Goal: Task Accomplishment & Management: Manage account settings

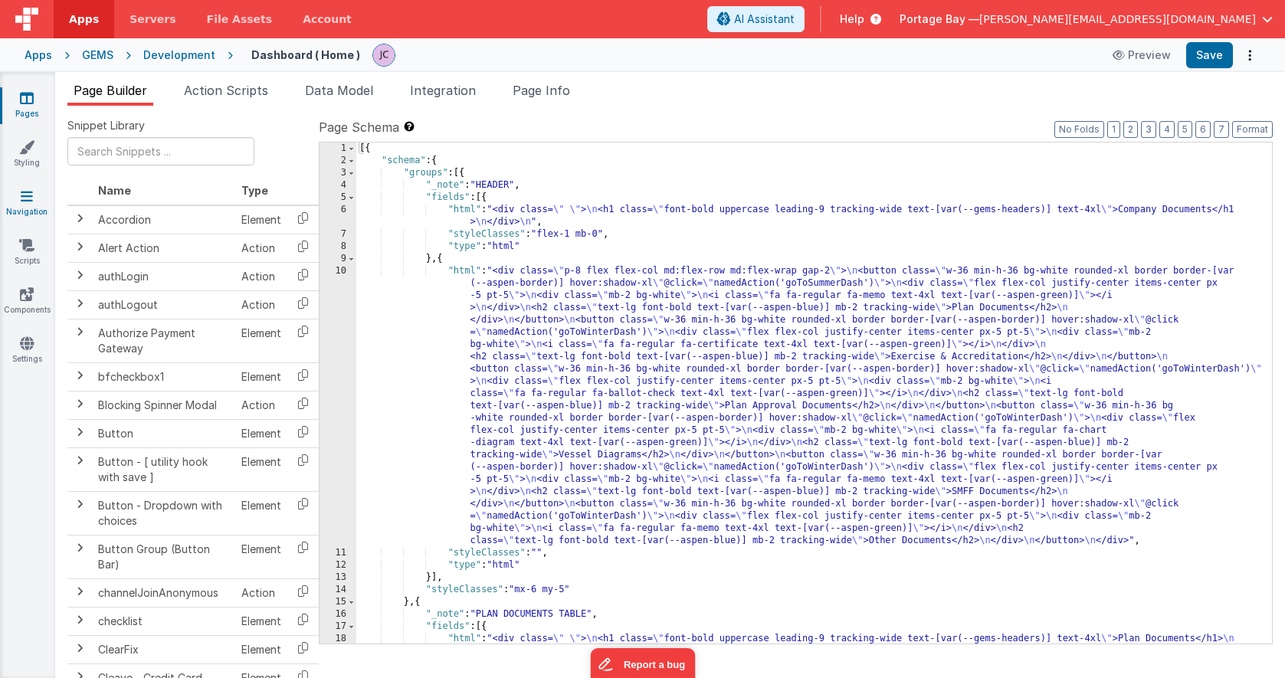
click at [37, 212] on link "Navigation" at bounding box center [26, 203] width 55 height 31
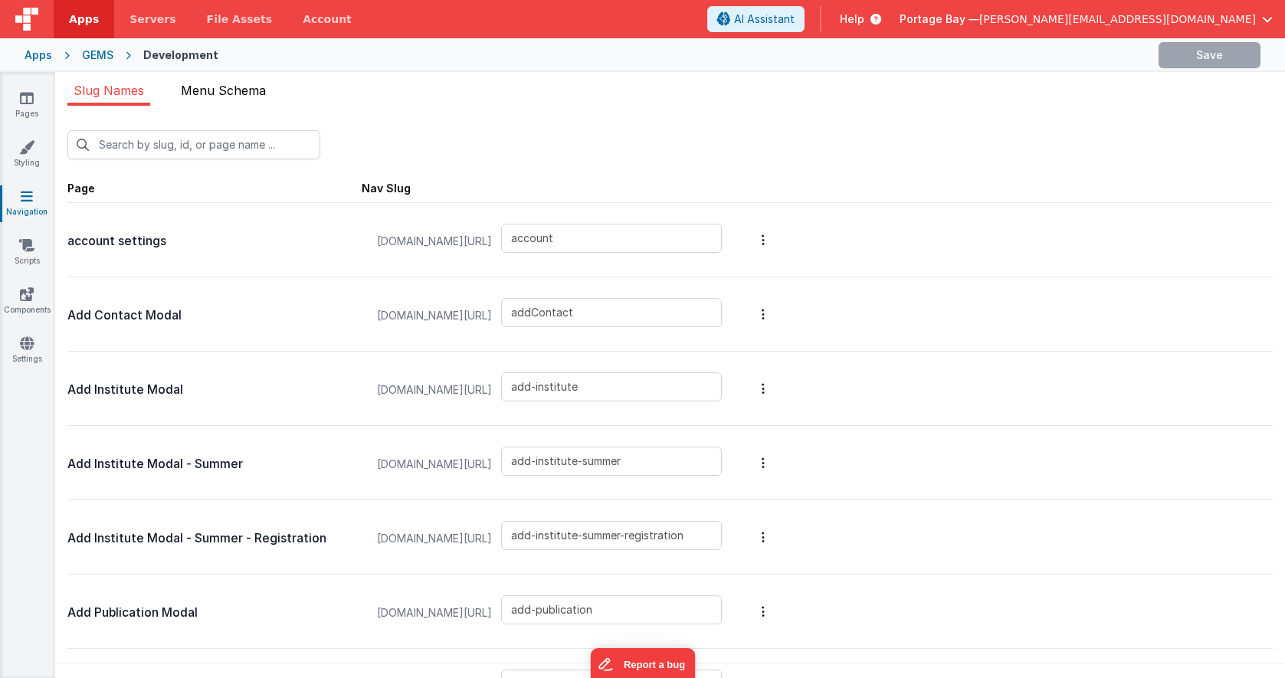
click at [228, 81] on li "Menu Schema" at bounding box center [223, 93] width 97 height 25
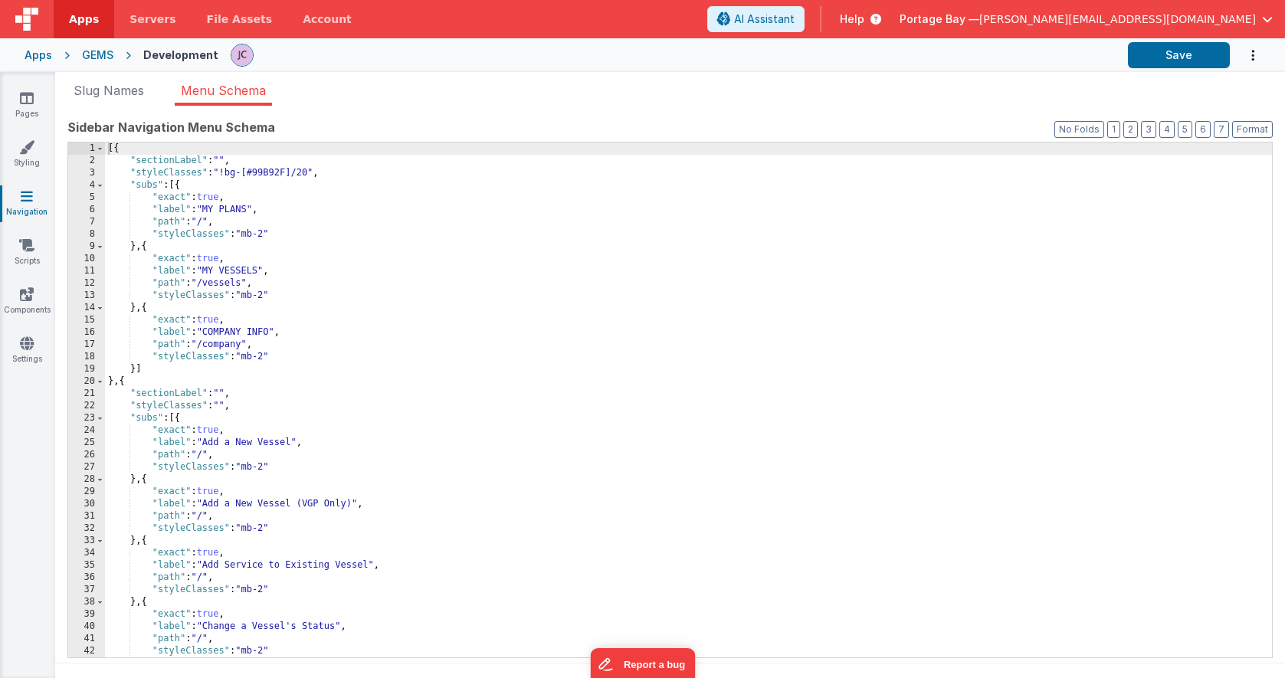
click at [224, 159] on div "[{ "sectionLabel" : "" , "styleClasses" : "!bg-[#99B92F]/20" , "subs" : [{ "exa…" at bounding box center [688, 411] width 1167 height 539
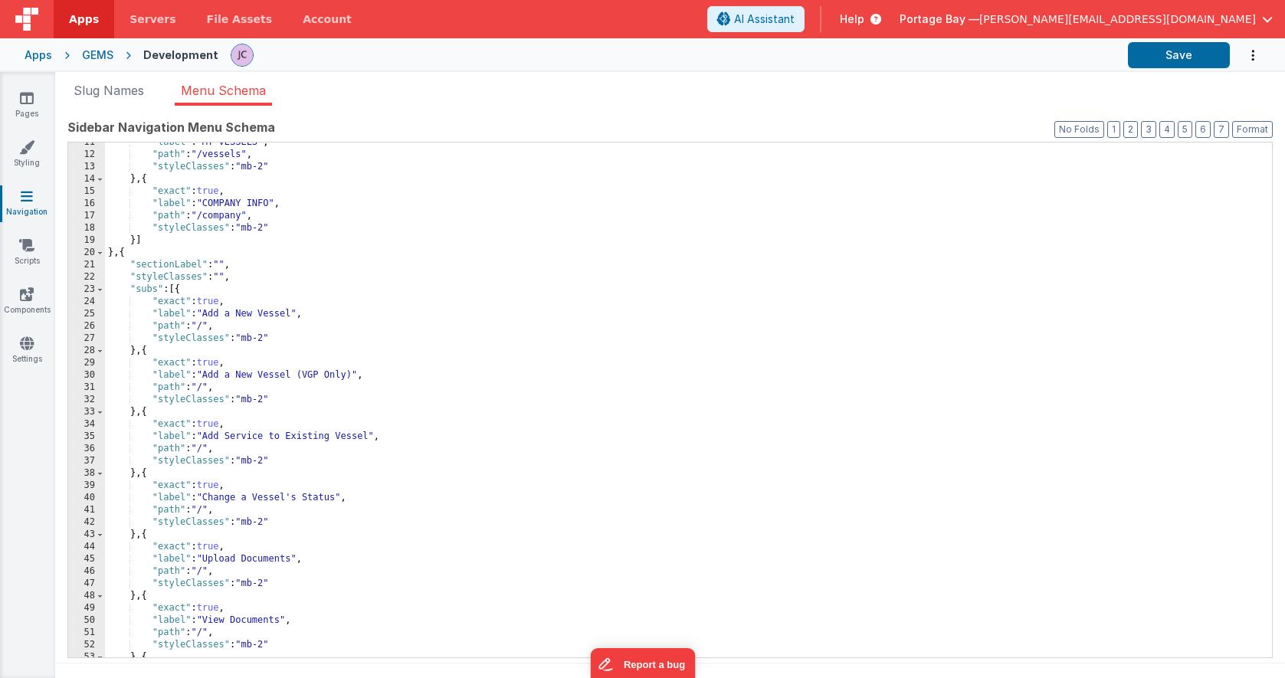
scroll to position [144, 0]
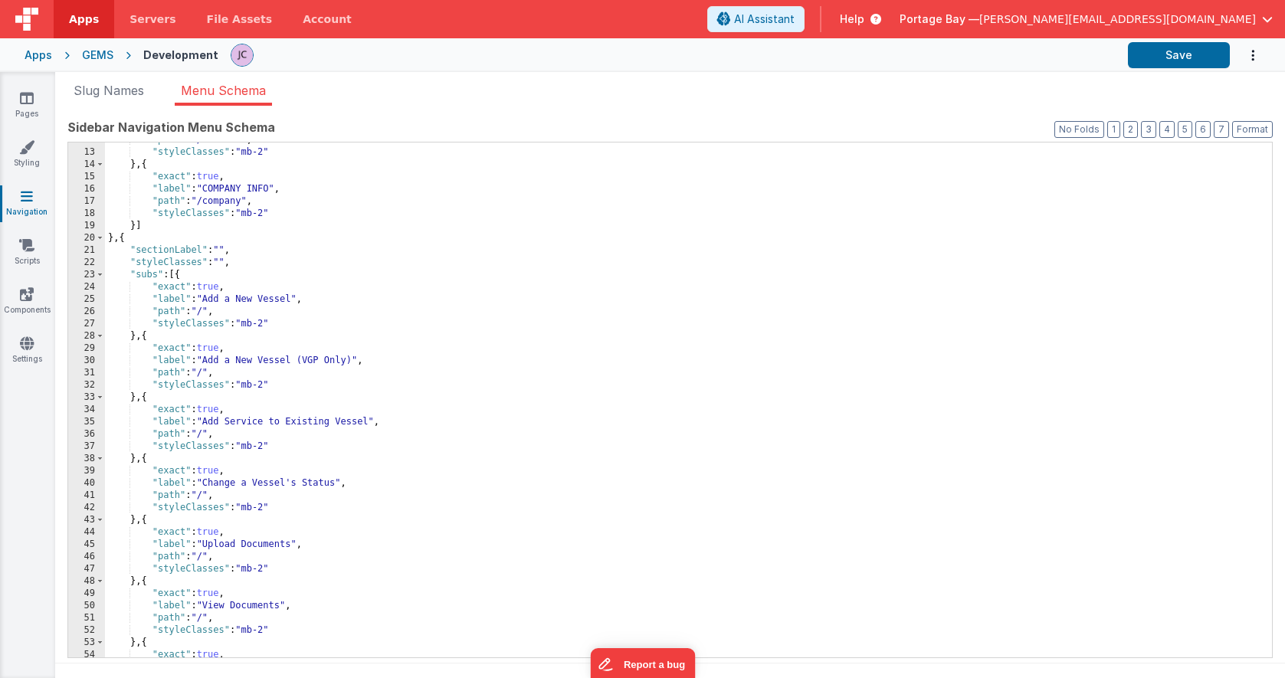
click at [222, 248] on div ""path" : "/vessels" , "styleClasses" : "mb-2" } , { "exact" : true , "label" : …" at bounding box center [688, 403] width 1167 height 539
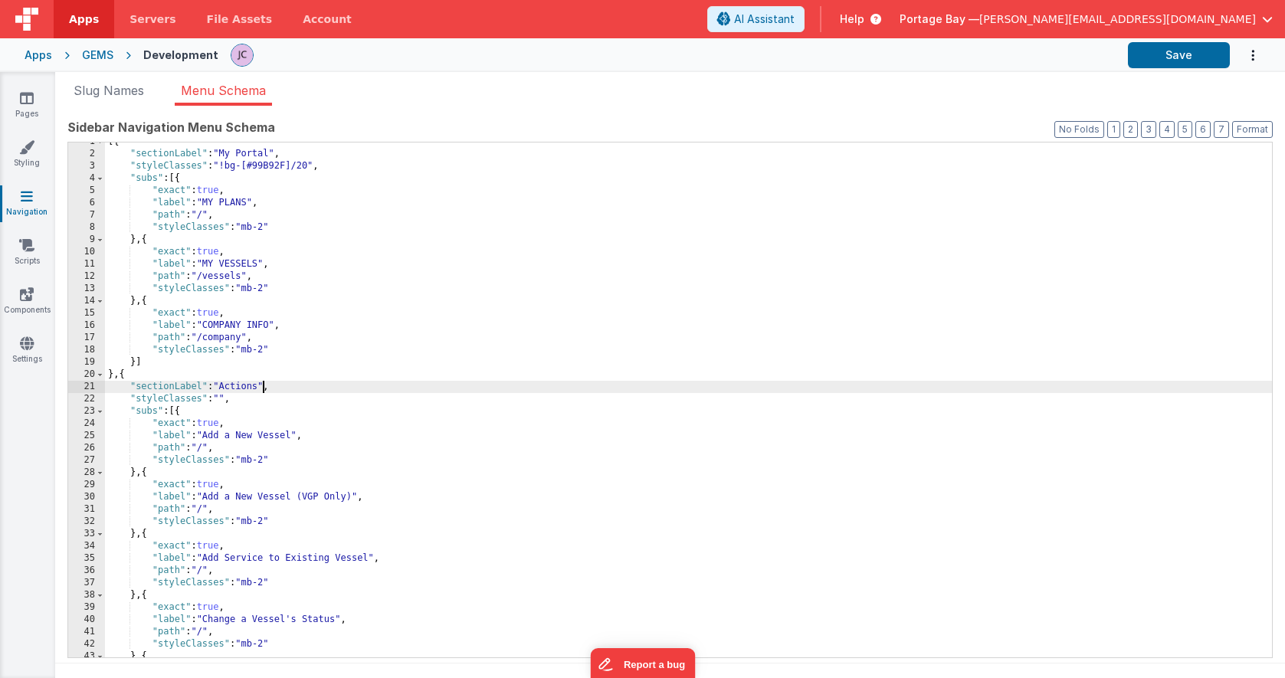
scroll to position [11, 0]
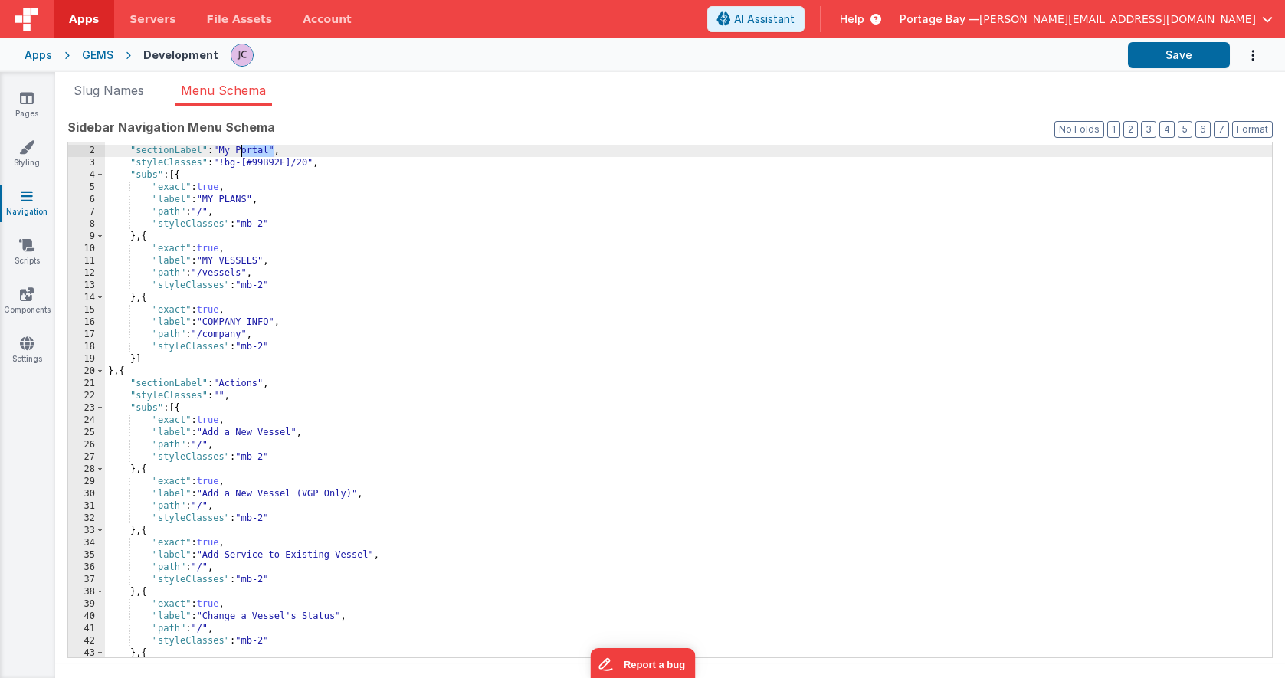
drag, startPoint x: 274, startPoint y: 150, endPoint x: 241, endPoint y: 150, distance: 32.9
click at [241, 150] on div "[{ "sectionLabel" : "My Portal" , "styleClasses" : "!bg-[#99B92F]/20" , "subs" …" at bounding box center [688, 402] width 1167 height 539
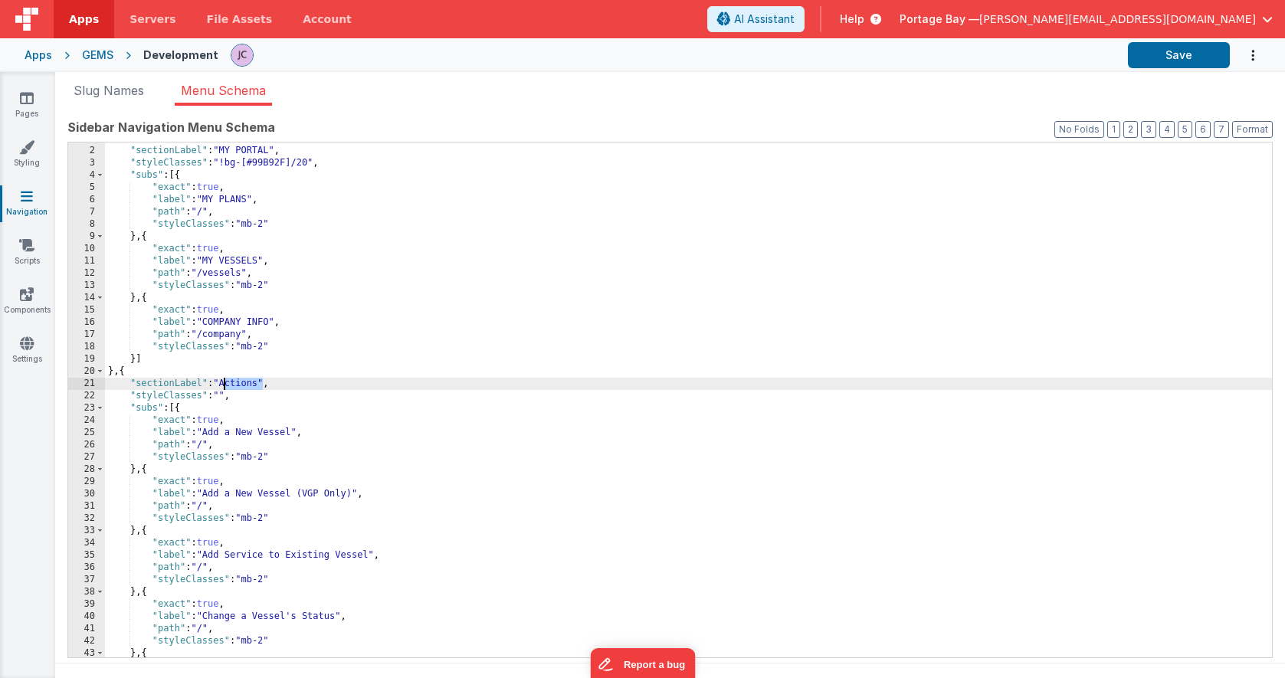
drag, startPoint x: 261, startPoint y: 383, endPoint x: 224, endPoint y: 383, distance: 36.8
click at [224, 383] on div "[{ "sectionLabel" : "MY PORTAL" , "styleClasses" : "!bg-[#99B92F]/20" , "subs" …" at bounding box center [688, 402] width 1167 height 539
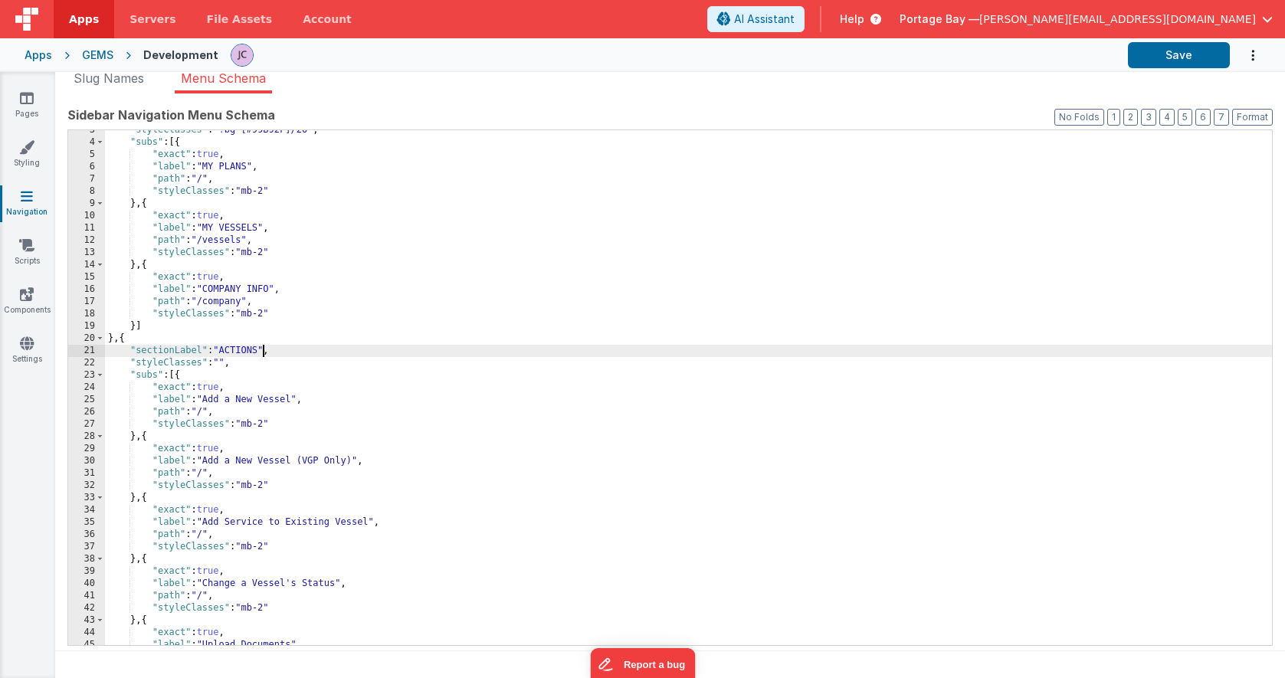
scroll to position [0, 0]
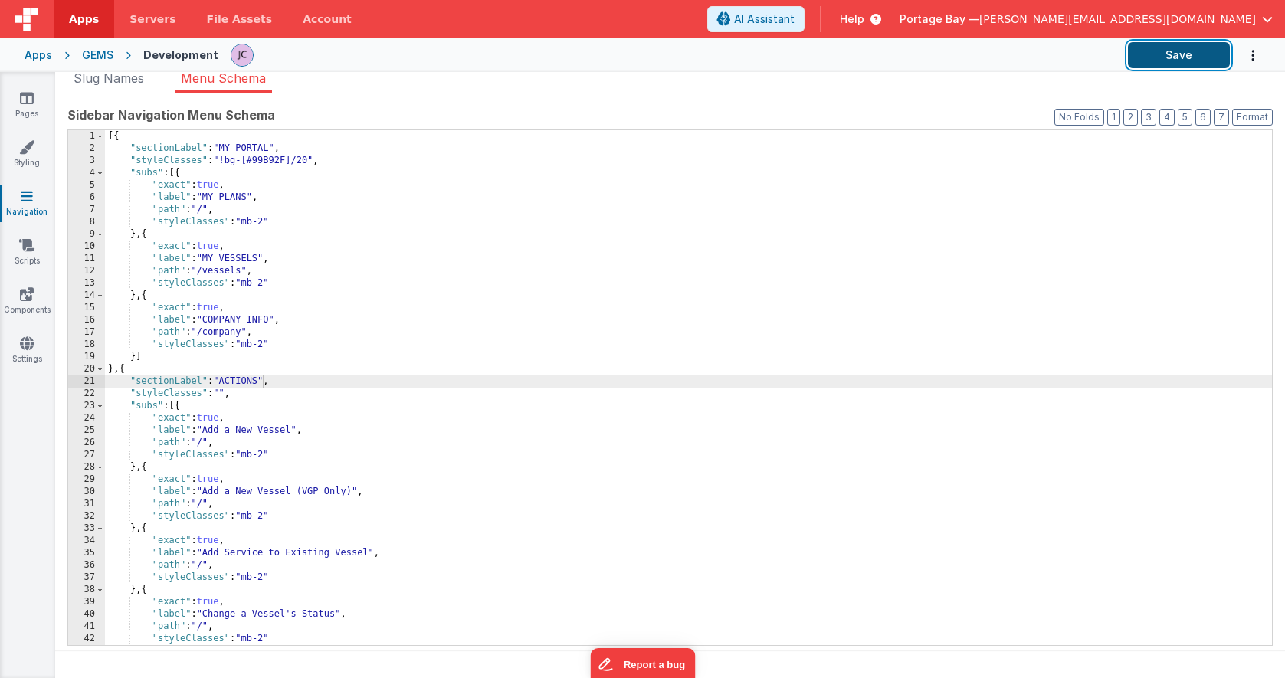
click at [1157, 54] on button "Save" at bounding box center [1179, 55] width 102 height 26
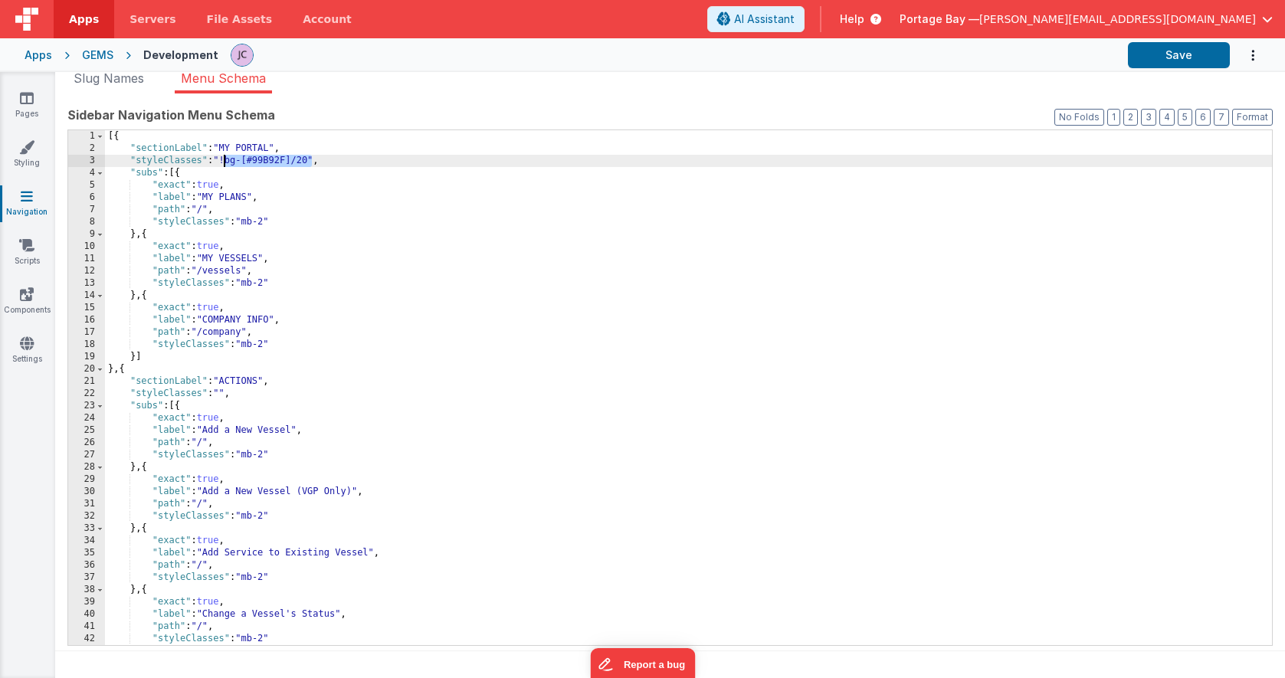
drag, startPoint x: 309, startPoint y: 159, endPoint x: 225, endPoint y: 161, distance: 84.3
click at [225, 161] on div "[{ "sectionLabel" : "MY PORTAL" , "styleClasses" : "!bg-[#99B92F]/20" , "subs" …" at bounding box center [688, 399] width 1167 height 539
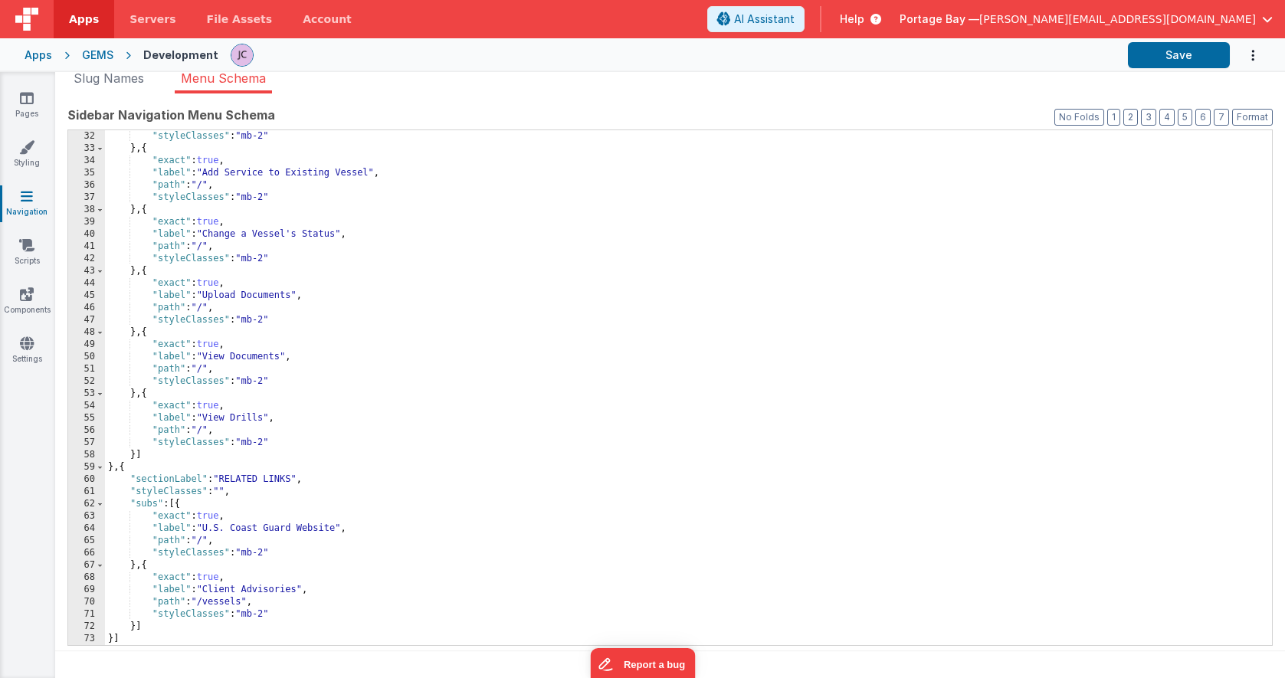
scroll to position [380, 0]
click at [1191, 53] on button "Save" at bounding box center [1179, 55] width 102 height 26
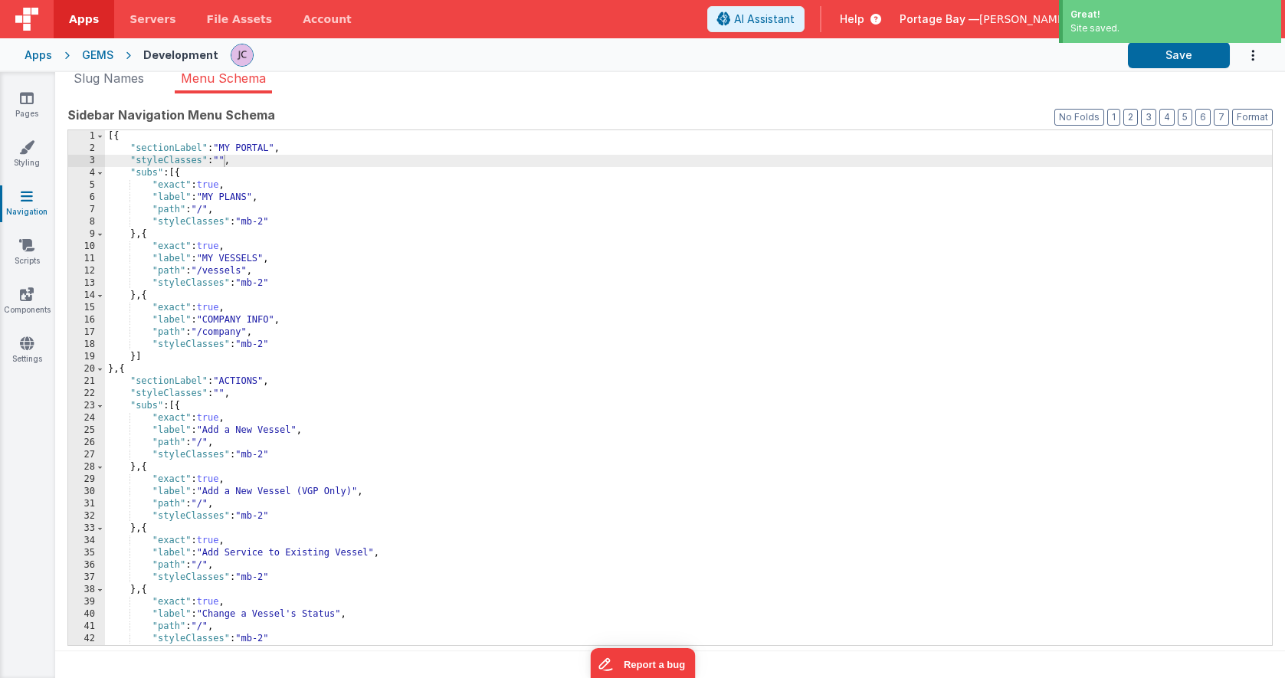
scroll to position [0, 0]
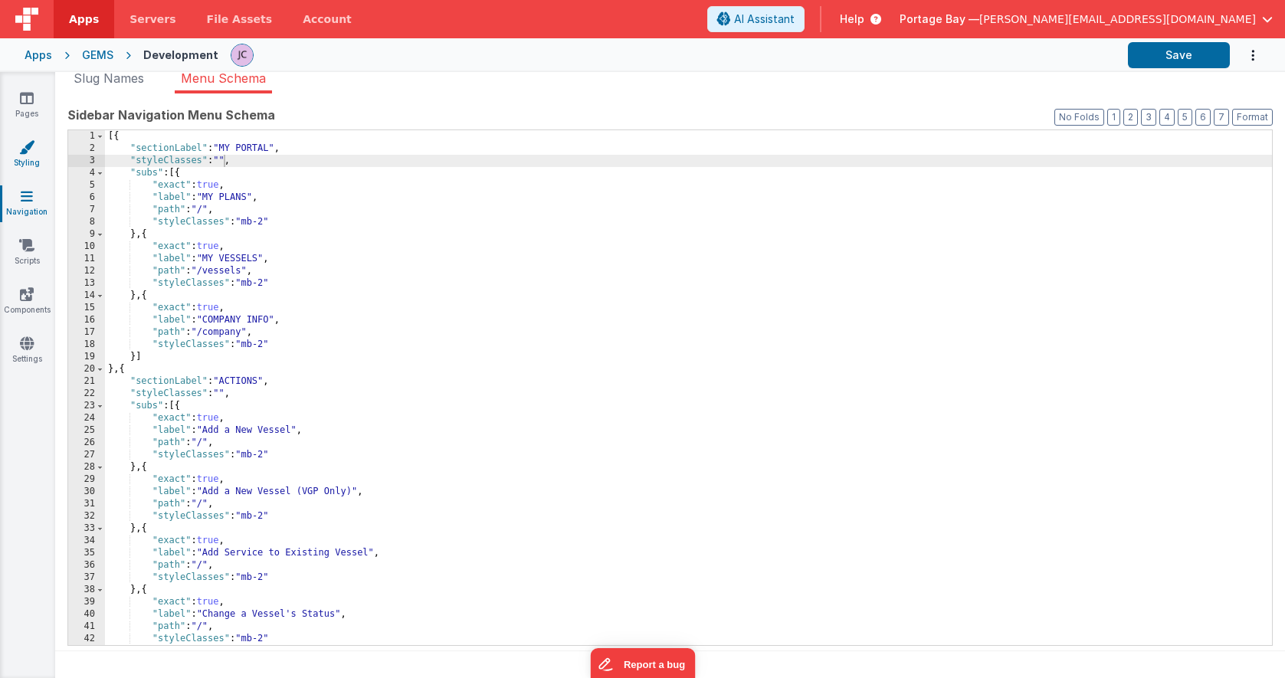
click at [25, 155] on link "Styling" at bounding box center [26, 154] width 55 height 31
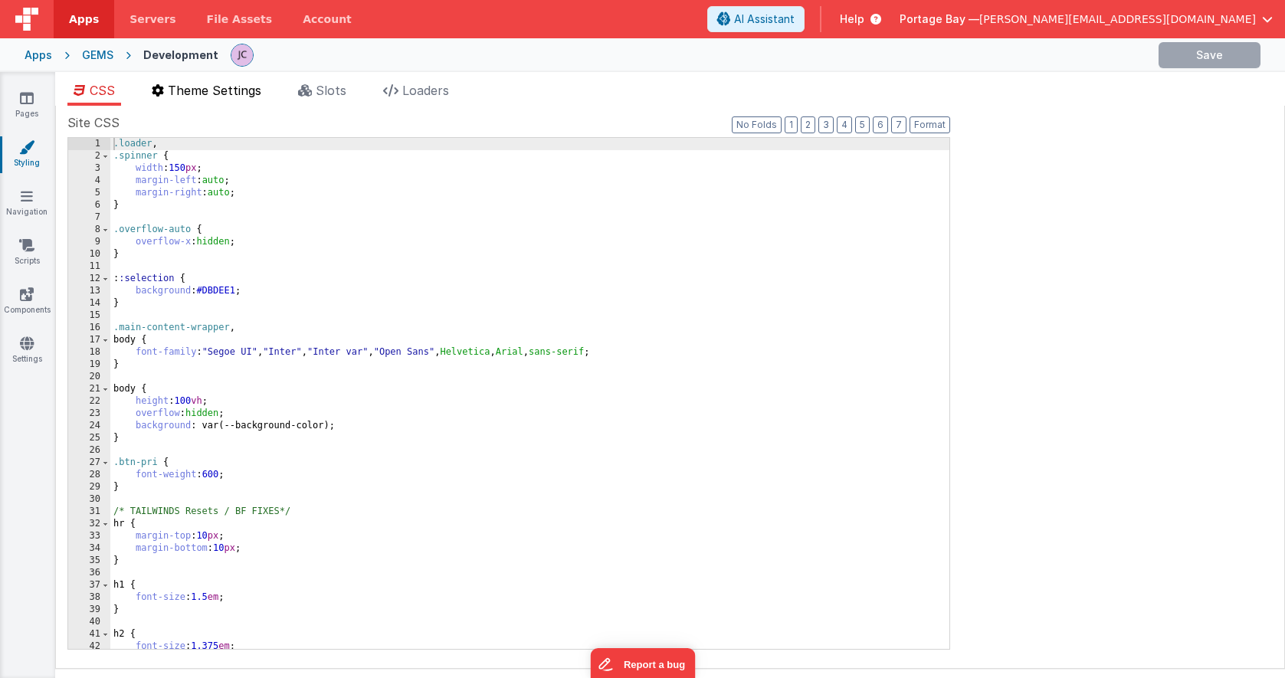
click at [198, 95] on span "Theme Settings" at bounding box center [214, 90] width 93 height 15
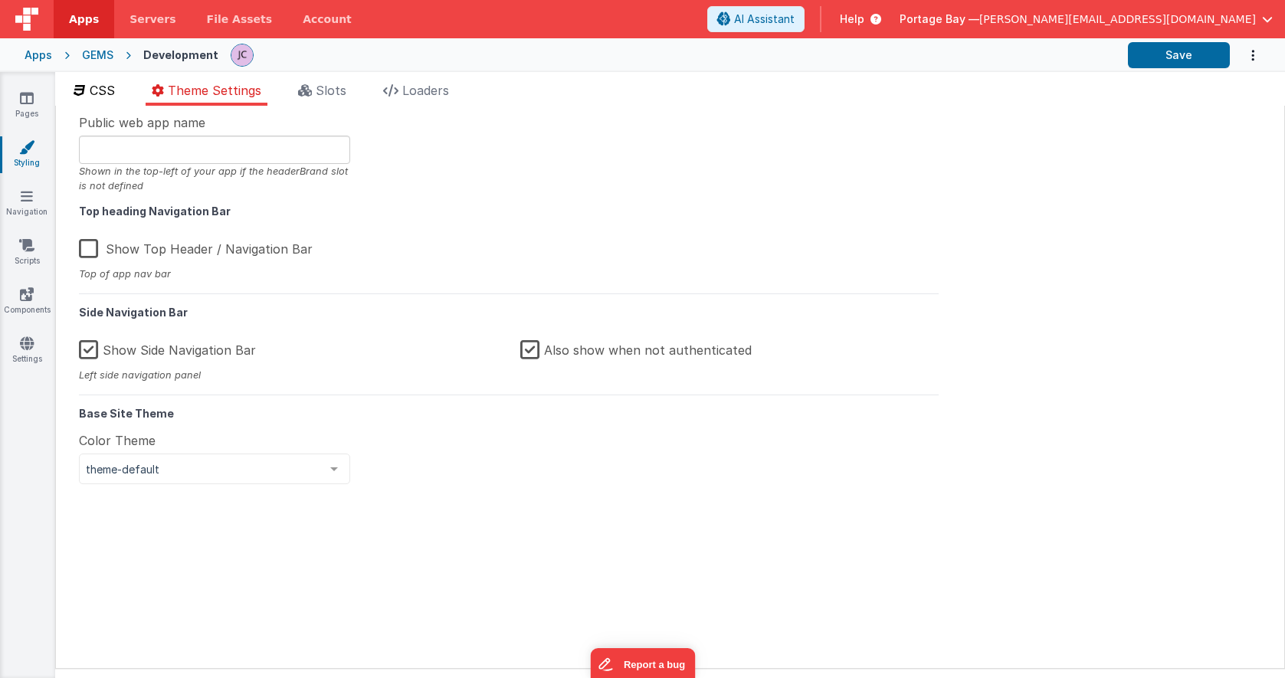
click at [96, 93] on span "CSS" at bounding box center [102, 90] width 25 height 15
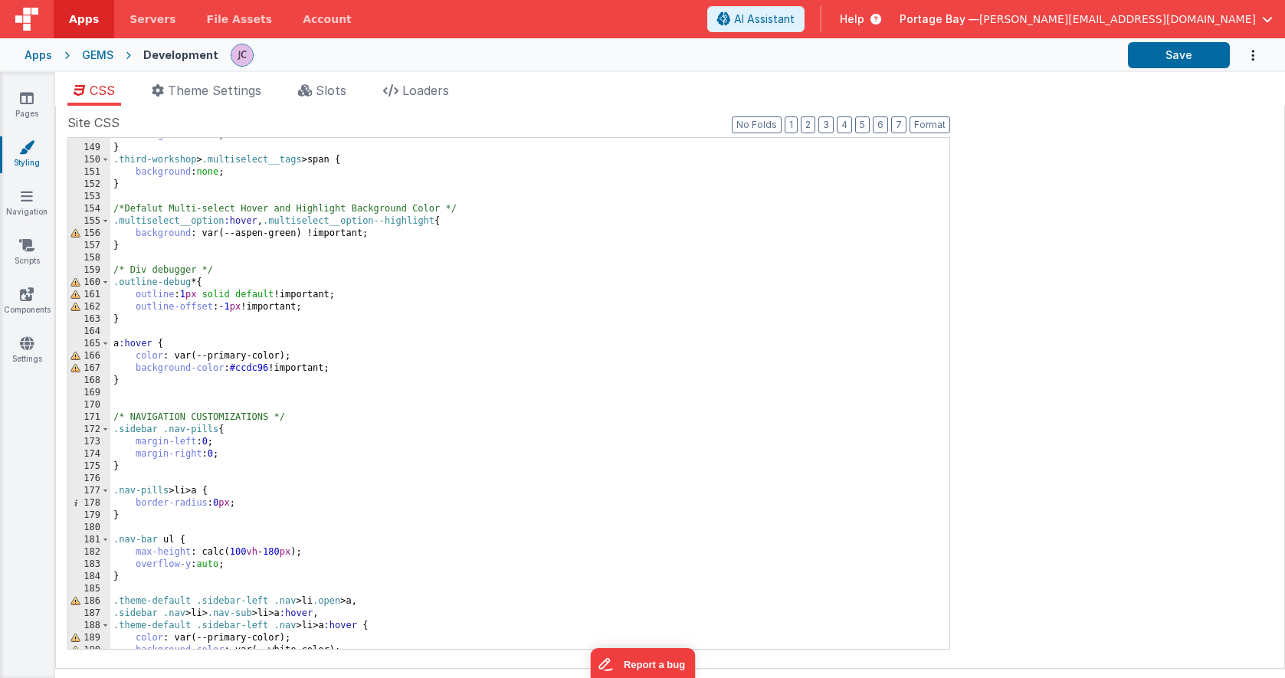
scroll to position [1837, 0]
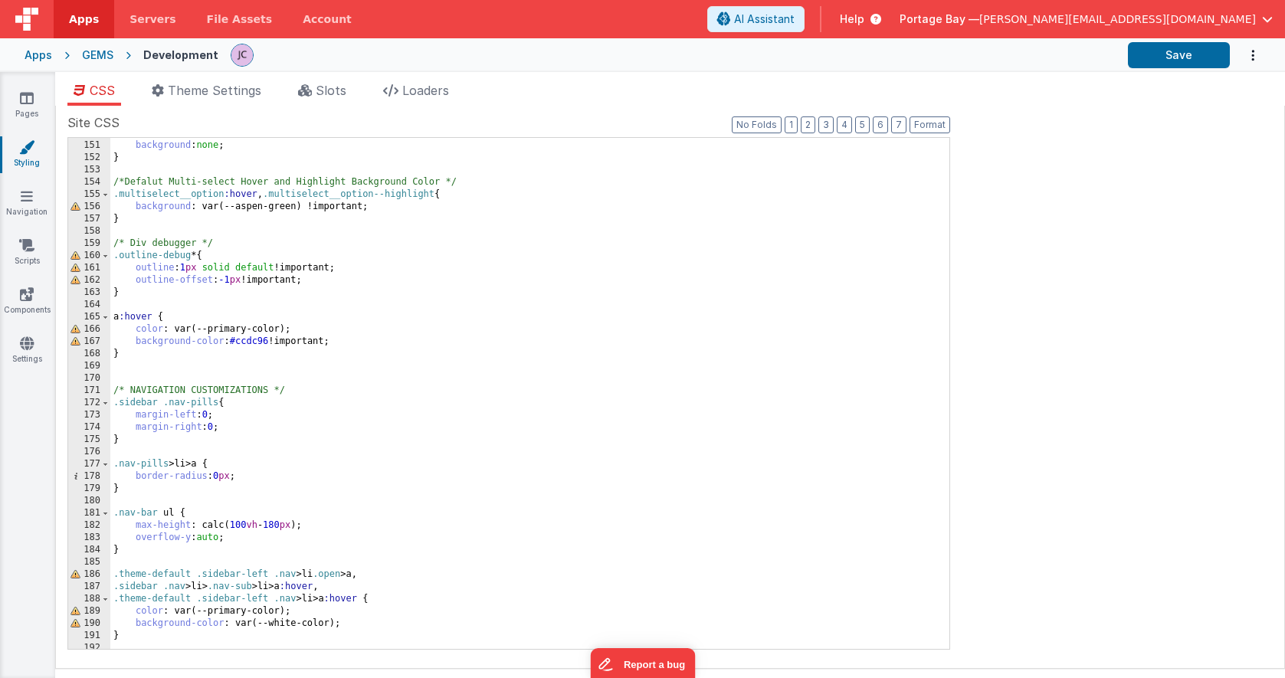
click at [303, 390] on div ".third-workshop > .multiselect__tags > span { background : none ; } /*Defalut M…" at bounding box center [529, 394] width 839 height 535
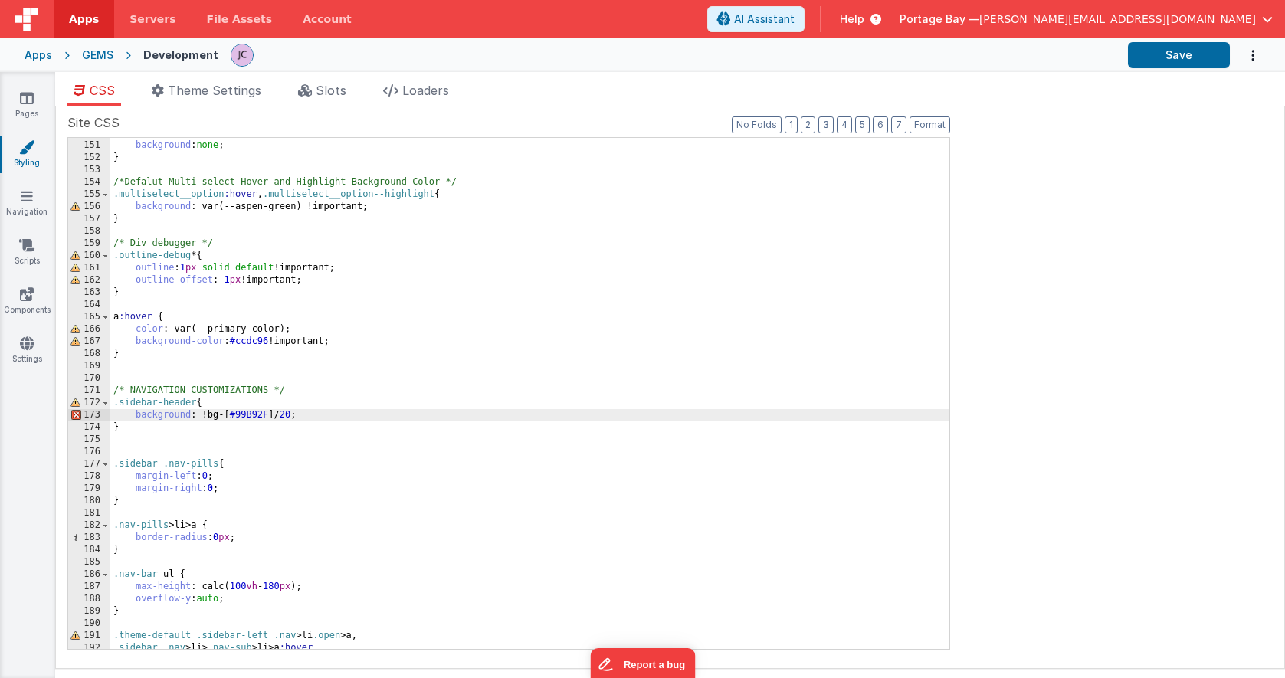
click at [222, 413] on div ".third-workshop > .multiselect__tags > span { background : none ; } /*Defalut M…" at bounding box center [529, 394] width 839 height 535
click at [253, 414] on div ".third-workshop > .multiselect__tags > span { background : none ; } /*Defalut M…" at bounding box center [529, 394] width 839 height 535
click at [204, 414] on div ".third-workshop > .multiselect__tags > span { background : none ; } /*Defalut M…" at bounding box center [529, 394] width 839 height 535
click at [207, 414] on div ".third-workshop > .multiselect__tags > span { background : none ; } /*Defalut M…" at bounding box center [529, 394] width 839 height 535
drag, startPoint x: 201, startPoint y: 414, endPoint x: 241, endPoint y: 414, distance: 39.1
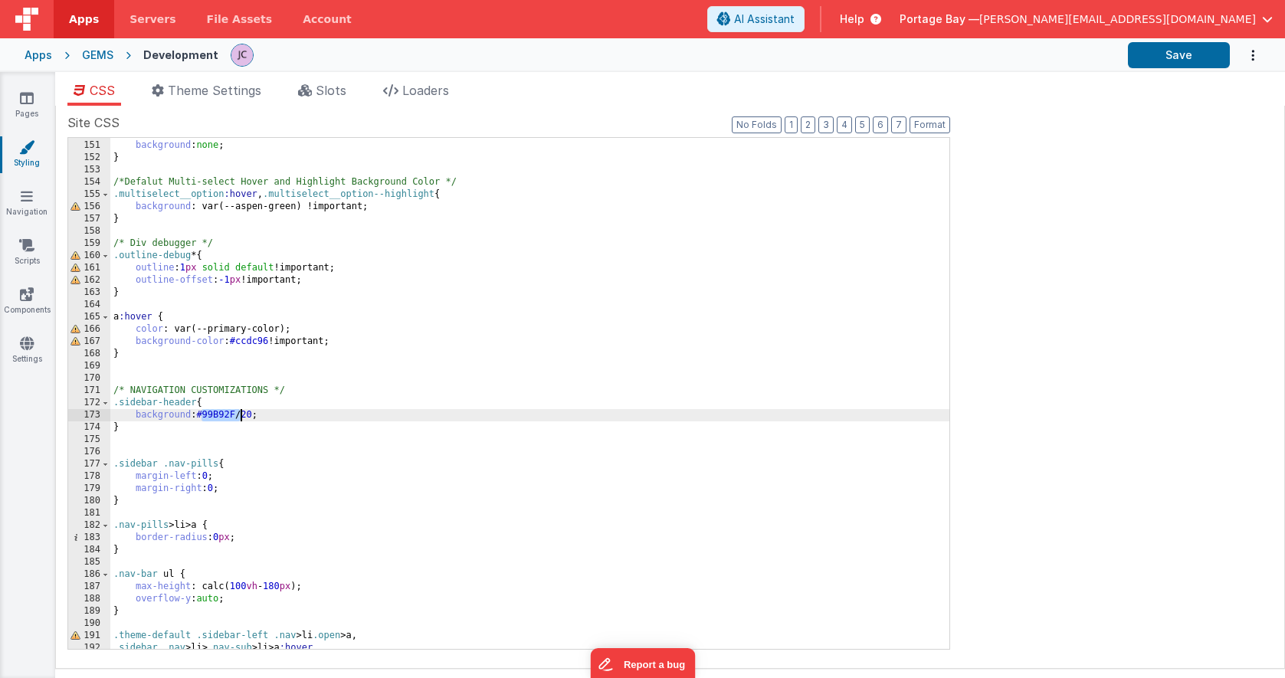
click at [241, 414] on div ".third-workshop > .multiselect__tags > span { background : none ; } /*Defalut M…" at bounding box center [529, 394] width 839 height 535
drag, startPoint x: 231, startPoint y: 421, endPoint x: 205, endPoint y: 417, distance: 26.3
click at [231, 421] on div ".third-workshop > .multiselect__tags > span { background : none ; } /*Defalut M…" at bounding box center [529, 394] width 839 height 535
drag, startPoint x: 201, startPoint y: 414, endPoint x: 256, endPoint y: 413, distance: 54.4
click at [256, 413] on div ".third-workshop > .multiselect__tags > span { background : none ; } /*Defalut M…" at bounding box center [529, 394] width 839 height 535
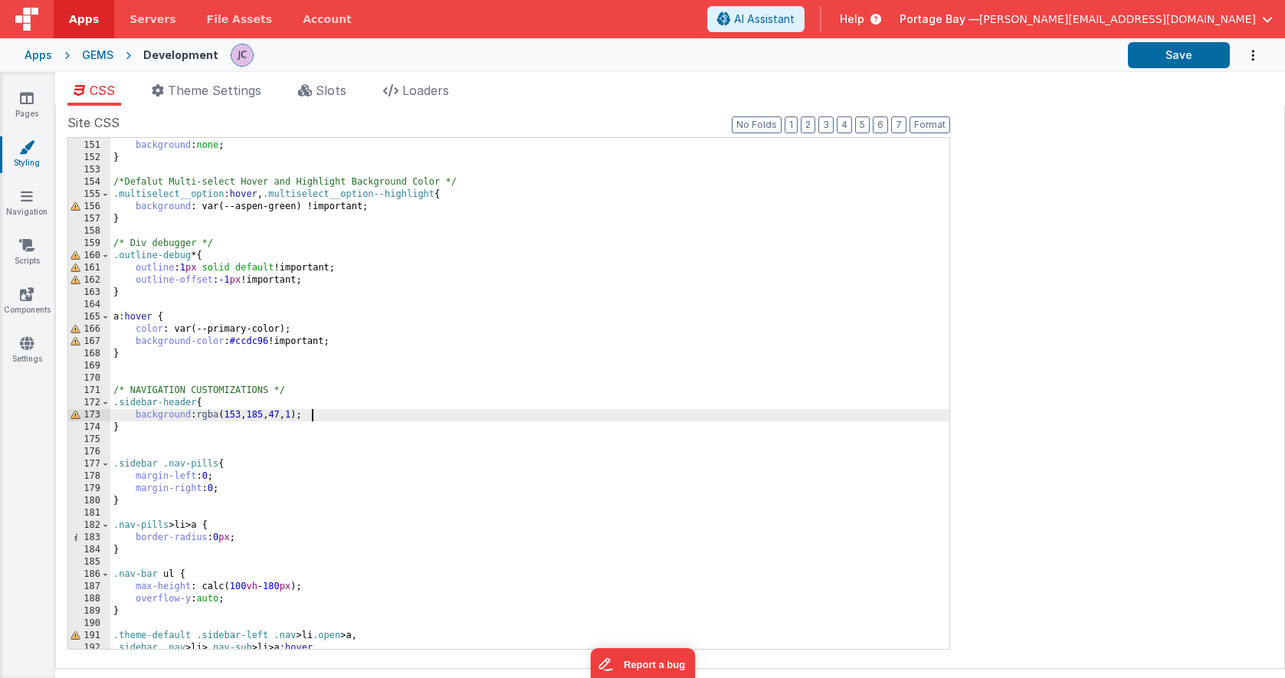
click at [313, 413] on div ".third-workshop > .multiselect__tags > span { background : none ; } /*Defalut M…" at bounding box center [529, 394] width 839 height 535
click at [311, 416] on div ".third-workshop > .multiselect__tags > span { background : none ; } /*Defalut M…" at bounding box center [529, 394] width 839 height 535
click at [357, 412] on div ".third-workshop > .multiselect__tags > span { background : none ; } /*Defalut M…" at bounding box center [529, 394] width 839 height 535
click at [1192, 55] on button "Save" at bounding box center [1179, 55] width 102 height 26
click at [30, 201] on icon at bounding box center [27, 195] width 12 height 15
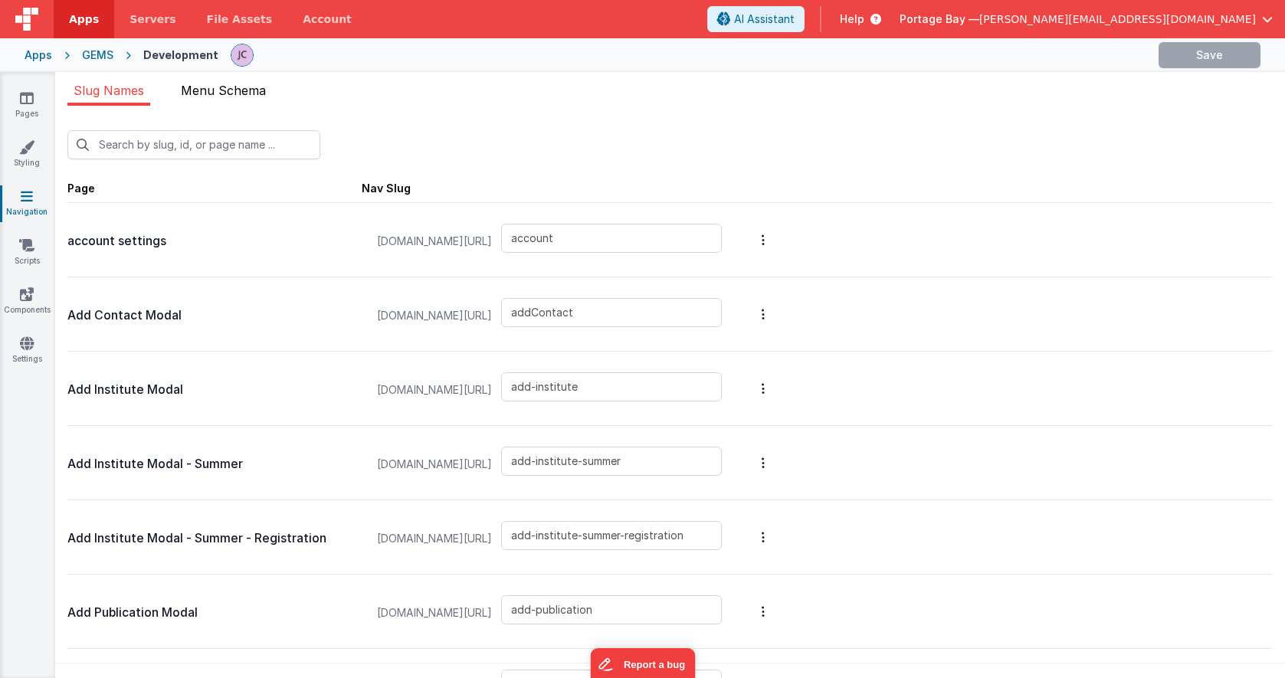
click at [231, 105] on li "Menu Schema" at bounding box center [223, 93] width 97 height 25
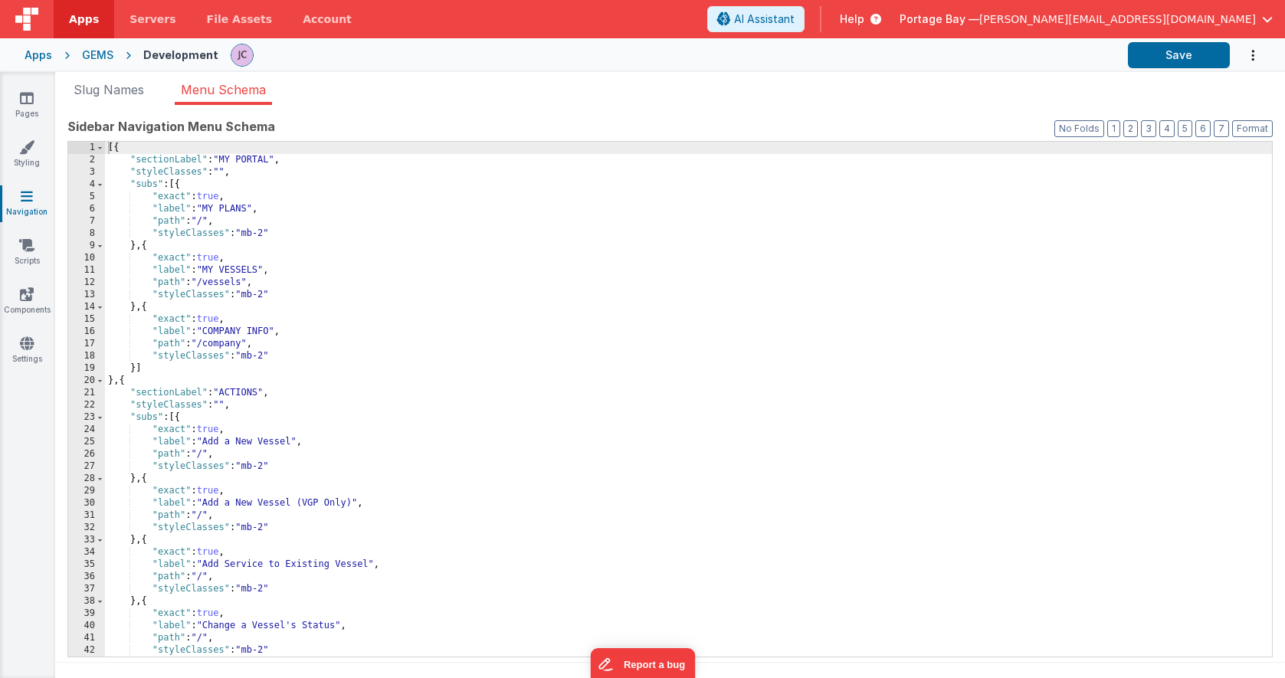
click at [269, 358] on div "[{ "sectionLabel" : "MY PORTAL" , "styleClasses" : "" , "subs" : [{ "exact" : t…" at bounding box center [688, 411] width 1167 height 539
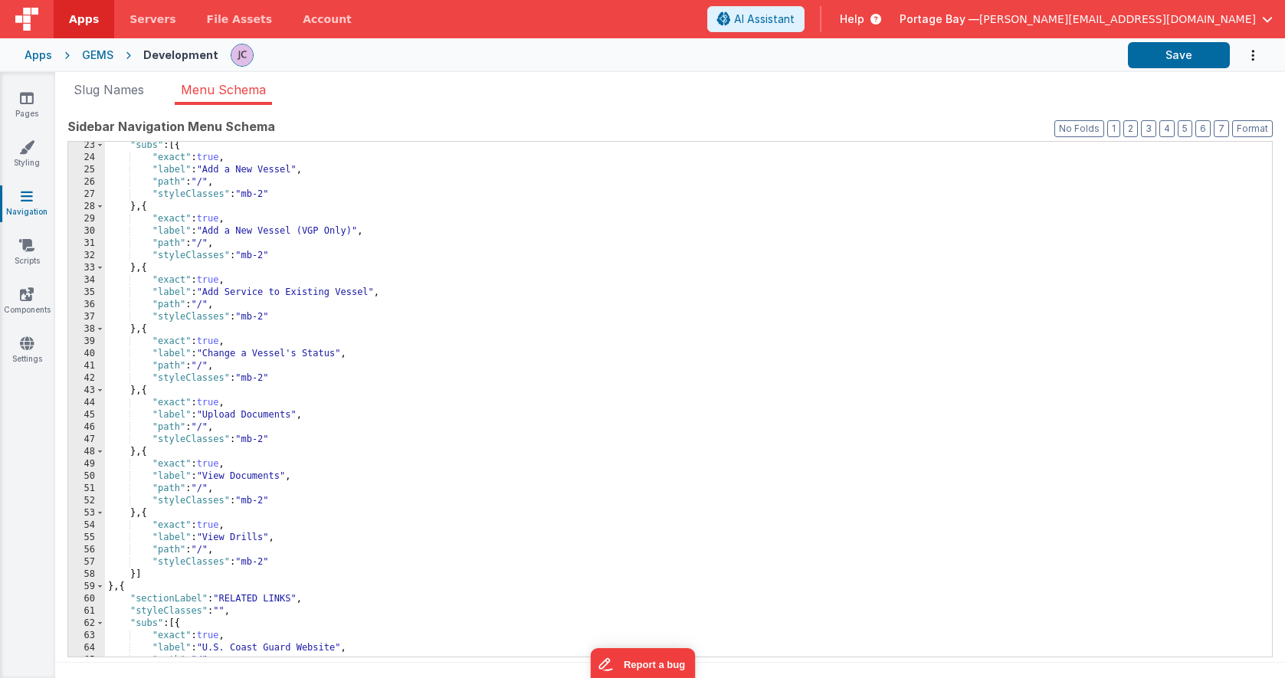
scroll to position [339, 0]
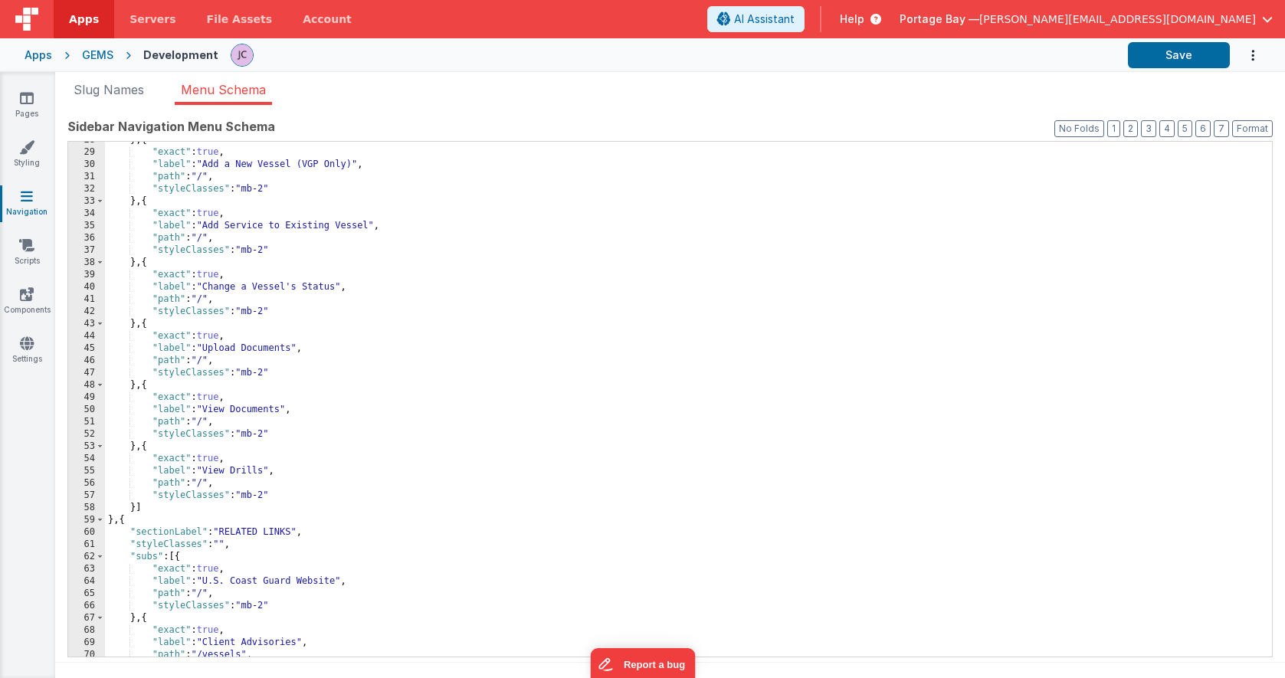
click at [268, 492] on div "} , { "exact" : true , "label" : "Add a New Vessel (VGP Only)" , "path" : "/" ,…" at bounding box center [688, 403] width 1167 height 539
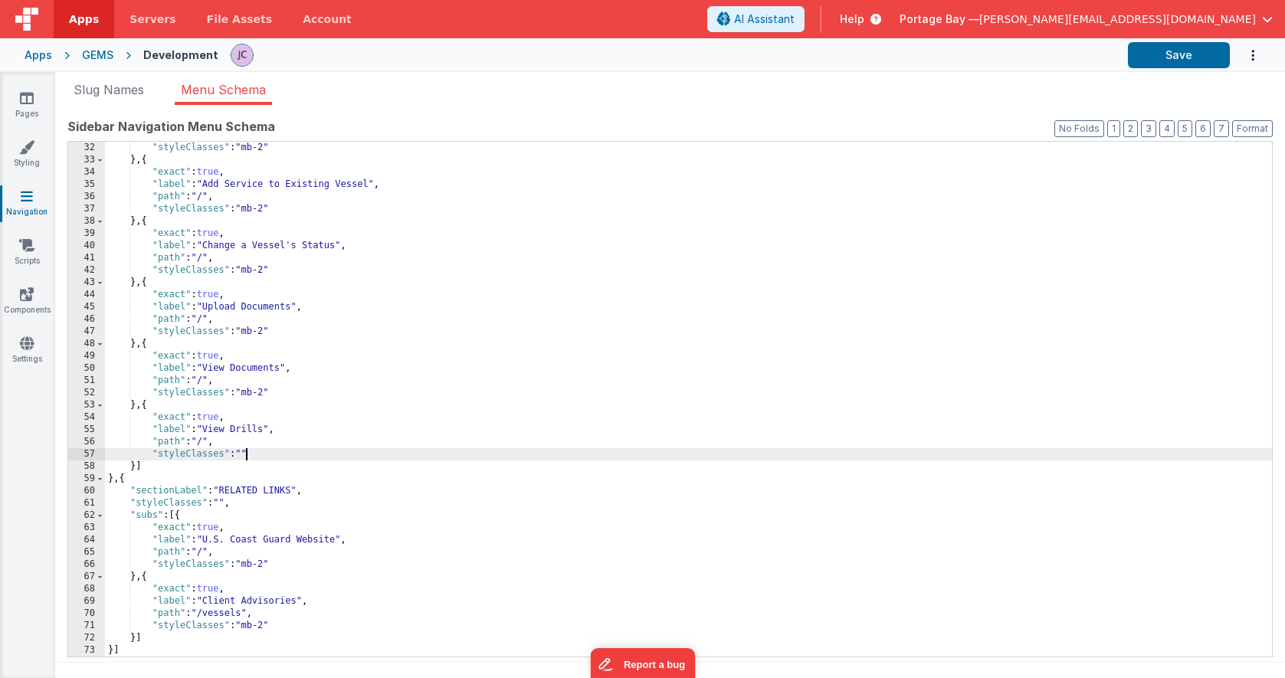
scroll to position [12, 0]
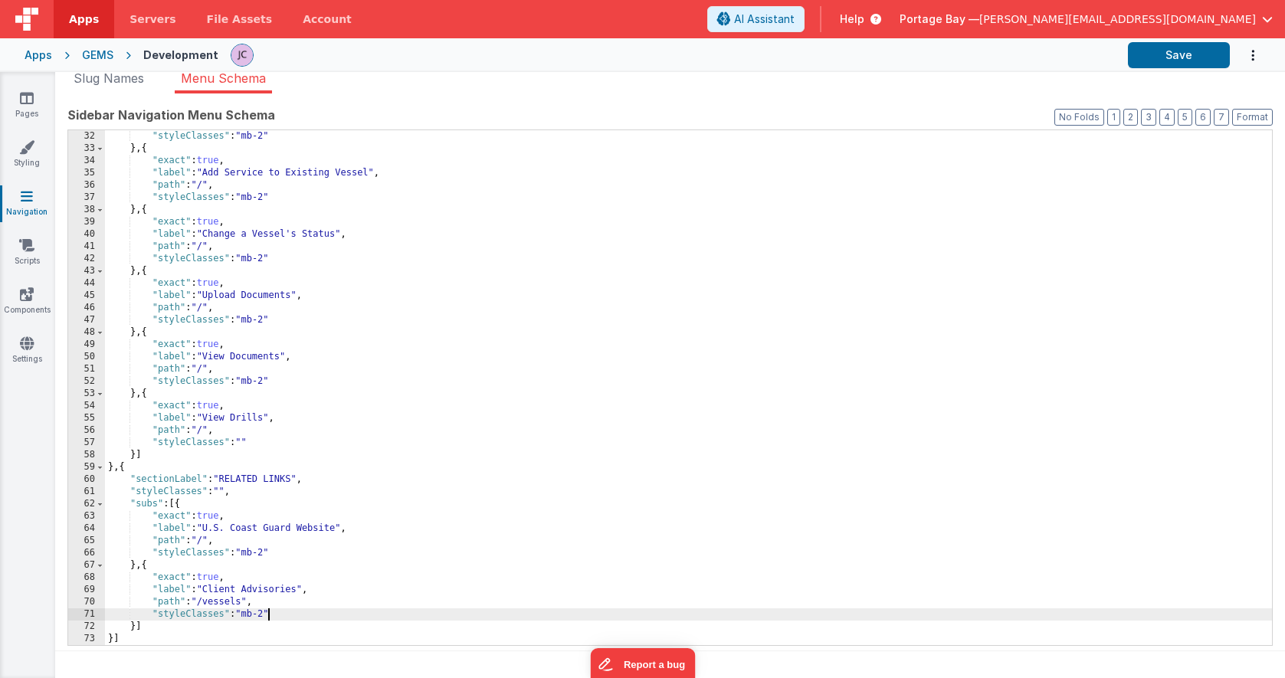
click at [269, 616] on div ""styleClasses" : "mb-2" } , { "exact" : true , "label" : "Add Service to Existi…" at bounding box center [688, 399] width 1167 height 539
click at [1176, 57] on button "Save" at bounding box center [1179, 55] width 102 height 26
click at [28, 100] on icon at bounding box center [27, 97] width 14 height 15
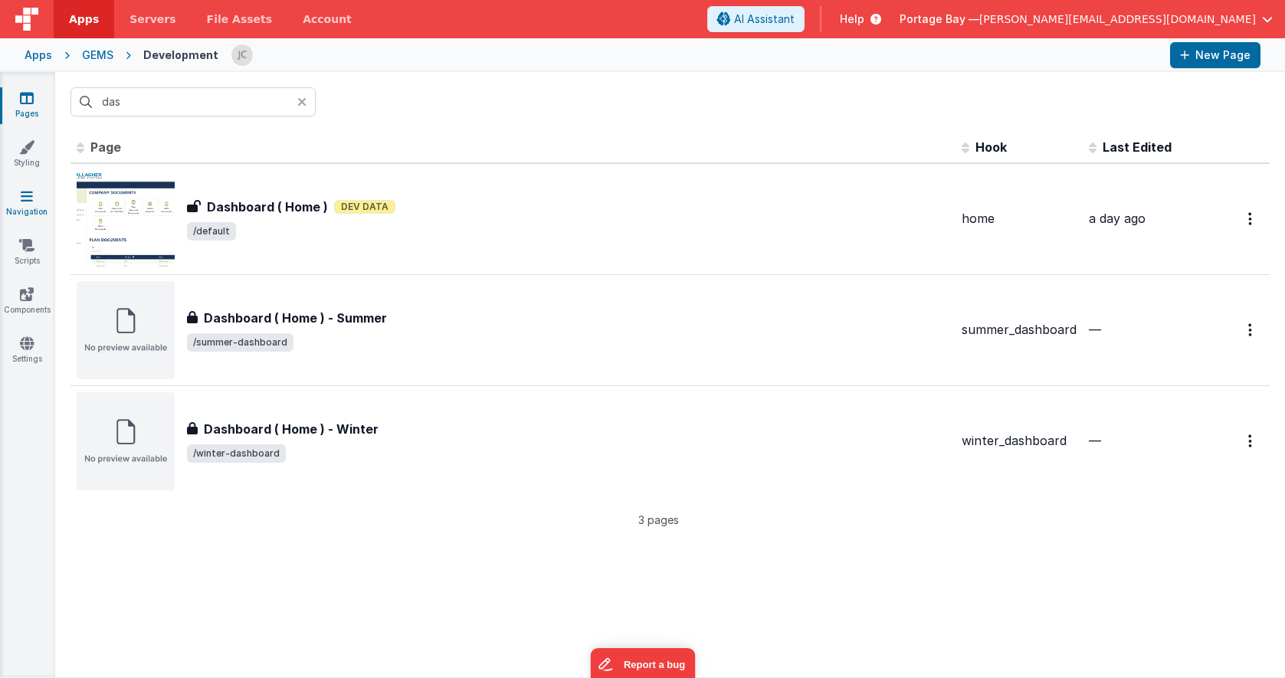
click at [31, 200] on icon at bounding box center [27, 195] width 12 height 15
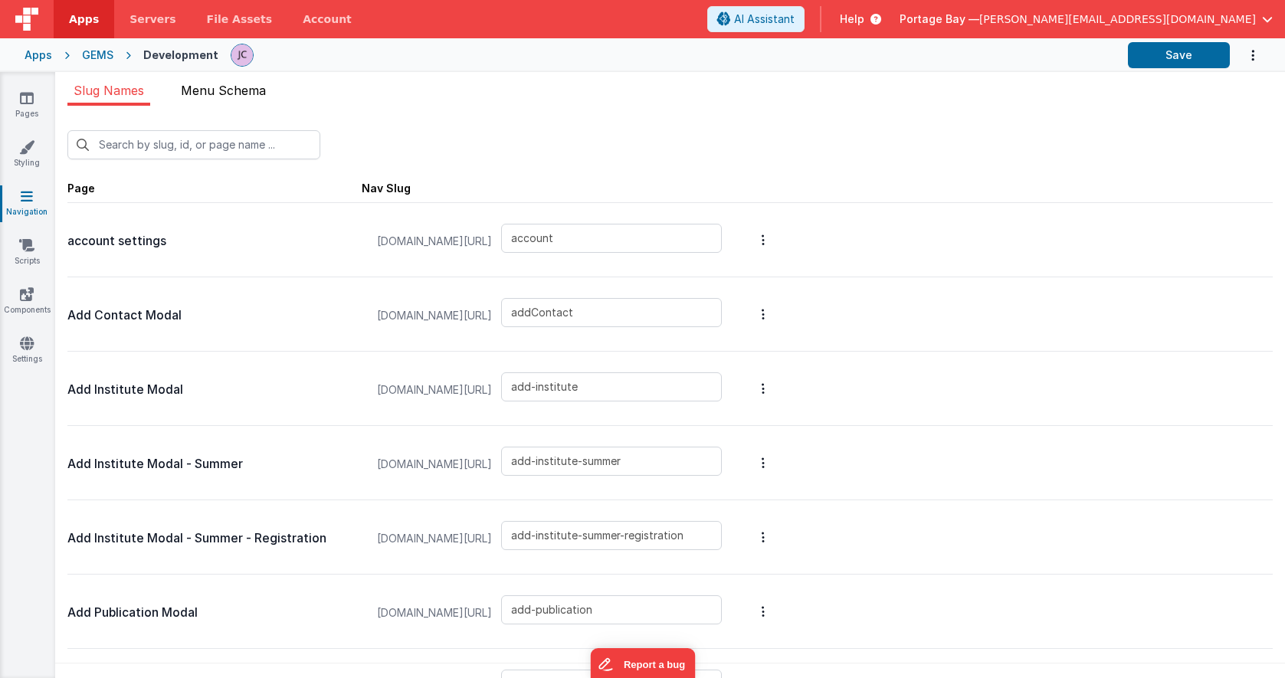
click at [237, 99] on li "Menu Schema" at bounding box center [223, 93] width 97 height 25
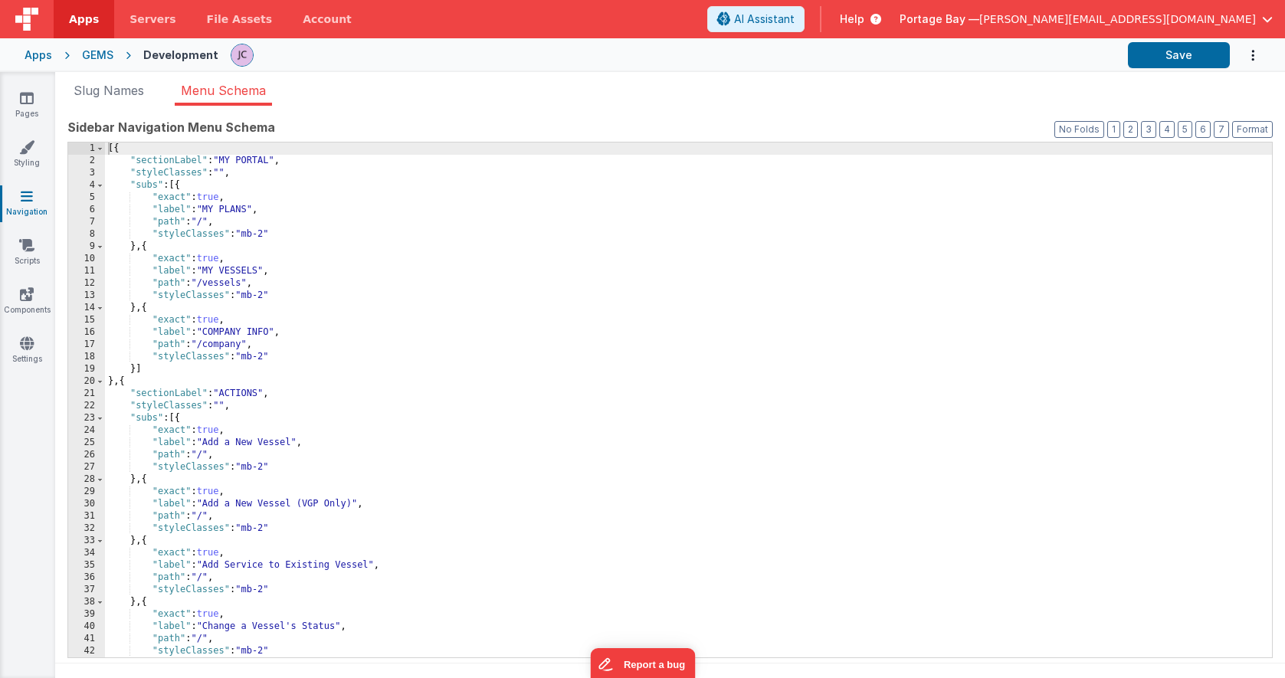
click at [268, 350] on div "[{ "sectionLabel" : "MY PORTAL" , "styleClasses" : "" , "subs" : [{ "exact" : t…" at bounding box center [688, 411] width 1167 height 539
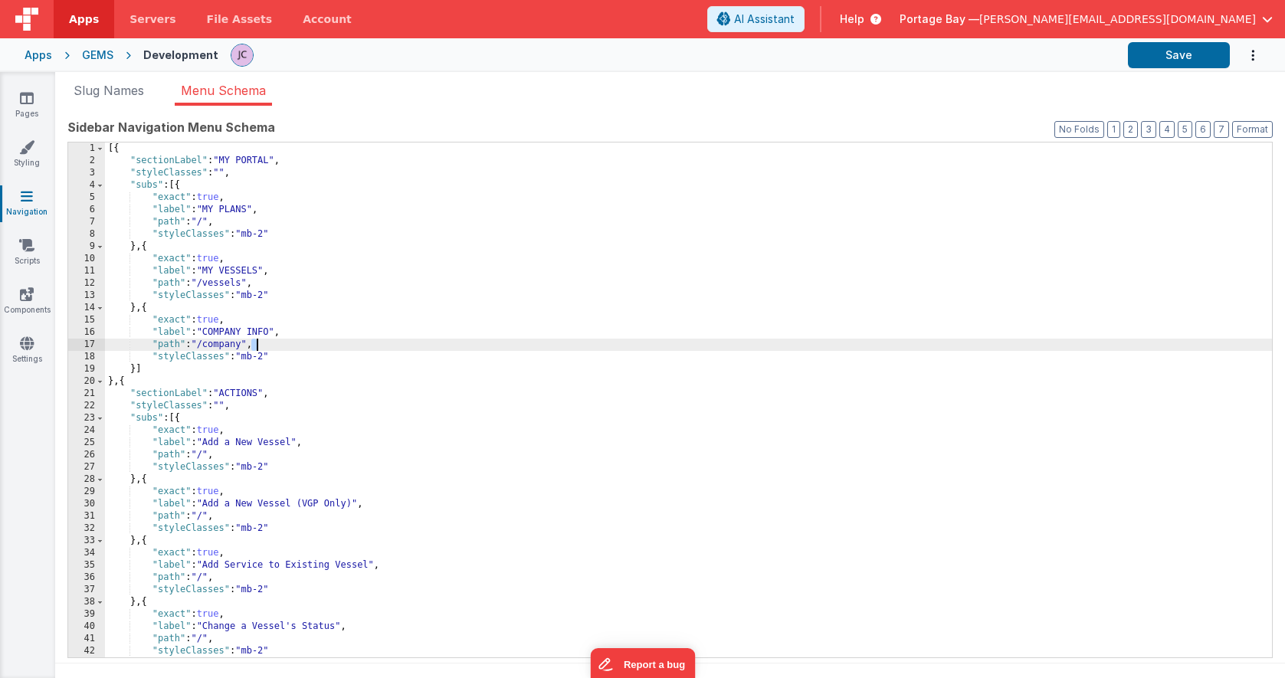
click at [267, 360] on div "[{ "sectionLabel" : "MY PORTAL" , "styleClasses" : "" , "subs" : [{ "exact" : t…" at bounding box center [688, 411] width 1167 height 539
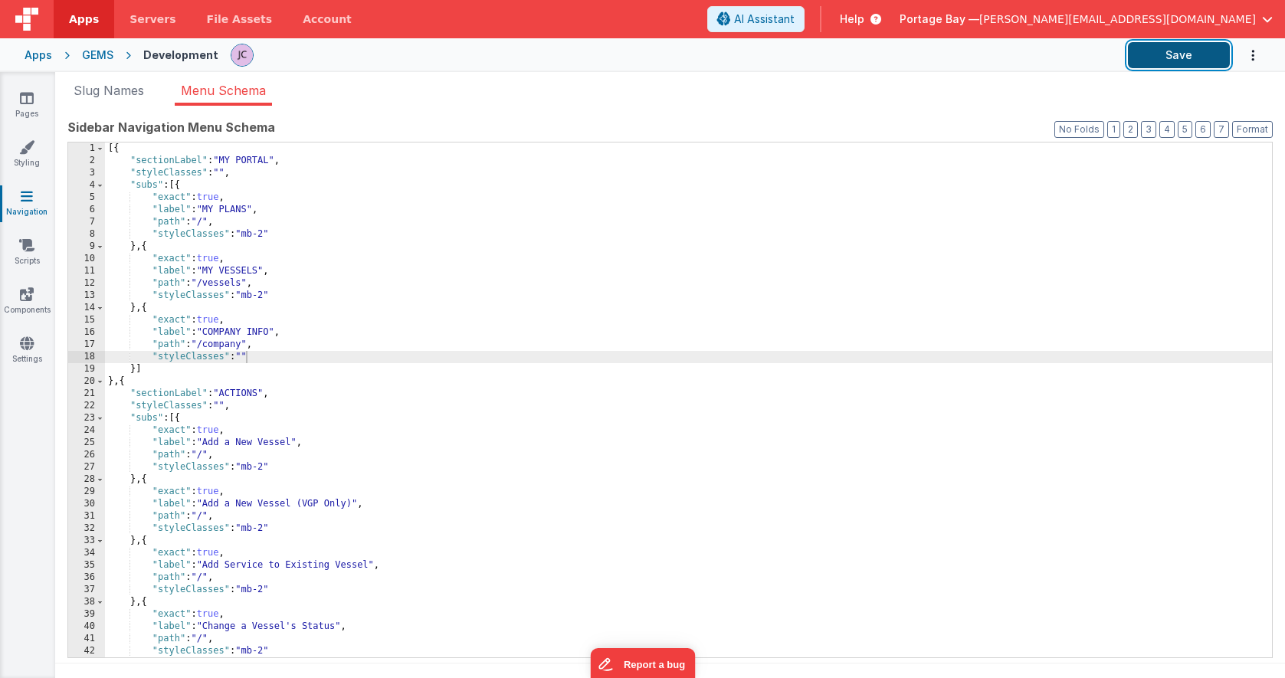
click at [1161, 61] on button "Save" at bounding box center [1179, 55] width 102 height 26
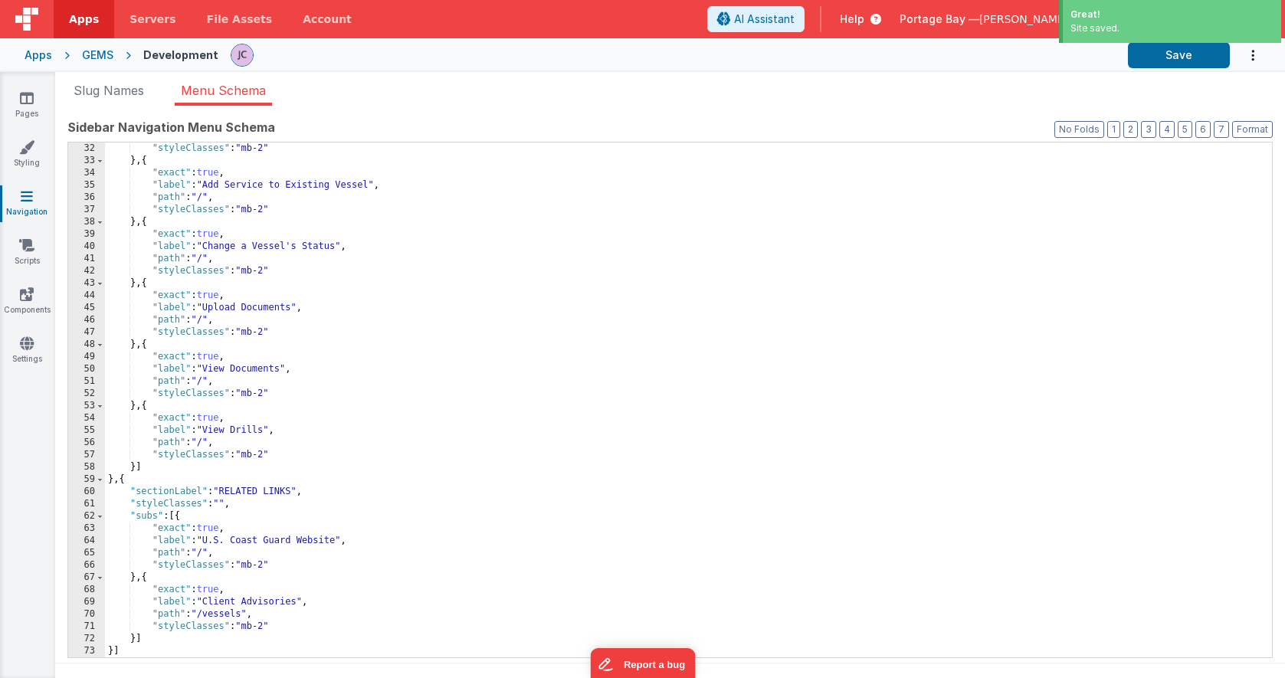
scroll to position [12, 0]
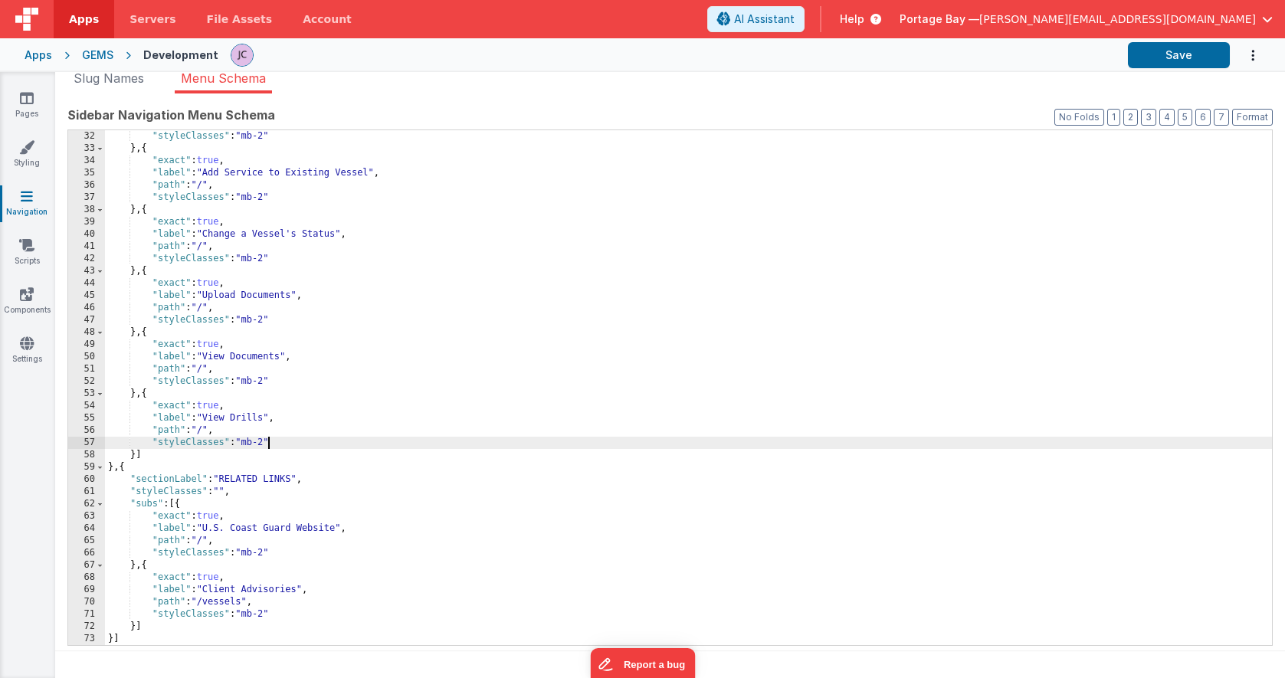
click at [267, 440] on div ""styleClasses" : "mb-2" } , { "exact" : true , "label" : "Add Service to Existi…" at bounding box center [688, 399] width 1167 height 539
click at [269, 612] on div ""styleClasses" : "mb-2" } , { "exact" : true , "label" : "Add Service to Existi…" at bounding box center [688, 399] width 1167 height 539
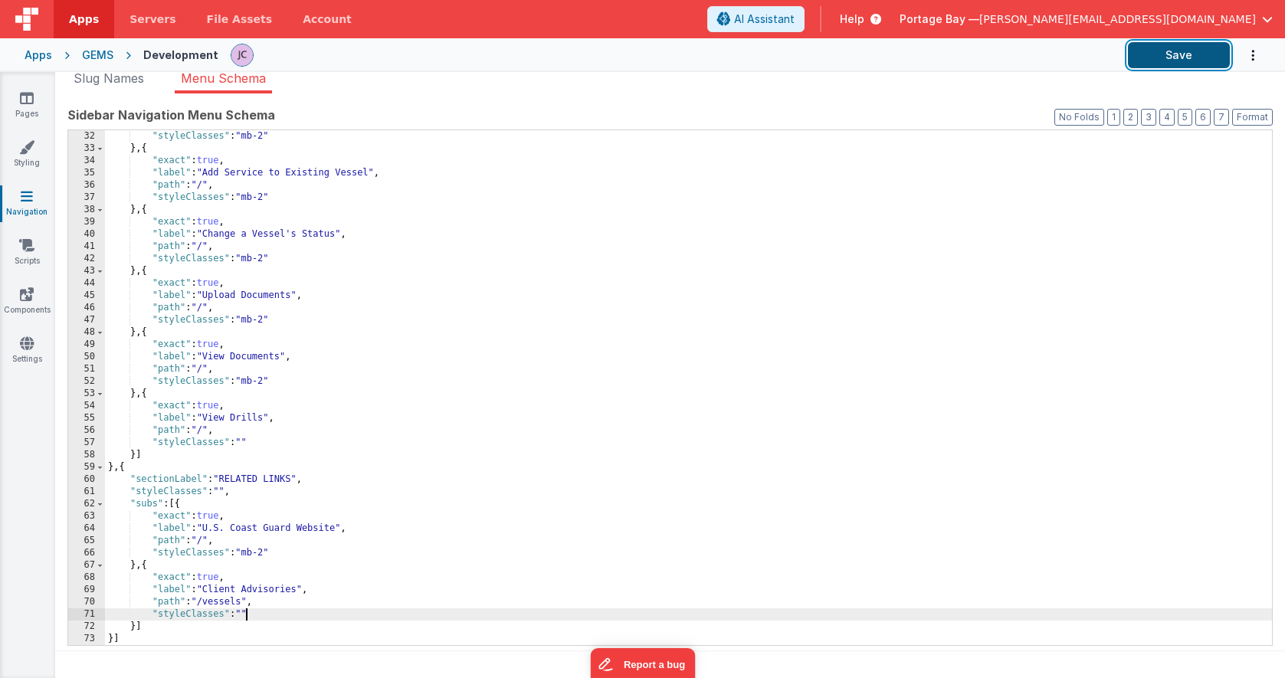
click at [1174, 55] on button "Save" at bounding box center [1179, 55] width 102 height 26
click at [79, 21] on span "Apps" at bounding box center [84, 18] width 30 height 15
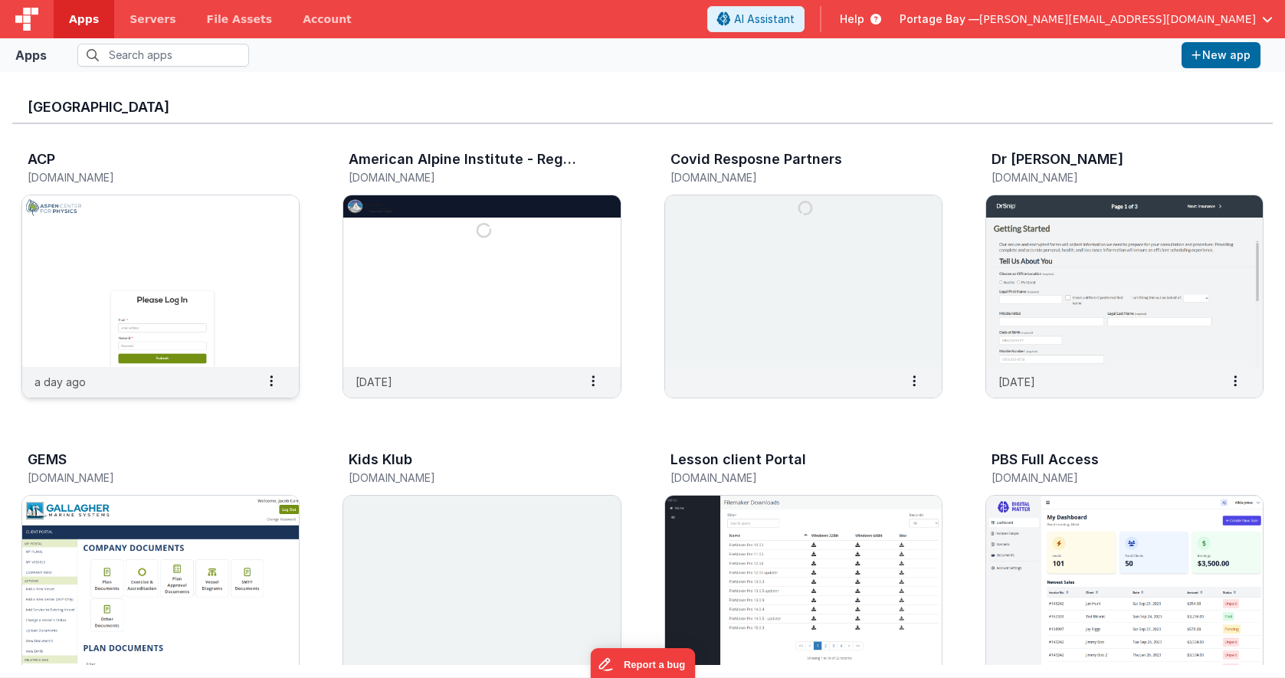
click at [141, 201] on img at bounding box center [160, 281] width 277 height 172
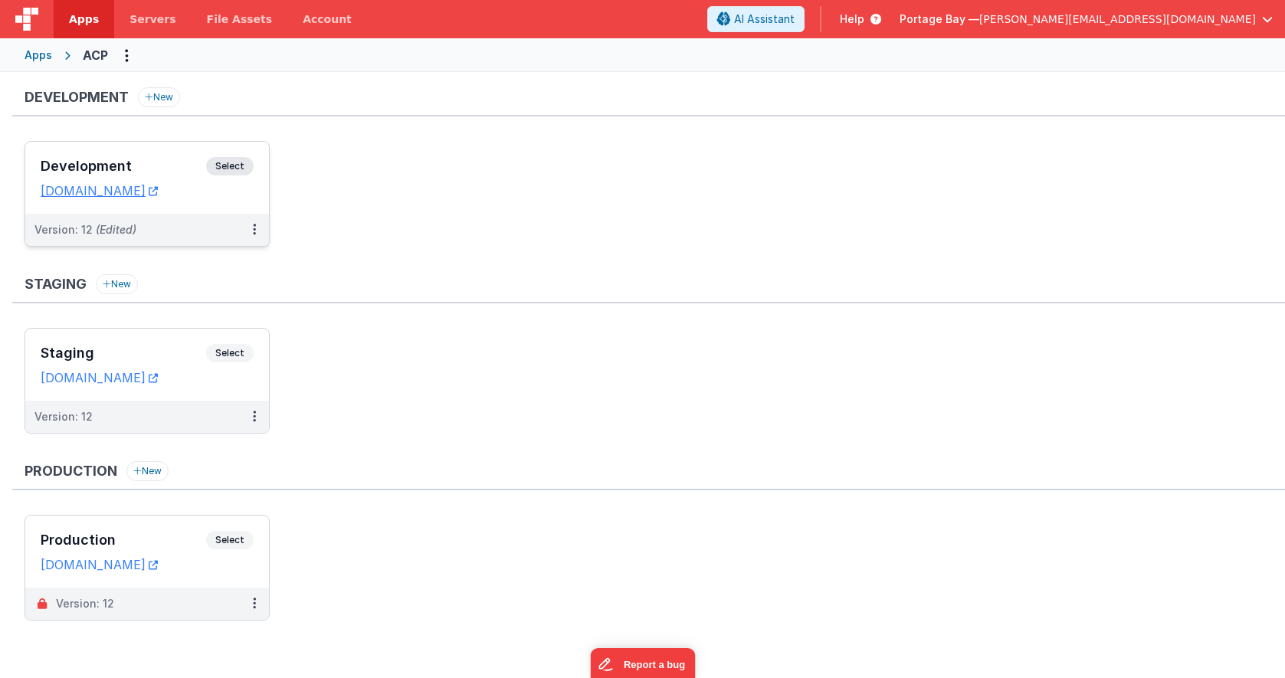
click at [238, 163] on span "Select" at bounding box center [229, 166] width 47 height 18
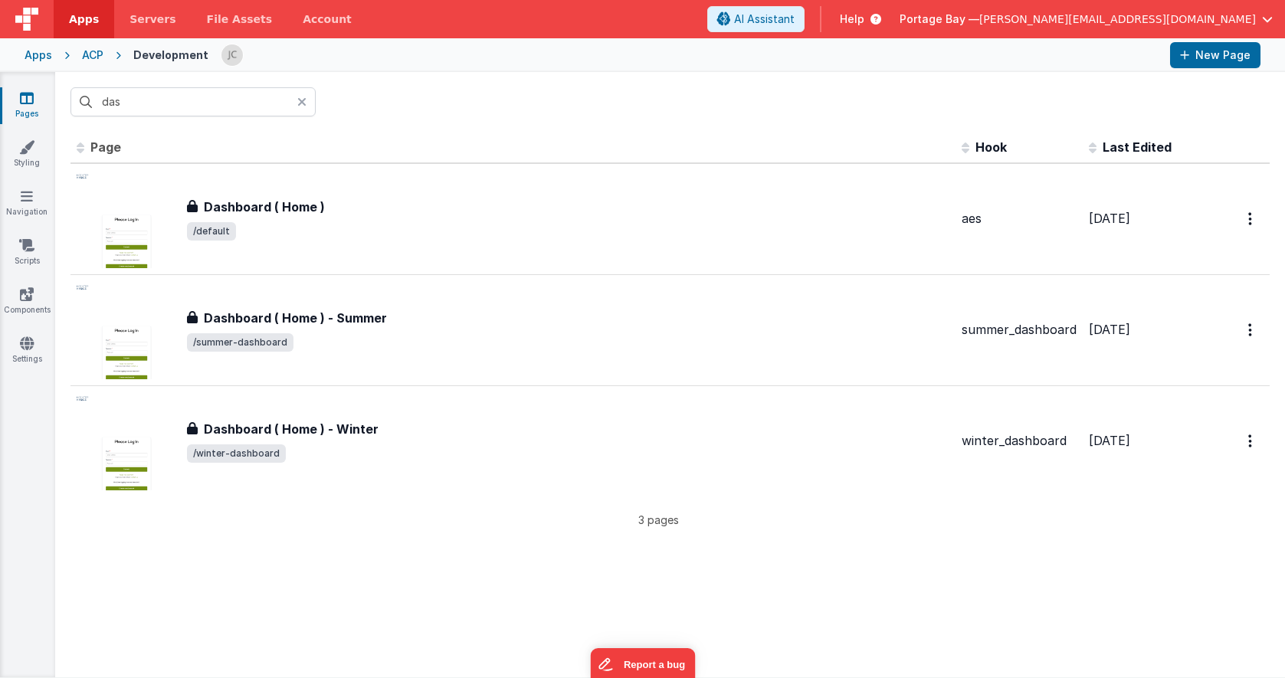
click at [300, 105] on icon at bounding box center [301, 102] width 9 height 12
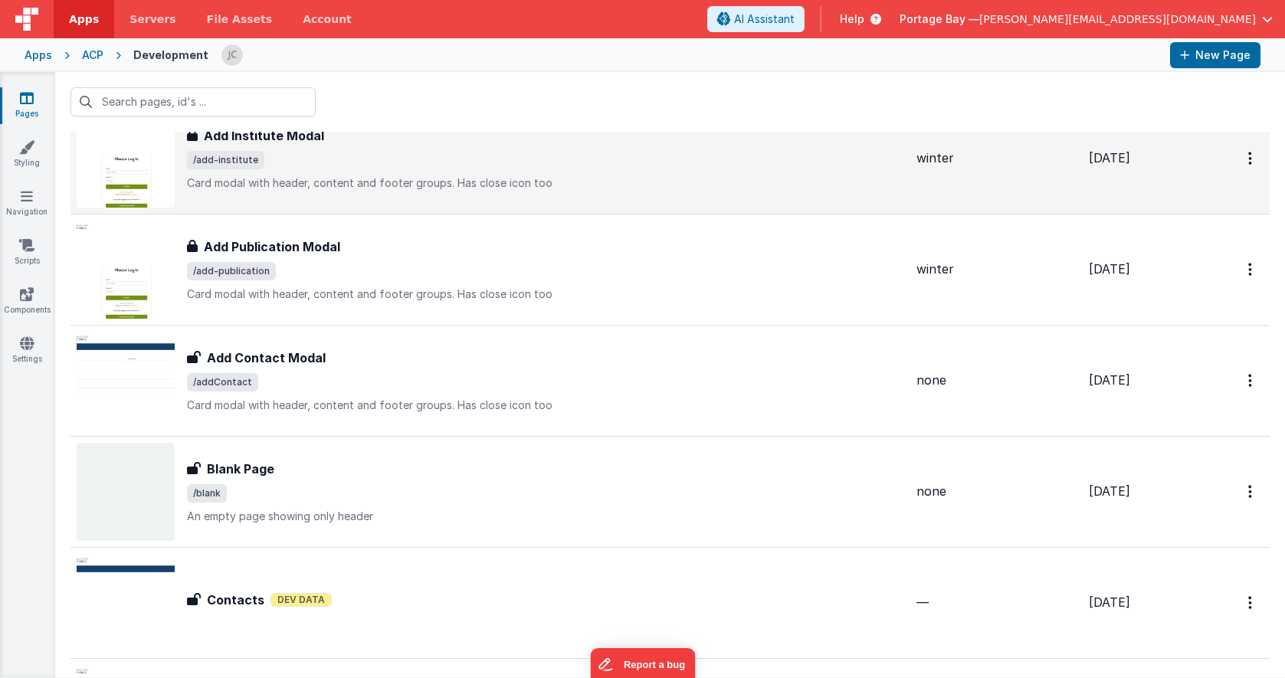
scroll to position [152, 0]
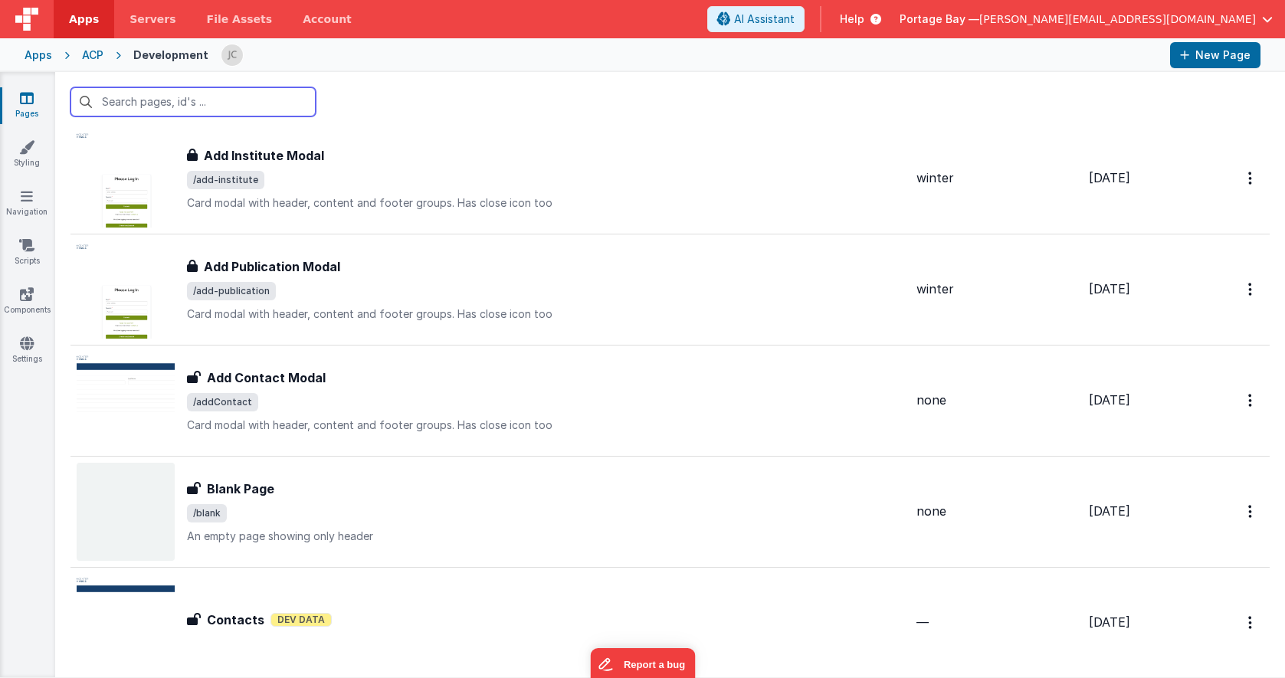
click at [195, 106] on input "text" at bounding box center [192, 101] width 245 height 29
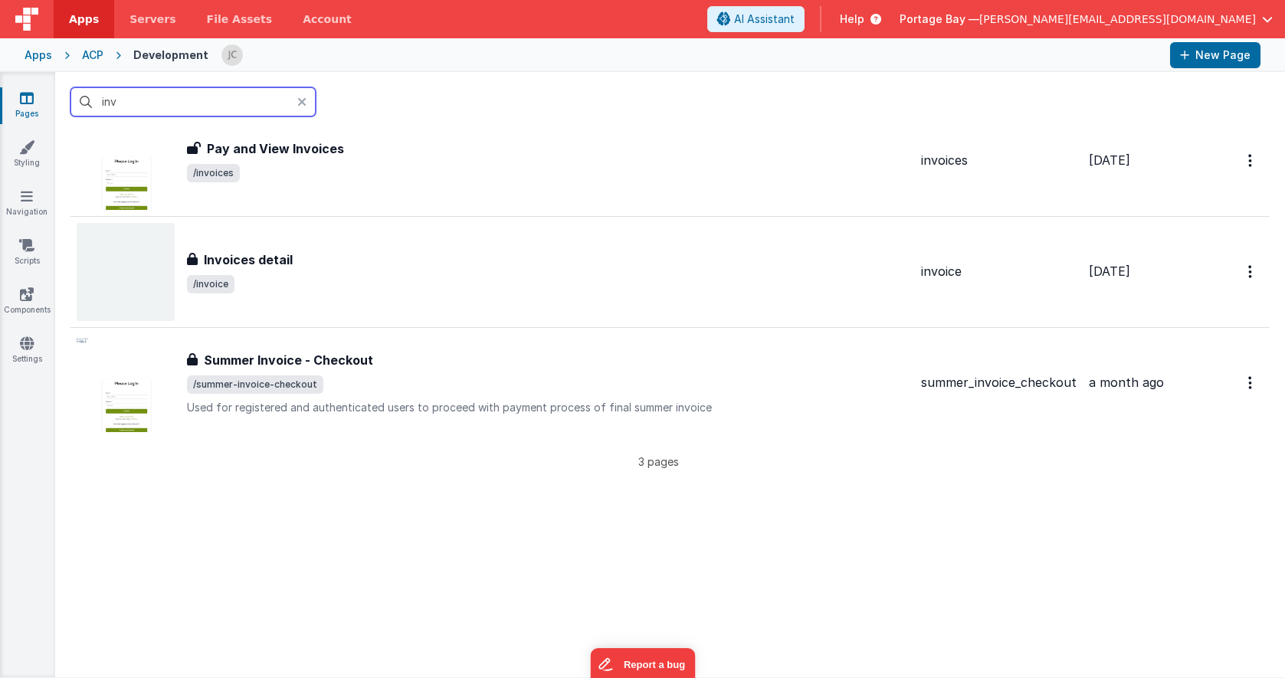
scroll to position [0, 0]
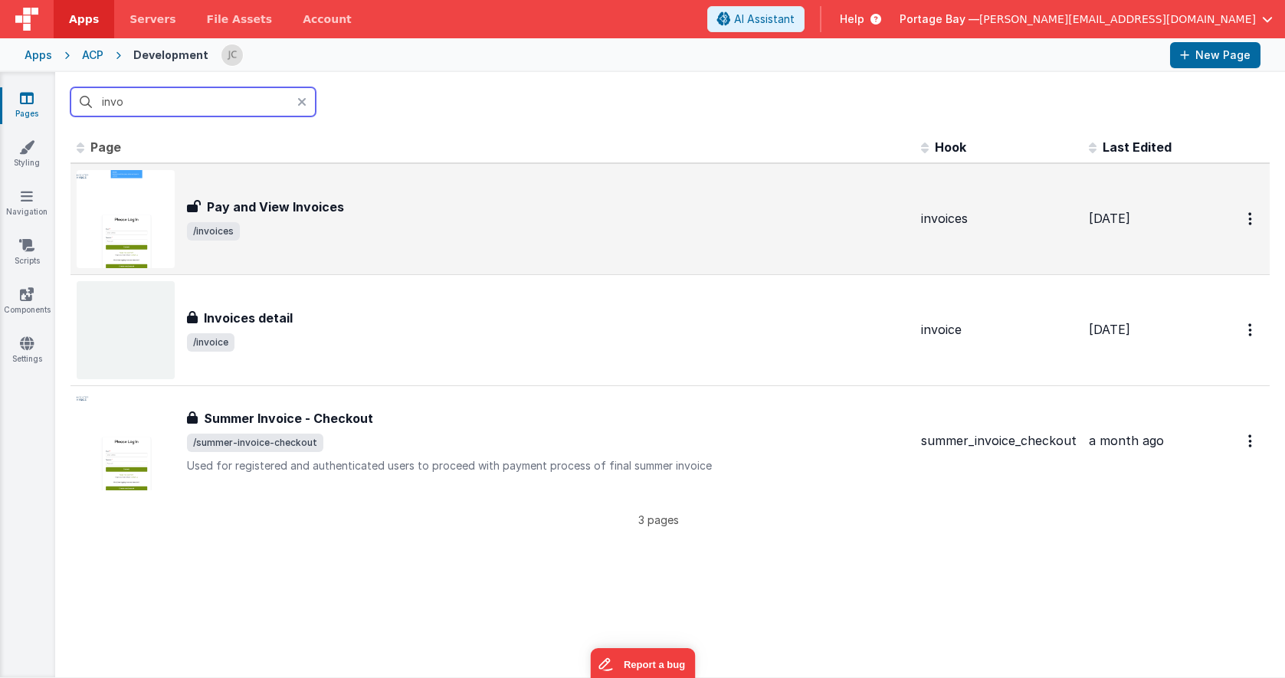
type input "invo"
click at [466, 225] on span "/invoices" at bounding box center [548, 231] width 722 height 18
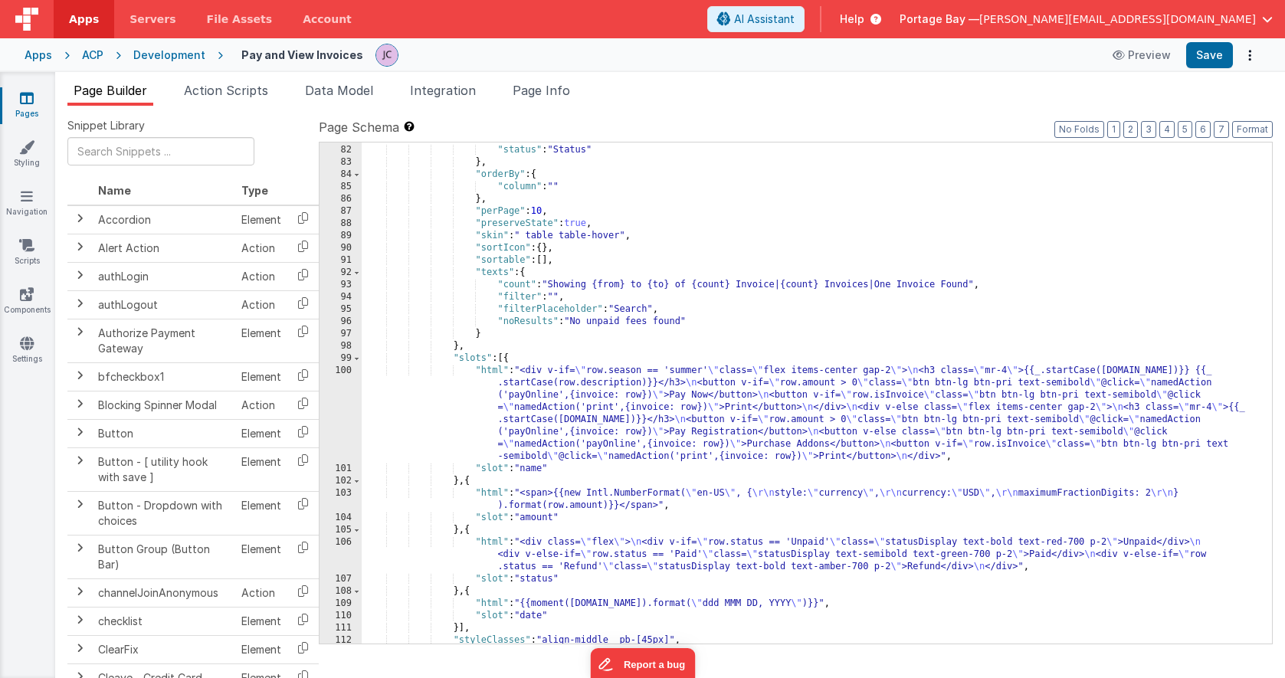
scroll to position [1054, 0]
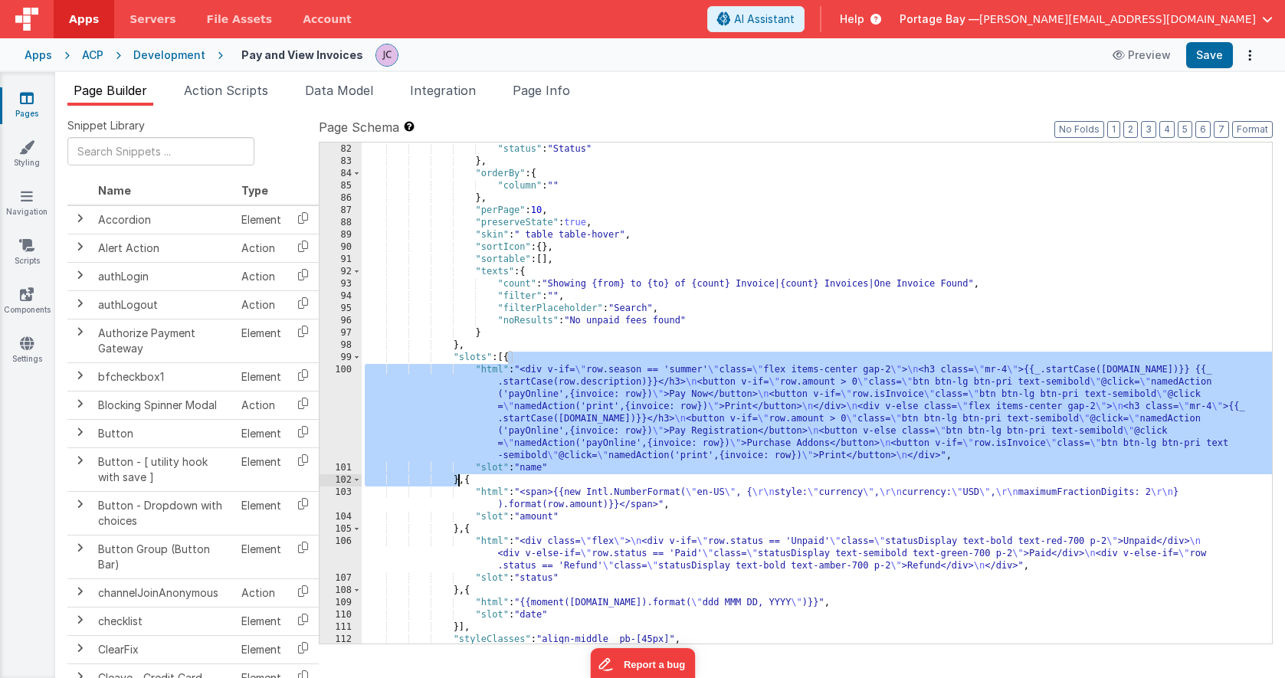
drag, startPoint x: 507, startPoint y: 357, endPoint x: 459, endPoint y: 479, distance: 131.0
click at [459, 479] on div ""name" : "Name" , "status" : "Status" } , "orderBy" : { "column" : "" } , "perP…" at bounding box center [817, 393] width 910 height 525
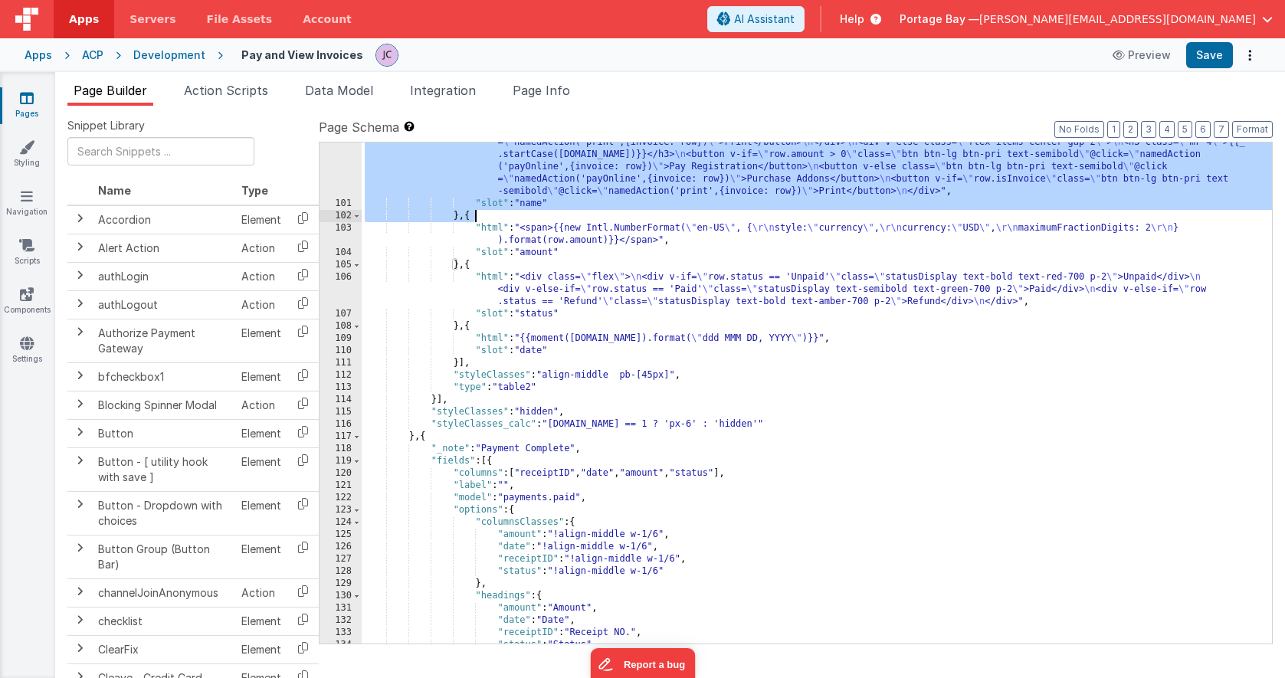
scroll to position [1318, 0]
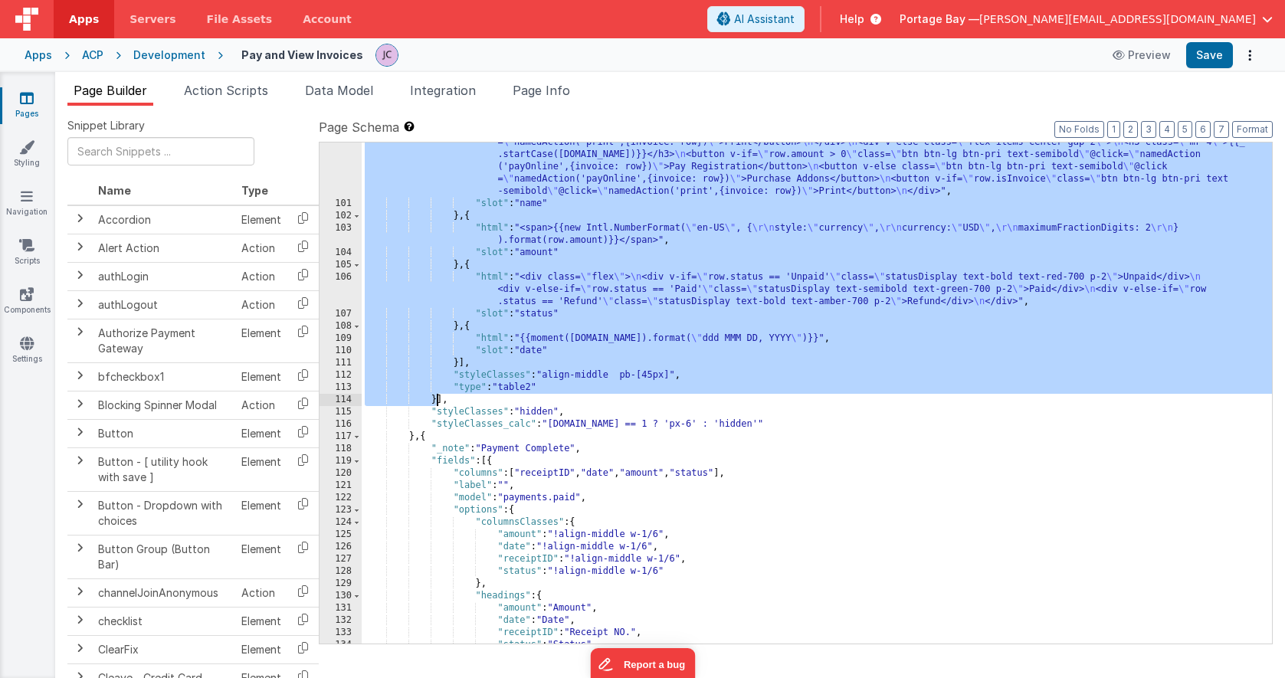
drag, startPoint x: 424, startPoint y: 177, endPoint x: 436, endPoint y: 397, distance: 220.1
click at [436, 397] on div ""html" : "<div v-if= \" row.season == 'summer' \" class= \" flex items-center g…" at bounding box center [817, 405] width 910 height 611
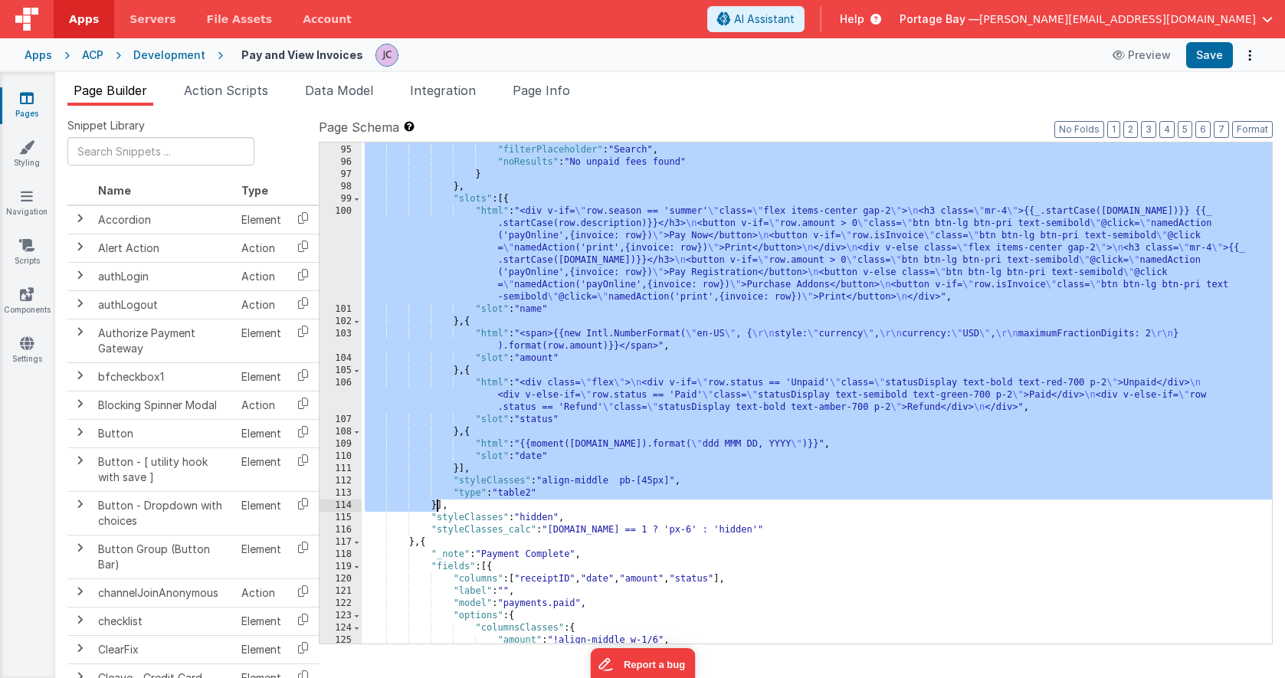
scroll to position [1233, 0]
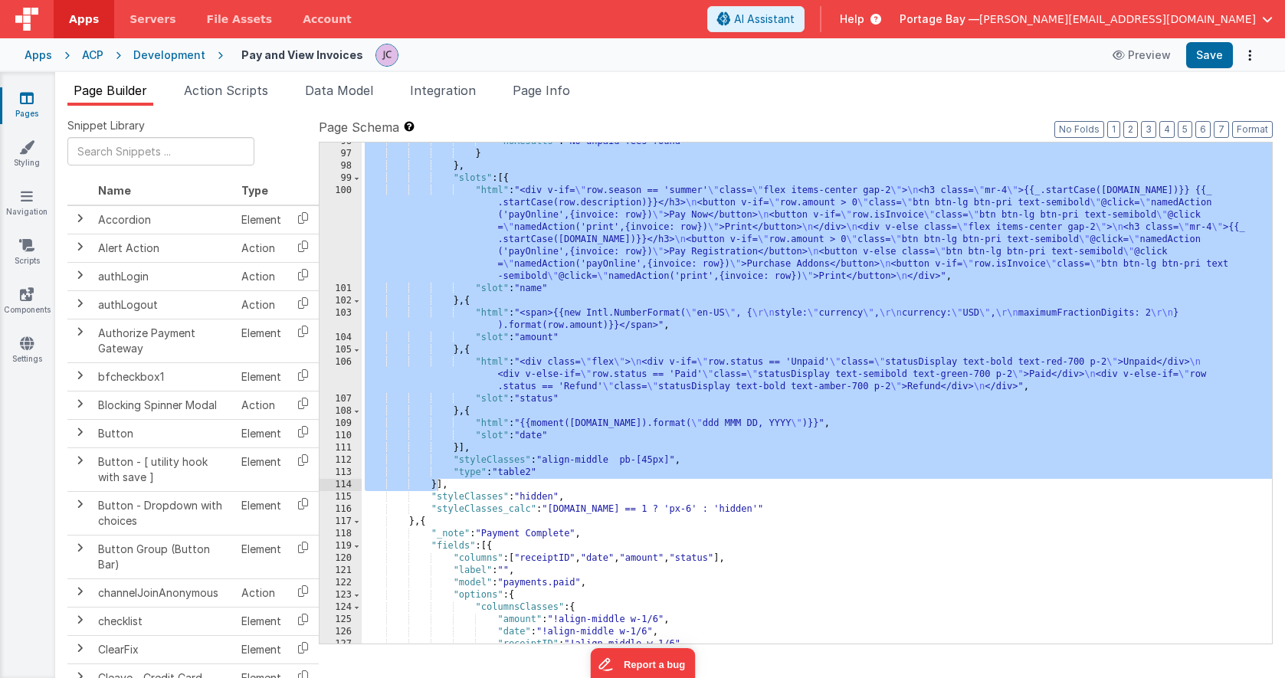
click at [87, 18] on span "Apps" at bounding box center [84, 18] width 30 height 15
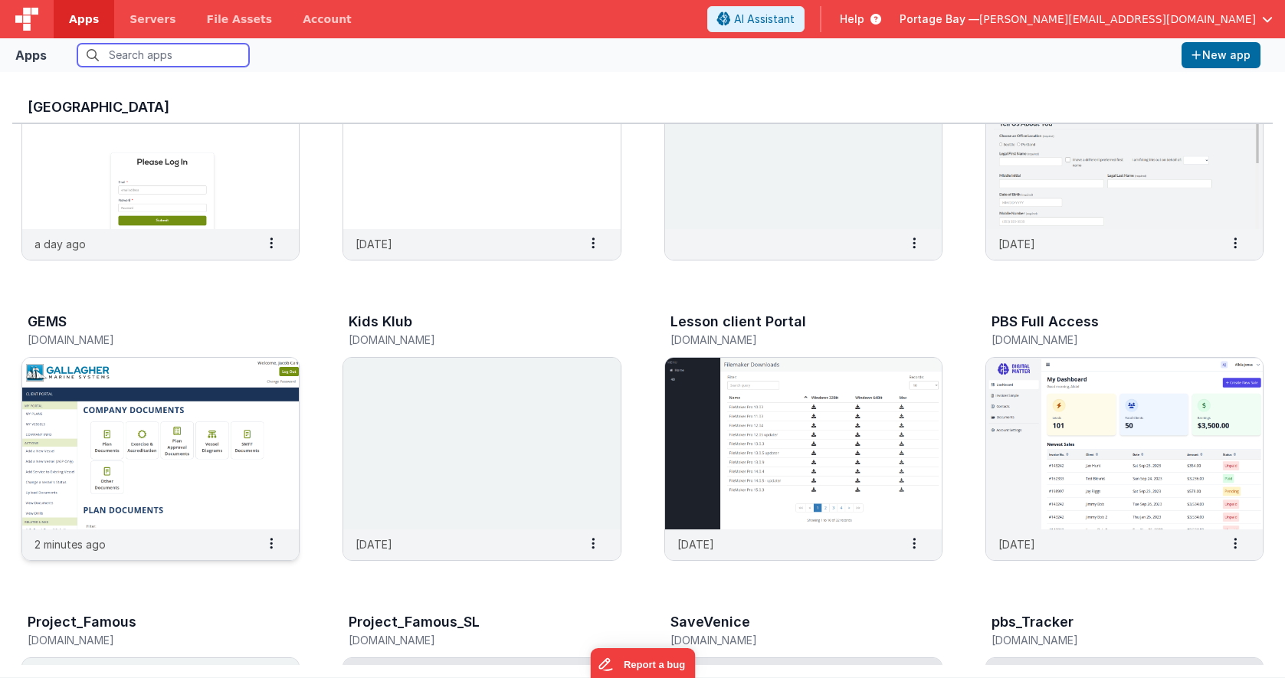
scroll to position [140, 0]
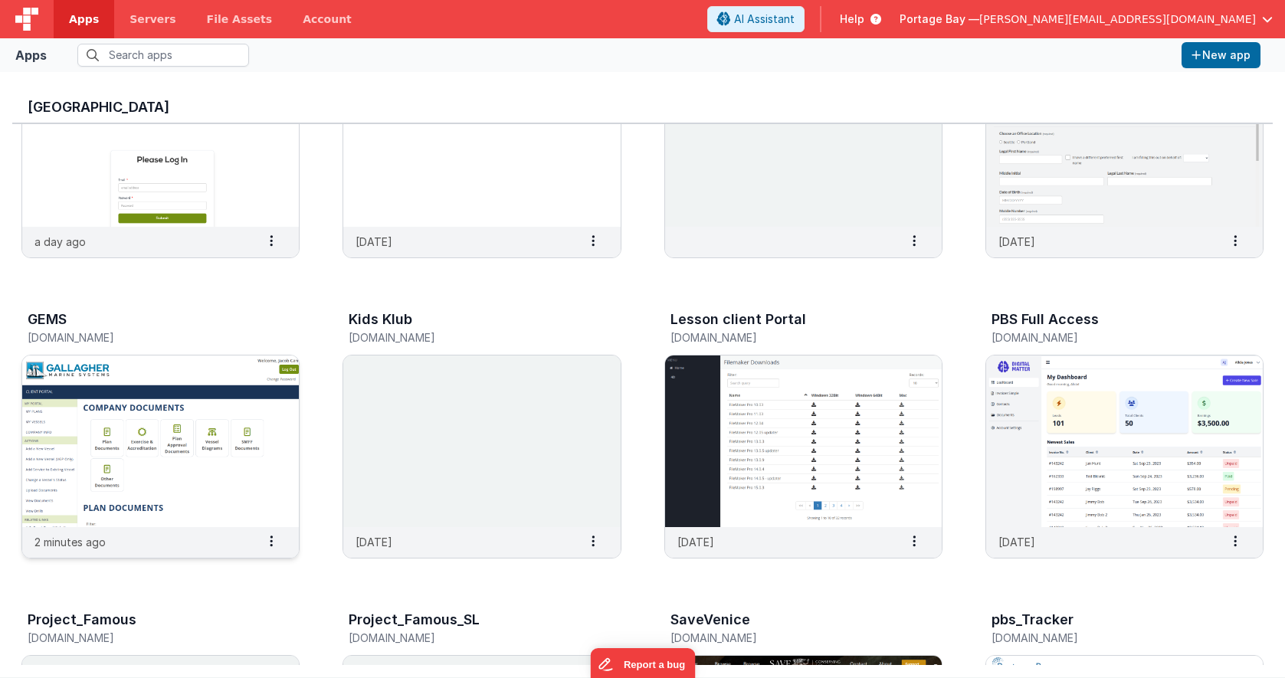
click at [176, 437] on img at bounding box center [160, 441] width 277 height 172
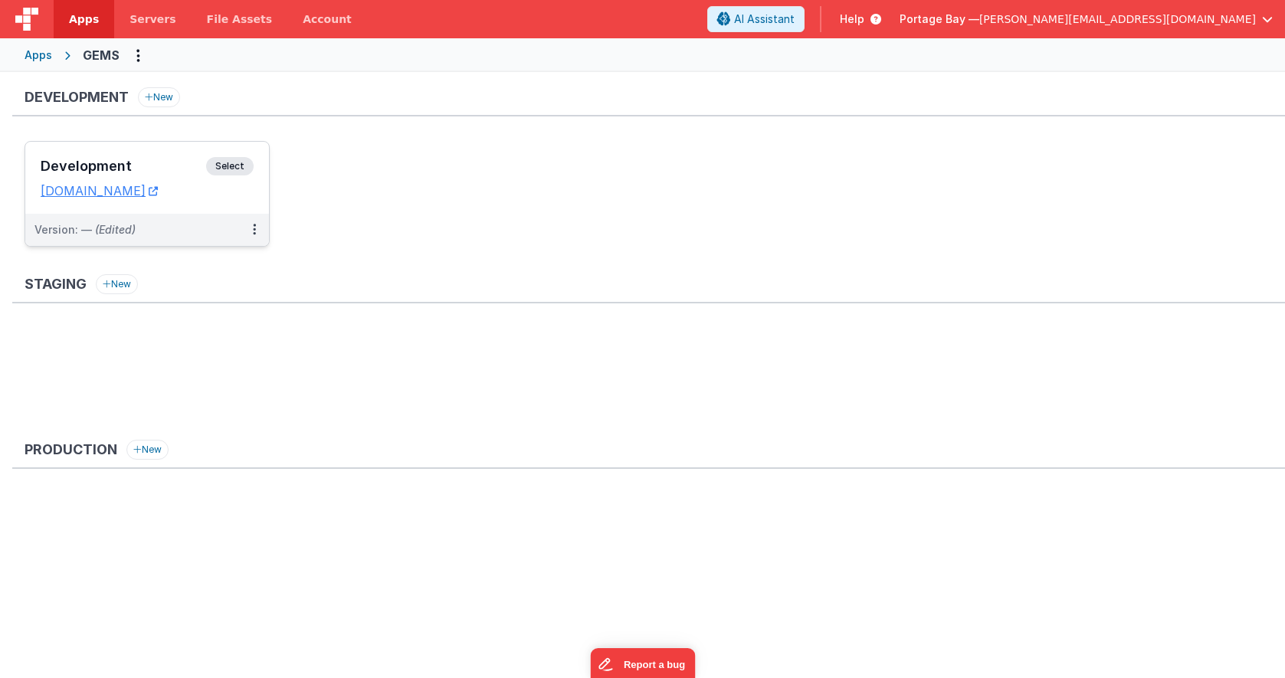
click at [242, 168] on span "Select" at bounding box center [229, 166] width 47 height 18
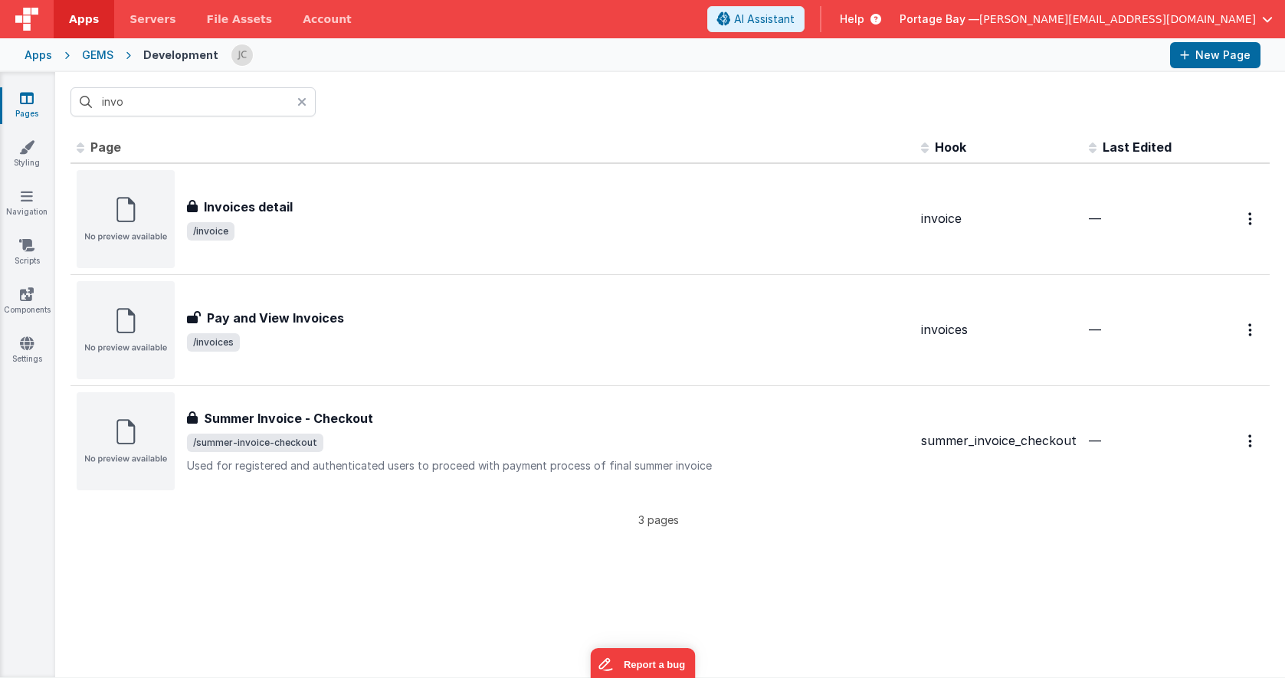
click at [297, 100] on icon at bounding box center [301, 102] width 9 height 12
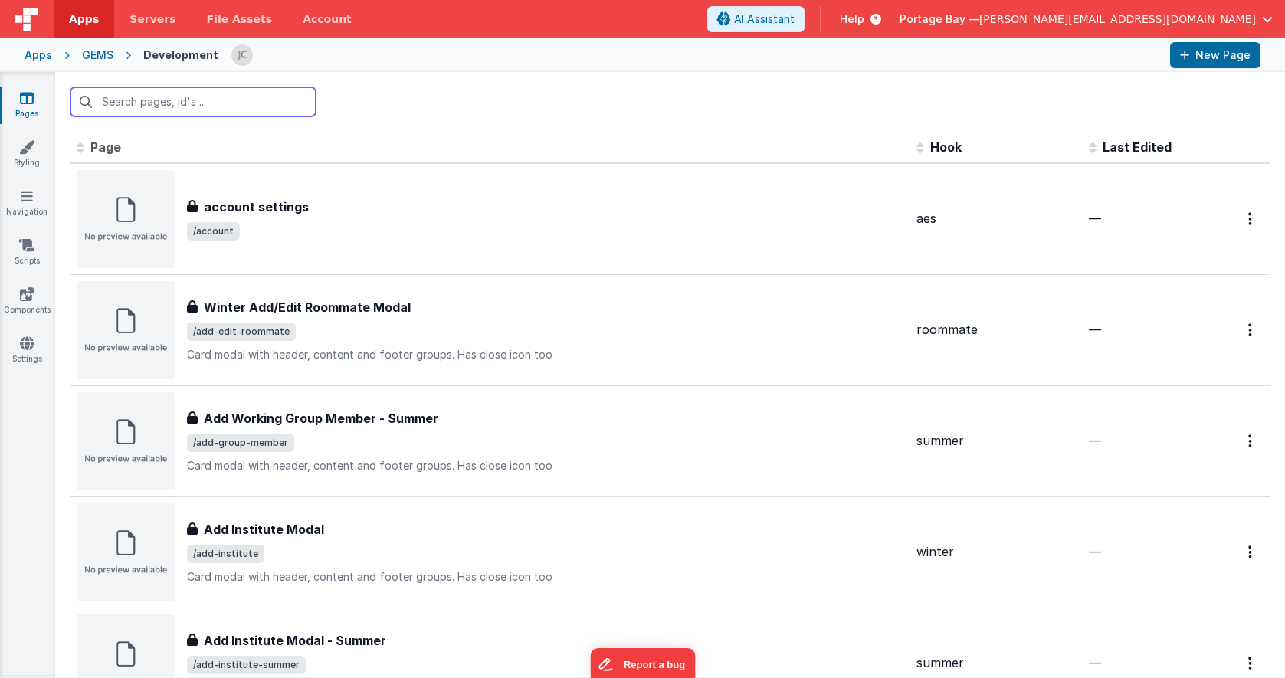
click at [164, 108] on input "text" at bounding box center [192, 101] width 245 height 29
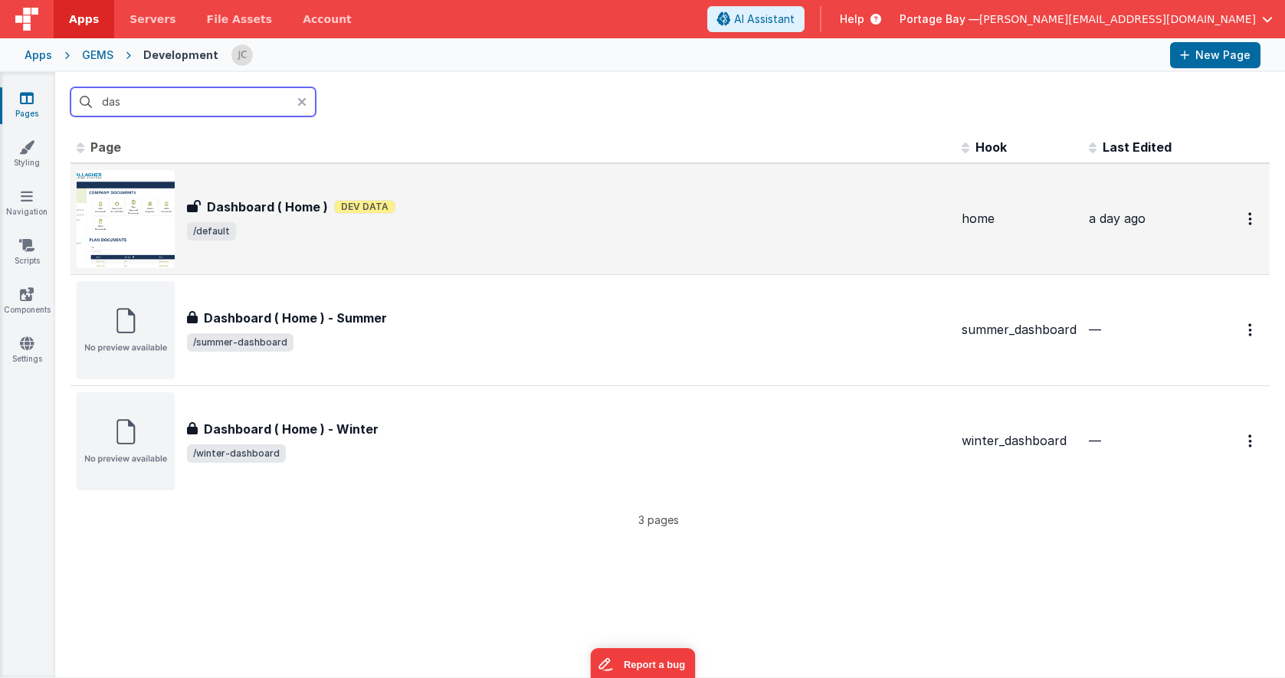
type input "das"
click at [449, 213] on div "Dashboard ( Home ) Dev Data" at bounding box center [568, 207] width 762 height 18
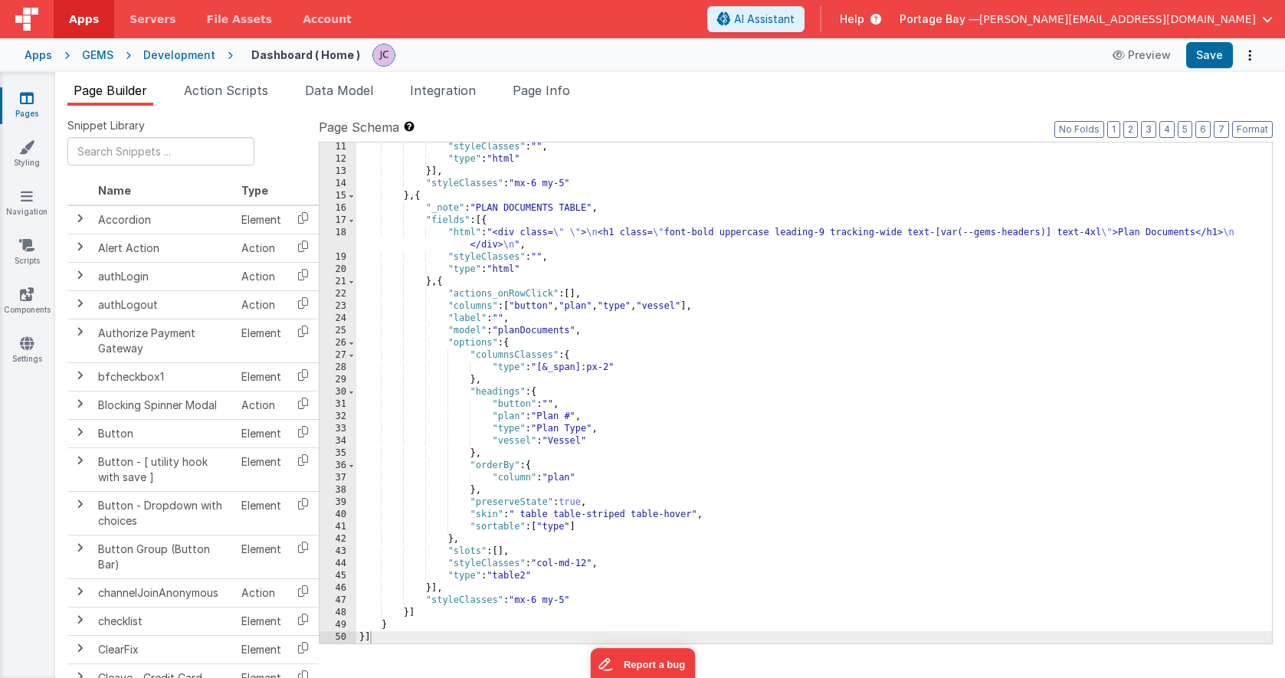
scroll to position [406, 0]
click at [349, 219] on span at bounding box center [351, 220] width 8 height 12
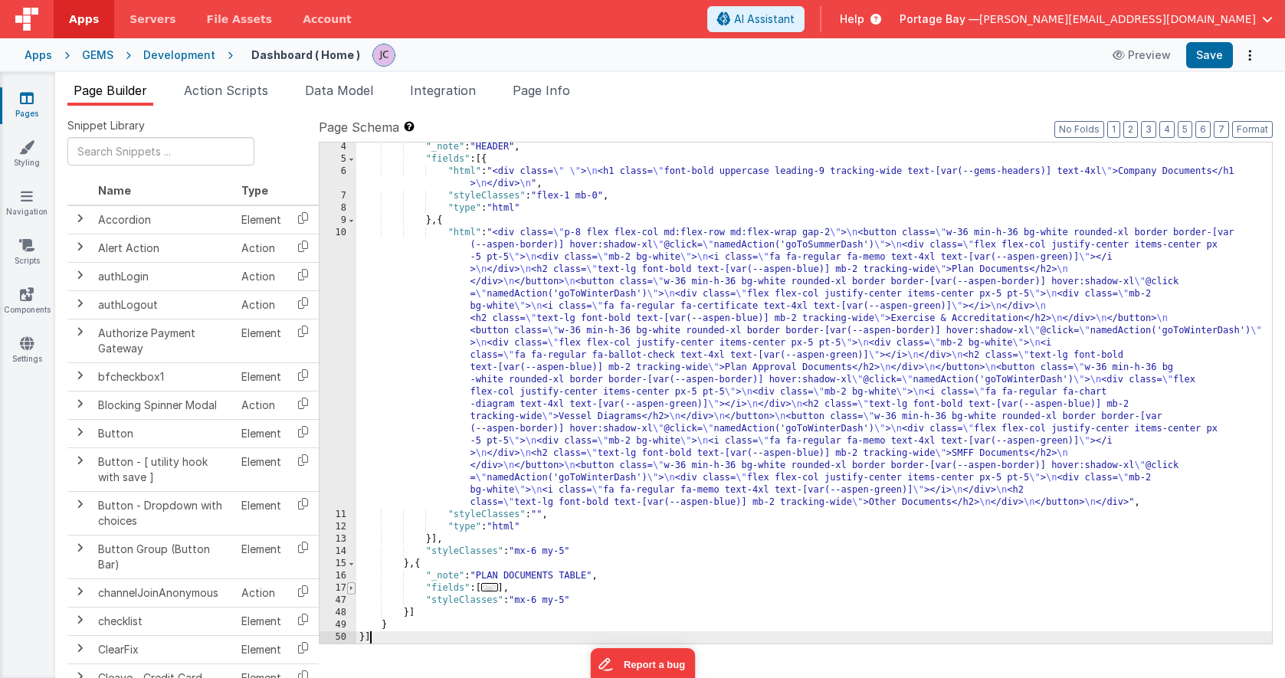
click at [350, 590] on span at bounding box center [351, 588] width 8 height 12
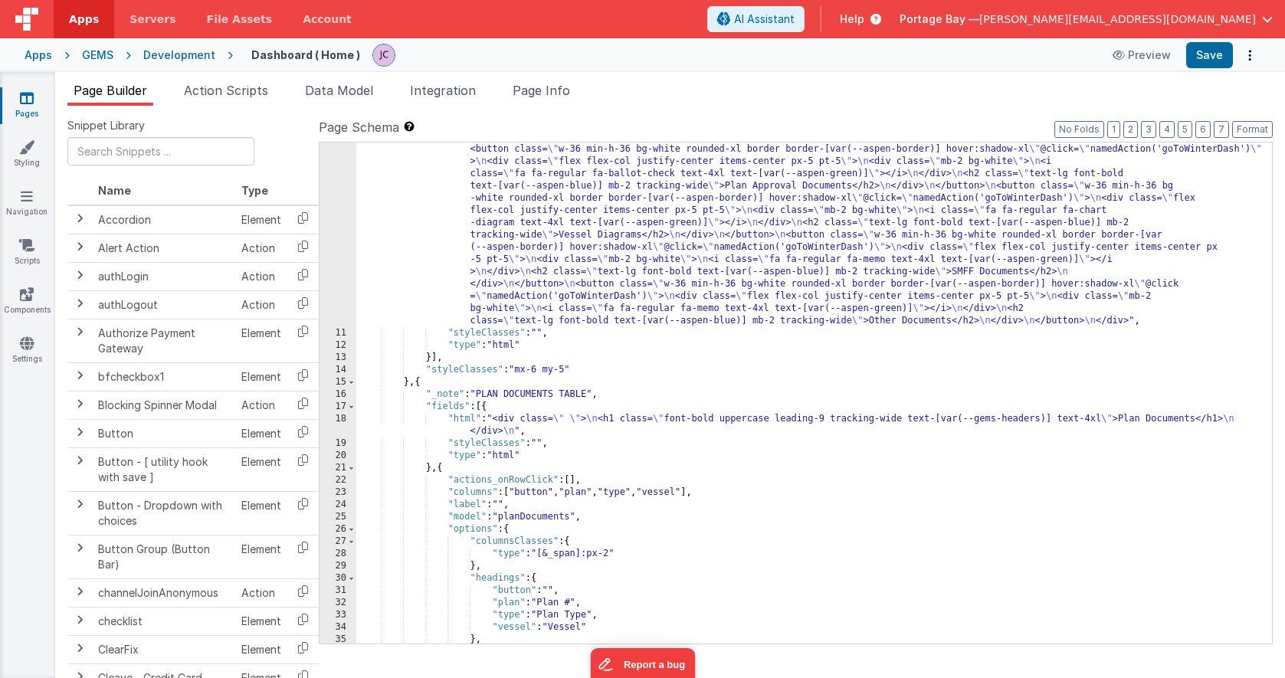
scroll to position [286, 0]
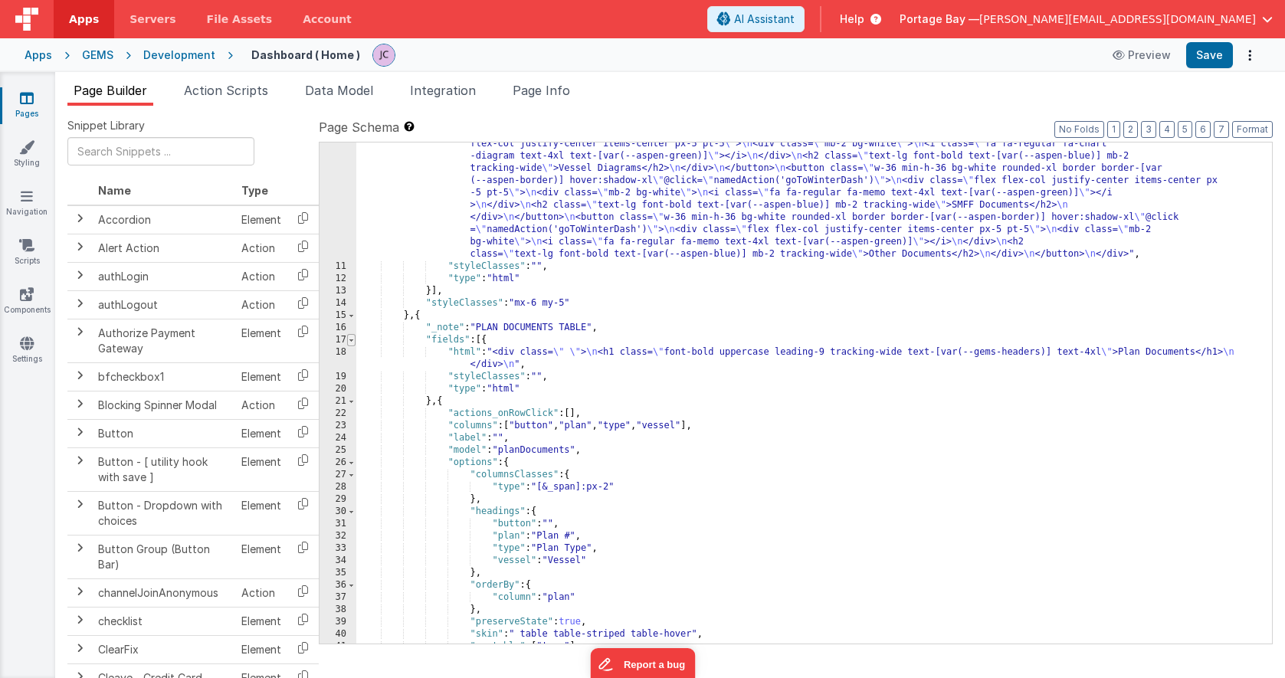
click at [351, 342] on span at bounding box center [351, 340] width 8 height 12
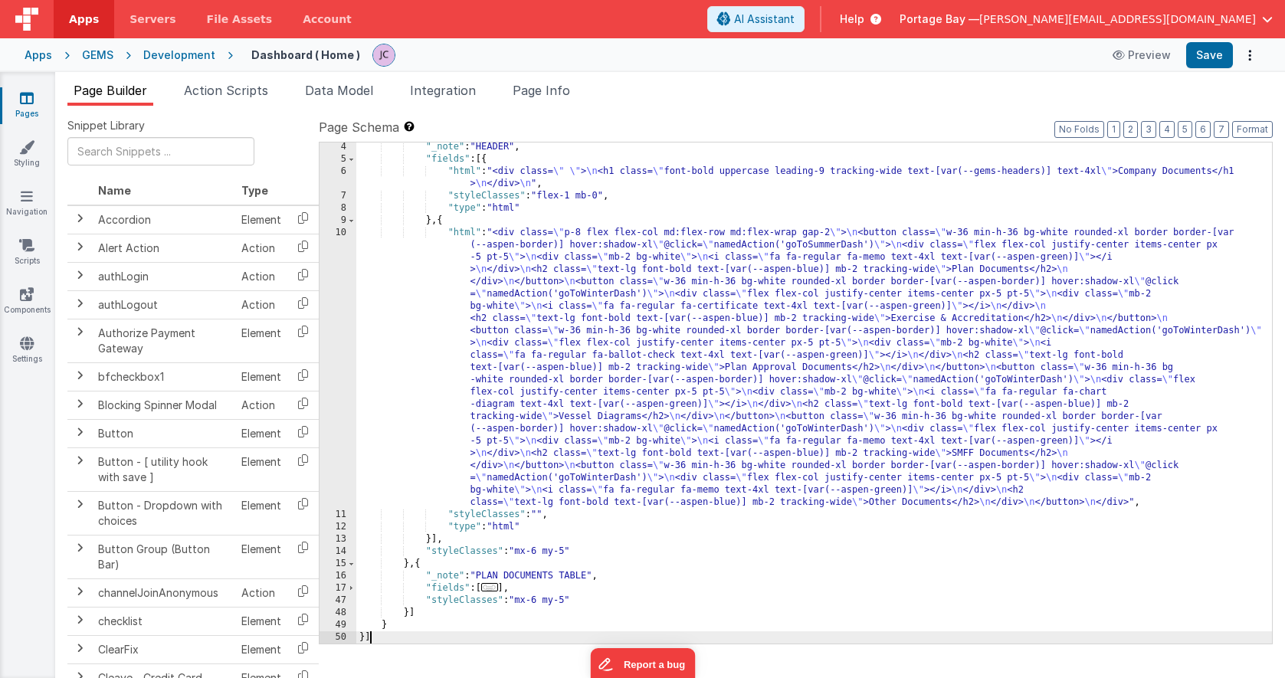
drag, startPoint x: 349, startPoint y: 588, endPoint x: 450, endPoint y: 568, distance: 102.2
click at [349, 588] on span at bounding box center [351, 588] width 8 height 12
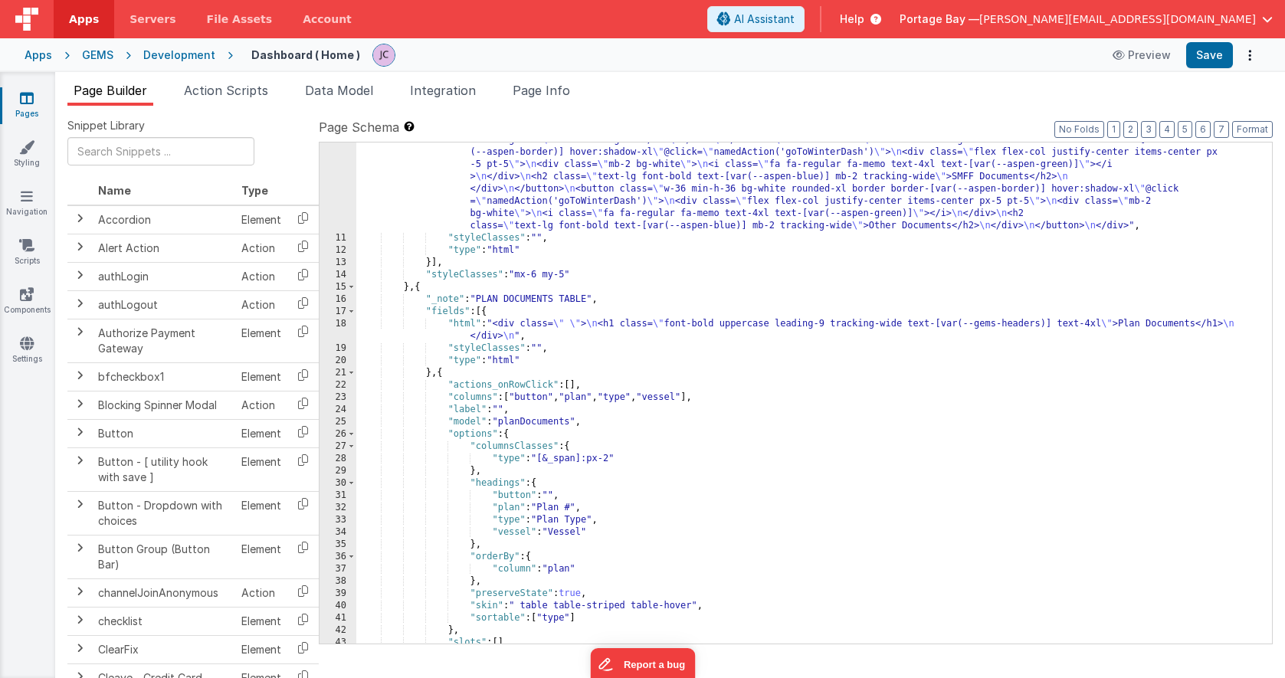
scroll to position [406, 0]
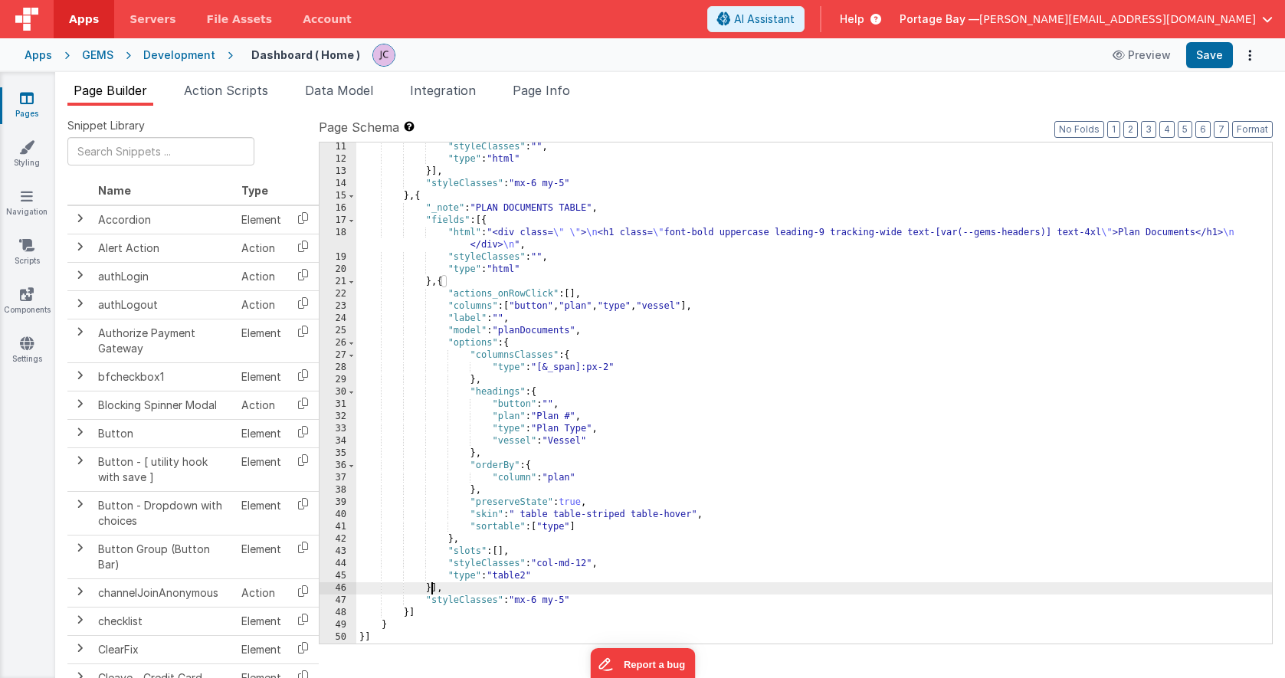
click at [432, 588] on div ""styleClasses" : "" , "type" : "html" }] , "styleClasses" : "mx-6 my-5" } , { "…" at bounding box center [813, 403] width 915 height 525
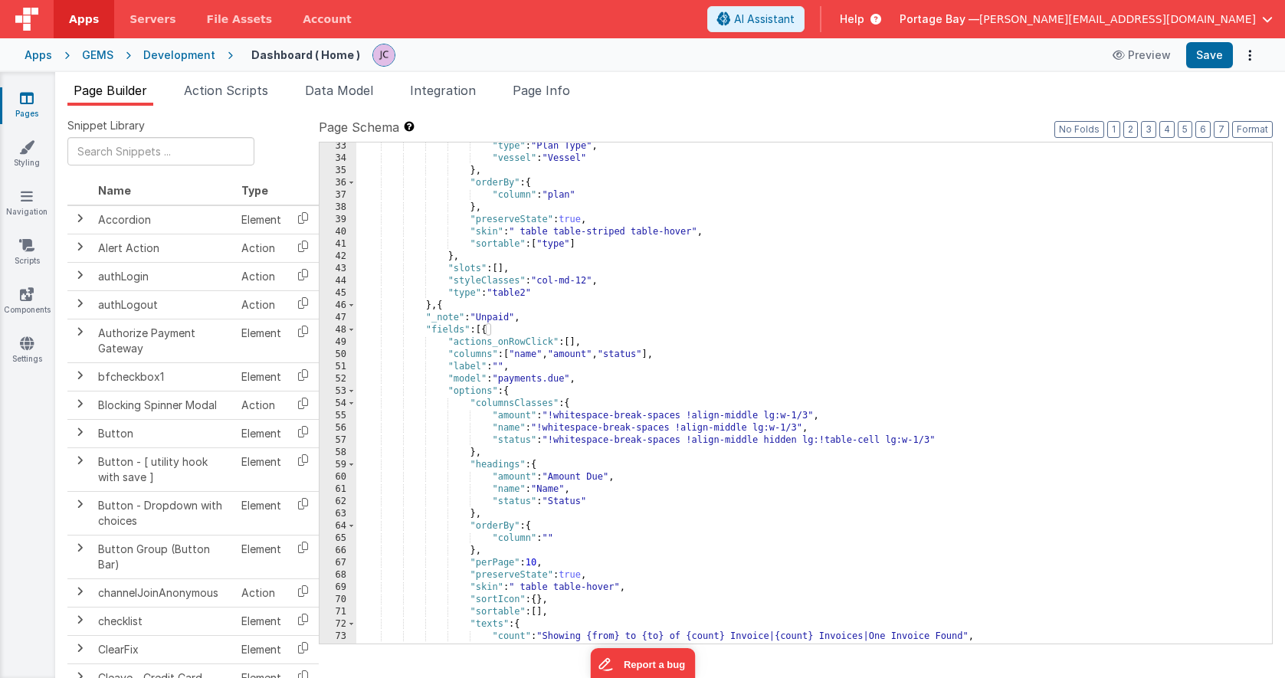
scroll to position [688, 0]
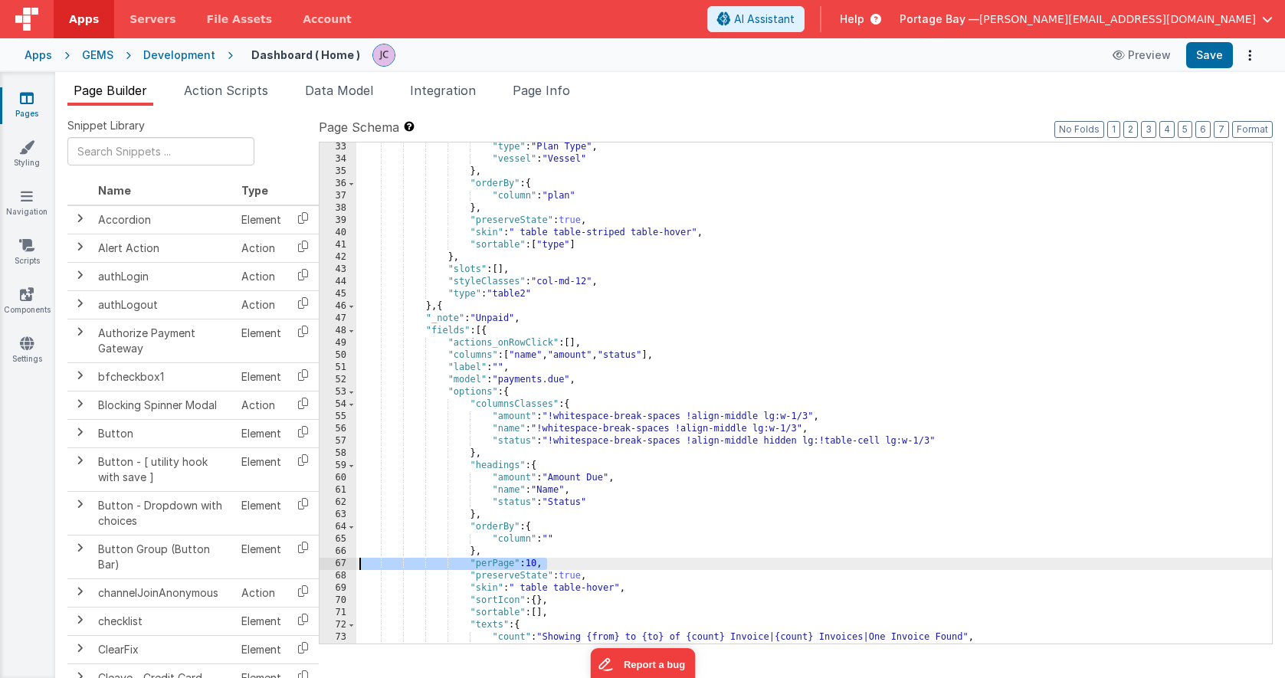
drag, startPoint x: 554, startPoint y: 565, endPoint x: 319, endPoint y: 566, distance: 235.2
click at [319, 566] on div "33 34 35 36 37 38 39 40 41 42 43 44 45 46 47 48 49 50 51 52 53 54 55 56 57 58 5…" at bounding box center [796, 393] width 954 height 503
click at [529, 207] on div ""type" : "Plan Type" , "vessel" : "Vessel" } , "orderBy" : { "column" : "plan" …" at bounding box center [813, 403] width 915 height 525
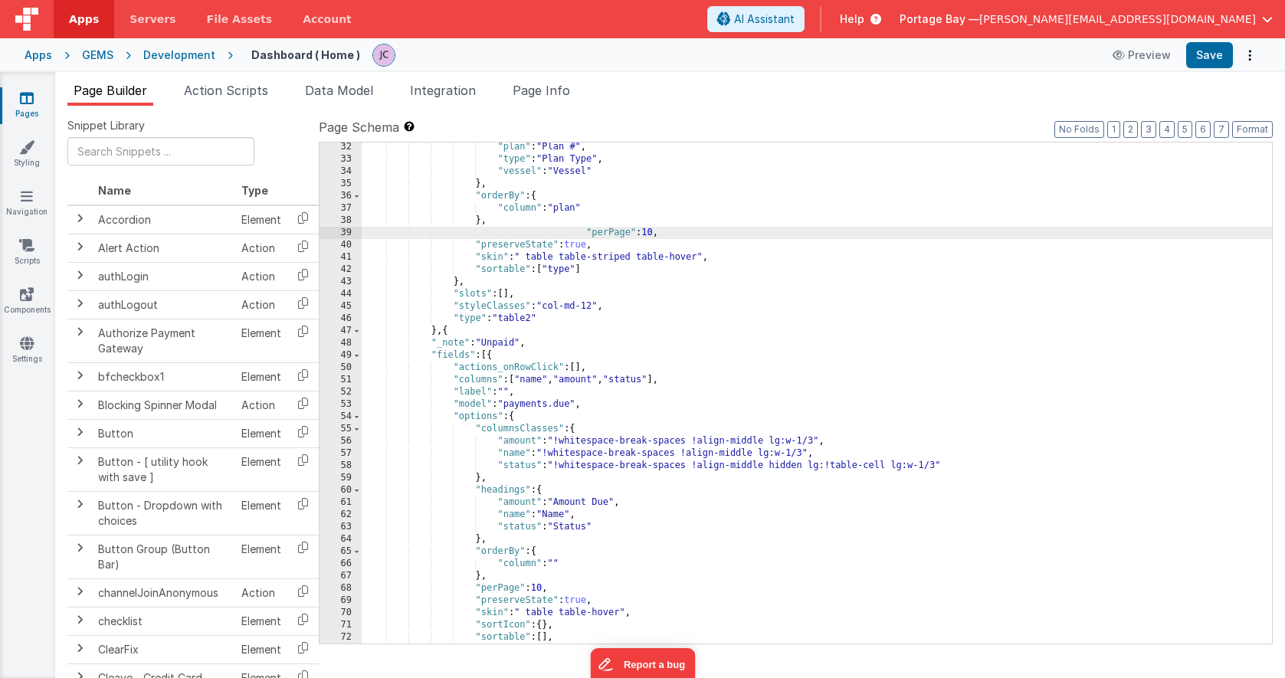
click at [584, 229] on div ""plan" : "Plan #" , "type" : "Plan Type" , "vessel" : "Vessel" } , "orderBy" : …" at bounding box center [817, 403] width 910 height 525
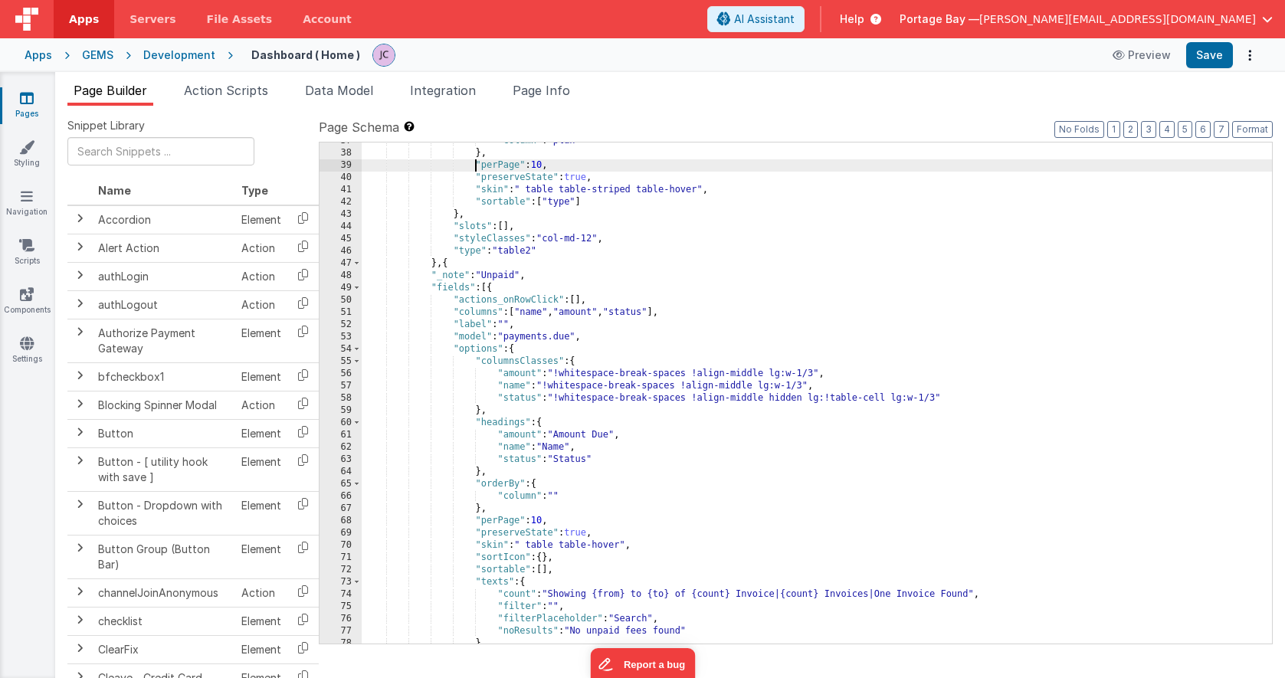
scroll to position [771, 0]
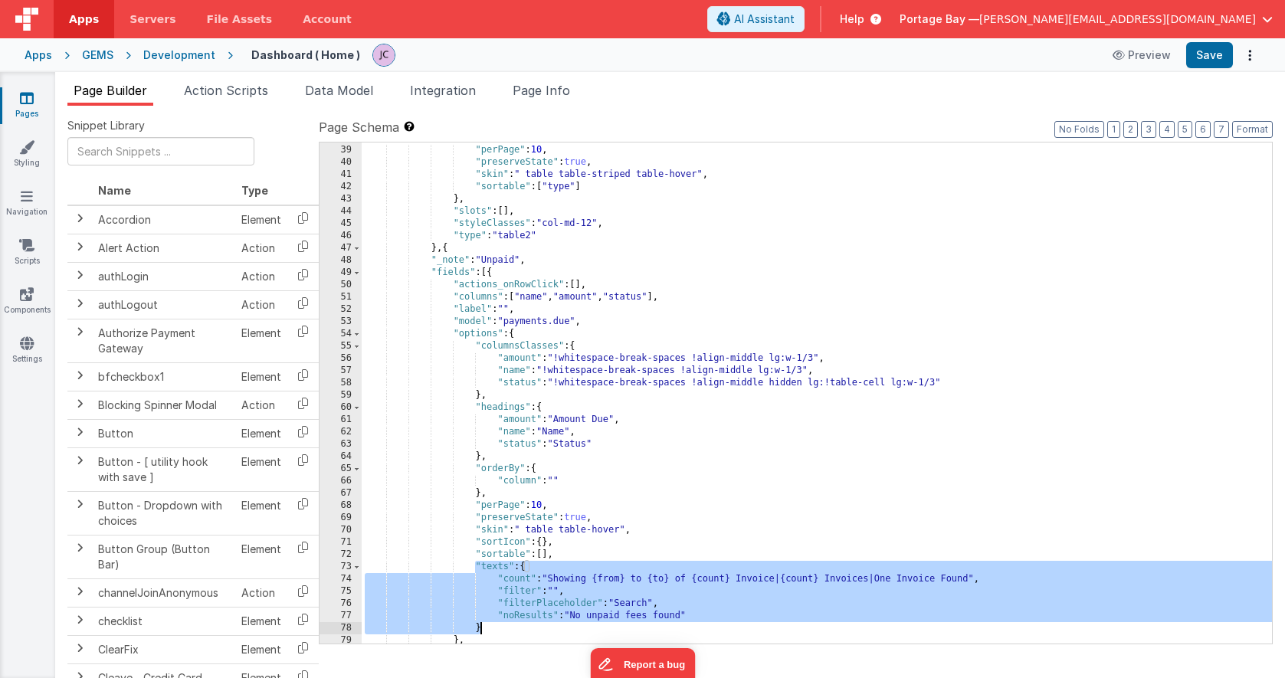
drag, startPoint x: 476, startPoint y: 565, endPoint x: 496, endPoint y: 627, distance: 65.2
click at [496, 627] on div "} , "perPage" : 10 , "preserveState" : true , "skin" : " table table-striped ta…" at bounding box center [817, 394] width 910 height 525
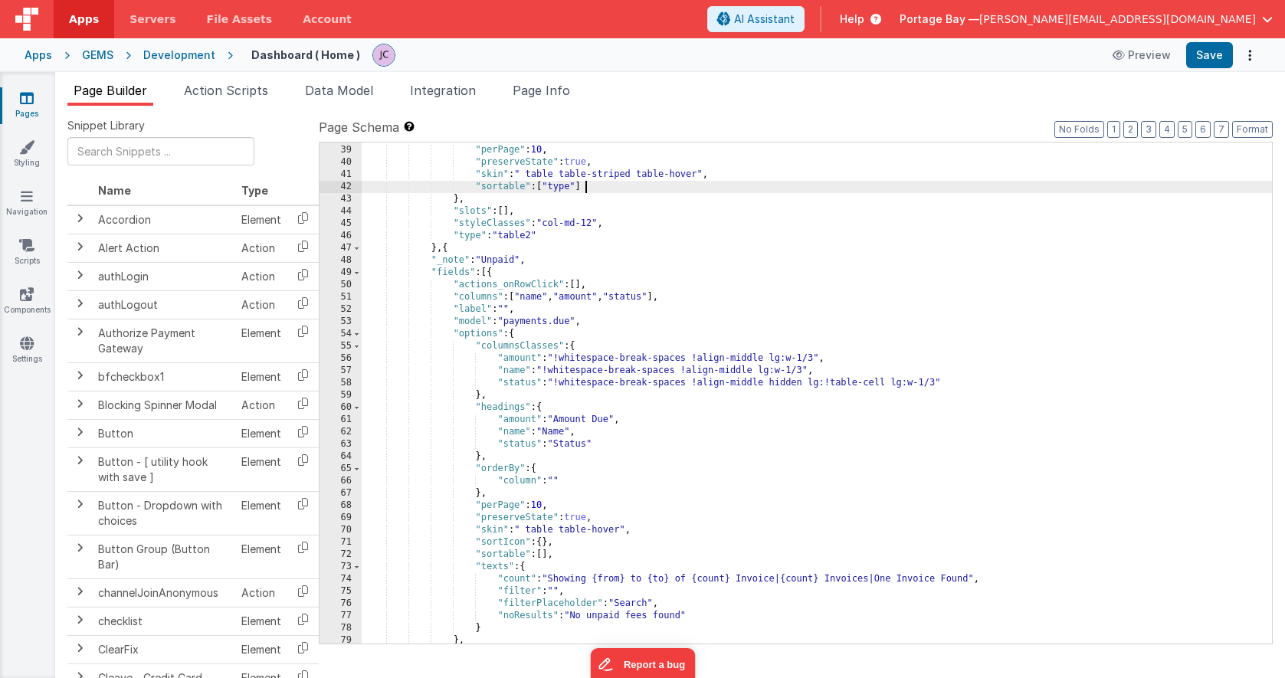
click at [591, 185] on div "} , "perPage" : 10 , "preserveState" : true , "skin" : " table table-striped ta…" at bounding box center [817, 394] width 910 height 525
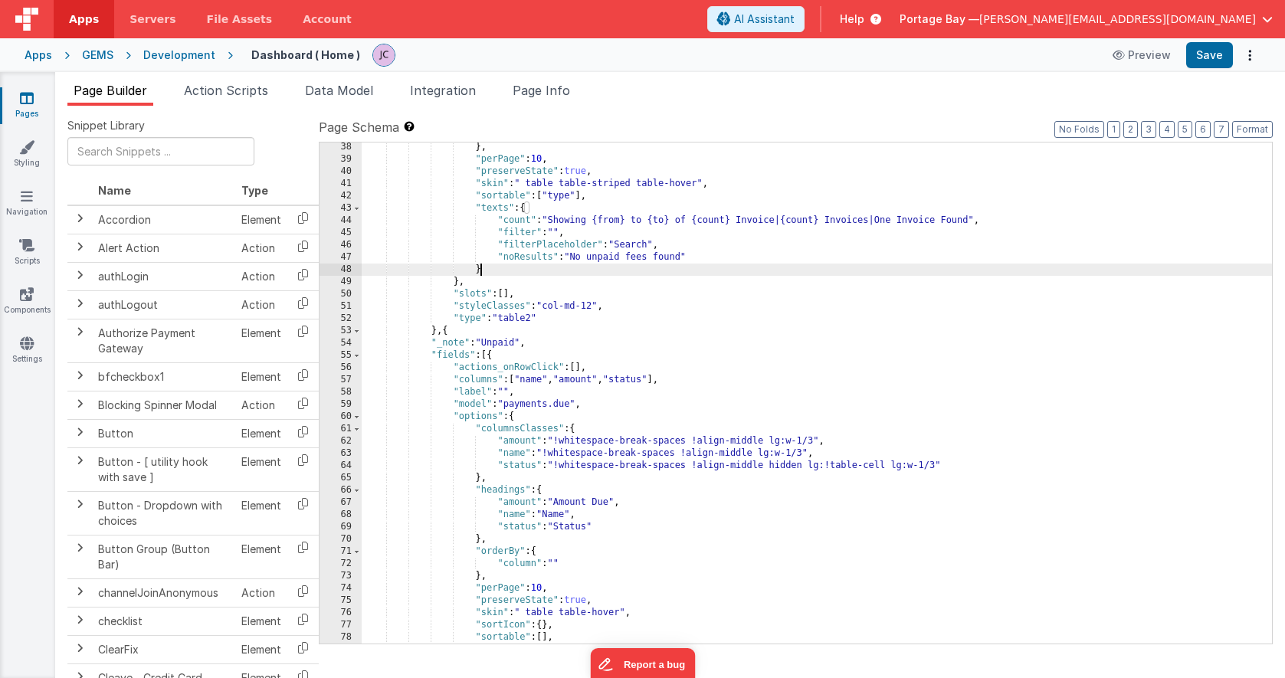
scroll to position [758, 0]
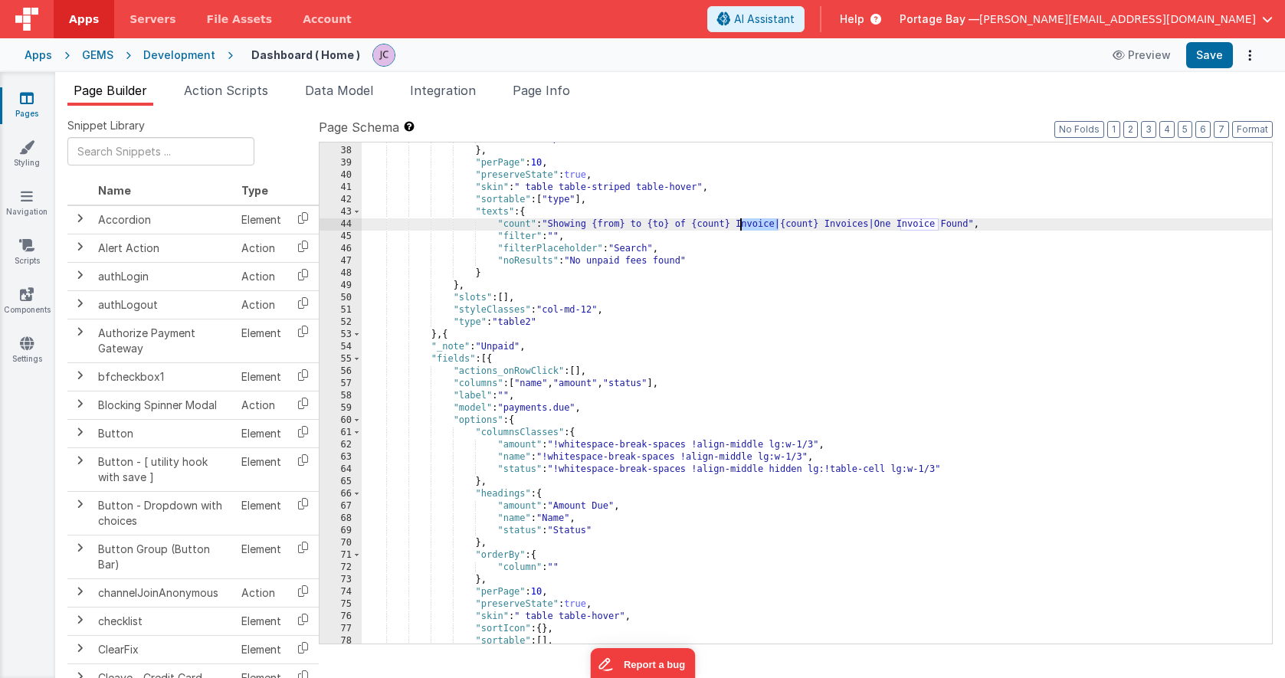
drag, startPoint x: 778, startPoint y: 223, endPoint x: 741, endPoint y: 224, distance: 36.8
click at [741, 224] on div ""column" : "plan" } , "perPage" : 10 , "preserveState" : true , "skin" : " tabl…" at bounding box center [817, 395] width 910 height 525
drag, startPoint x: 882, startPoint y: 224, endPoint x: 842, endPoint y: 224, distance: 40.6
click at [842, 224] on div ""column" : "plan" } , "perPage" : 10 , "preserveState" : true , "skin" : " tabl…" at bounding box center [817, 395] width 910 height 525
click at [946, 224] on div ""column" : "plan" } , "perPage" : 10 , "preserveState" : true , "skin" : " tabl…" at bounding box center [817, 395] width 910 height 525
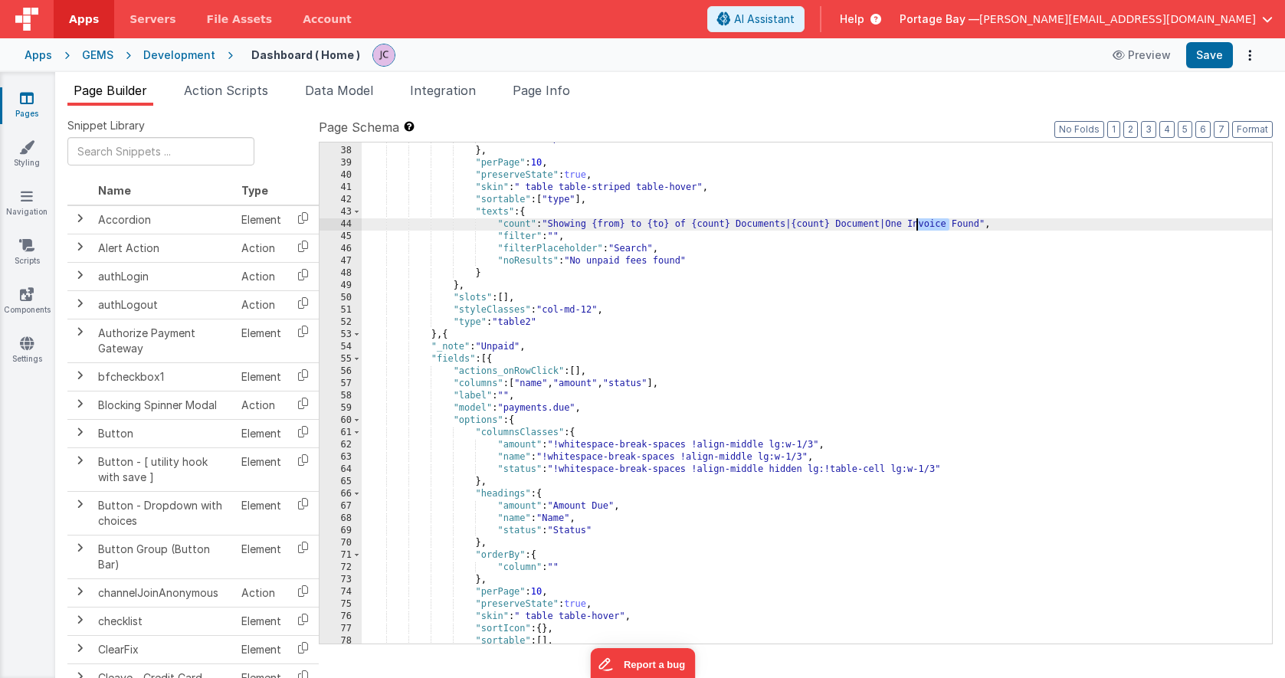
drag, startPoint x: 948, startPoint y: 224, endPoint x: 914, endPoint y: 224, distance: 34.5
click at [914, 224] on div ""column" : "plan" } , "perPage" : 10 , "preserveState" : true , "skin" : " tabl…" at bounding box center [817, 395] width 910 height 525
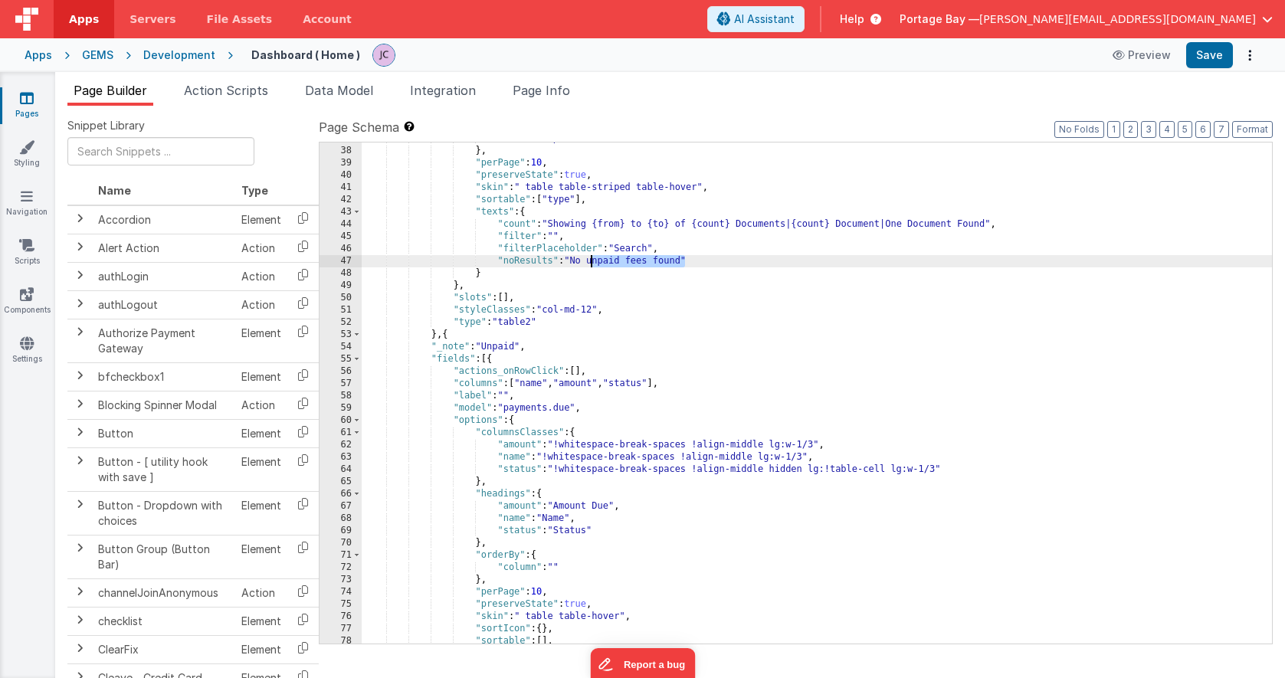
drag, startPoint x: 685, startPoint y: 260, endPoint x: 592, endPoint y: 263, distance: 92.7
click at [592, 263] on div ""column" : "plan" } , "perPage" : 10 , "preserveState" : true , "skin" : " tabl…" at bounding box center [817, 395] width 910 height 525
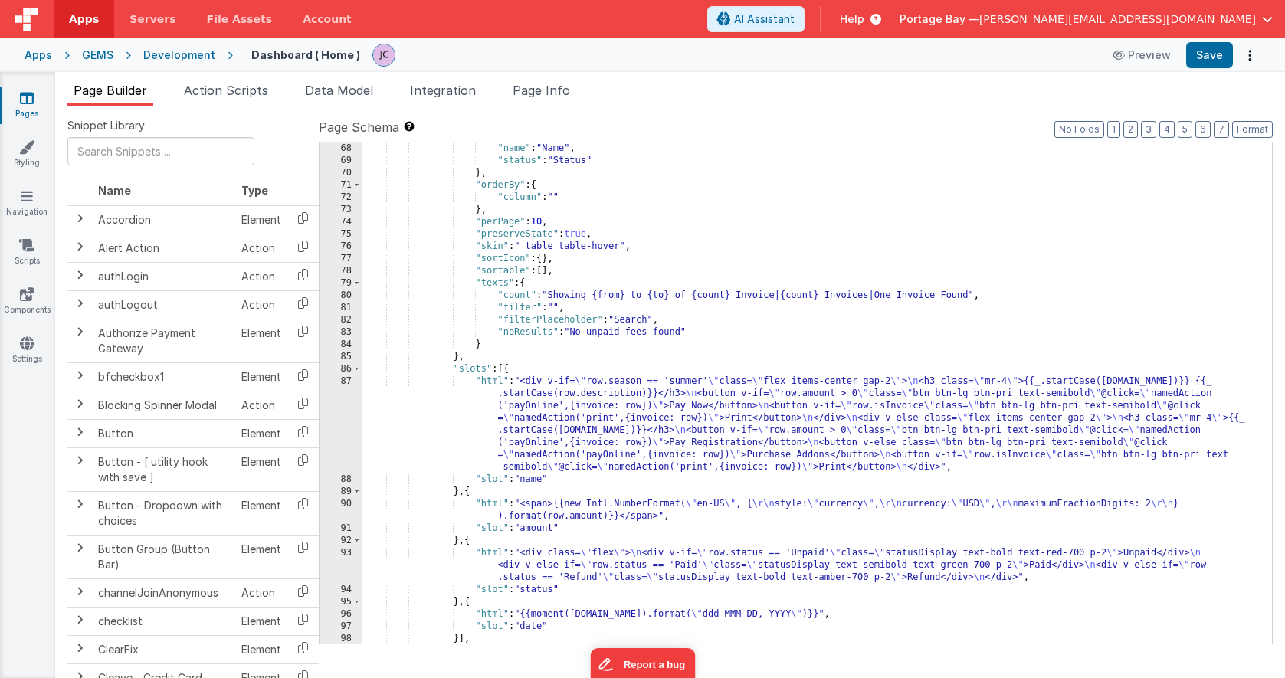
scroll to position [1128, 0]
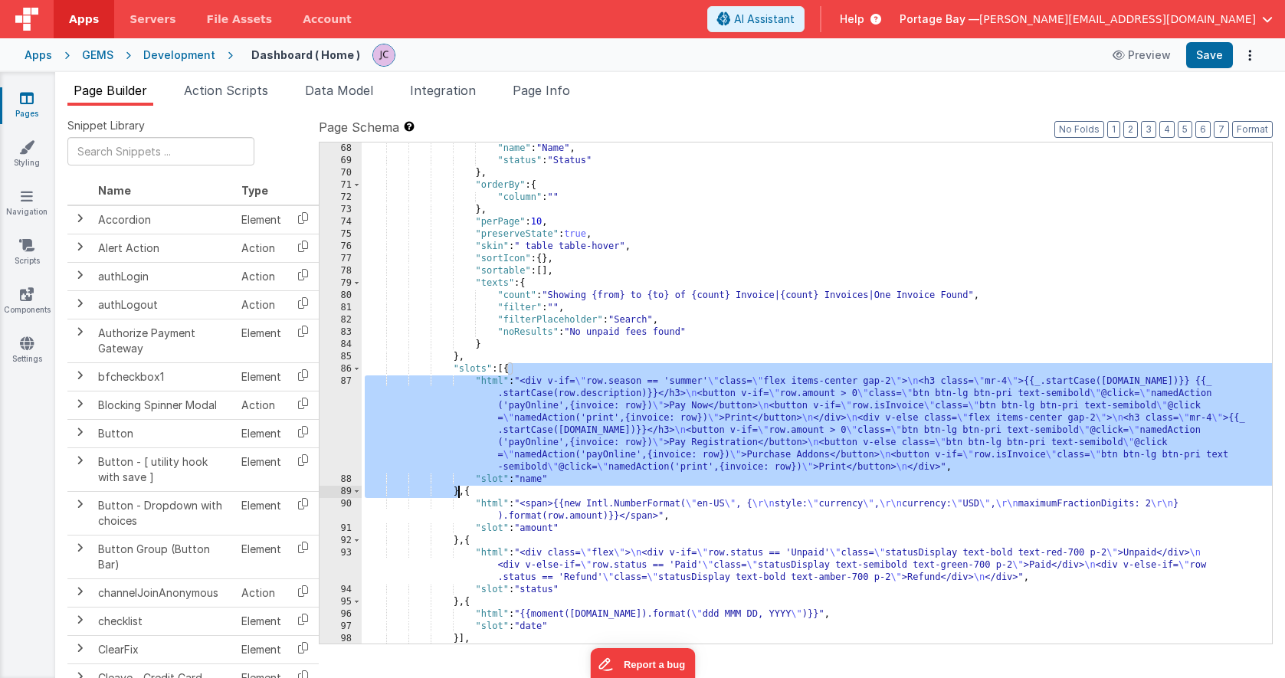
drag, startPoint x: 509, startPoint y: 368, endPoint x: 460, endPoint y: 487, distance: 128.5
click at [460, 487] on div ""name" : "Name" , "status" : "Status" } , "orderBy" : { "column" : "" } , "perP…" at bounding box center [817, 404] width 910 height 525
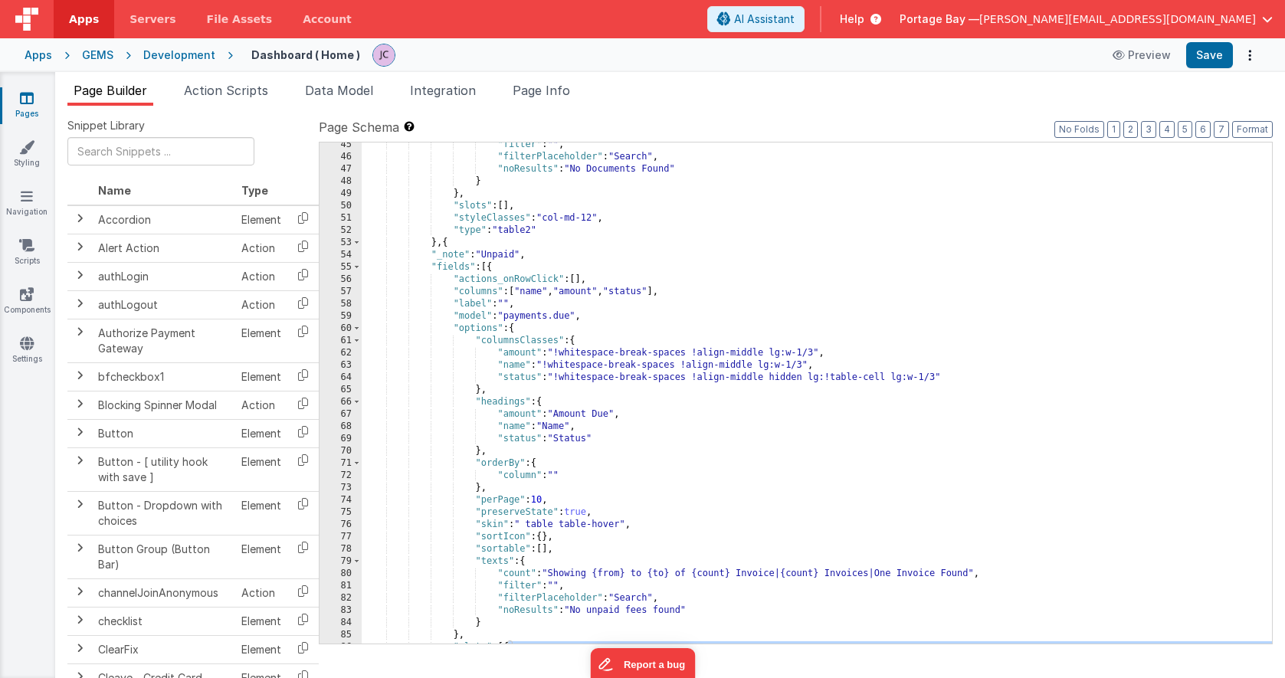
scroll to position [803, 0]
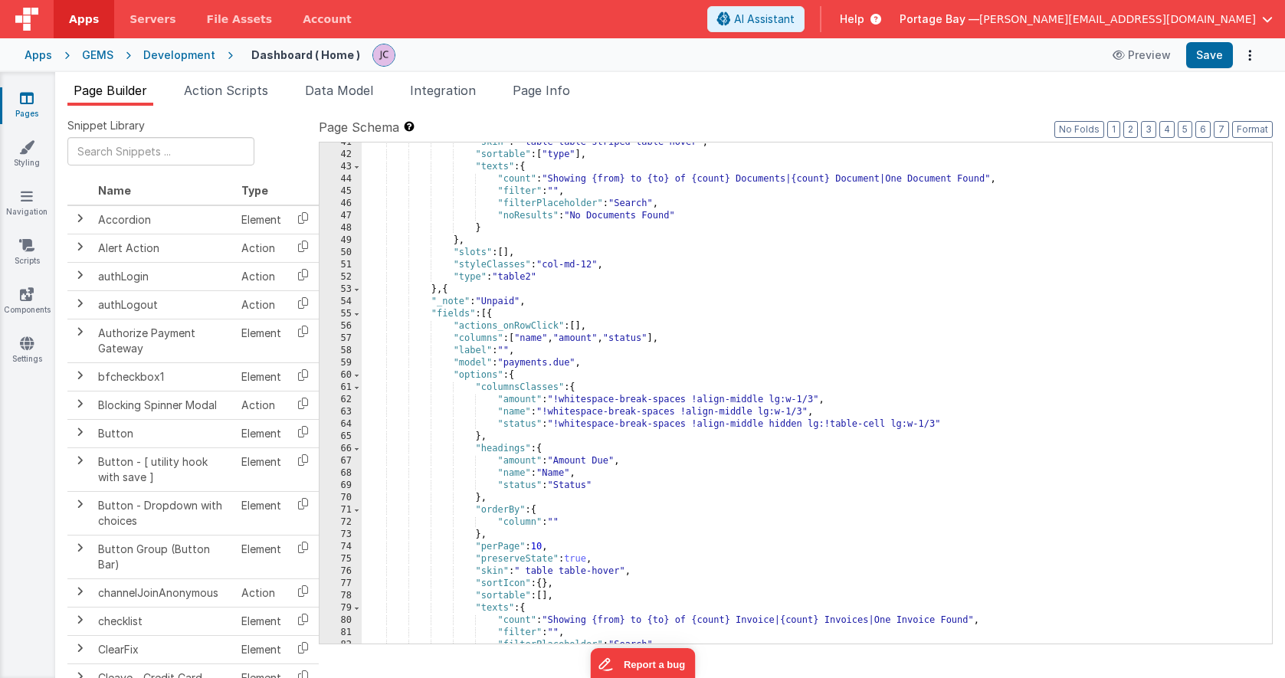
click at [508, 252] on div ""skin" : " table table-striped table-hover" , "sortable" : [ "type" ] , "texts"…" at bounding box center [817, 398] width 910 height 525
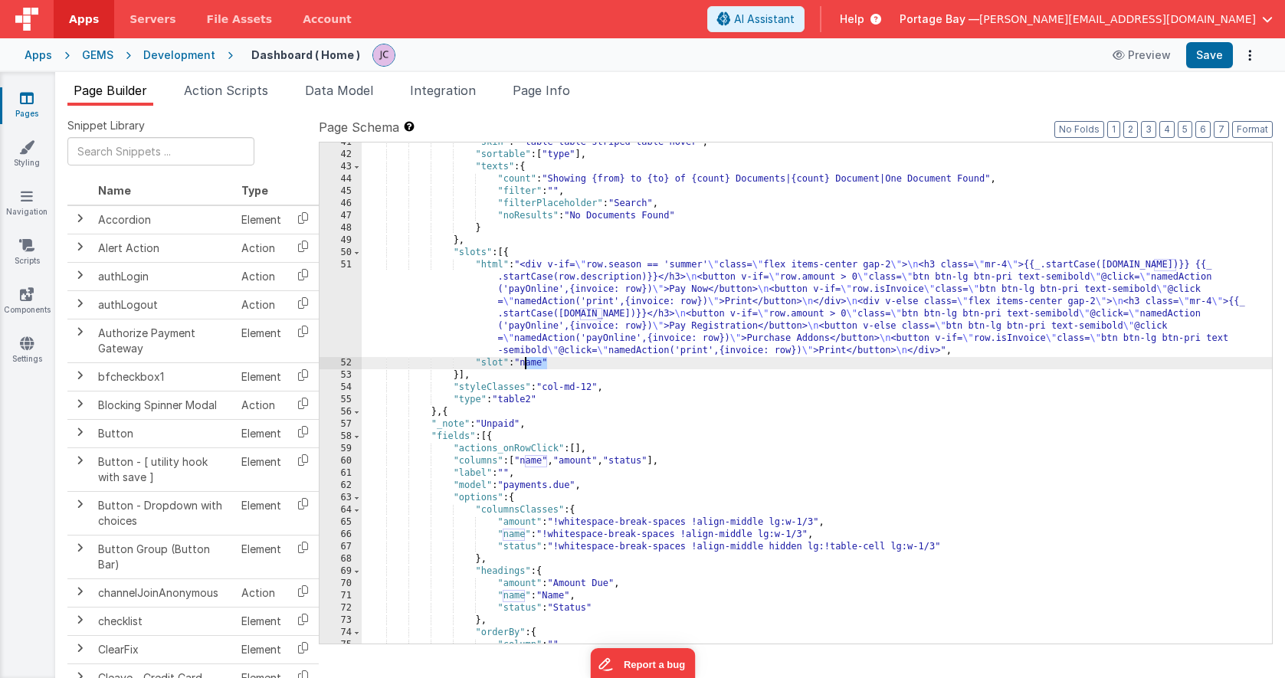
drag, startPoint x: 547, startPoint y: 360, endPoint x: 526, endPoint y: 361, distance: 20.7
click at [526, 361] on div ""skin" : " table table-striped table-hover" , "sortable" : [ "type" ] , "texts"…" at bounding box center [817, 398] width 910 height 525
click at [499, 267] on div ""skin" : " table table-striped table-hover" , "sortable" : [ "type" ] , "texts"…" at bounding box center [817, 398] width 910 height 525
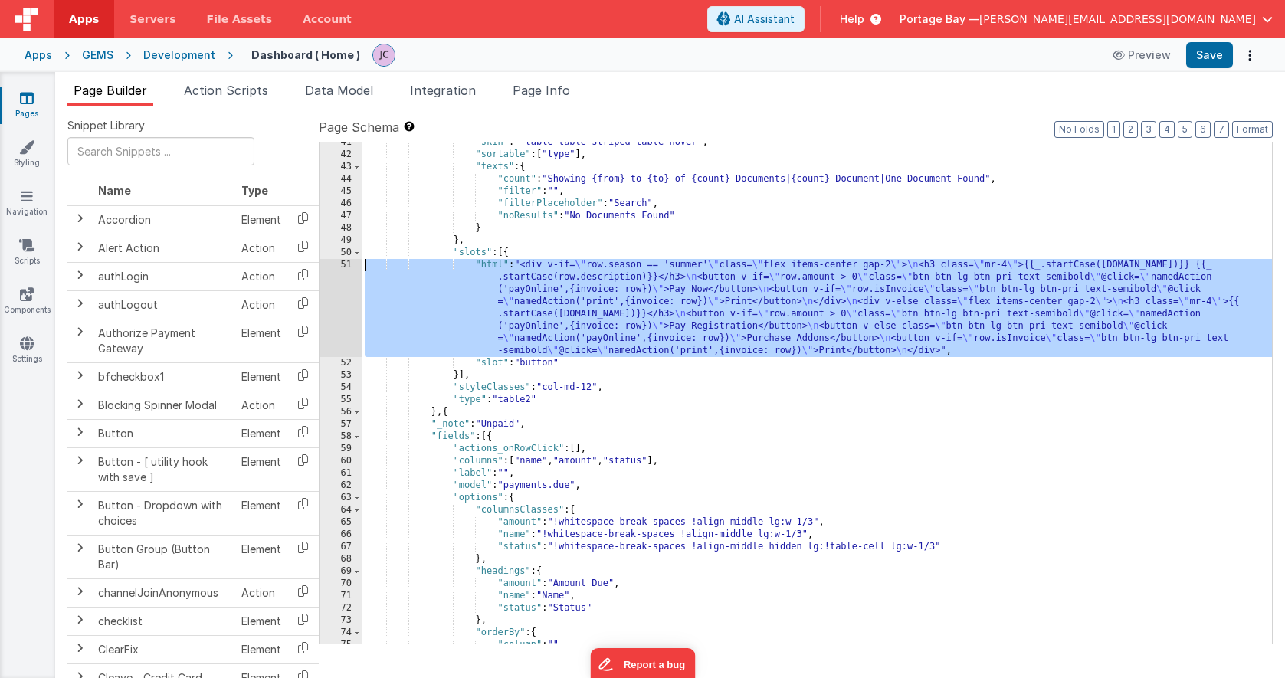
click at [345, 266] on div "51" at bounding box center [340, 308] width 42 height 98
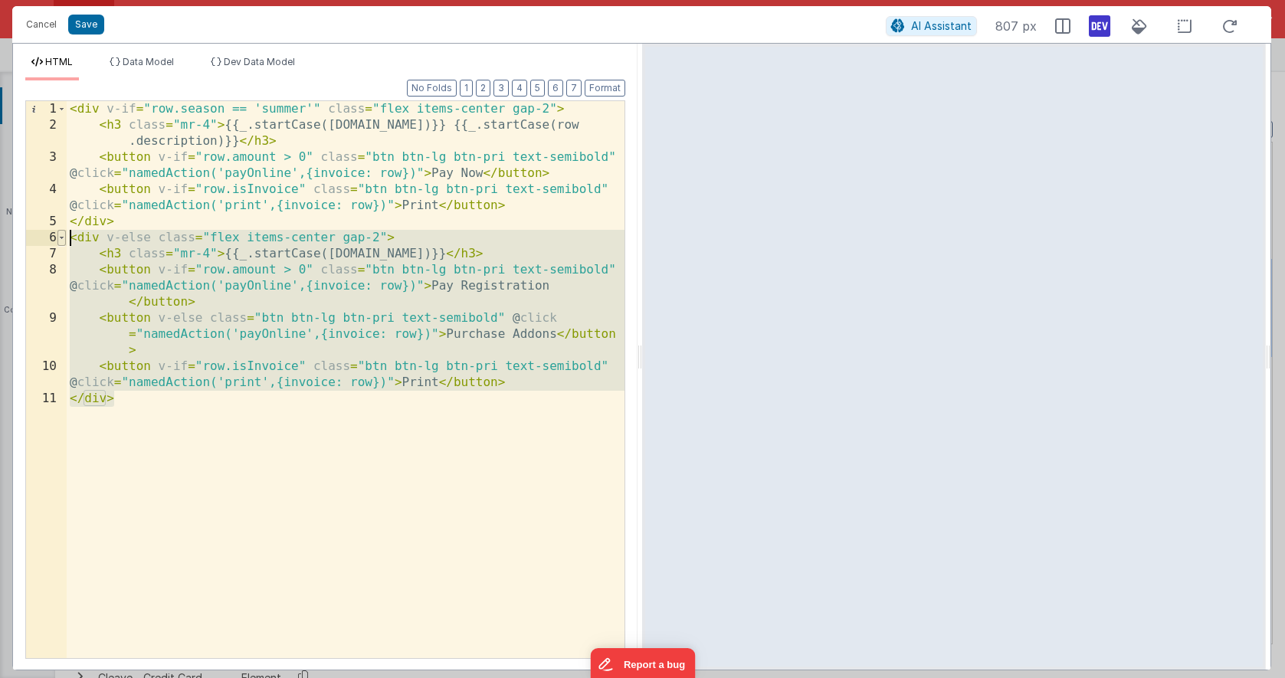
drag, startPoint x: 120, startPoint y: 401, endPoint x: 64, endPoint y: 244, distance: 167.7
click at [64, 244] on div "1 2 3 4 5 6 7 8 9 10 11 < div v-if = "row.season == 'summer'" class = "flex ite…" at bounding box center [325, 379] width 600 height 558
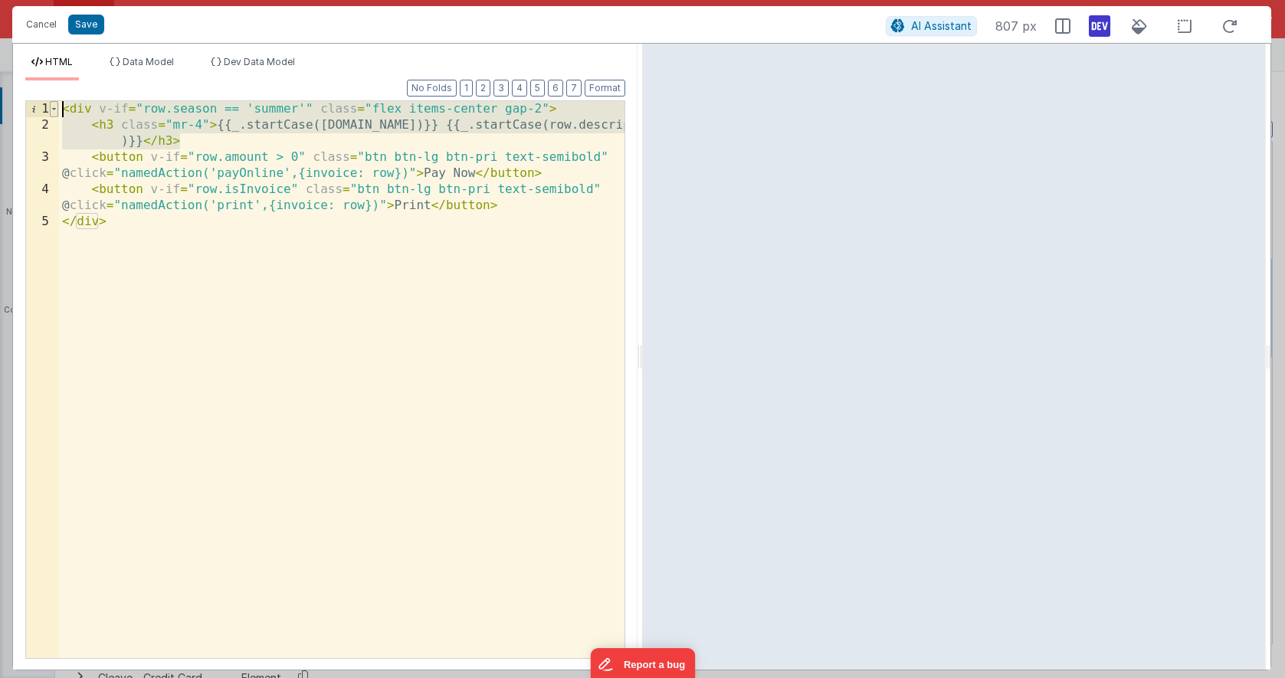
drag, startPoint x: 198, startPoint y: 142, endPoint x: 55, endPoint y: 111, distance: 146.5
click at [55, 111] on div "1 2 3 4 5 < div v-if = "row.season == 'summer'" class = "flex items-center gap-…" at bounding box center [325, 379] width 600 height 558
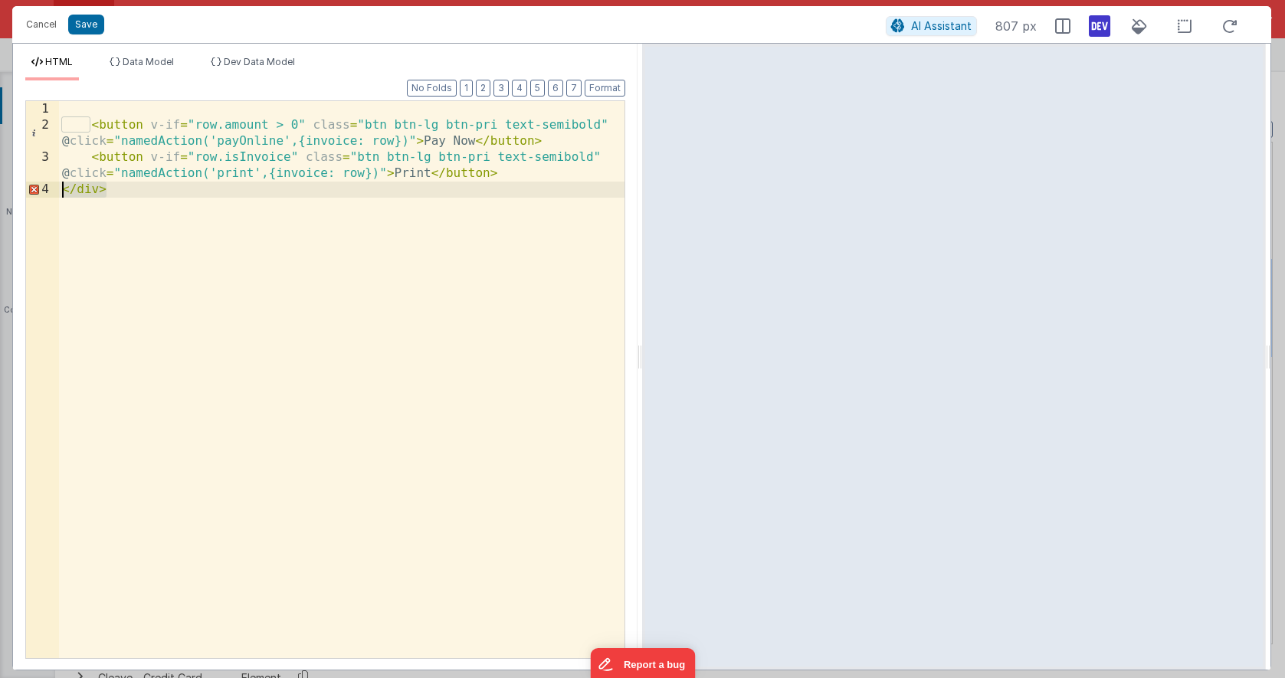
drag, startPoint x: 118, startPoint y: 190, endPoint x: 53, endPoint y: 186, distance: 65.2
click at [53, 186] on div "1 2 3 4 < button v-if = "row.amount > 0" class = "btn btn-lg btn-pri text-semib…" at bounding box center [325, 379] width 600 height 558
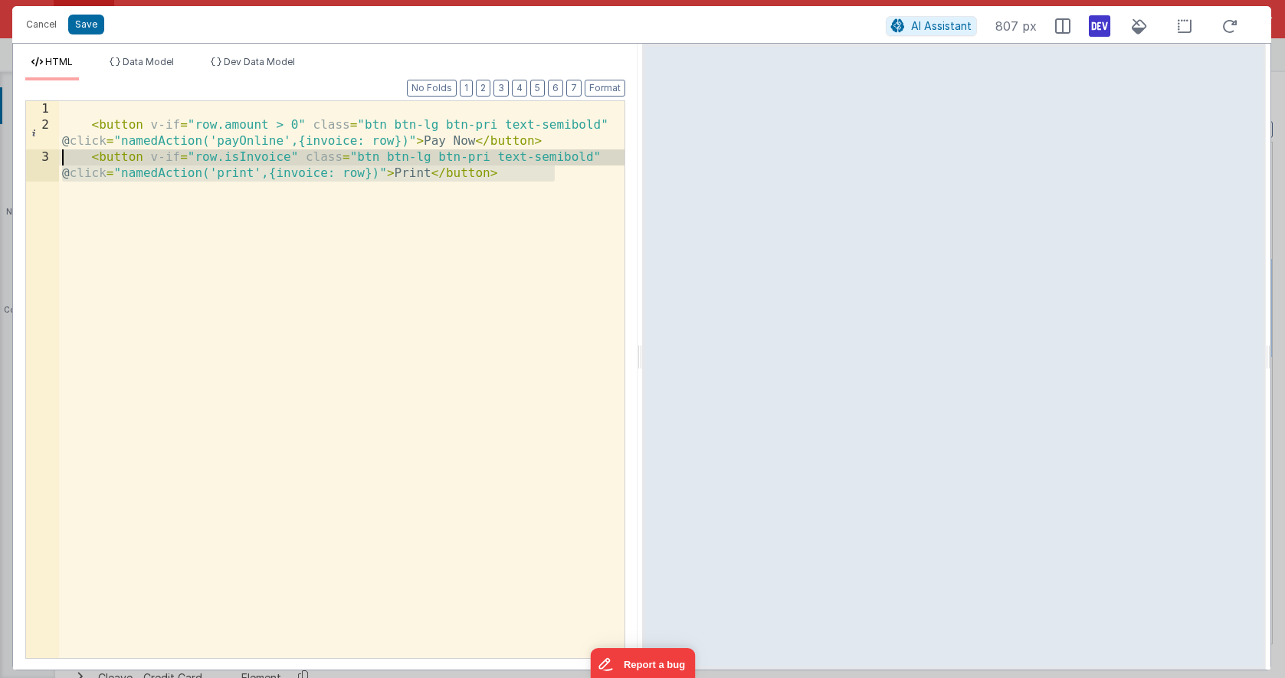
drag, startPoint x: 568, startPoint y: 174, endPoint x: 52, endPoint y: 155, distance: 515.9
click at [52, 155] on div "1 2 3 < button v-if = "row.amount > 0" class = "btn btn-lg btn-pri text-semibol…" at bounding box center [325, 379] width 600 height 558
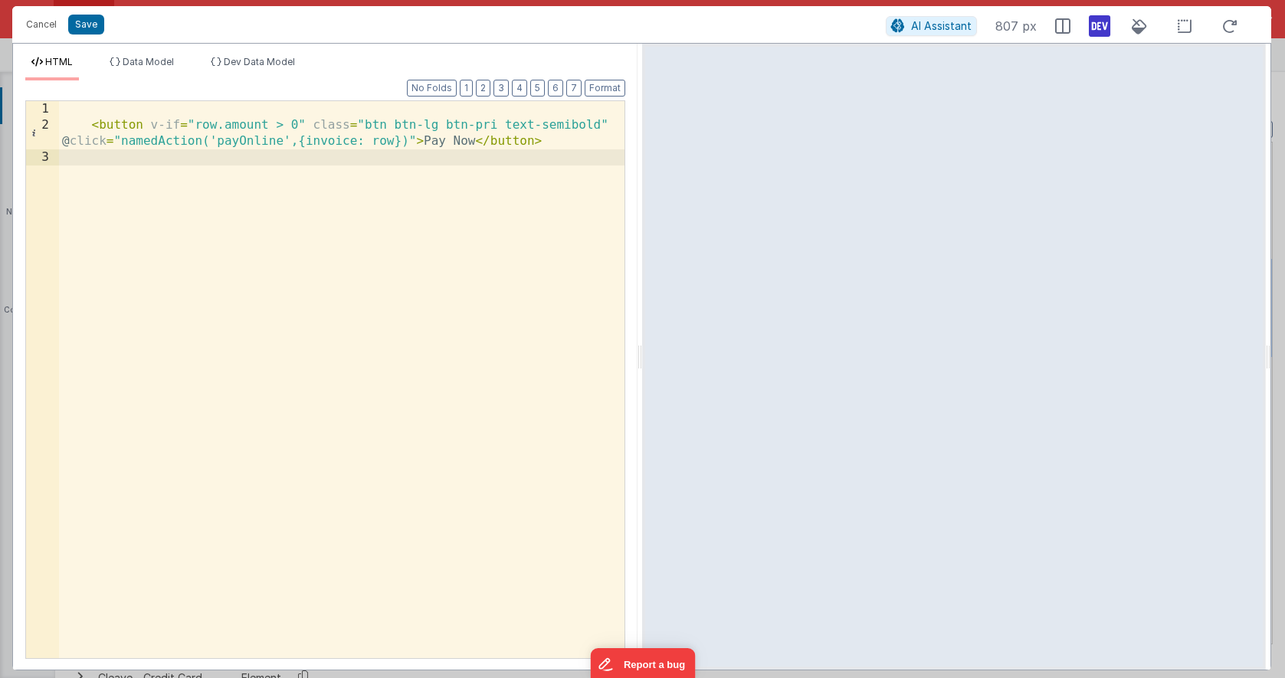
click at [91, 125] on div "< button v-if = "row.amount > 0" class = "btn btn-lg btn-pri text-semibold" @ c…" at bounding box center [341, 395] width 565 height 589
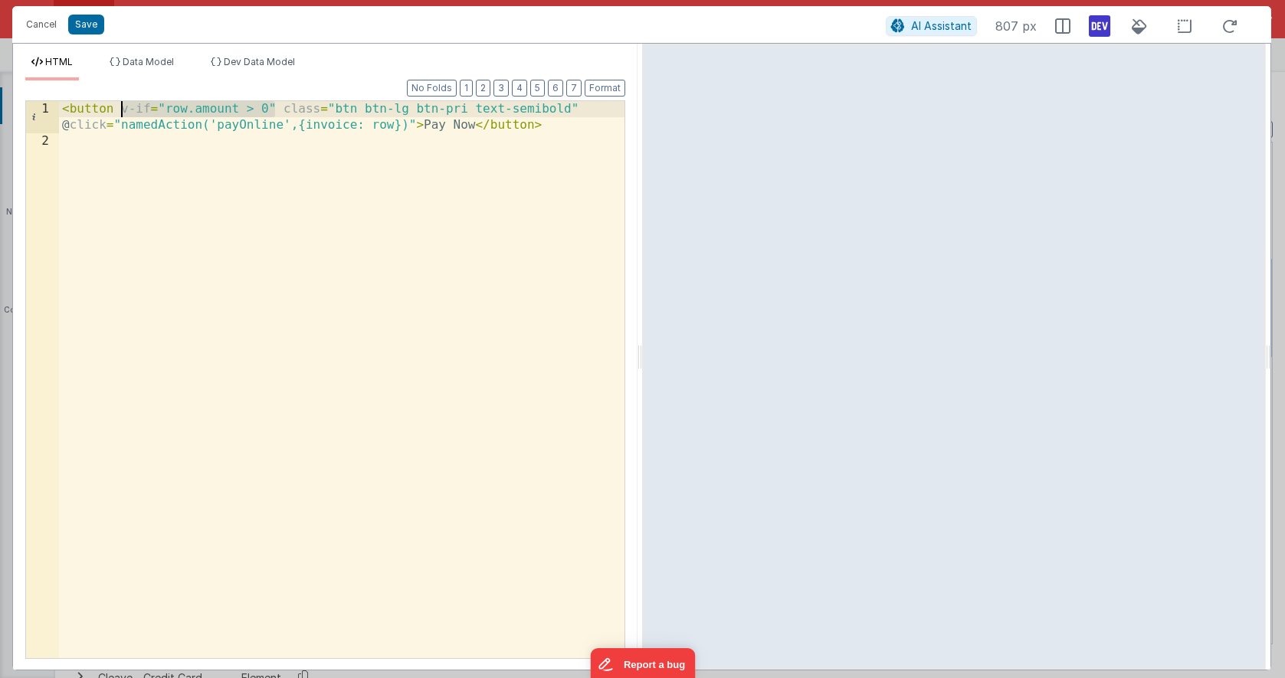
drag, startPoint x: 275, startPoint y: 106, endPoint x: 119, endPoint y: 109, distance: 155.5
click at [119, 109] on div "< button v-if = "row.amount > 0" class = "btn btn-lg btn-pri text-semibold" @ c…" at bounding box center [341, 403] width 565 height 605
click at [127, 109] on div "< button class = "btn btn-lg btn-pri text-semibold" @ click = "namedAction ('pa…" at bounding box center [341, 403] width 565 height 605
drag, startPoint x: 363, startPoint y: 124, endPoint x: 315, endPoint y: 123, distance: 48.3
click at [315, 123] on div "< button class = "btn btn-lg btn-pri text-semibold" @ click = "namedAction ('pa…" at bounding box center [341, 403] width 565 height 605
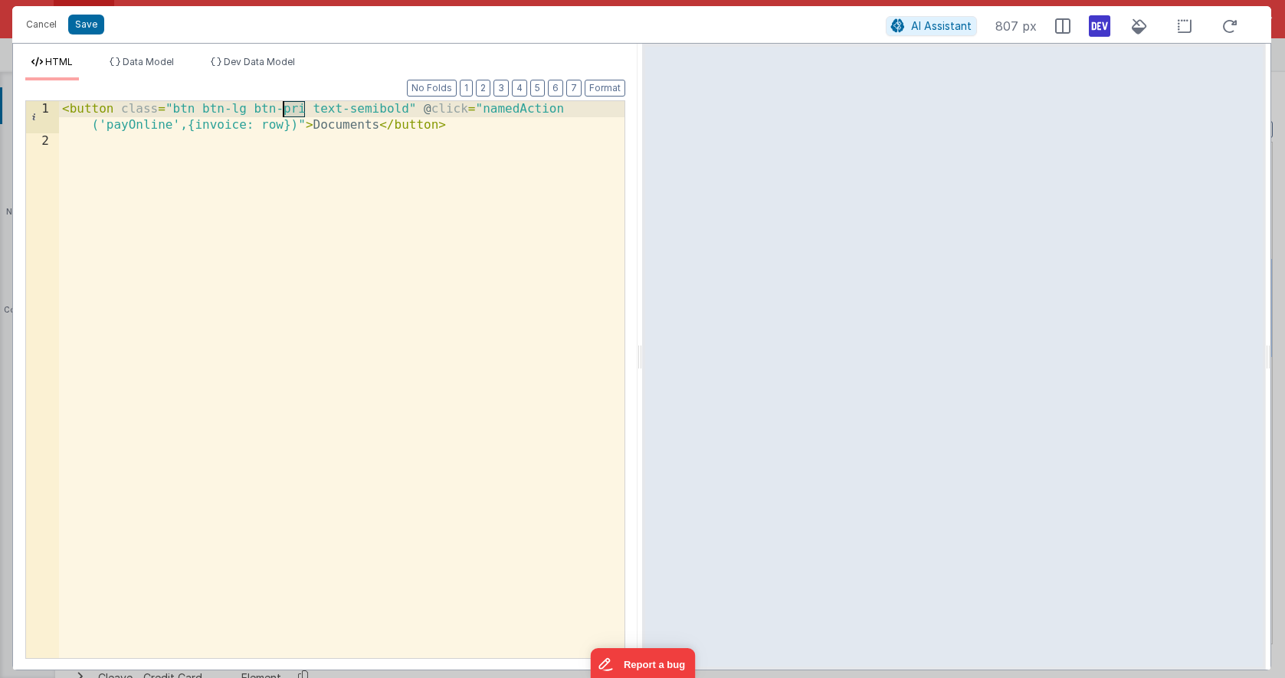
drag, startPoint x: 303, startPoint y: 107, endPoint x: 280, endPoint y: 107, distance: 23.7
click at [280, 107] on div "< button class = "btn btn-lg btn-pri text-semibold" @ click = "namedAction ('pa…" at bounding box center [341, 403] width 565 height 605
drag, startPoint x: 170, startPoint y: 124, endPoint x: 109, endPoint y: 126, distance: 61.3
click at [109, 126] on div "< button class = "btn btn-lg btn-blu text-semibold" @ click = "namedAction ('pa…" at bounding box center [341, 403] width 565 height 605
drag, startPoint x: 267, startPoint y: 126, endPoint x: 218, endPoint y: 126, distance: 49.0
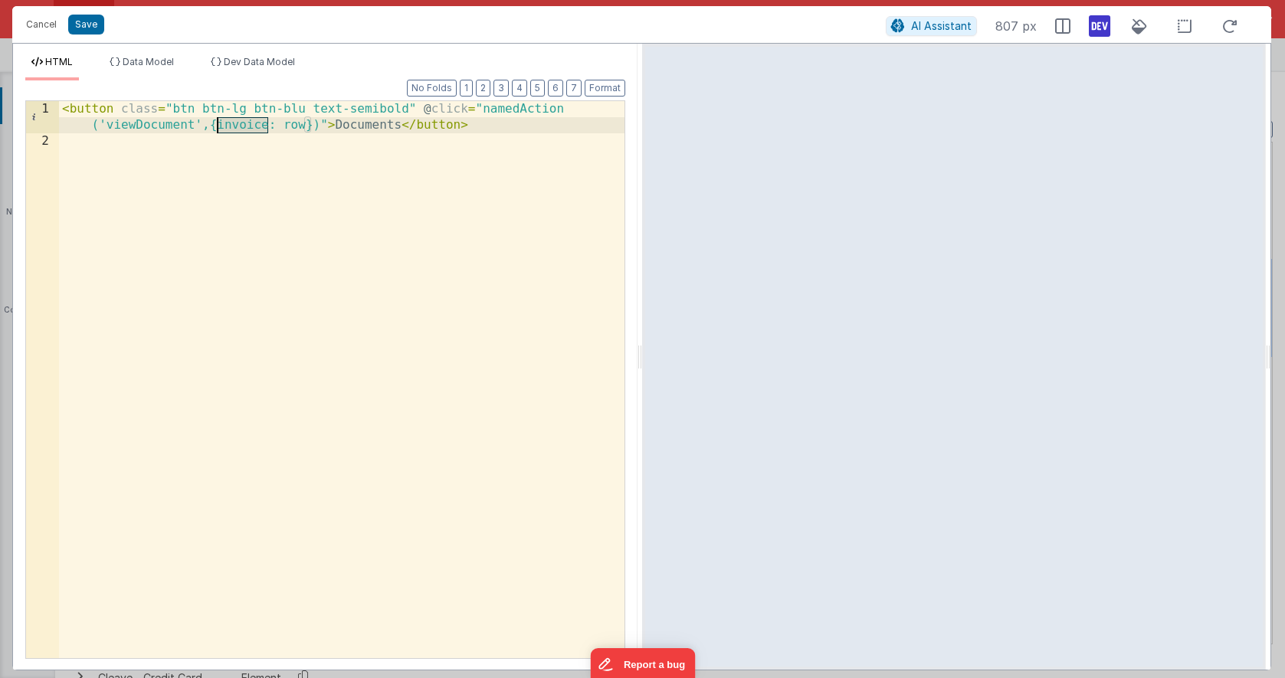
click at [218, 126] on div "< button class = "btn btn-lg btn-blu text-semibold" @ click = "namedAction ('vi…" at bounding box center [341, 403] width 565 height 605
click at [84, 22] on button "Save" at bounding box center [86, 25] width 36 height 20
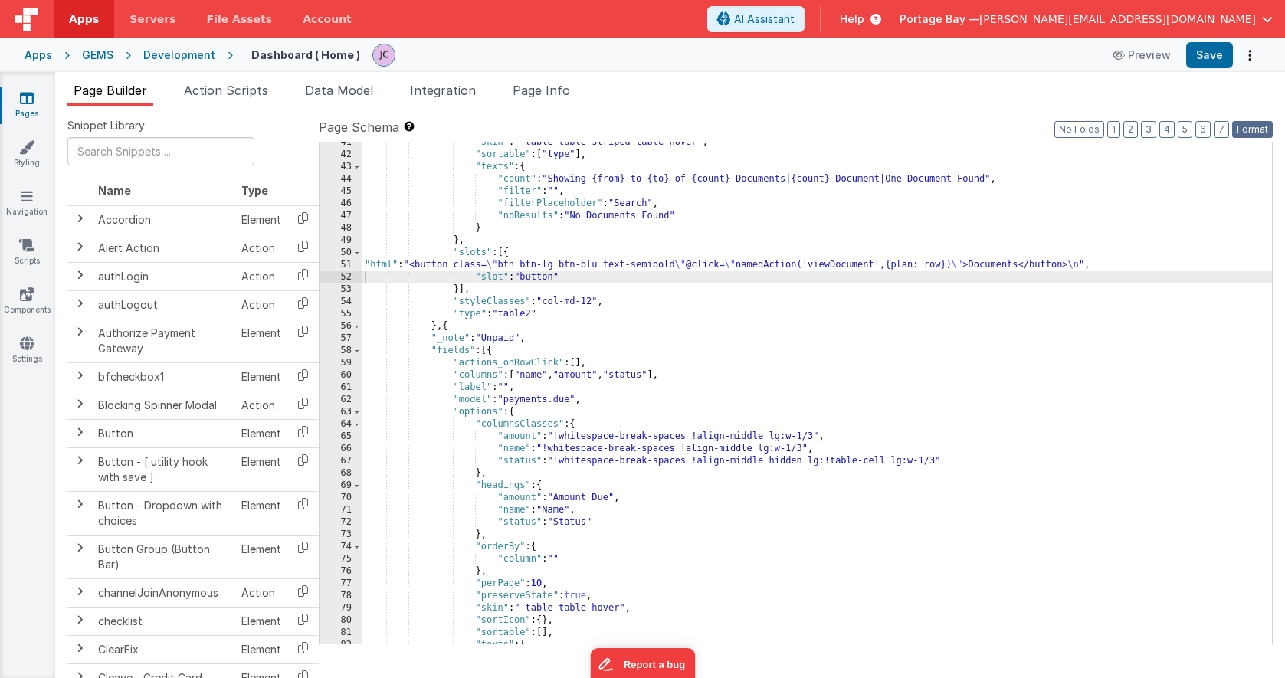
click at [1261, 132] on button "Format" at bounding box center [1252, 129] width 41 height 17
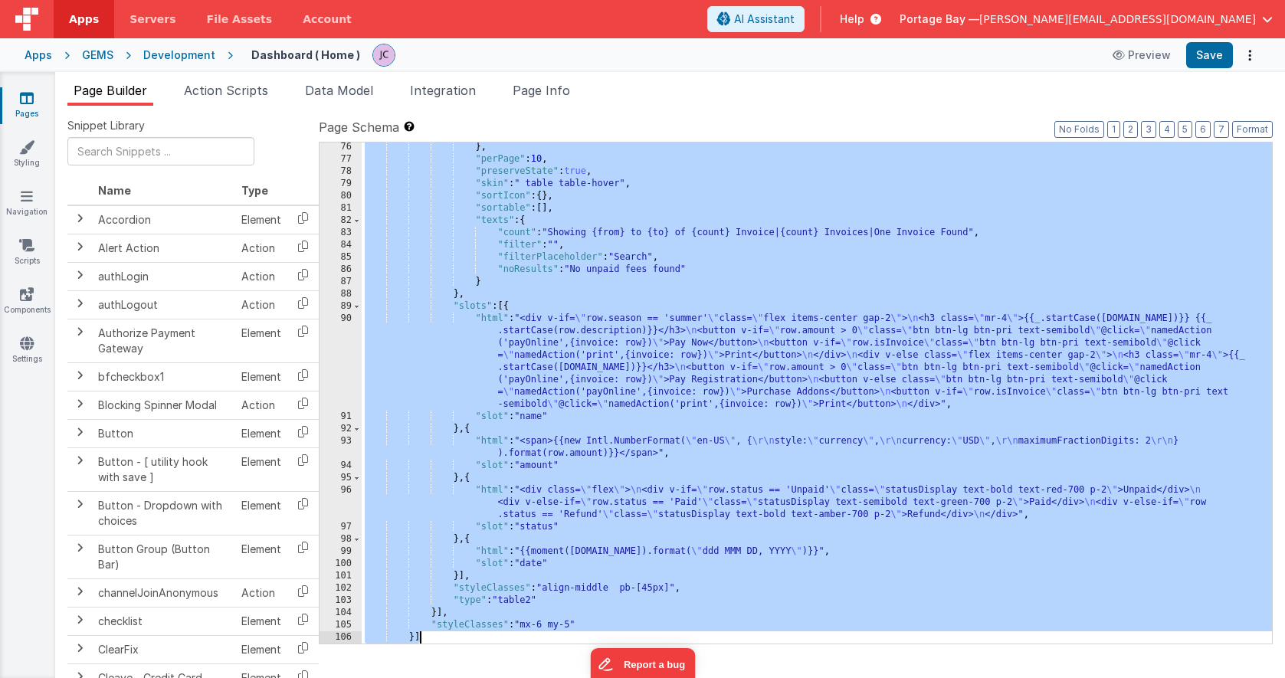
scroll to position [1252, 0]
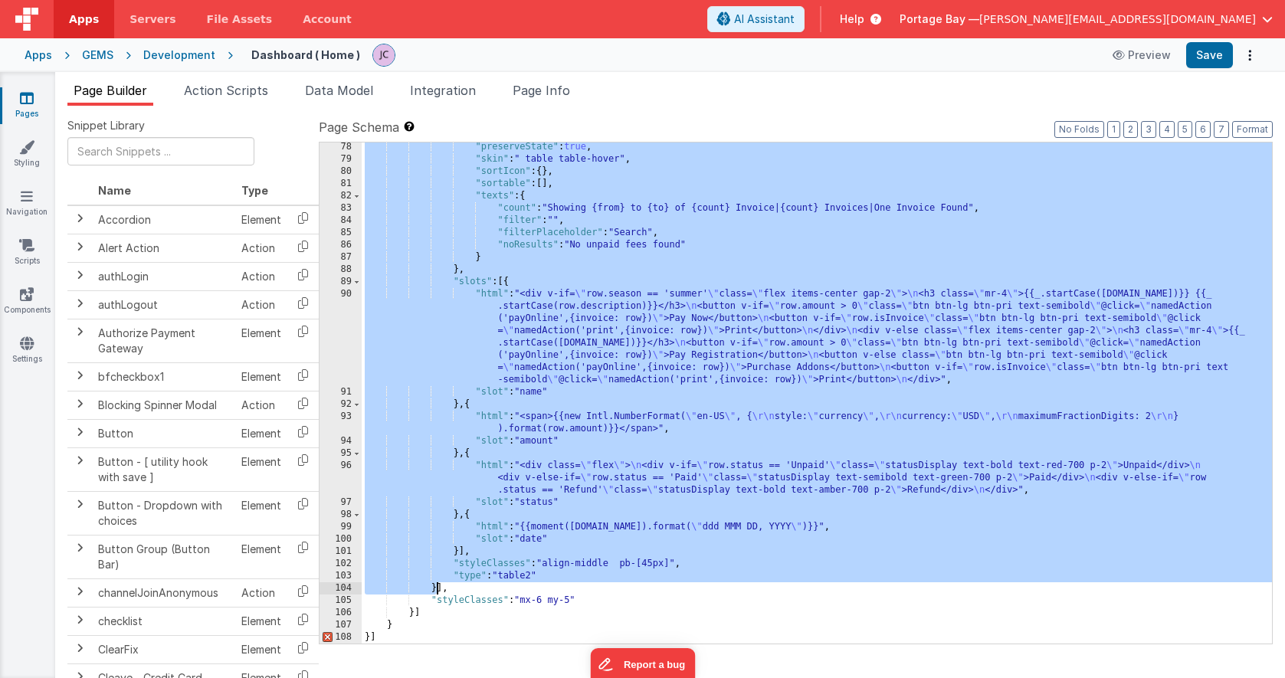
drag, startPoint x: 443, startPoint y: 228, endPoint x: 436, endPoint y: 586, distance: 358.6
click at [436, 586] on div ""preserveState" : true , "skin" : " table table-hover" , "sortIcon" : { } , "so…" at bounding box center [817, 403] width 910 height 525
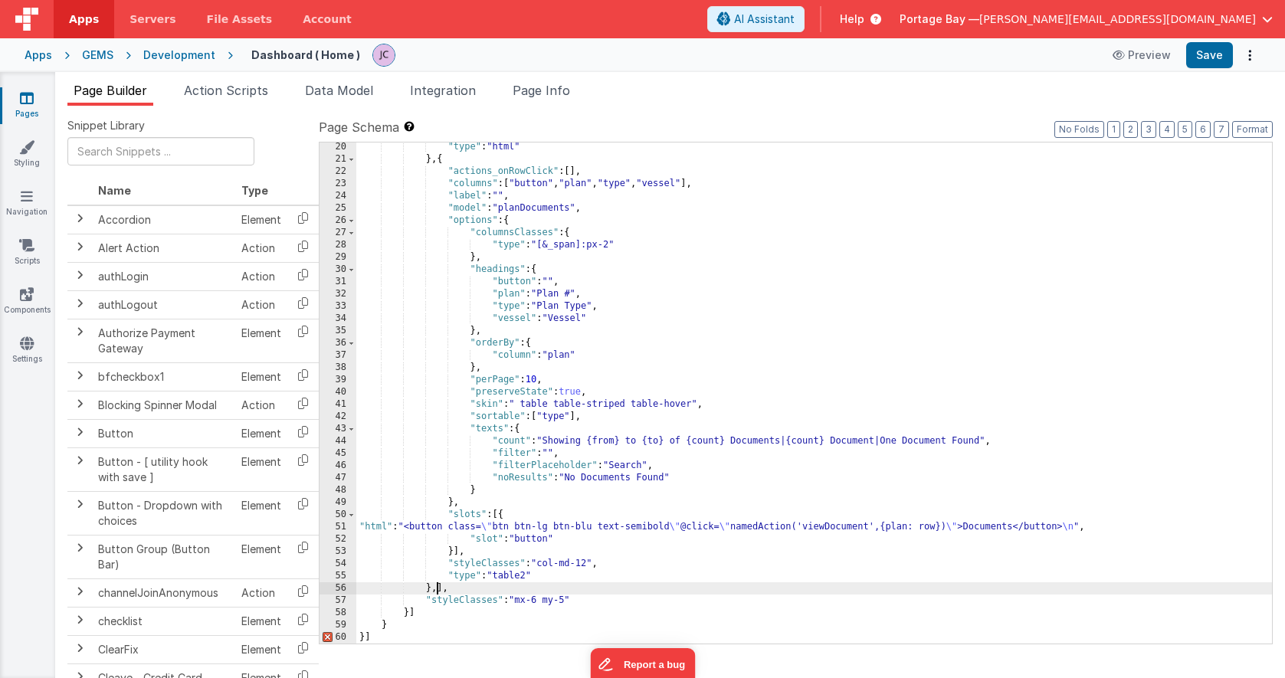
scroll to position [529, 0]
click at [1267, 128] on button "Format" at bounding box center [1252, 129] width 41 height 17
click at [1219, 57] on button "Save" at bounding box center [1209, 55] width 47 height 26
click at [358, 526] on div ""type" : "html" } , { "actions_onRowClick" : [ ] , "columns" : [ "button" , "pl…" at bounding box center [813, 403] width 915 height 525
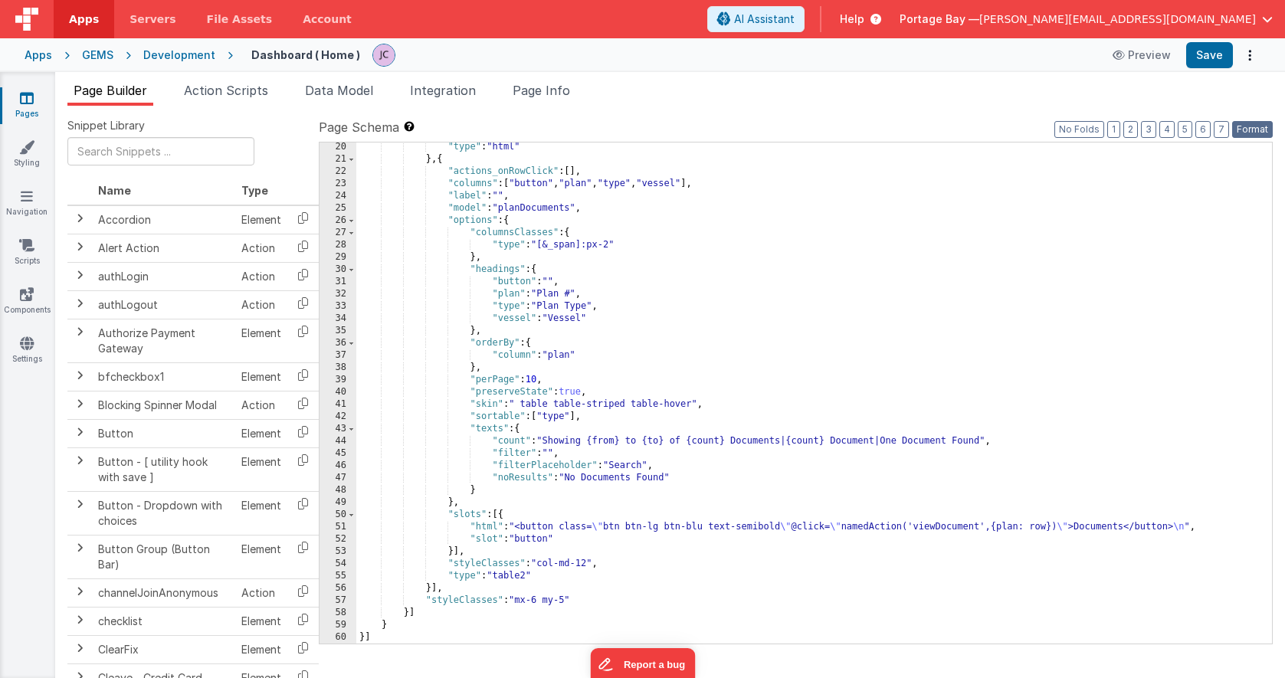
click at [1263, 128] on button "Format" at bounding box center [1252, 129] width 41 height 17
click at [1206, 57] on button "Save" at bounding box center [1209, 55] width 47 height 26
click at [26, 347] on icon at bounding box center [27, 343] width 14 height 15
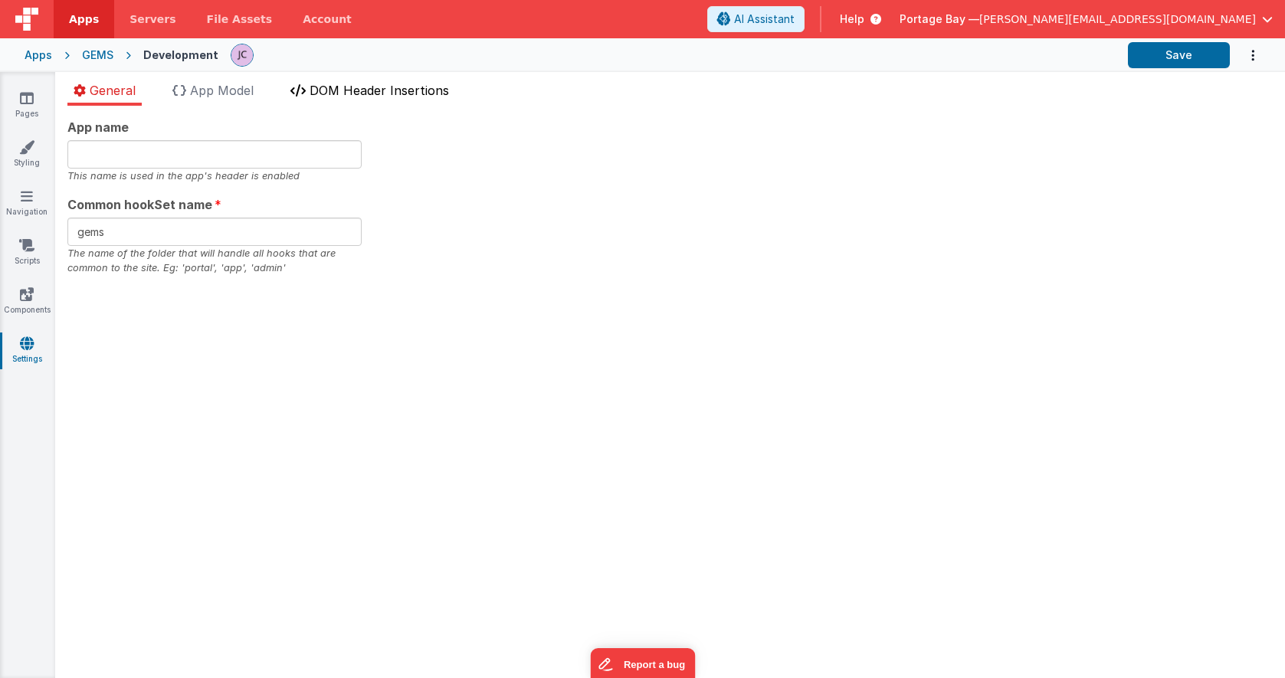
click at [336, 90] on span "DOM Header Insertions" at bounding box center [378, 90] width 139 height 15
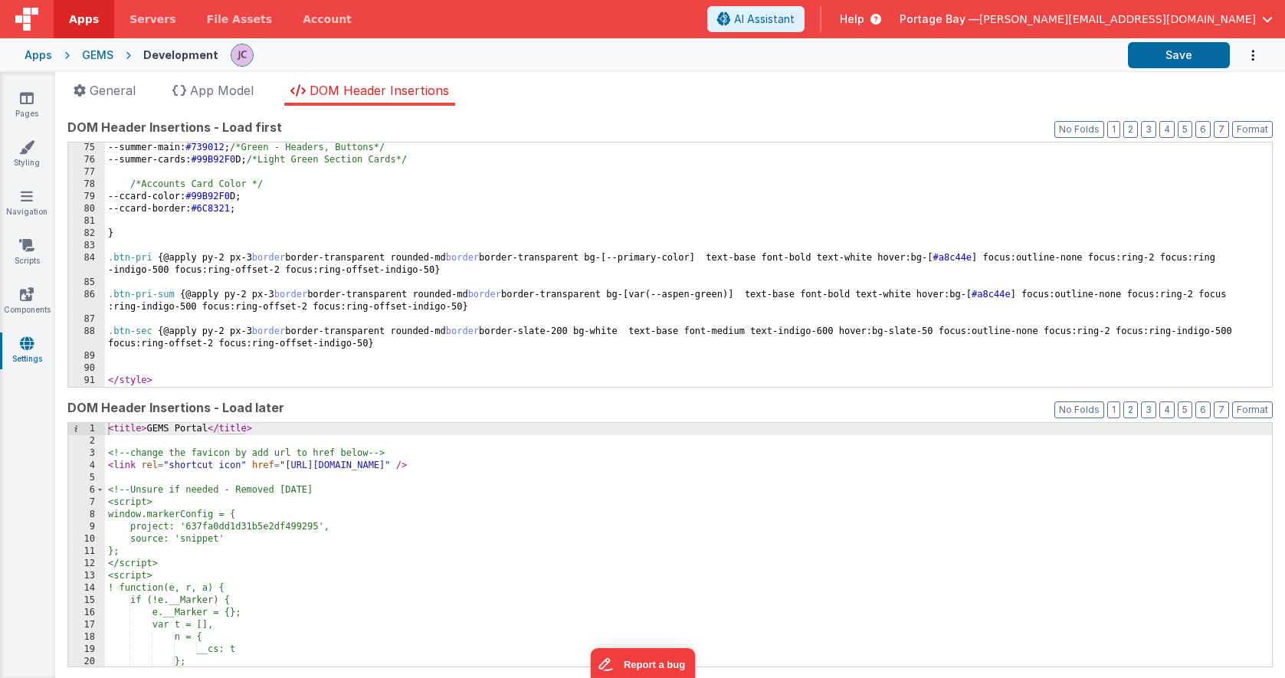
scroll to position [920, 0]
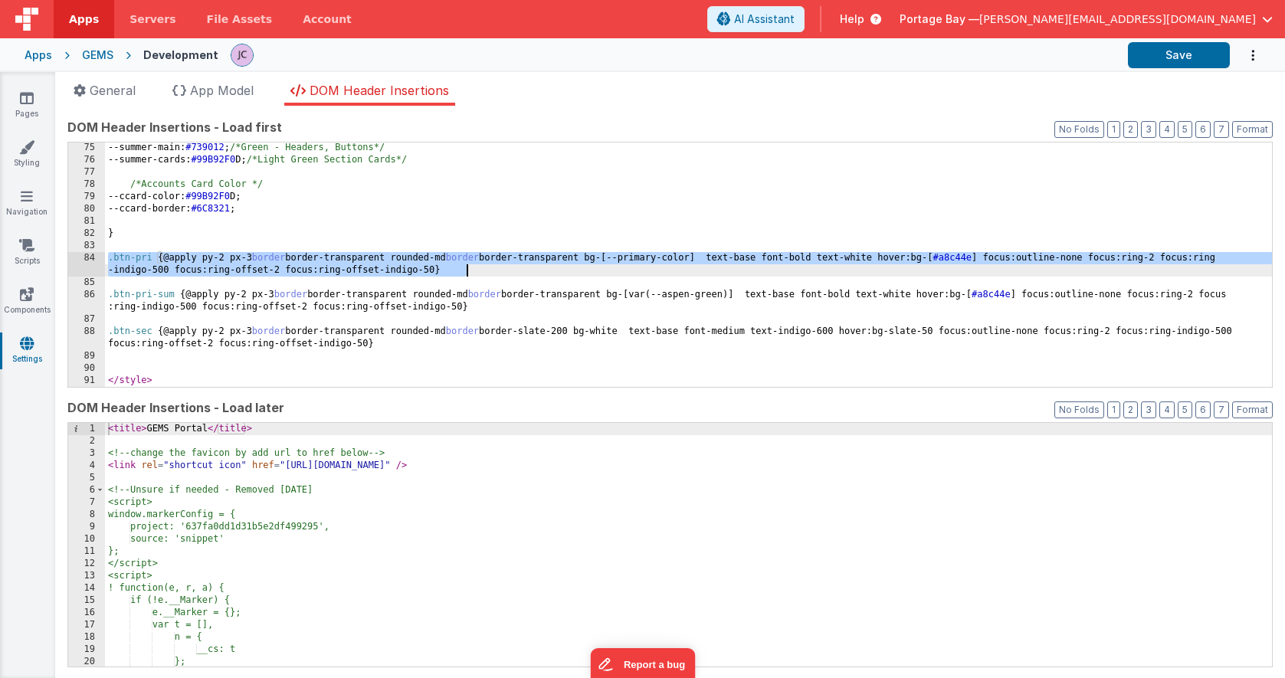
drag, startPoint x: 109, startPoint y: 259, endPoint x: 470, endPoint y: 275, distance: 361.1
click at [470, 275] on div "--summer-main: #739012 ; /*Green - Headers, Buttons*/ --summer-cards: #99B92F0 …" at bounding box center [688, 276] width 1167 height 269
click at [471, 271] on div "--summer-main: #739012 ; /*Green - Headers, Buttons*/ --summer-cards: #99B92F0 …" at bounding box center [688, 276] width 1167 height 269
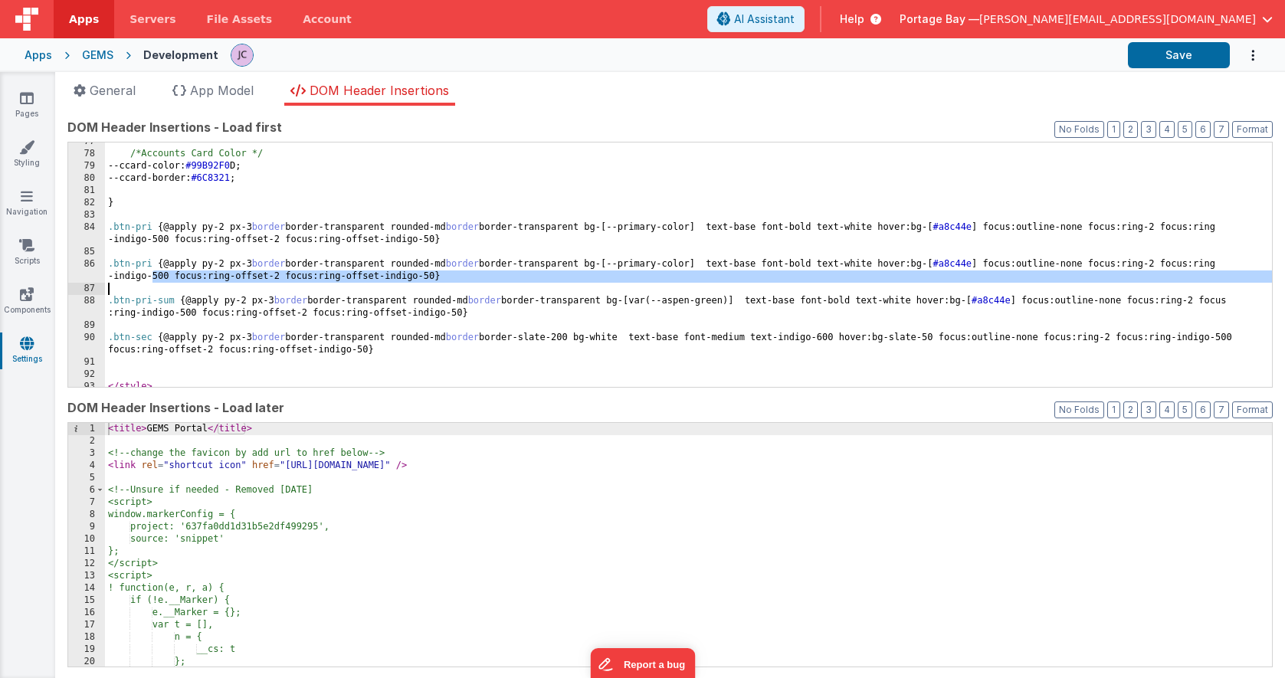
click at [151, 283] on div "/*Accounts Card Color */ --ccard-color: #99B92F0 D; --ccard-border: #6C8321 ; }…" at bounding box center [688, 270] width 1167 height 269
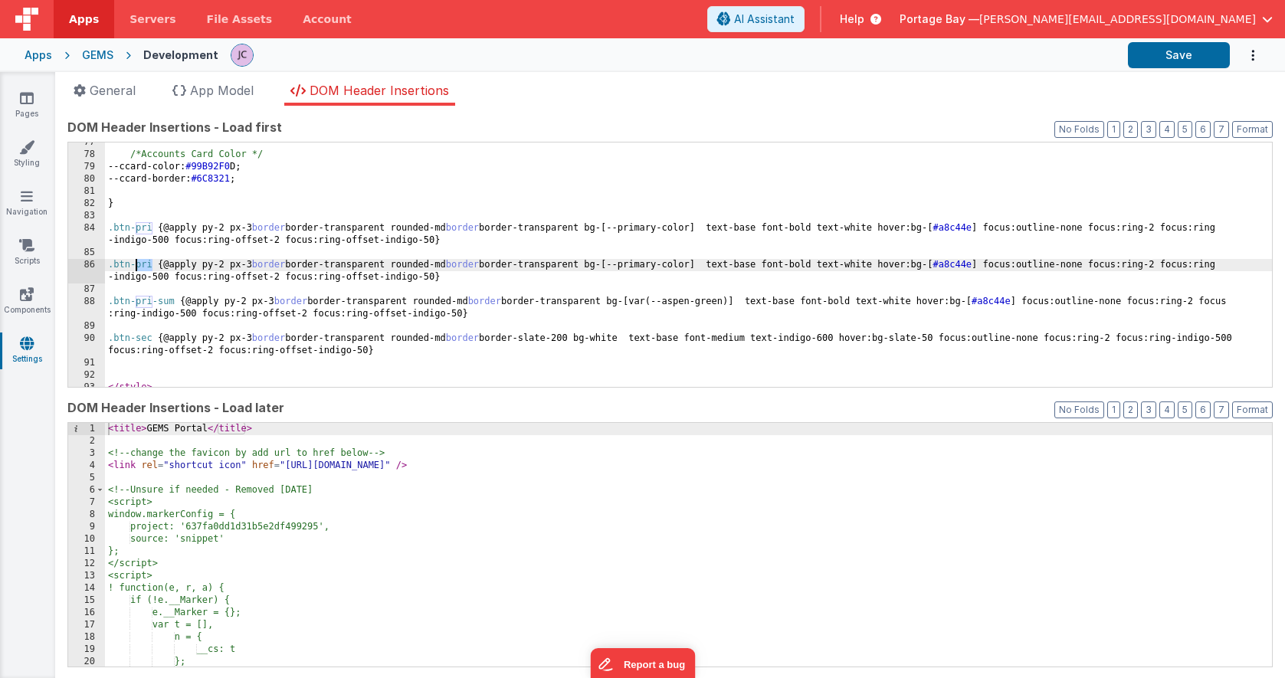
drag, startPoint x: 152, startPoint y: 264, endPoint x: 138, endPoint y: 264, distance: 13.8
click at [138, 264] on div "/*Accounts Card Color */ --ccard-color: #99B92F0 D; --ccard-border: #6C8321 ; }…" at bounding box center [688, 270] width 1167 height 269
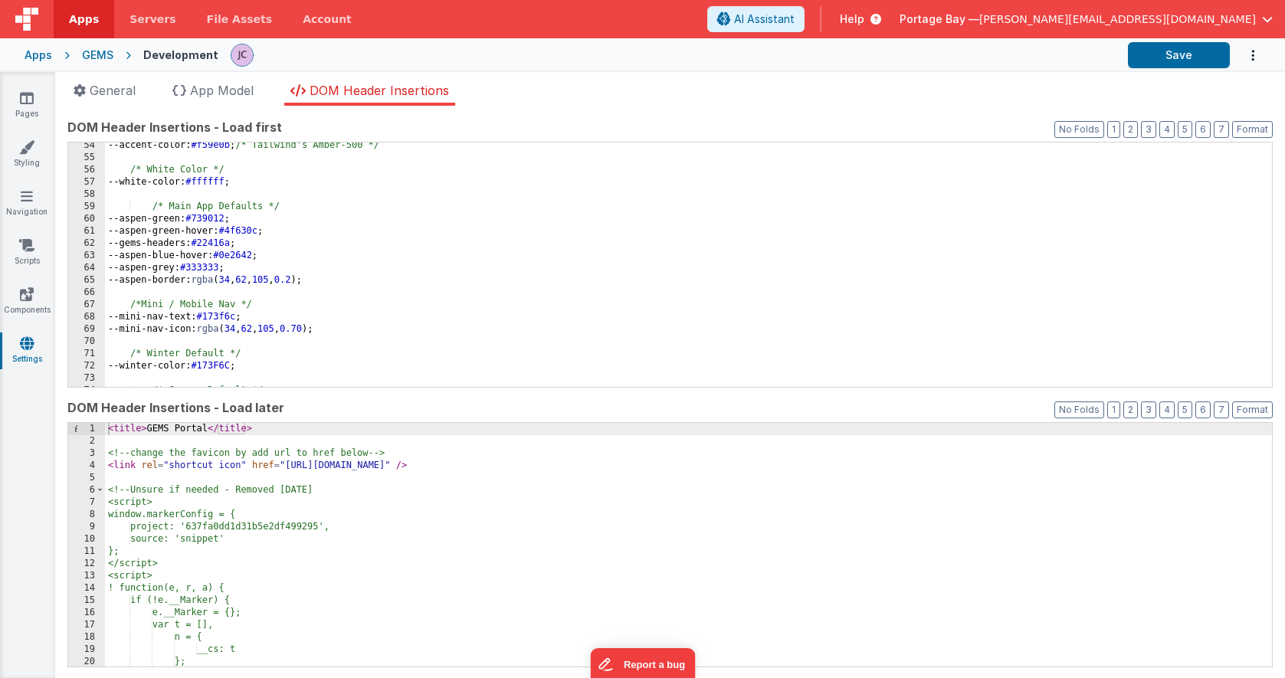
scroll to position [680, 0]
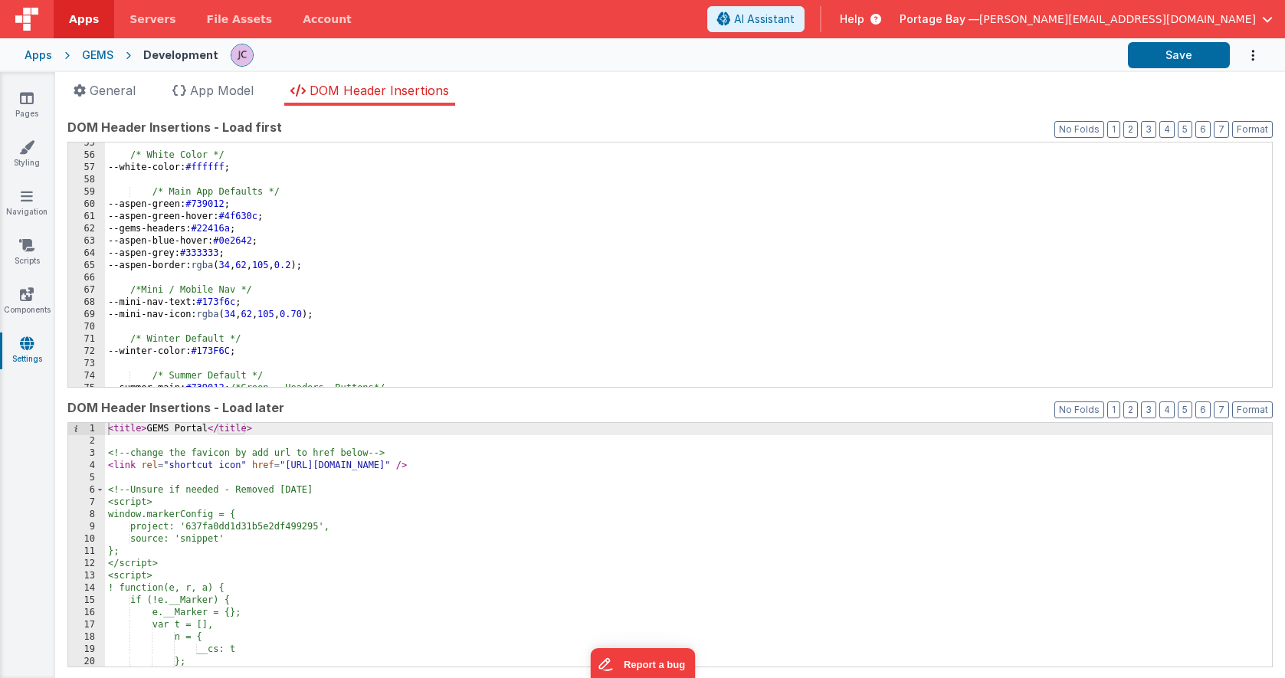
click at [293, 191] on div "/* White Color */ --white-color: #ffffff ; /* Main App Defaults */ --aspen-gree…" at bounding box center [688, 271] width 1167 height 269
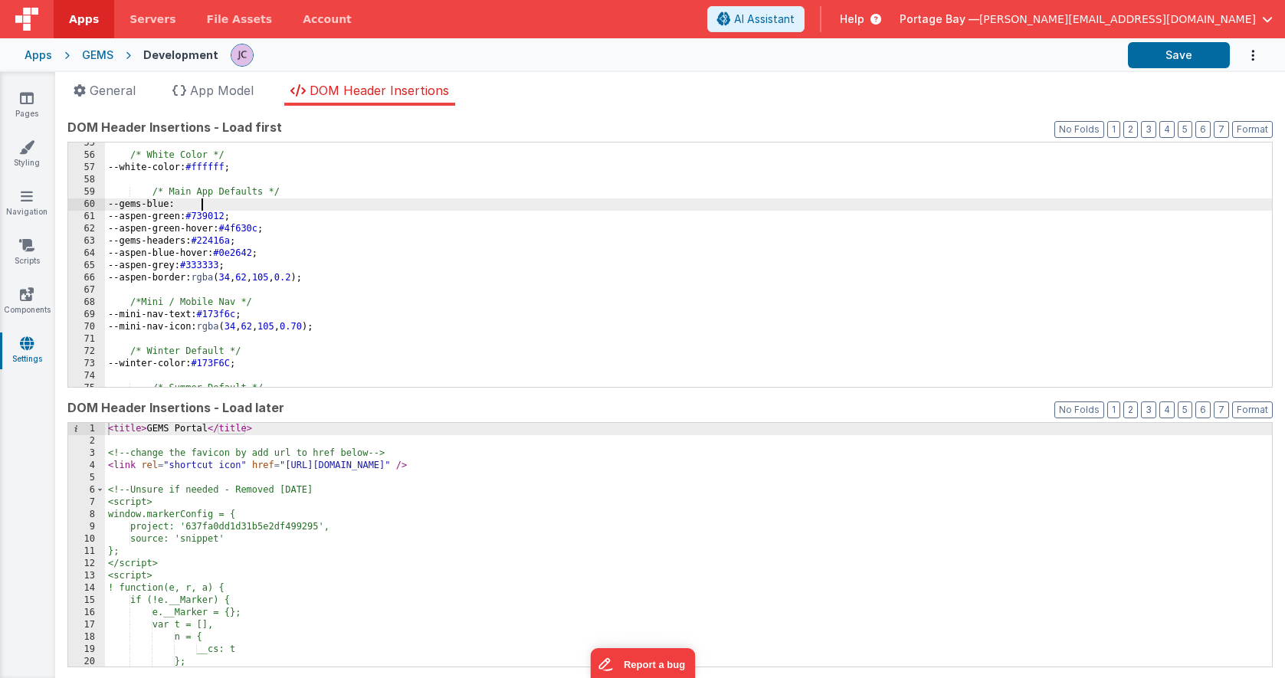
paste textarea
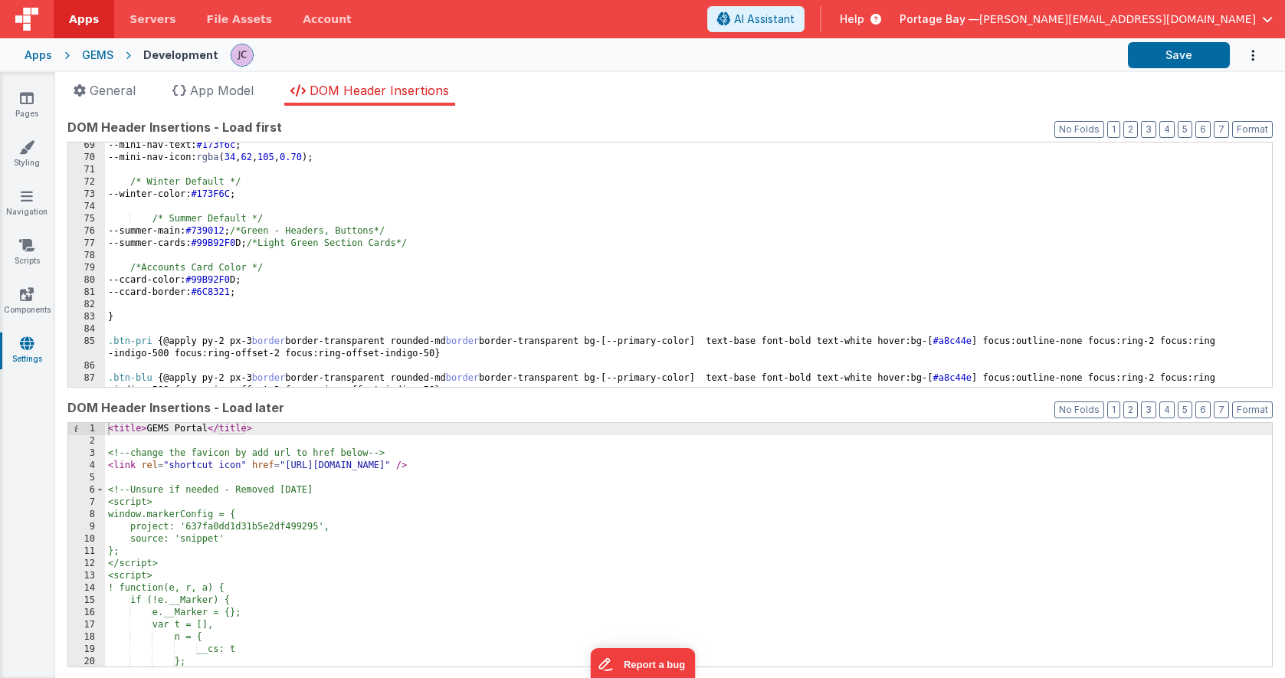
scroll to position [858, 0]
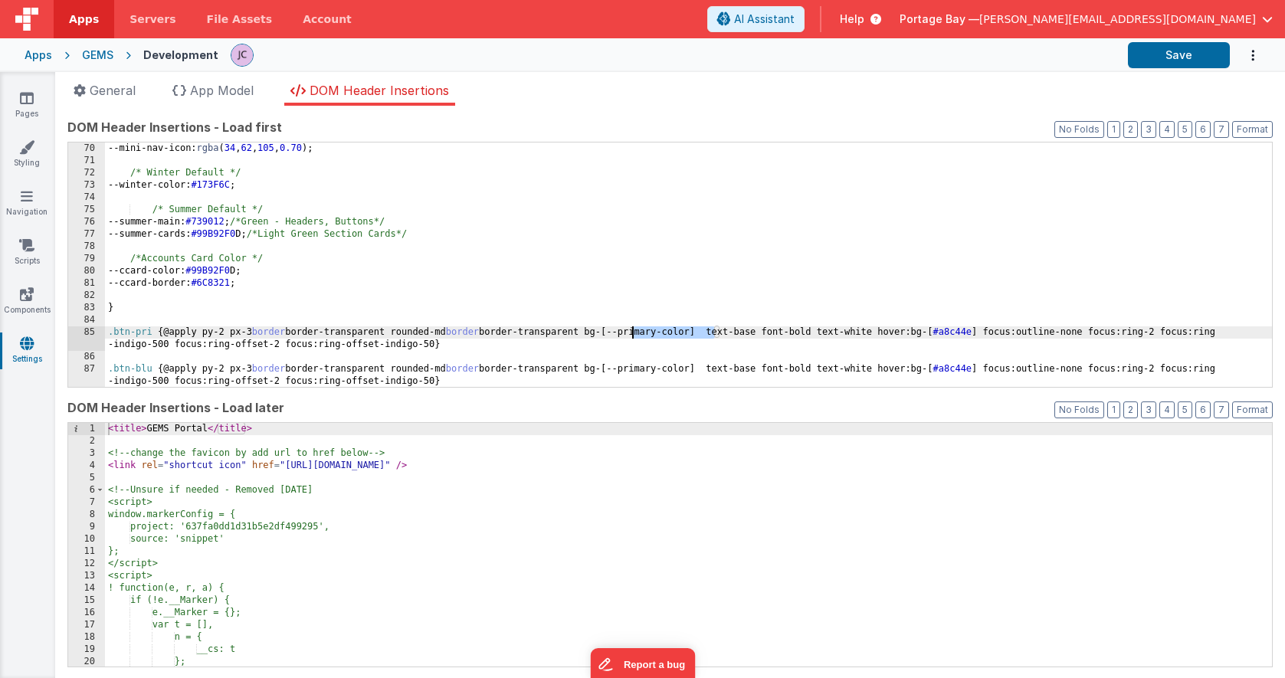
drag, startPoint x: 716, startPoint y: 331, endPoint x: 633, endPoint y: 330, distance: 82.7
click at [633, 330] on div "--mini-nav-icon: rgba ( 34 , 62 , 105 , 0.70 ); /* Winter Default */ --winter-c…" at bounding box center [688, 276] width 1167 height 269
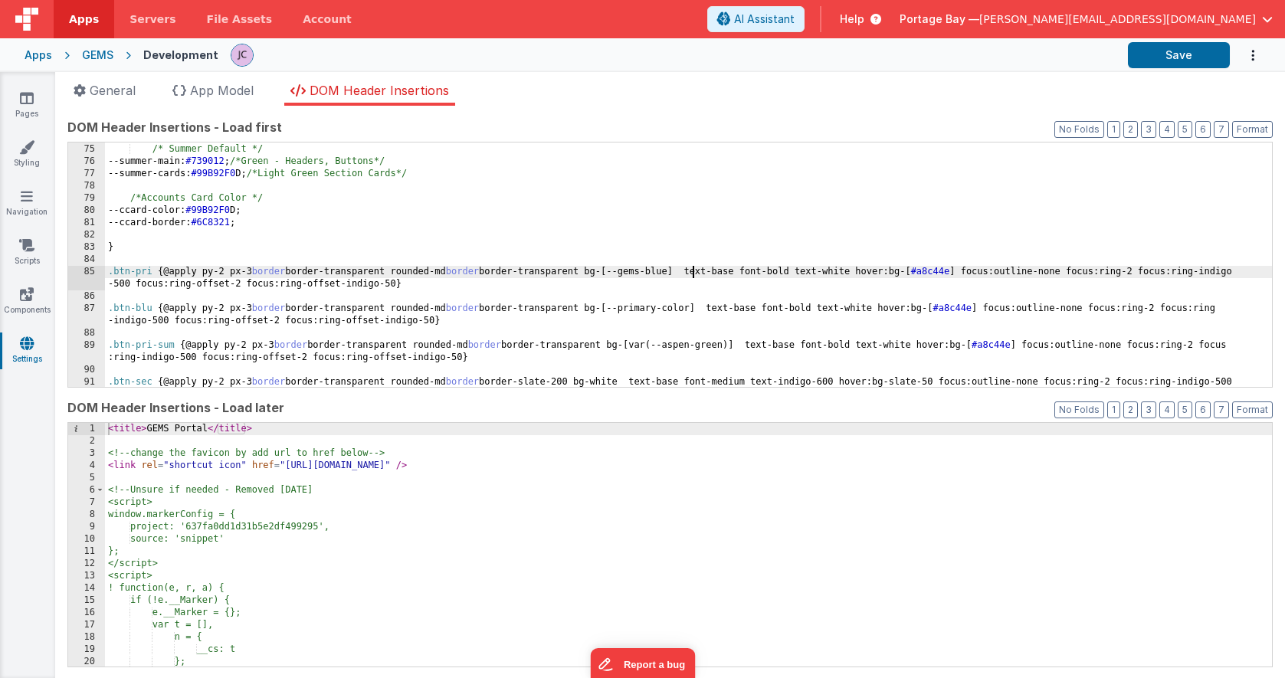
scroll to position [919, 0]
drag, startPoint x: 974, startPoint y: 272, endPoint x: 937, endPoint y: 272, distance: 37.5
click at [937, 272] on div "/* Summer Default */ --summer-main: #739012 ; /*Green - Headers, Buttons*/ --su…" at bounding box center [688, 271] width 1167 height 281
click at [937, 270] on div "/* Summer Default */ --summer-main: #739012 ; /*Green - Headers, Buttons*/ --su…" at bounding box center [688, 271] width 1167 height 281
click at [30, 98] on icon at bounding box center [27, 97] width 14 height 15
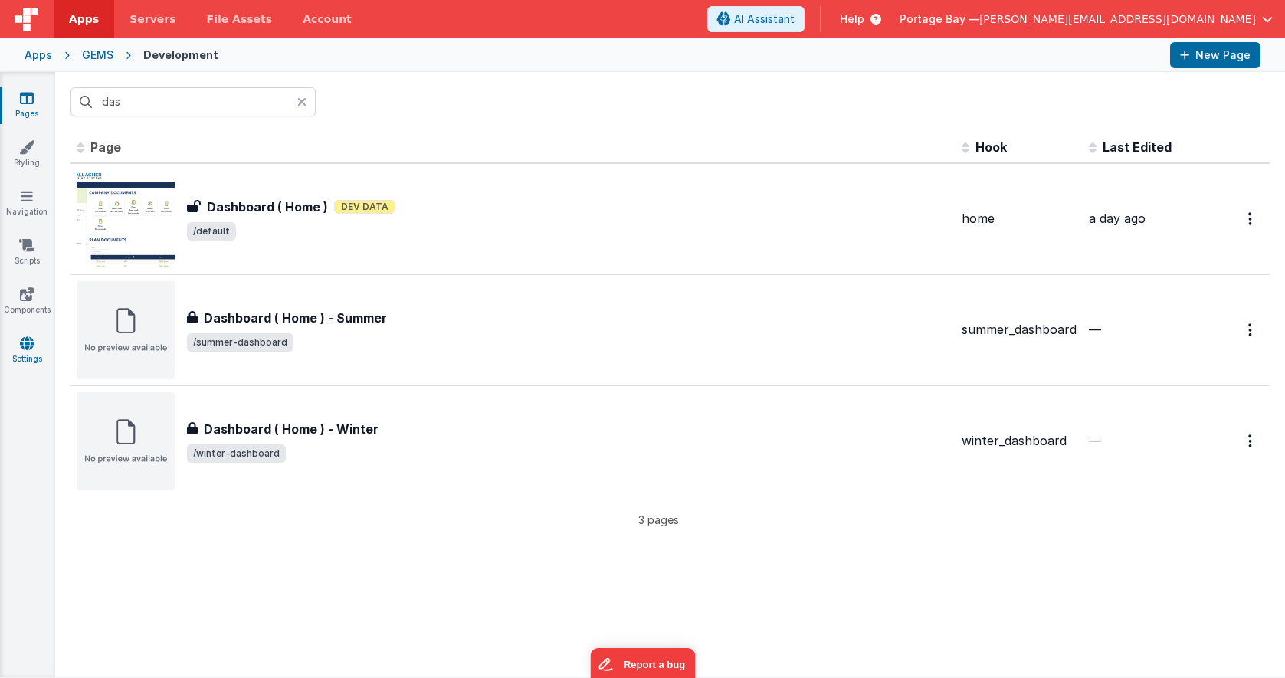
click at [25, 354] on link "Settings" at bounding box center [26, 351] width 55 height 31
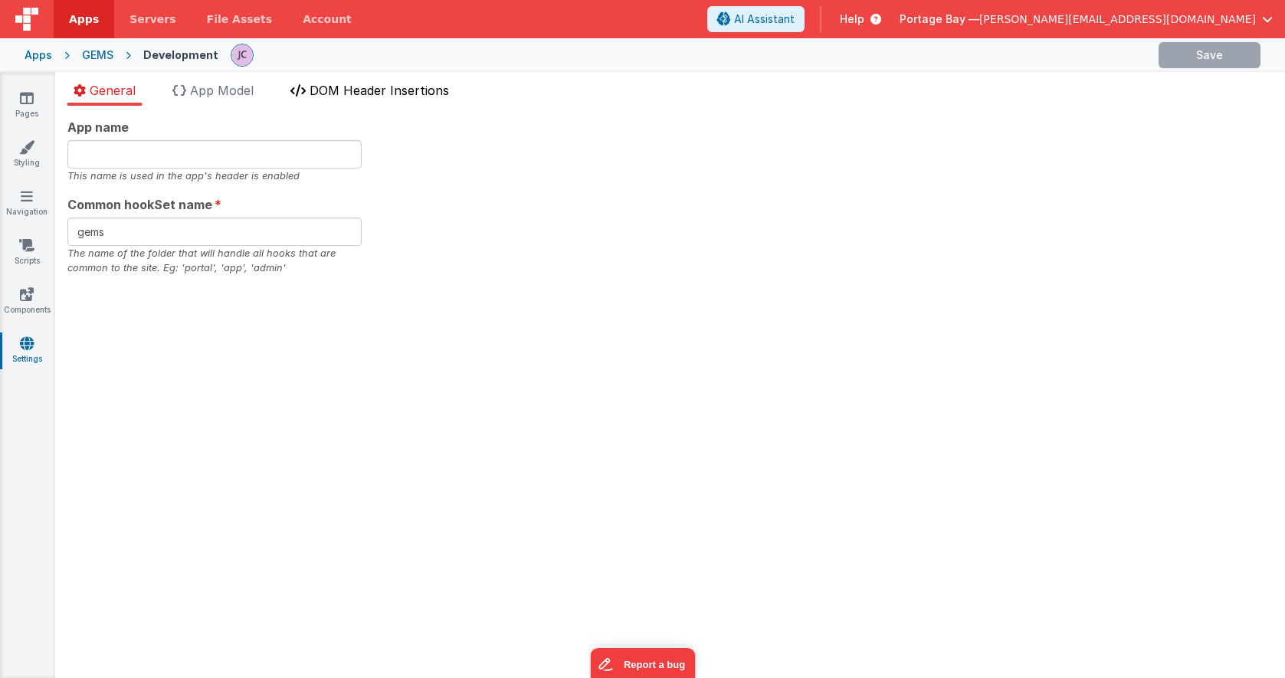
click at [357, 96] on span "DOM Header Insertions" at bounding box center [378, 90] width 139 height 15
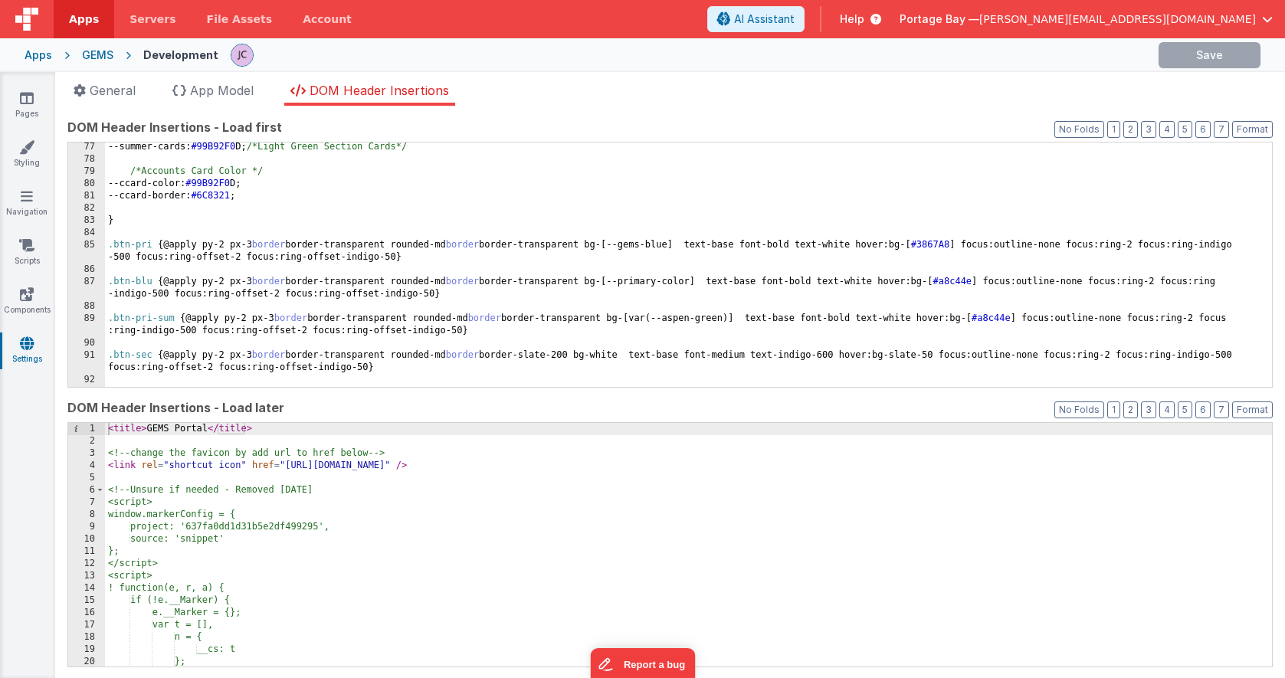
scroll to position [969, 0]
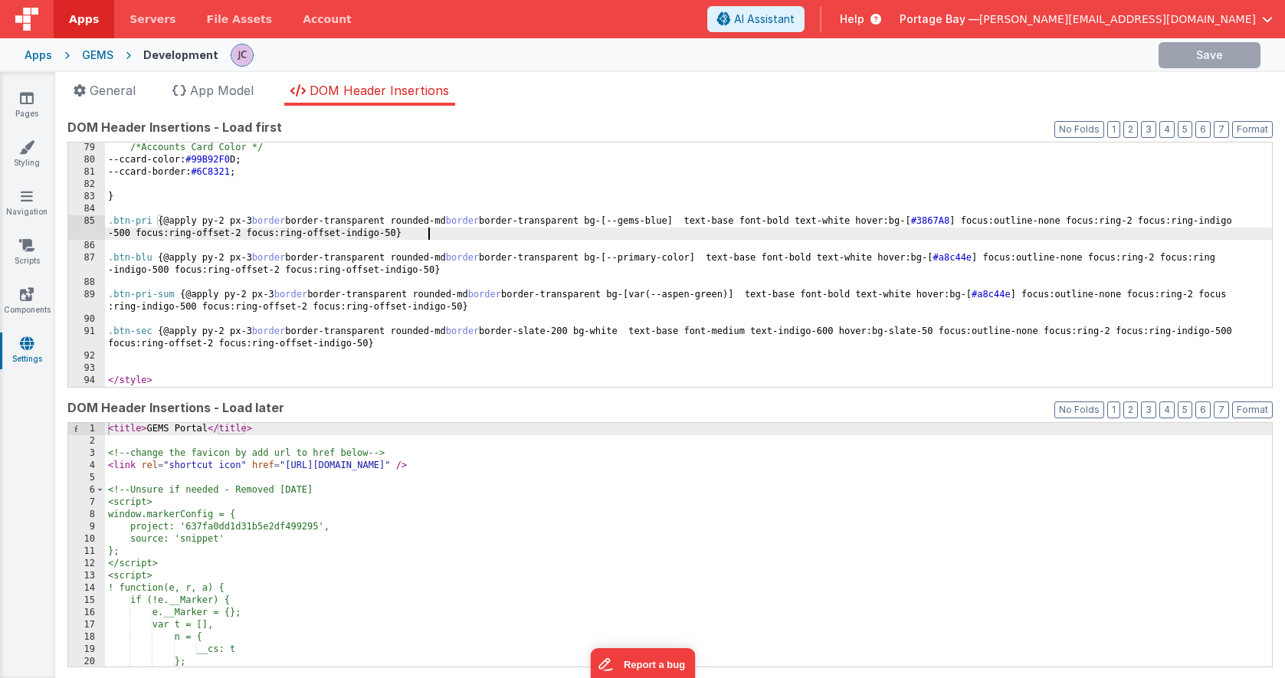
click at [428, 232] on div "/*Accounts Card Color */ --ccard-color: #99B92F0 D; --ccard-border: #6C8321 ; }…" at bounding box center [688, 276] width 1167 height 269
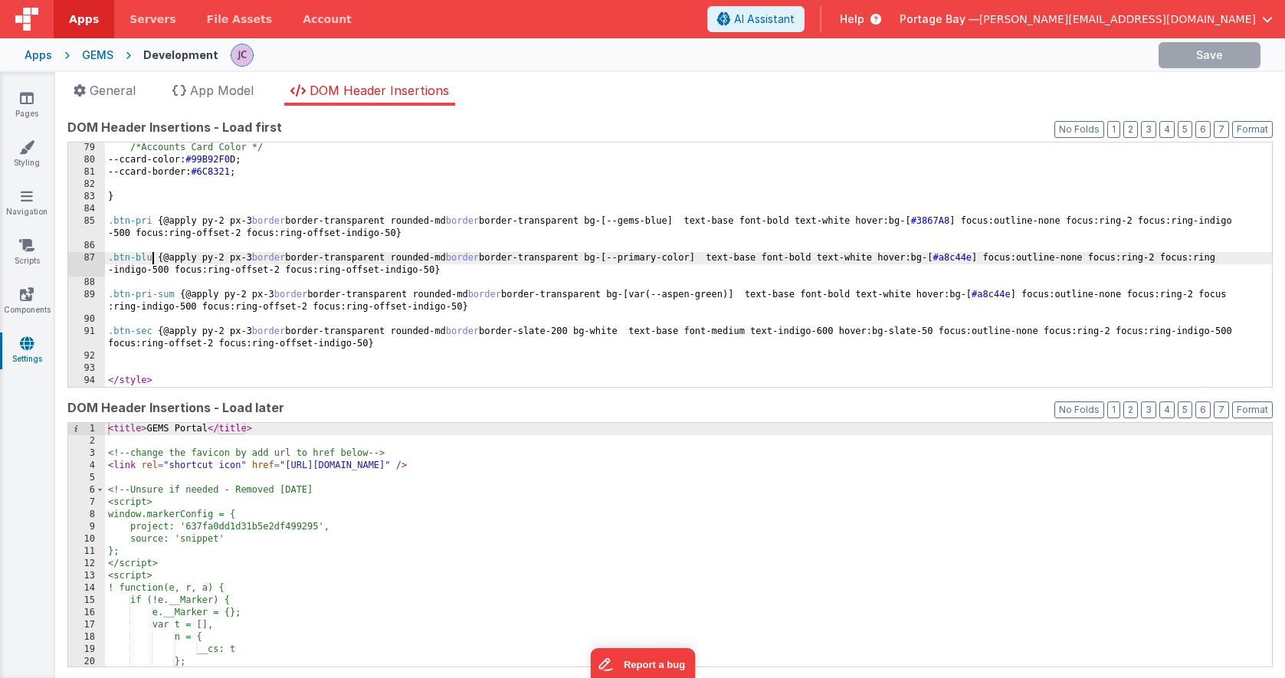
click at [152, 257] on div "/*Accounts Card Color */ --ccard-color: #99B92F0 D; --ccard-border: #6C8321 ; }…" at bounding box center [688, 276] width 1167 height 269
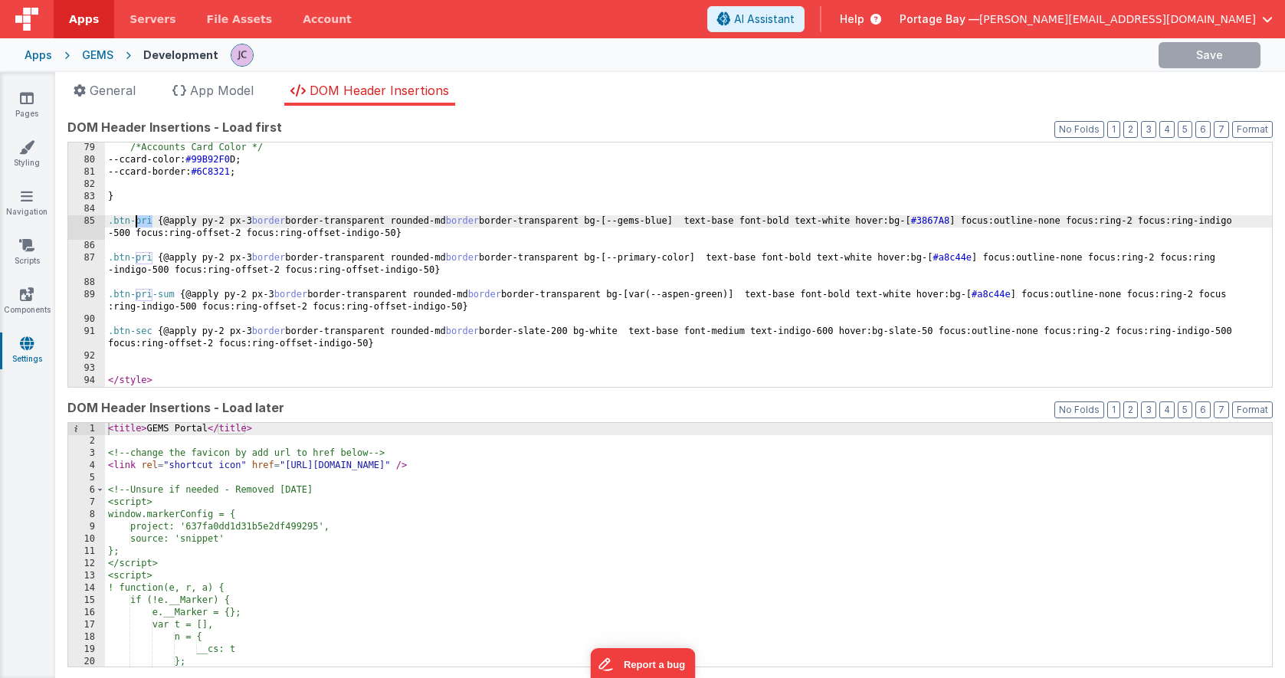
drag, startPoint x: 152, startPoint y: 218, endPoint x: 137, endPoint y: 218, distance: 15.3
click at [137, 218] on div "/*Accounts Card Color */ --ccard-color: #99B92F0 D; --ccard-border: #6C8321 ; }…" at bounding box center [688, 276] width 1167 height 269
click at [443, 236] on div "/*Accounts Card Color */ --ccard-color: #99B92F0 D; --ccard-border: #6C8321 ; }…" at bounding box center [688, 276] width 1167 height 269
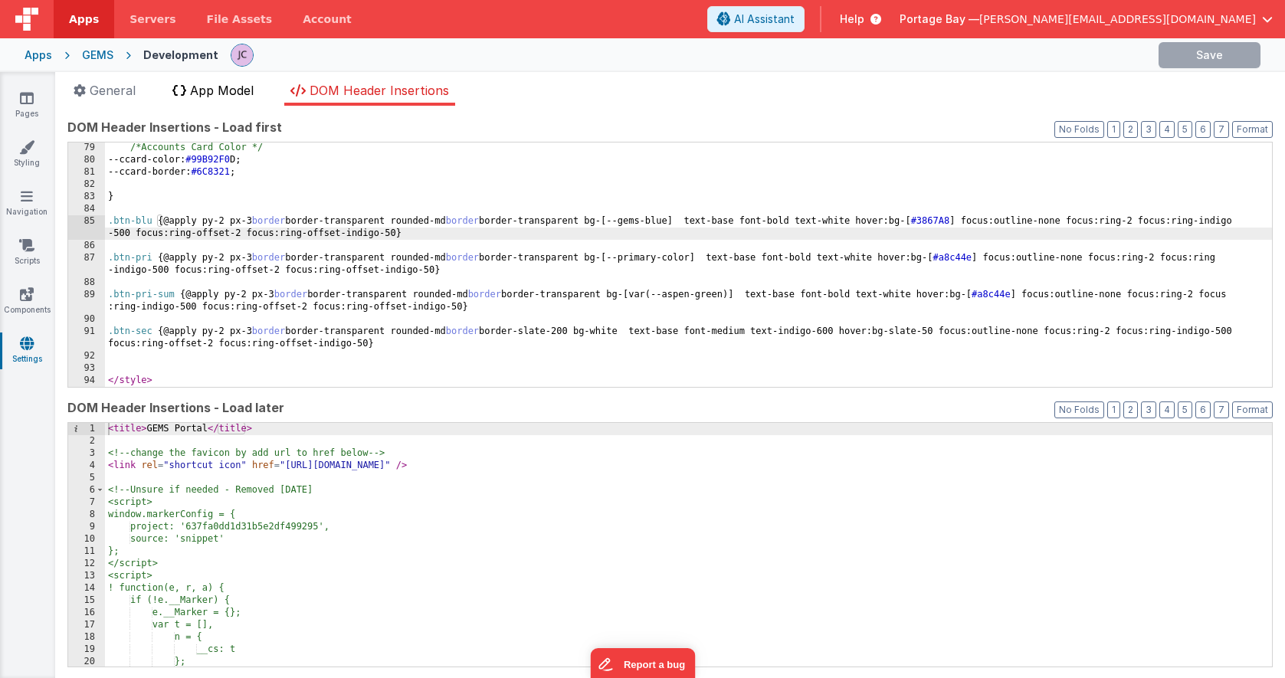
click at [221, 90] on span "App Model" at bounding box center [222, 90] width 64 height 15
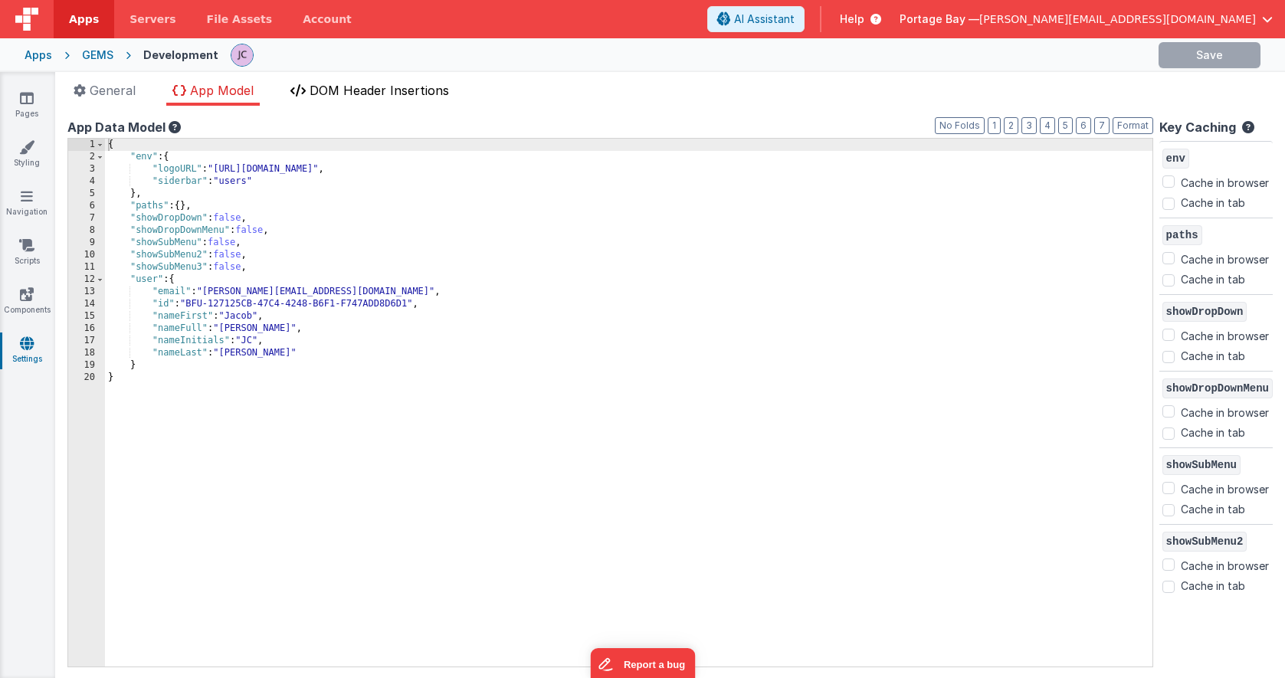
click at [351, 92] on span "DOM Header Insertions" at bounding box center [378, 90] width 139 height 15
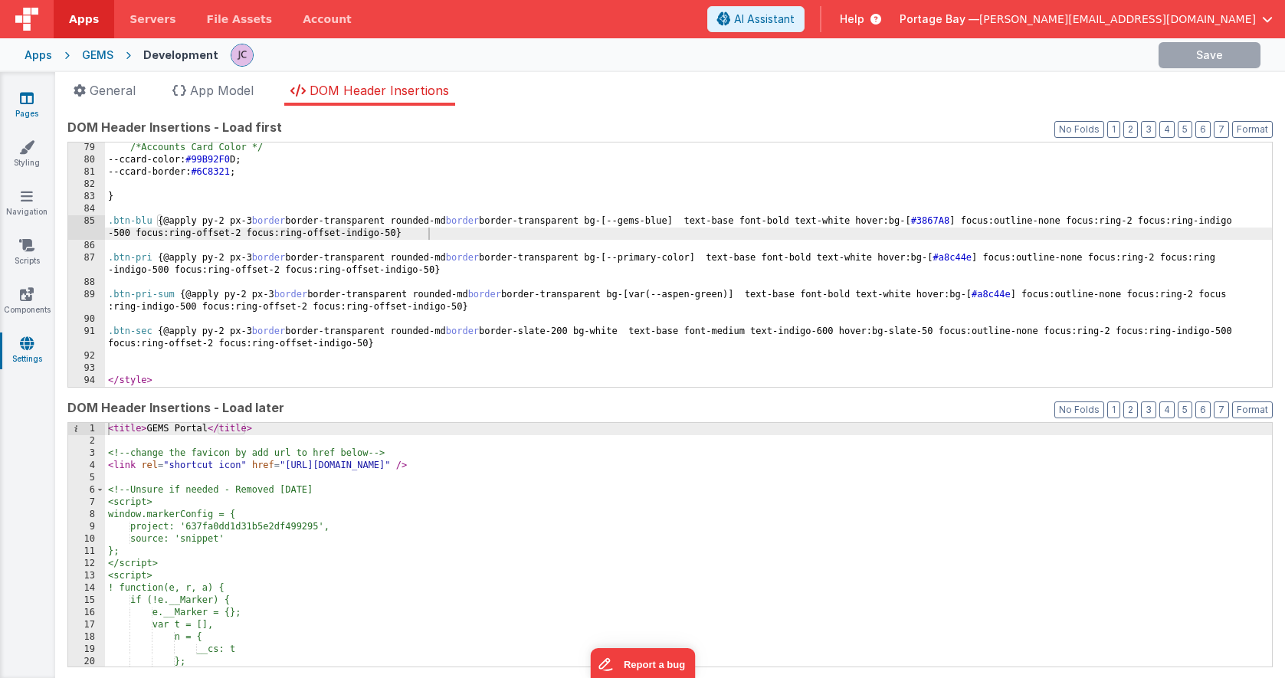
click at [16, 100] on link "Pages" at bounding box center [26, 105] width 55 height 31
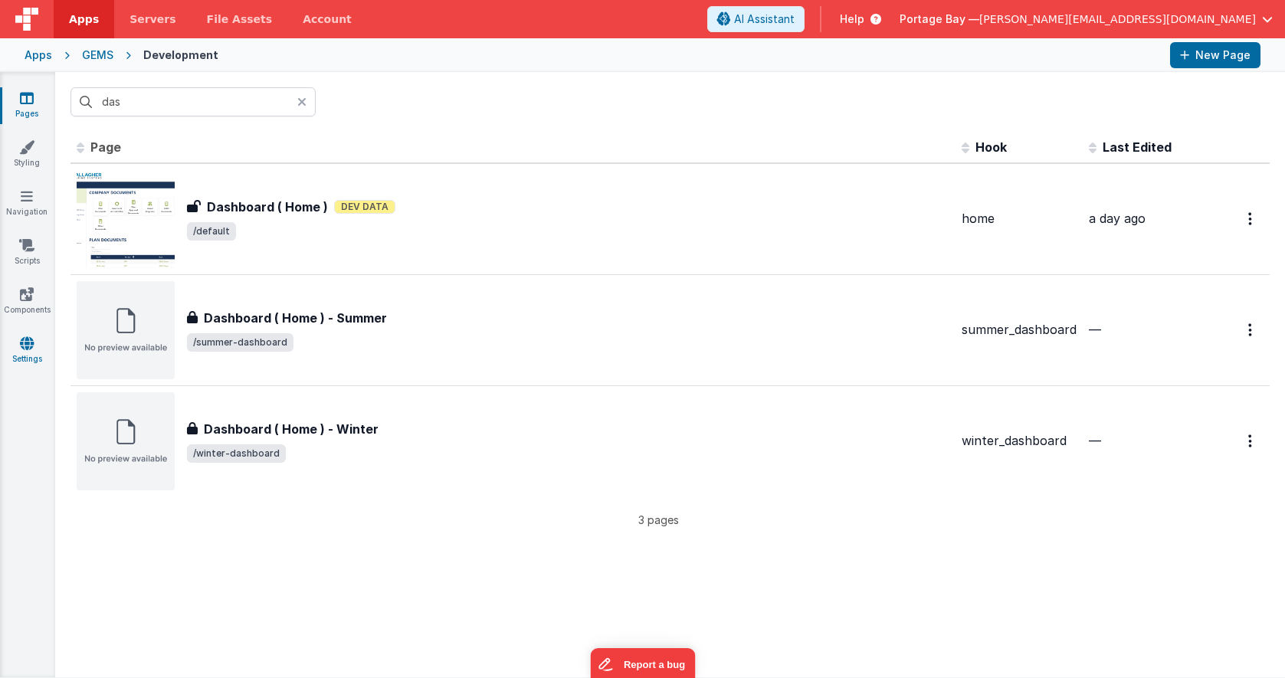
click at [14, 346] on link "Settings" at bounding box center [26, 351] width 55 height 31
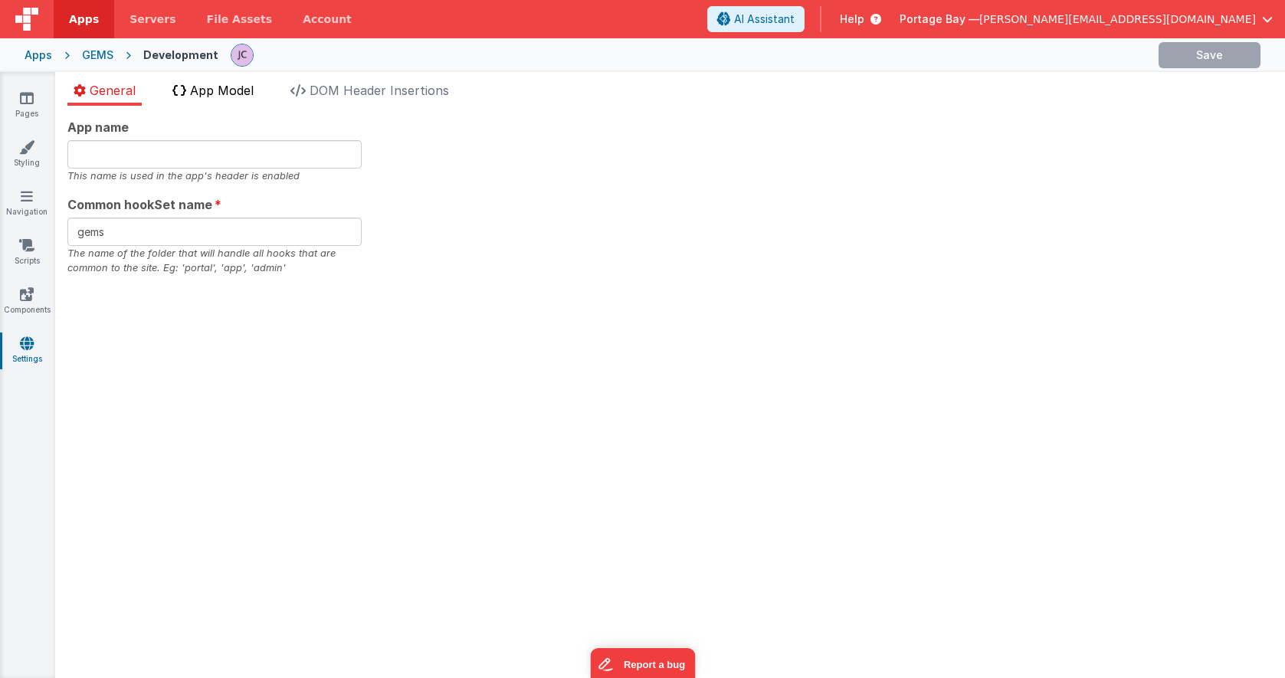
click at [220, 94] on span "App Model" at bounding box center [222, 90] width 64 height 15
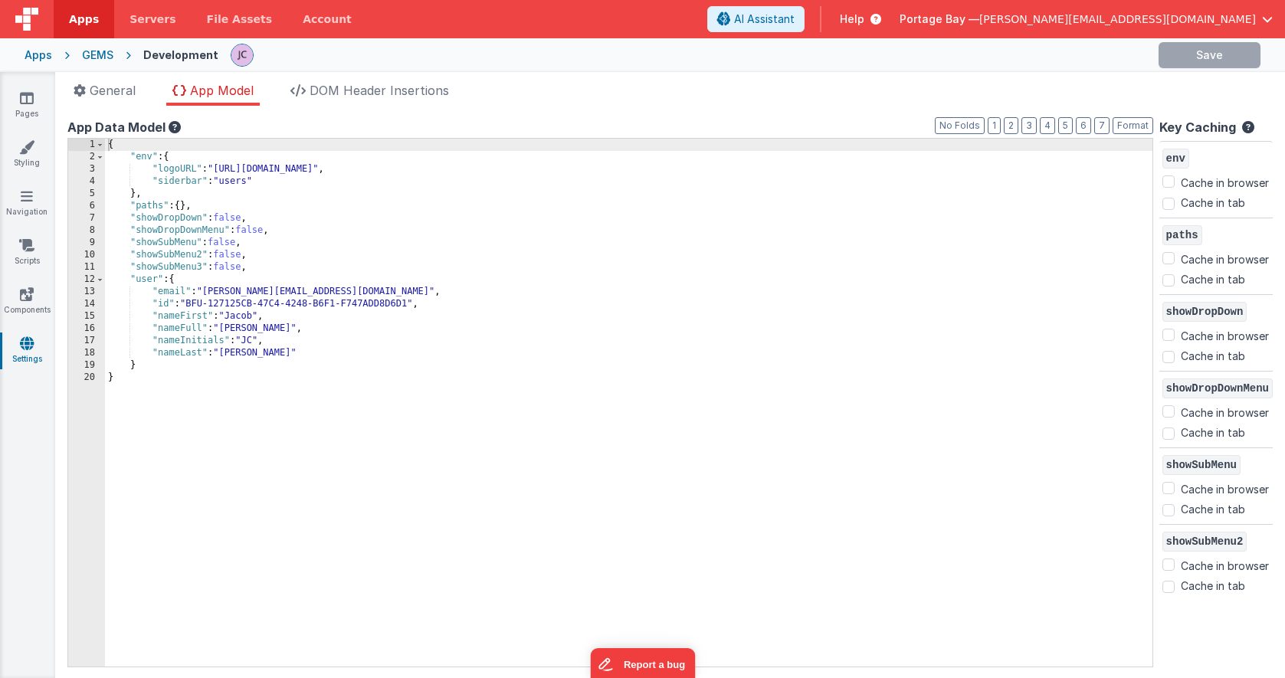
click at [90, 13] on span "Apps" at bounding box center [84, 18] width 30 height 15
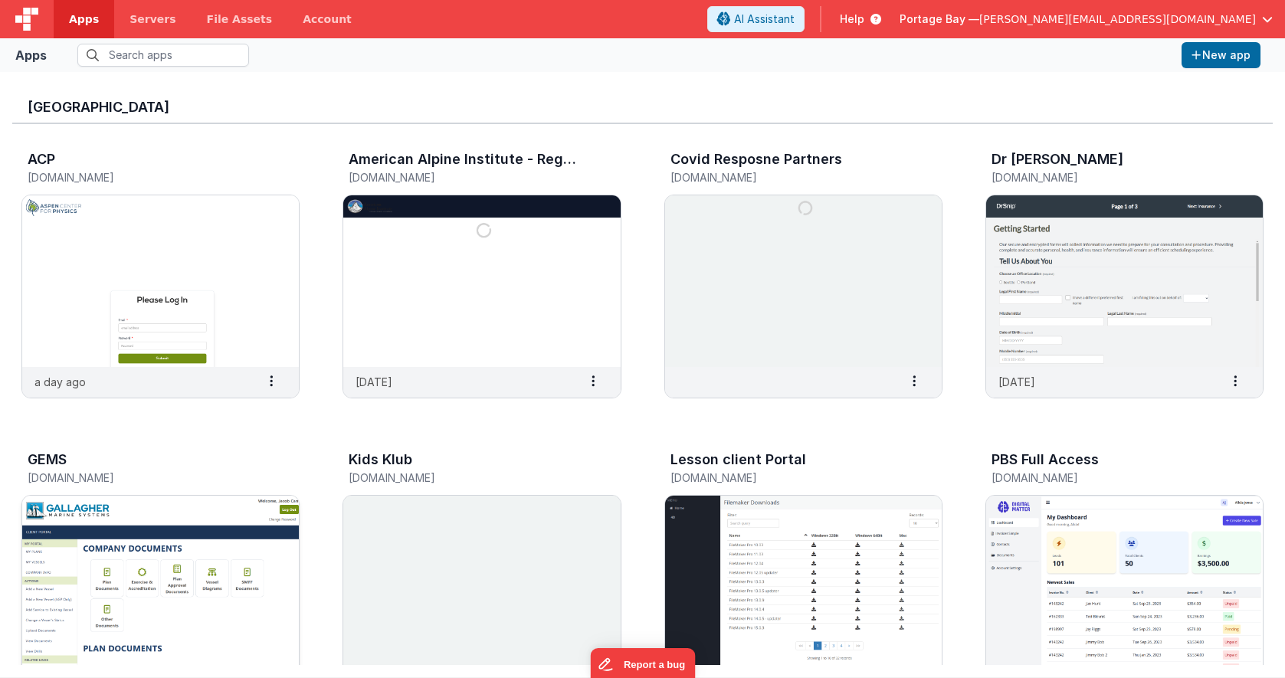
click at [202, 563] on img at bounding box center [160, 582] width 277 height 172
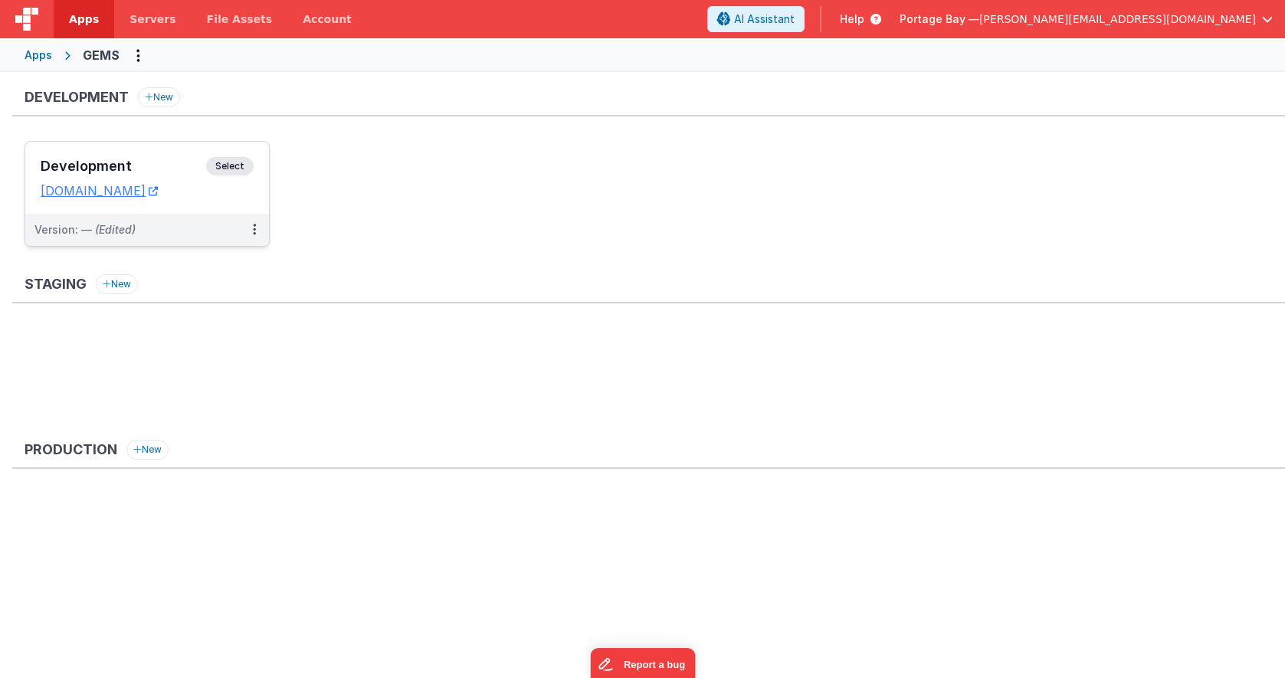
click at [241, 163] on span "Select" at bounding box center [229, 166] width 47 height 18
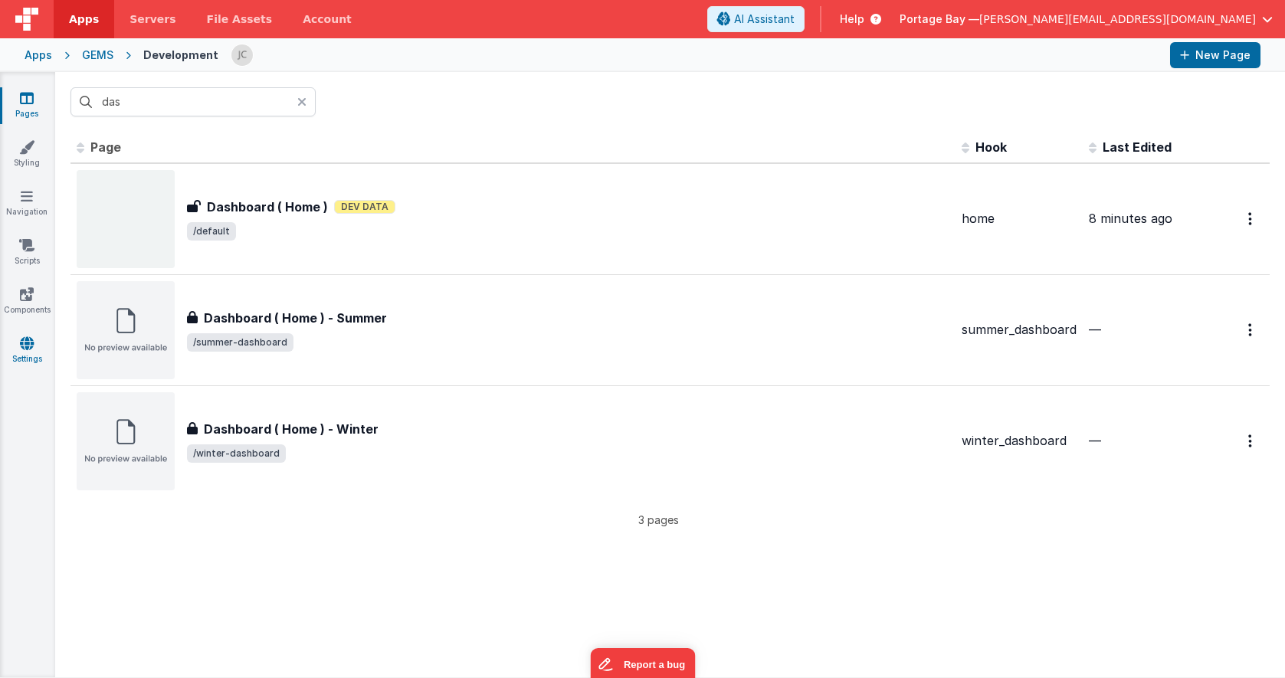
click at [26, 346] on icon at bounding box center [27, 343] width 14 height 15
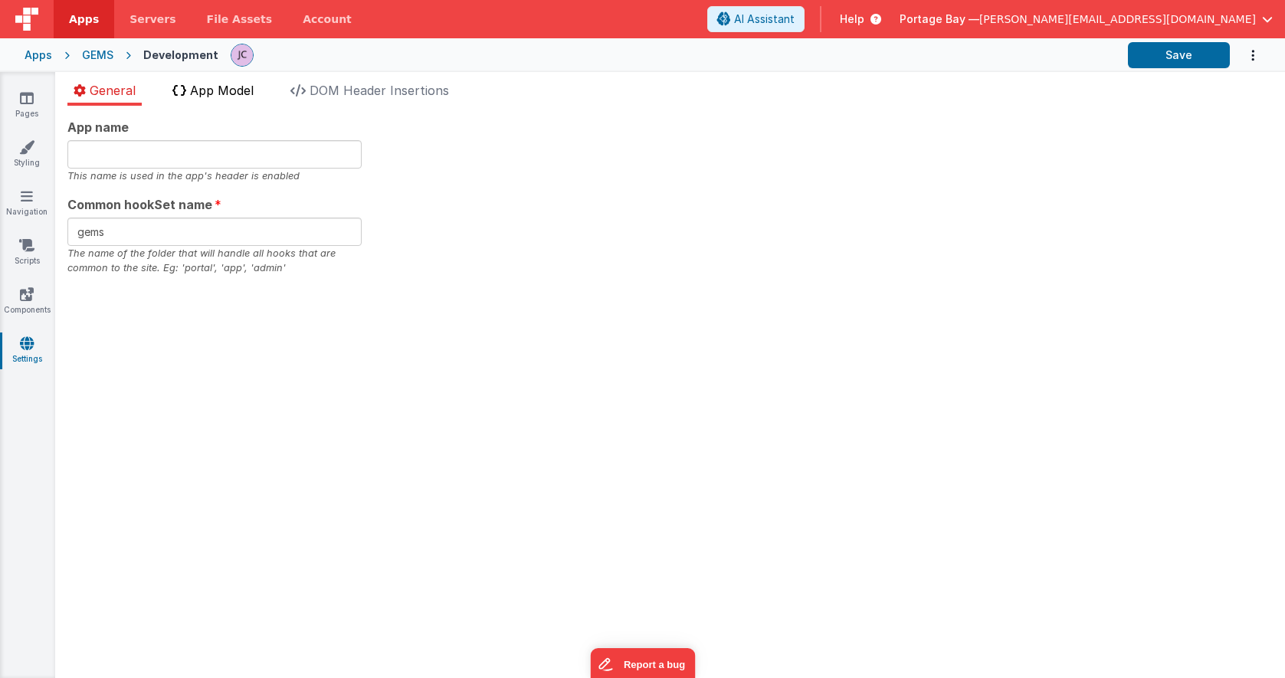
click at [243, 90] on span "App Model" at bounding box center [222, 90] width 64 height 15
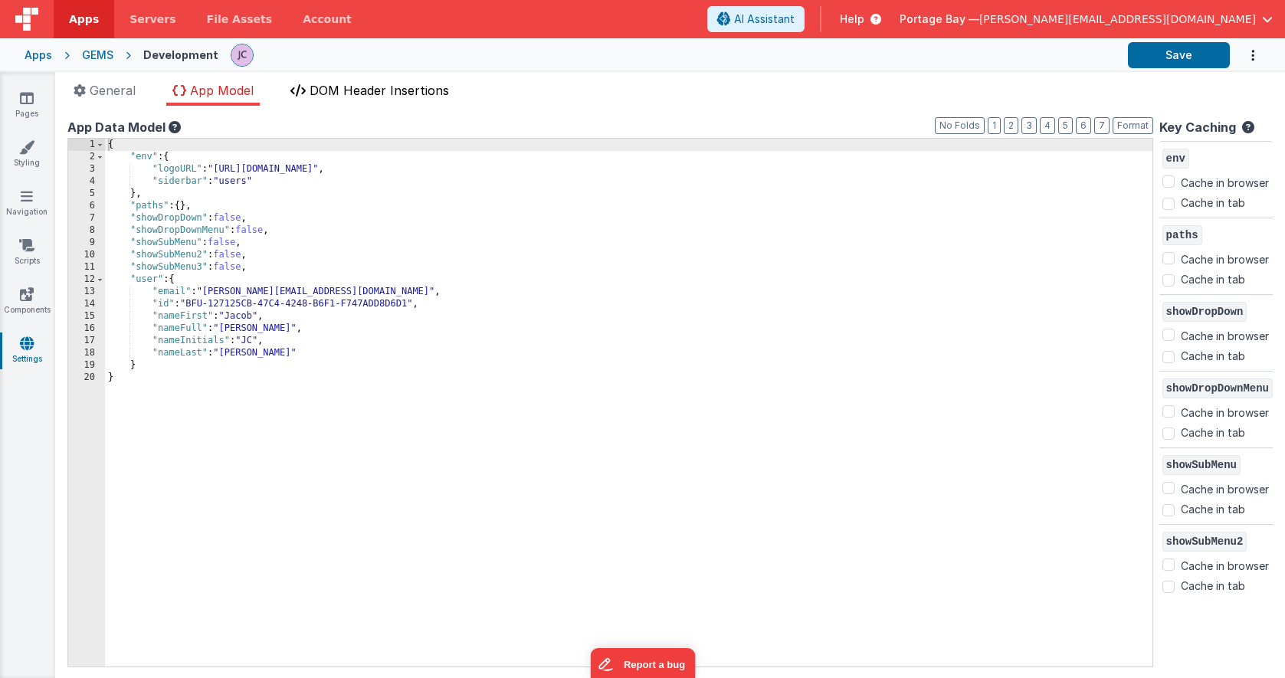
click at [365, 95] on span "DOM Header Insertions" at bounding box center [378, 90] width 139 height 15
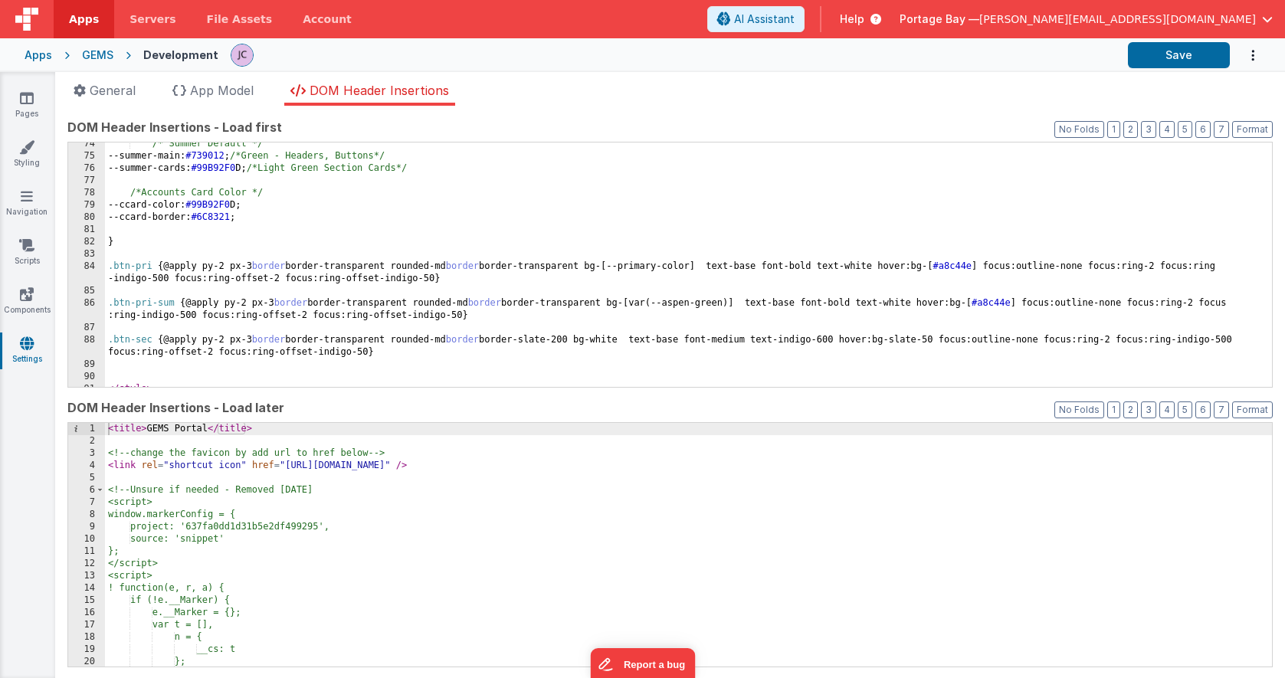
scroll to position [920, 0]
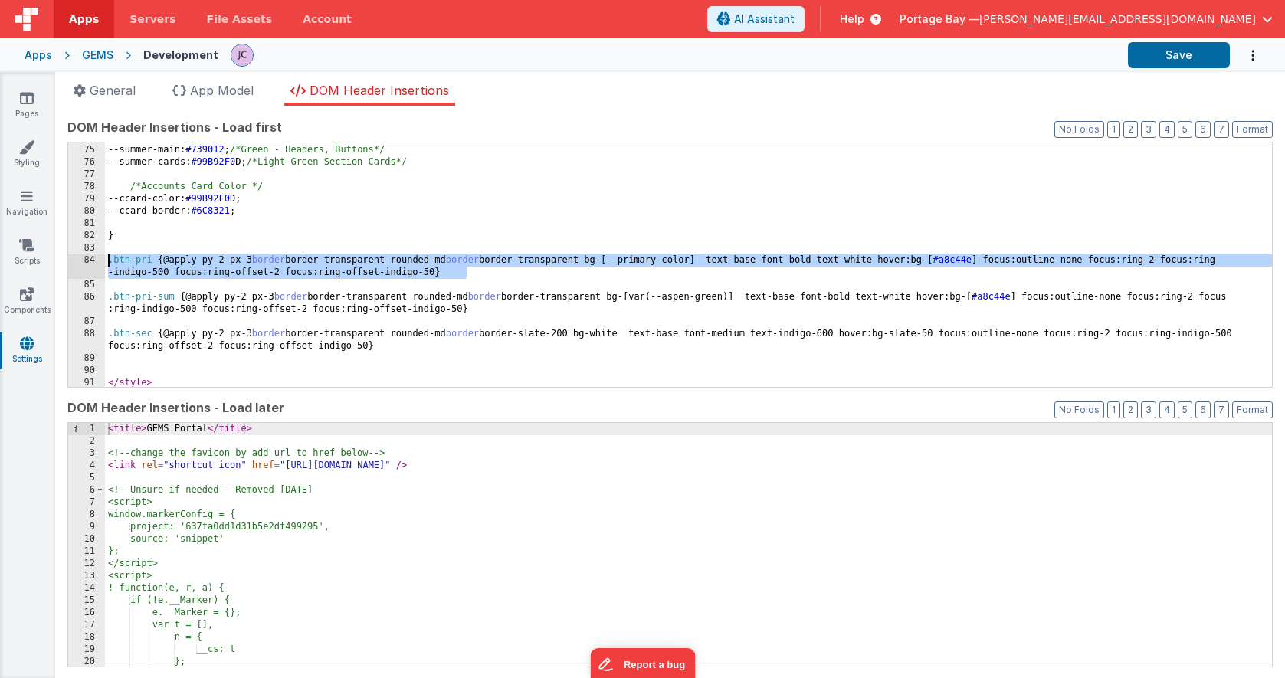
drag, startPoint x: 473, startPoint y: 269, endPoint x: 92, endPoint y: 261, distance: 380.8
click at [92, 261] on div "74 75 76 77 78 79 80 81 82 83 84 85 86 87 88 89 90 91 /* Summer Default */ --su…" at bounding box center [669, 265] width 1205 height 246
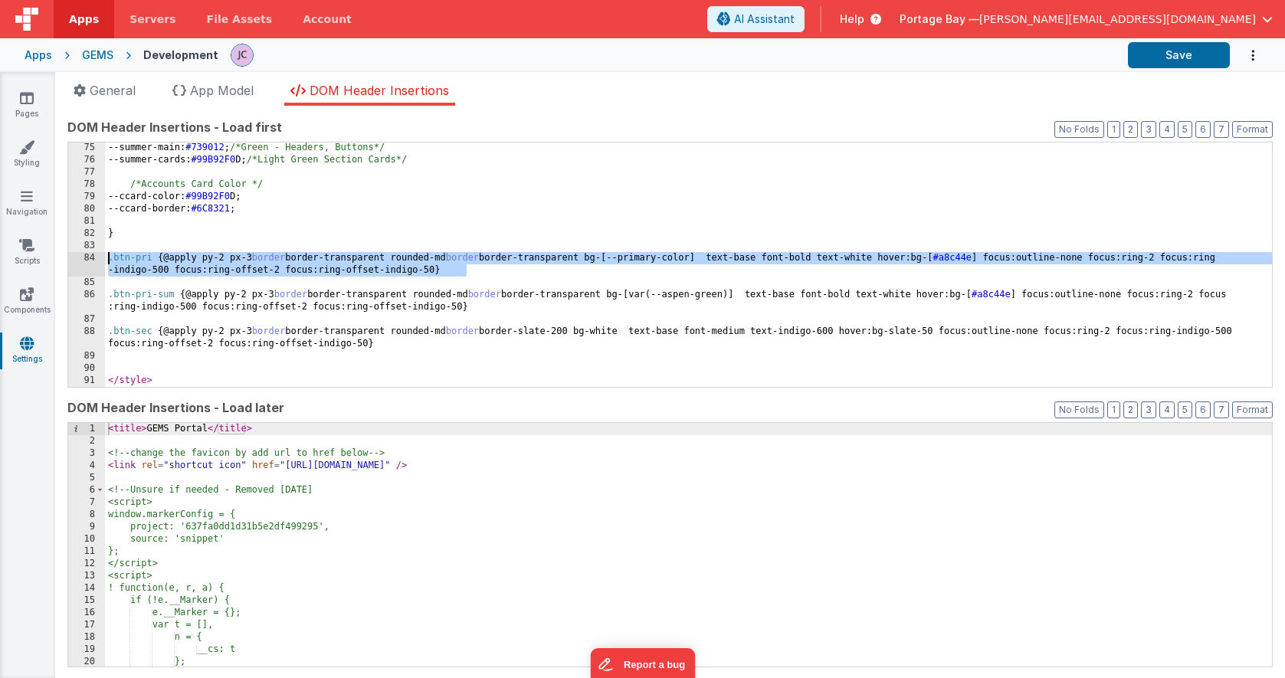
click at [426, 348] on div "--summer-main: #739012 ; /*Green - Headers, Buttons*/ --summer-cards: #99B92F0 …" at bounding box center [688, 276] width 1167 height 269
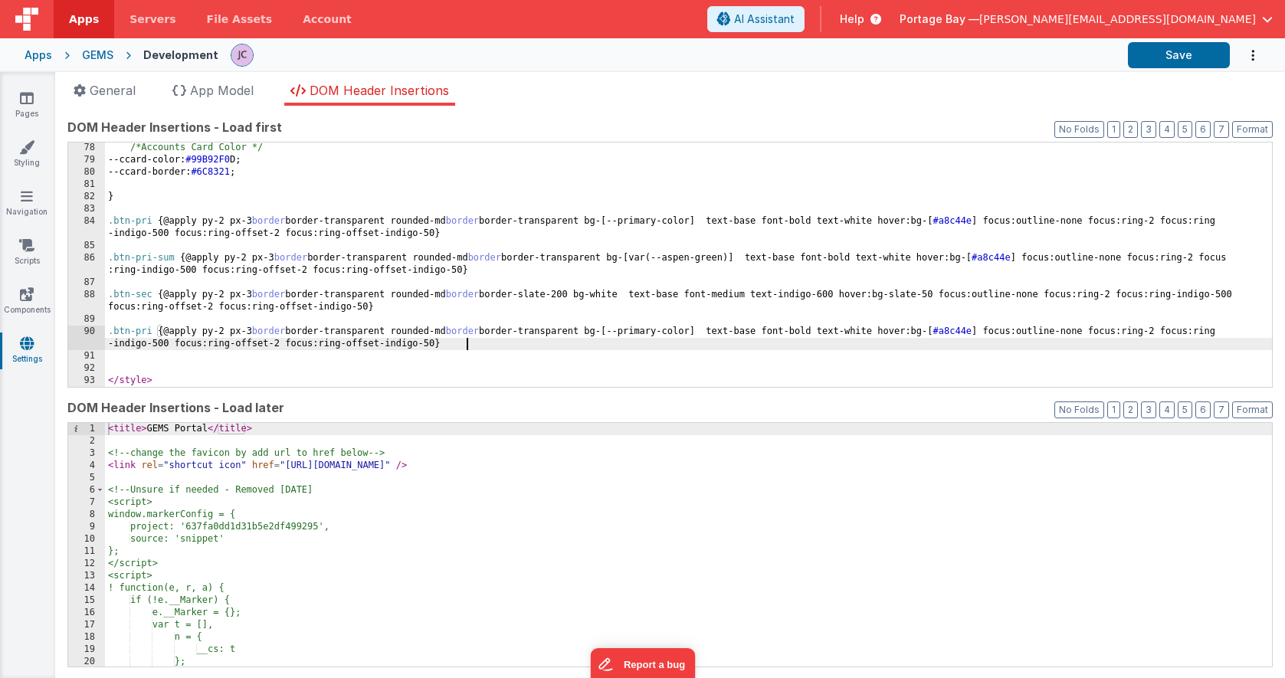
scroll to position [957, 0]
drag, startPoint x: 152, startPoint y: 330, endPoint x: 137, endPoint y: 330, distance: 14.6
click at [137, 330] on div "/*Accounts Card Color */ --ccard-color: #99B92F0 D; --ccard-border: #6C8321 ; }…" at bounding box center [688, 276] width 1167 height 269
drag, startPoint x: 720, startPoint y: 332, endPoint x: 650, endPoint y: 332, distance: 69.7
click at [650, 332] on div "/*Accounts Card Color */ --ccard-color: #99B92F0 D; --ccard-border: #6C8321 ; }…" at bounding box center [688, 276] width 1167 height 269
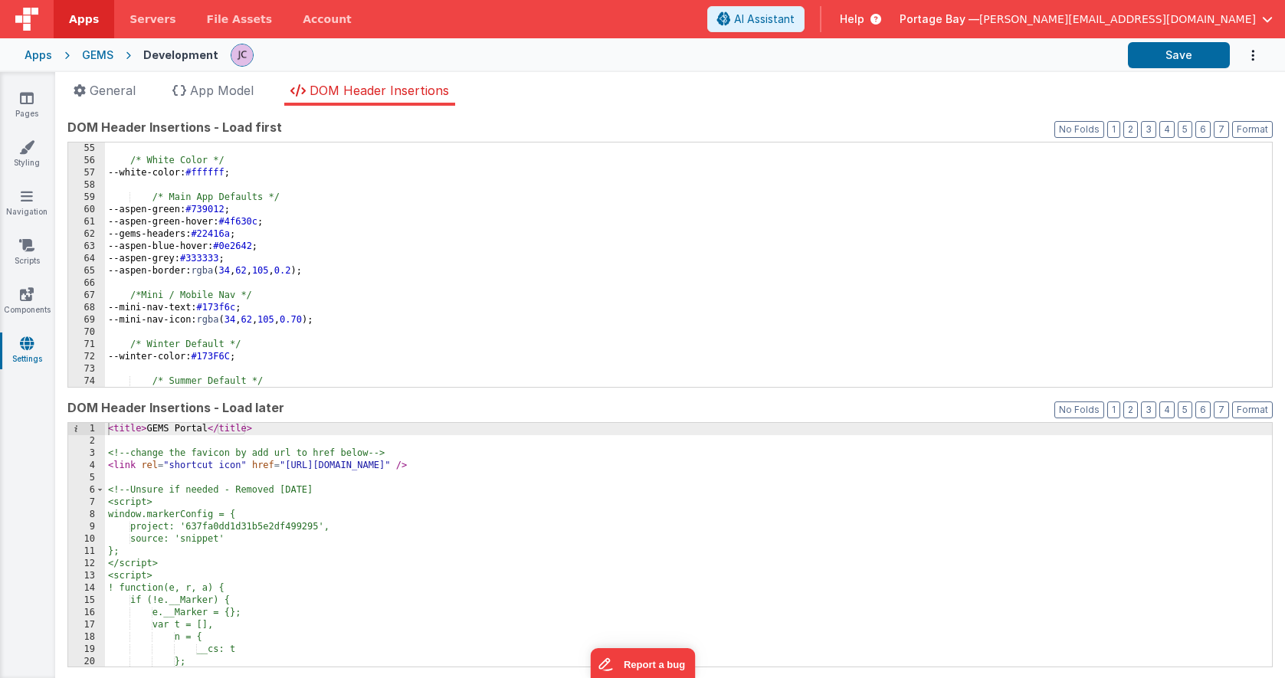
scroll to position [667, 0]
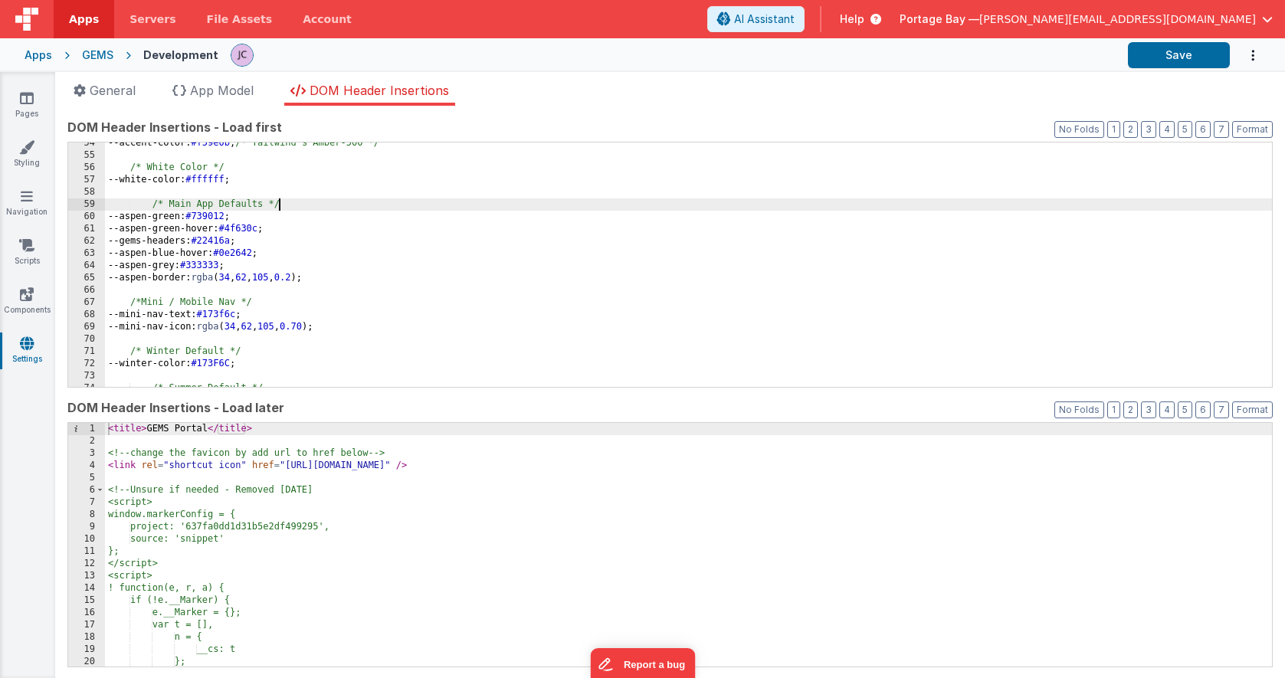
click at [286, 205] on div "--accent-color: #f59e0b ; /* Tailwind's Amber-500 */ /* White Color */ --white-…" at bounding box center [688, 271] width 1167 height 269
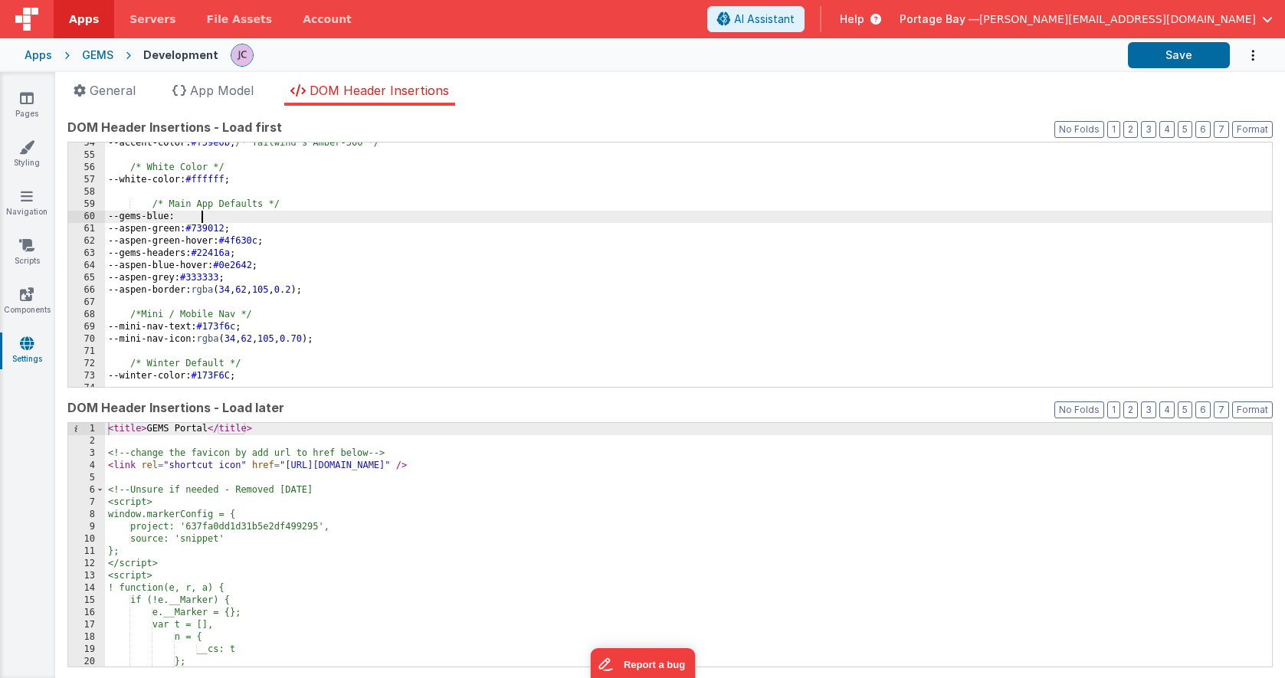
paste textarea
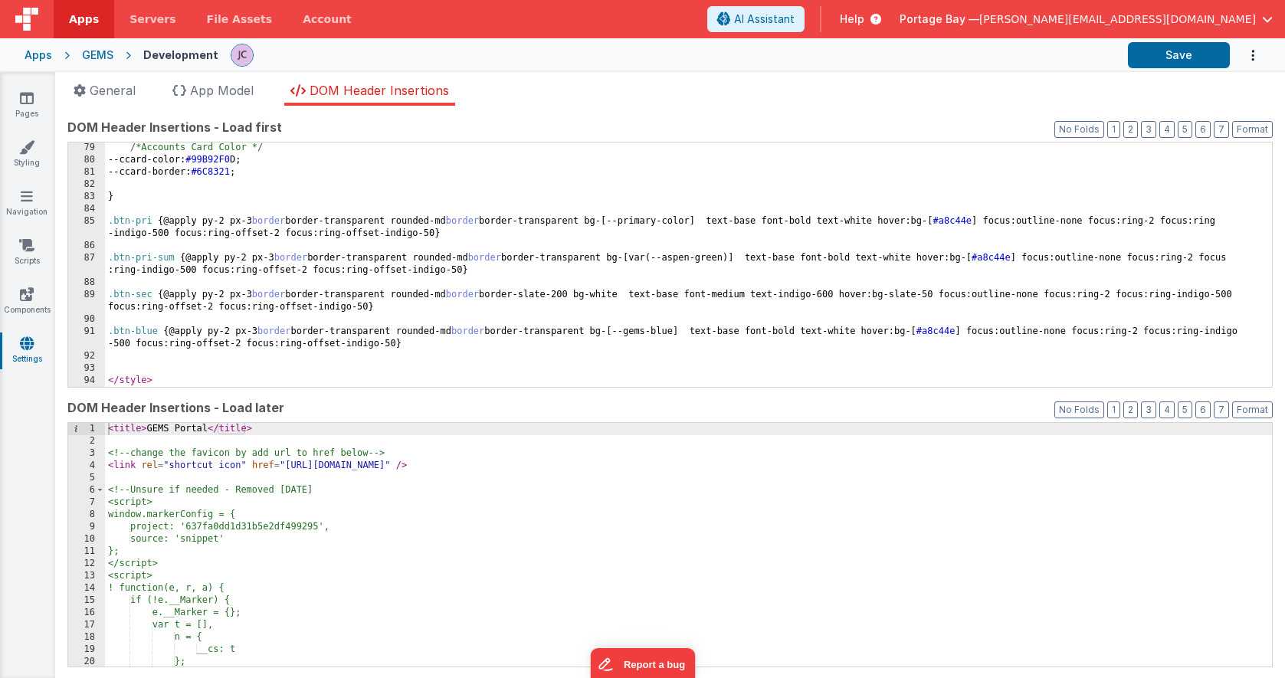
scroll to position [969, 0]
click at [1187, 56] on button "Save" at bounding box center [1179, 55] width 102 height 26
drag, startPoint x: 980, startPoint y: 330, endPoint x: 942, endPoint y: 330, distance: 38.3
click at [942, 330] on div "/*Accounts Card Color */ --ccard-color: #99B92F0 D; --ccard-border: #6C8321 ; }…" at bounding box center [688, 276] width 1167 height 269
paste textarea
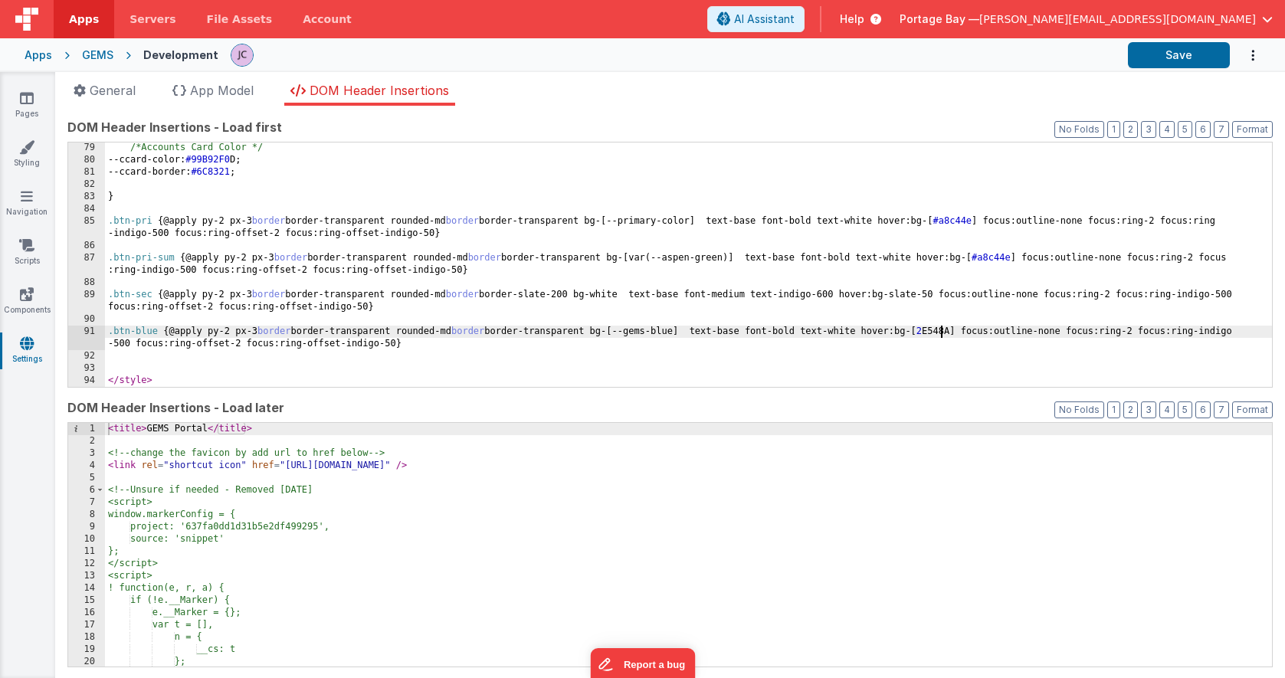
click at [941, 330] on div "/*Accounts Card Color */ --ccard-color: #99B92F0 D; --ccard-border: #6C8321 ; }…" at bounding box center [688, 276] width 1167 height 269
click at [1200, 61] on button "Save" at bounding box center [1179, 55] width 102 height 26
click at [158, 329] on div "/*Accounts Card Color */ --ccard-color: #99B92F0 D; --ccard-border: #6C8321 ; }…" at bounding box center [688, 276] width 1167 height 269
click at [1172, 57] on button "Save" at bounding box center [1179, 55] width 102 height 26
click at [876, 329] on div "/*Accounts Card Color */ --ccard-color: #99B92F0 D; --ccard-border: #6C8321 ; }…" at bounding box center [688, 276] width 1167 height 269
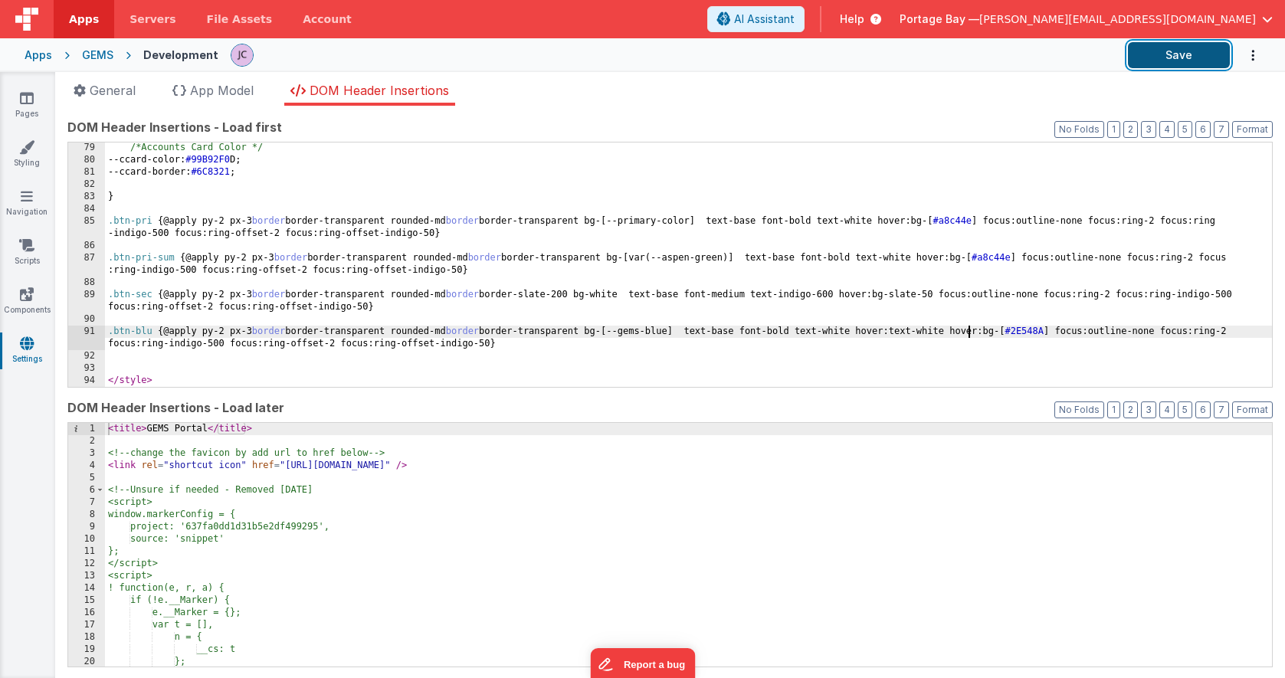
click at [1178, 55] on button "Save" at bounding box center [1179, 55] width 102 height 26
click at [34, 97] on link "Pages" at bounding box center [26, 105] width 55 height 31
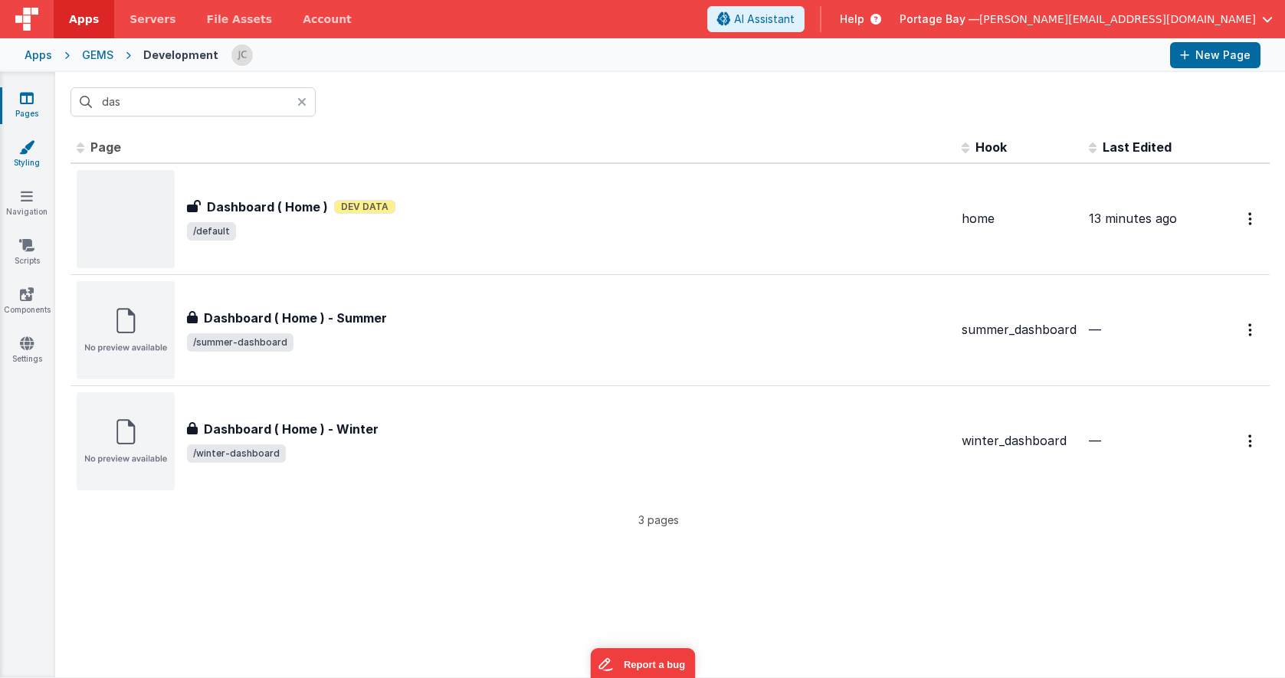
click at [22, 150] on icon at bounding box center [26, 146] width 15 height 15
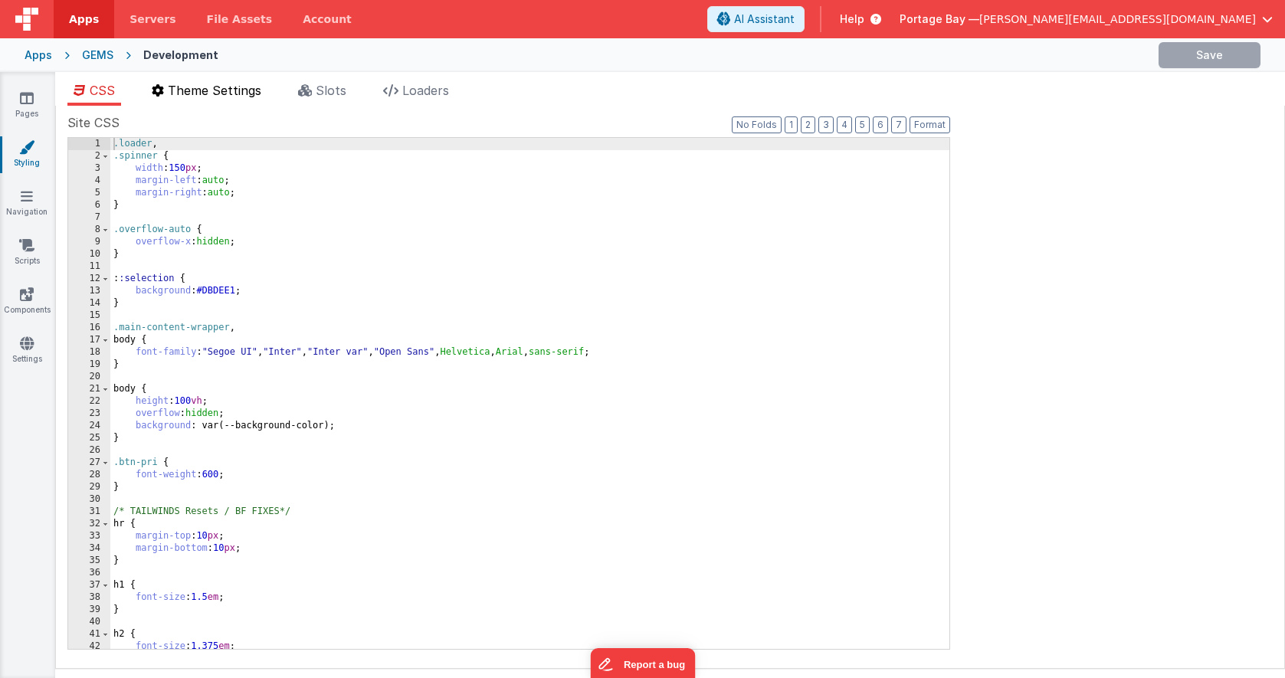
click at [231, 90] on span "Theme Settings" at bounding box center [214, 90] width 93 height 15
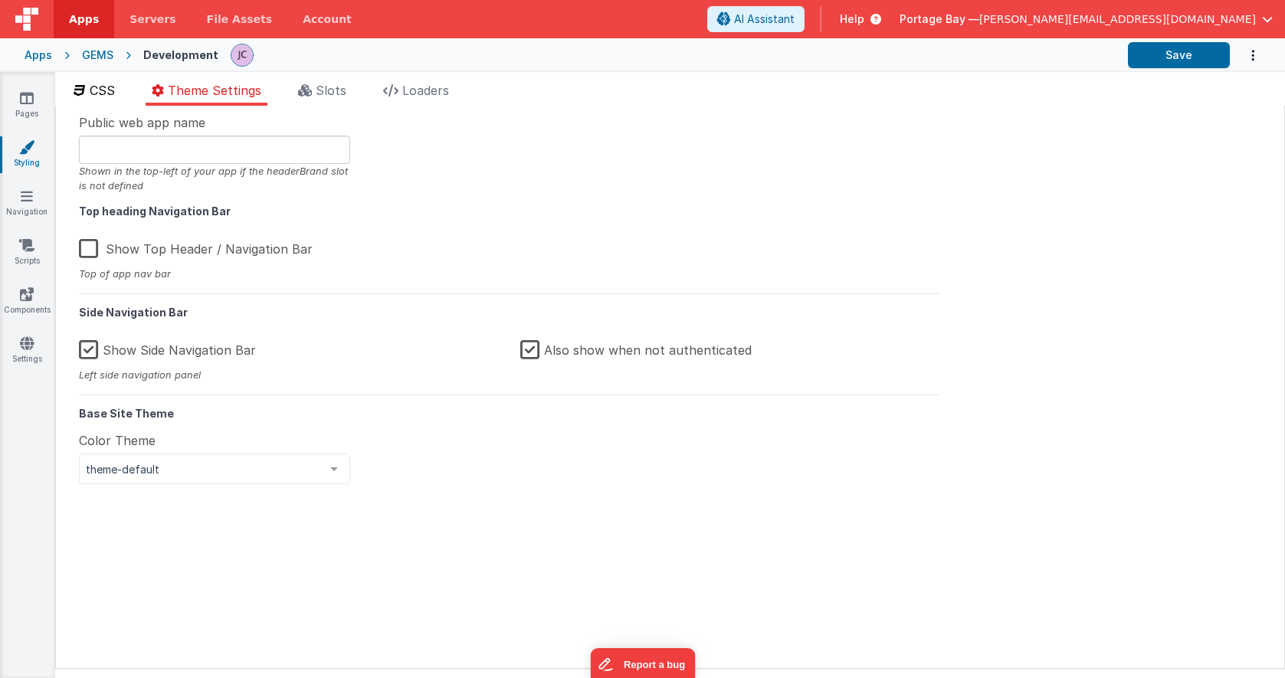
click at [113, 94] on span "CSS" at bounding box center [102, 90] width 25 height 15
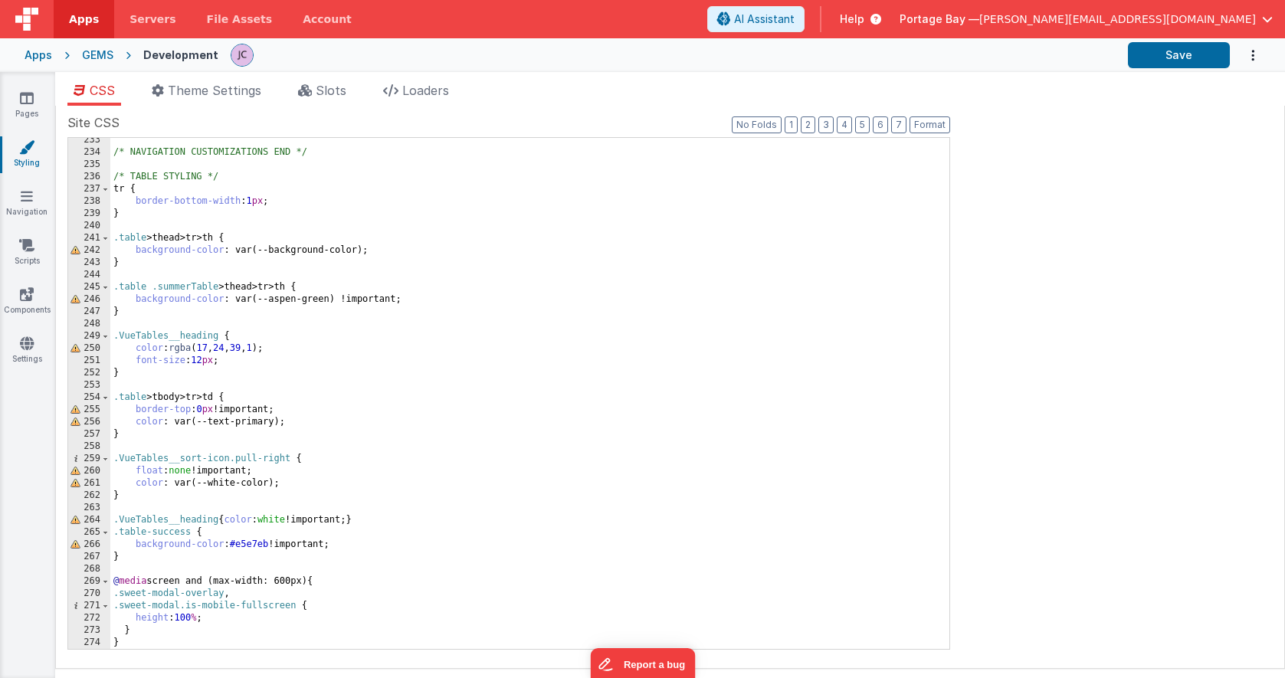
scroll to position [2847, 0]
drag, startPoint x: 272, startPoint y: 424, endPoint x: 206, endPoint y: 424, distance: 65.9
click at [206, 424] on div "/* NAVIGATION CUSTOMIZATIONS END */ /* TABLE STYLING */ tr { border-bottom-widt…" at bounding box center [529, 401] width 839 height 535
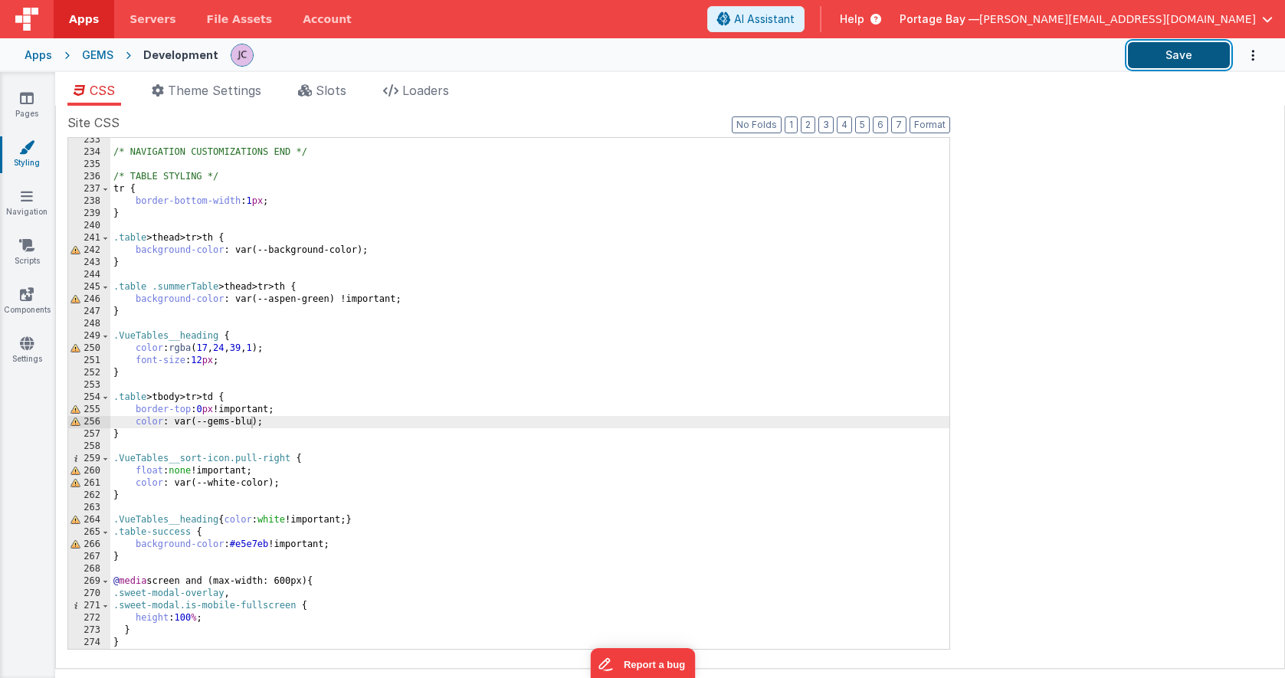
click at [1170, 57] on button "Save" at bounding box center [1179, 55] width 102 height 26
click at [26, 346] on icon at bounding box center [27, 343] width 14 height 15
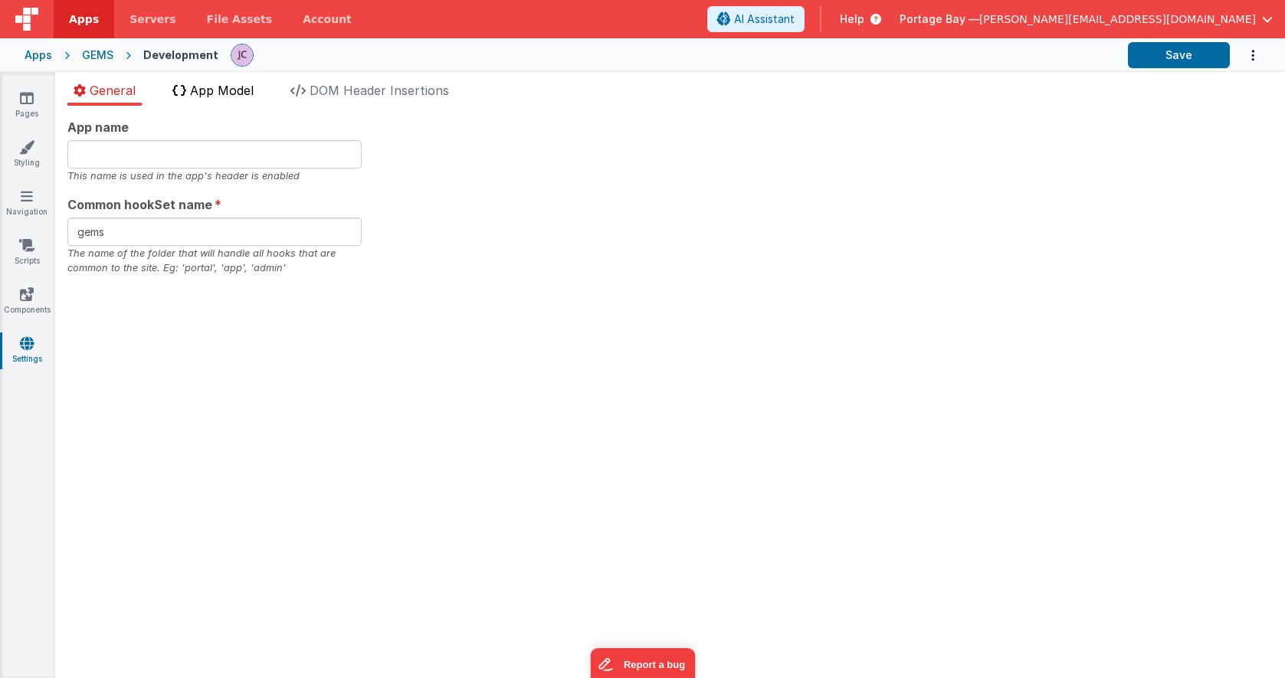
click at [236, 87] on span "App Model" at bounding box center [222, 90] width 64 height 15
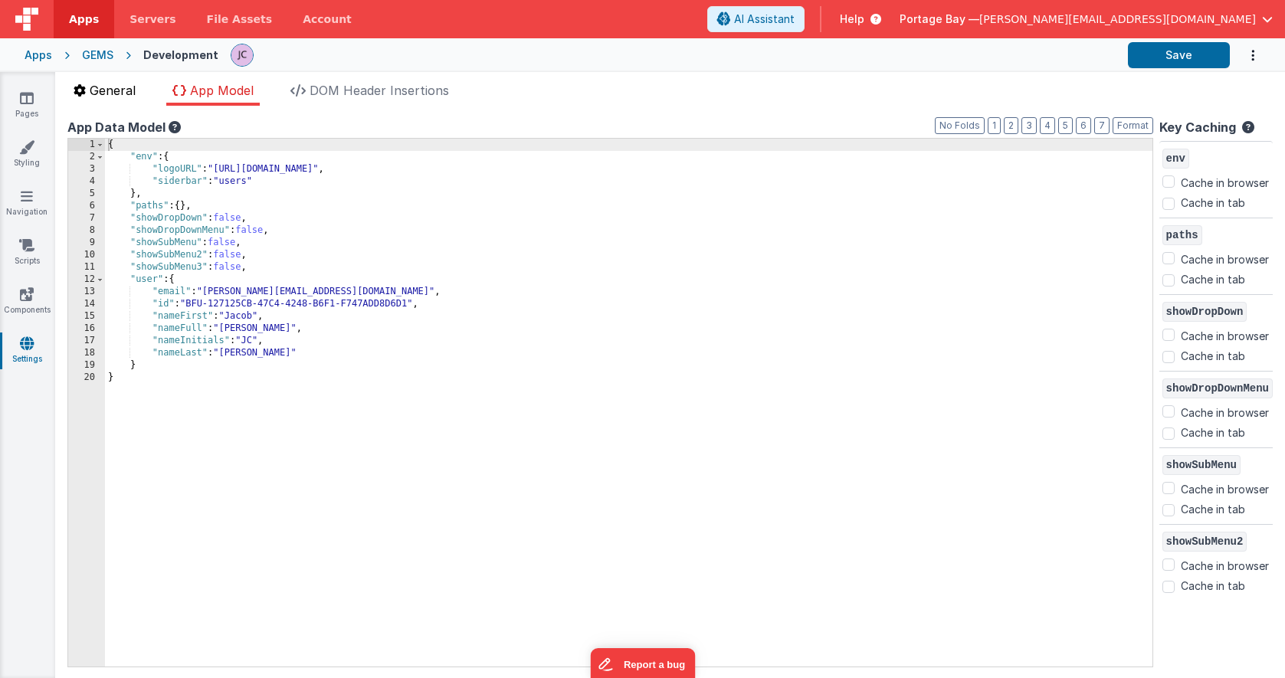
click at [108, 99] on li "General" at bounding box center [104, 93] width 74 height 25
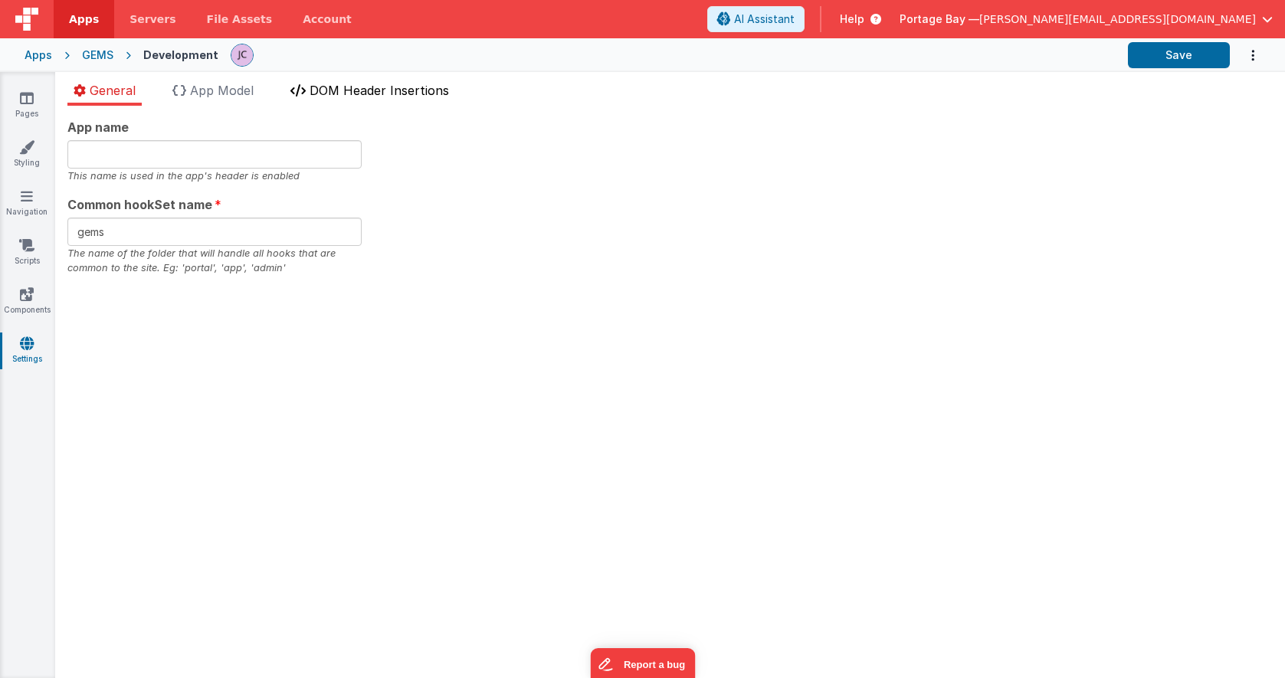
click at [336, 98] on li "DOM Header Insertions" at bounding box center [369, 93] width 171 height 25
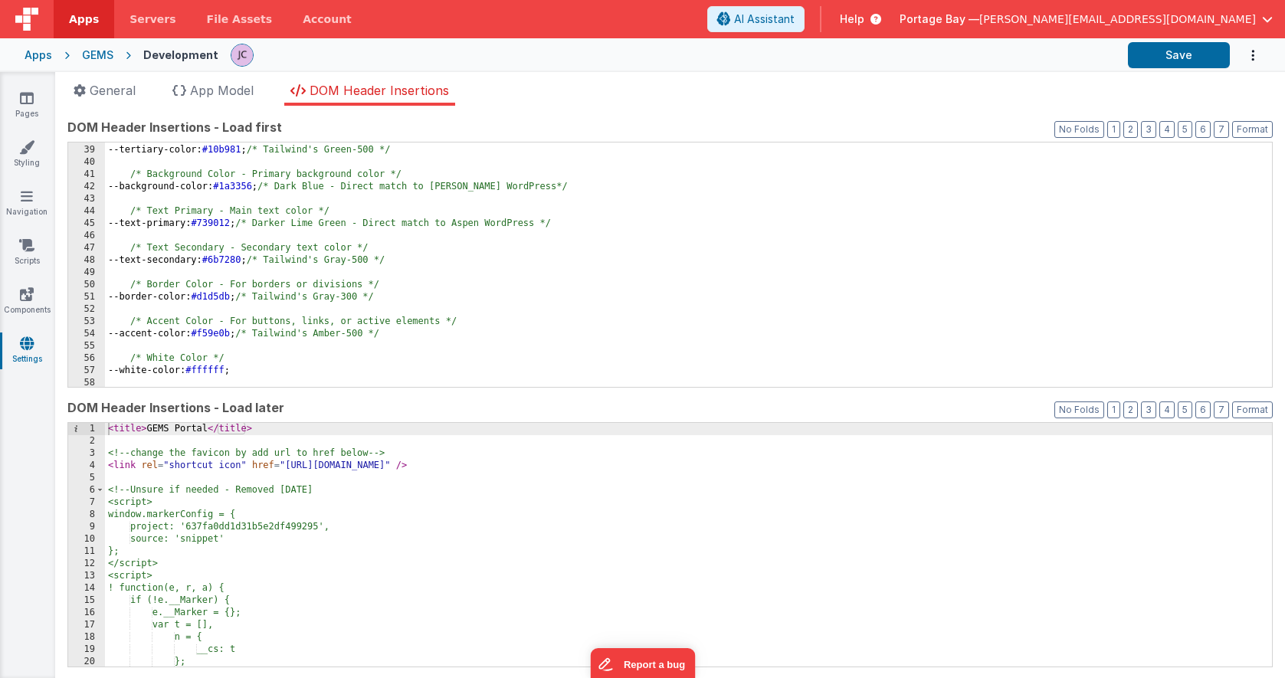
scroll to position [526, 0]
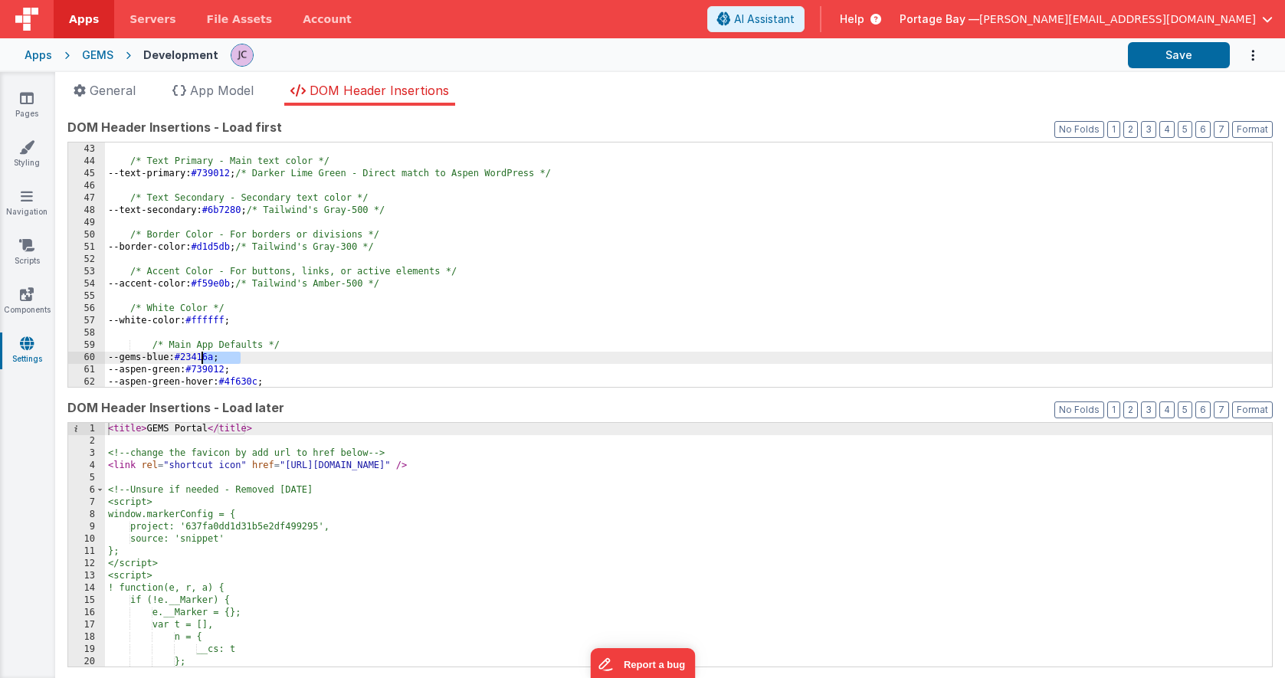
drag, startPoint x: 241, startPoint y: 354, endPoint x: 204, endPoint y: 356, distance: 37.6
click at [204, 356] on div "--background-color: #1a3356 ; /* Dark Blue - Direct match to [PERSON_NAME] Word…" at bounding box center [688, 265] width 1167 height 269
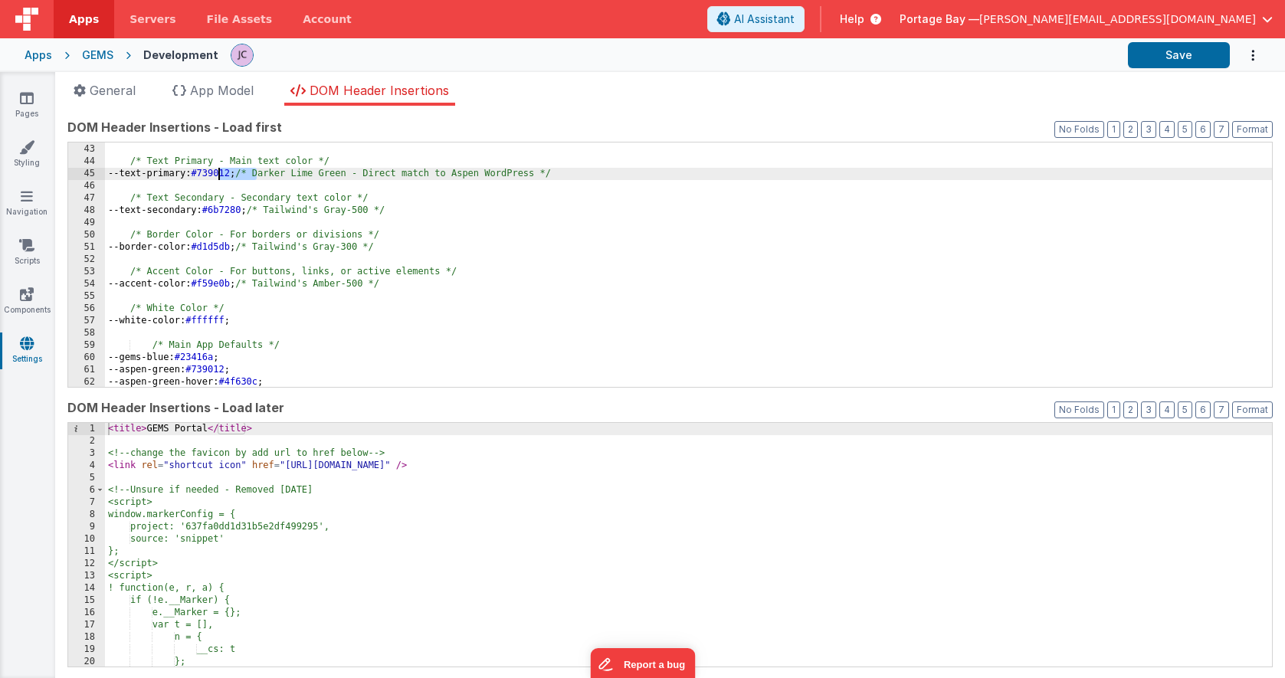
drag, startPoint x: 257, startPoint y: 172, endPoint x: 218, endPoint y: 174, distance: 39.1
click at [218, 174] on div "--background-color: #1a3356 ; /* Dark Blue - Direct match to [PERSON_NAME] Word…" at bounding box center [688, 265] width 1167 height 269
click at [1170, 54] on button "Save" at bounding box center [1179, 55] width 102 height 26
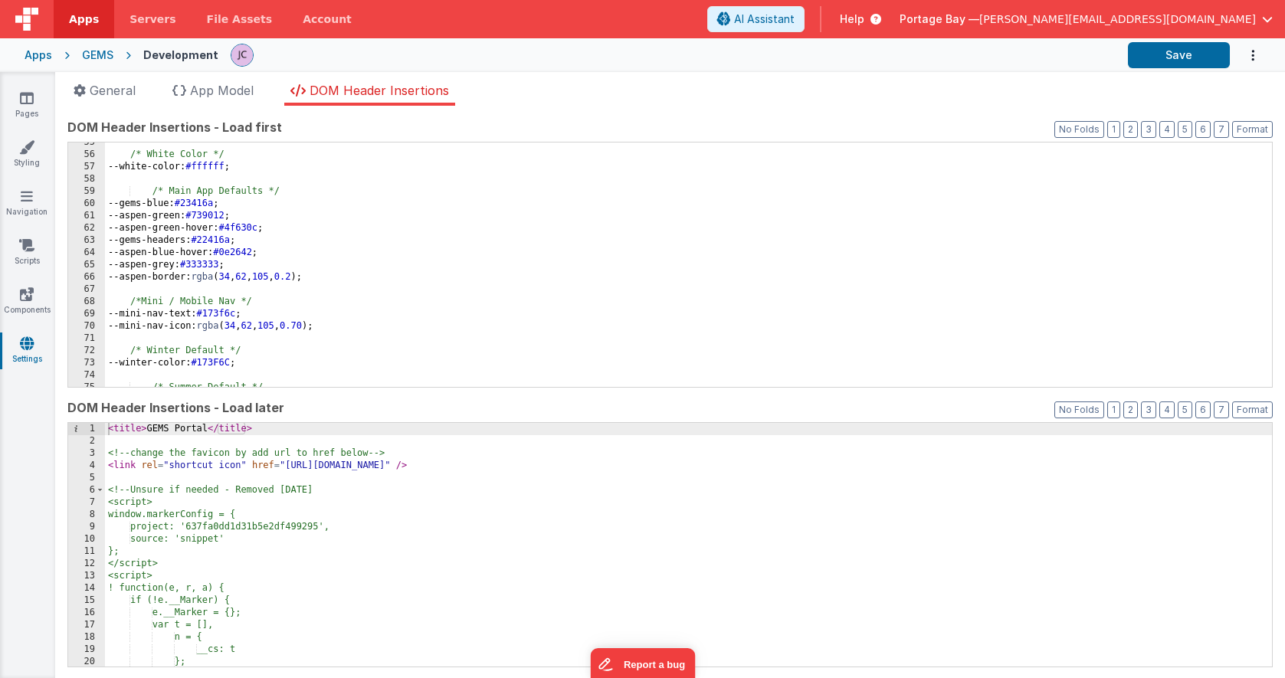
scroll to position [679, 0]
click at [437, 267] on div "/* White Color */ --white-color: #ffffff ; /* Main App Defaults */ --gems-blue:…" at bounding box center [688, 272] width 1167 height 269
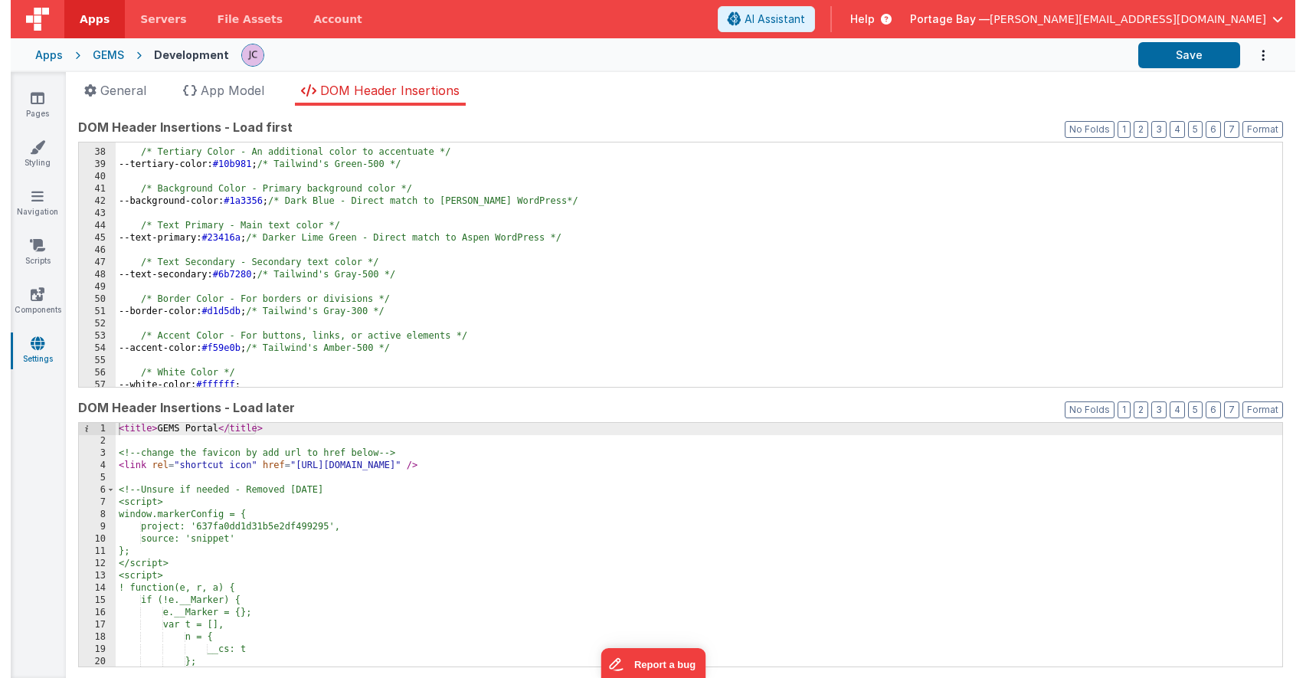
scroll to position [460, 0]
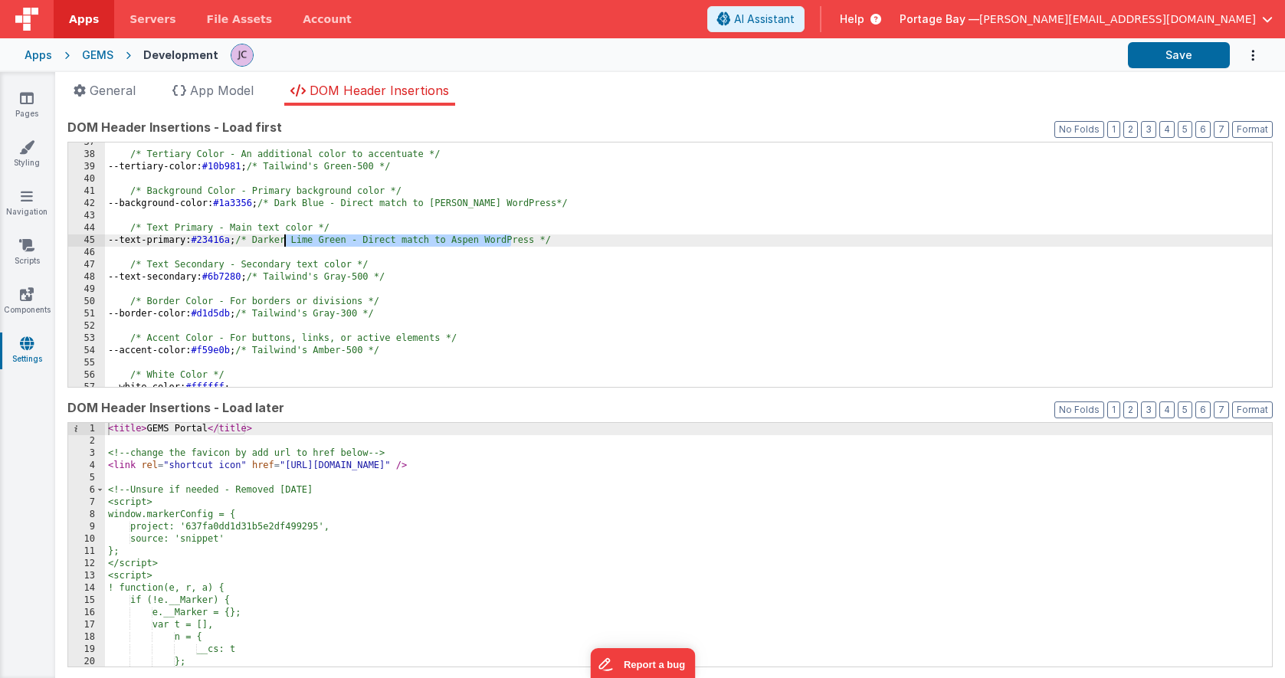
drag, startPoint x: 512, startPoint y: 238, endPoint x: 287, endPoint y: 244, distance: 224.5
click at [287, 244] on div "/* Tertiary Color - An additional color to accentuate */ --tertiary-color: #10b…" at bounding box center [688, 270] width 1167 height 269
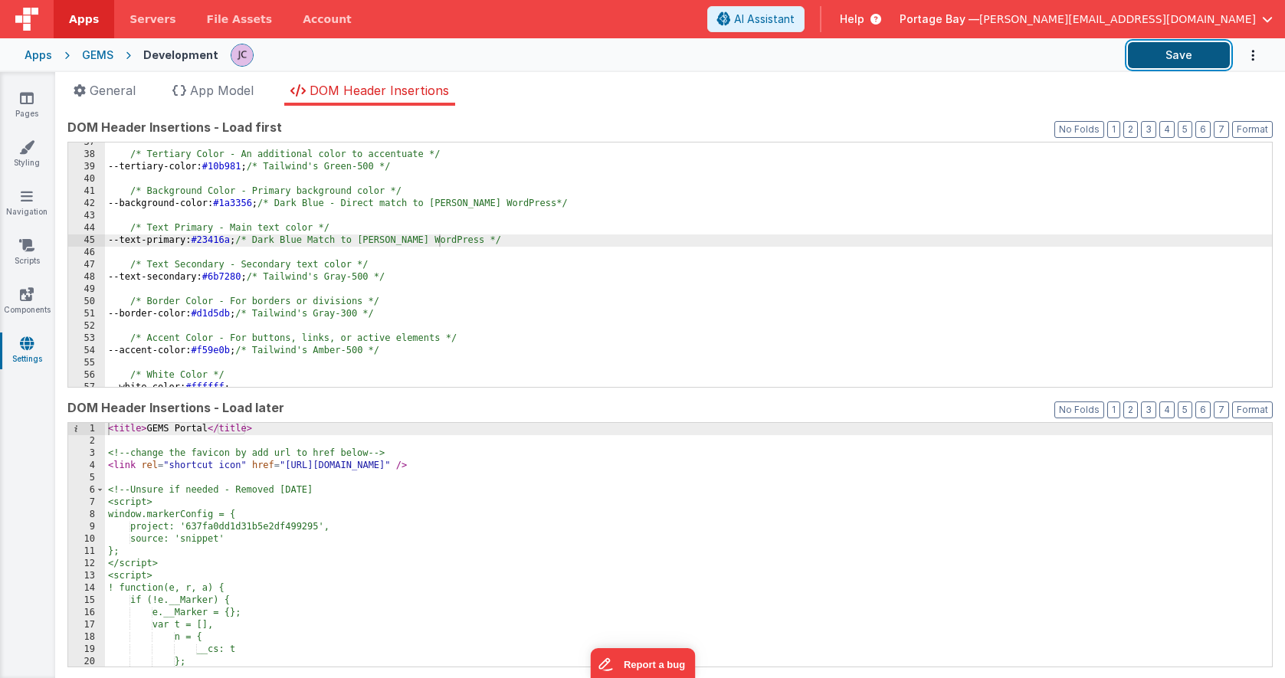
click at [1177, 52] on button "Save" at bounding box center [1179, 55] width 102 height 26
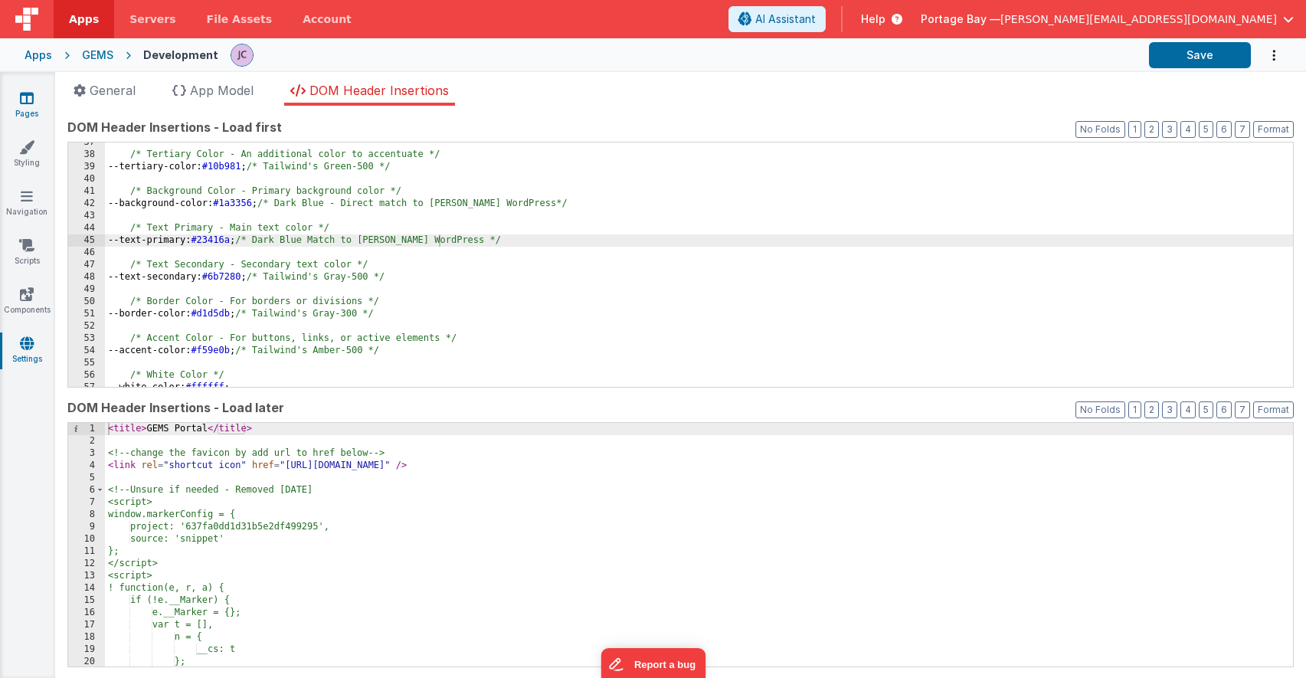
click at [25, 97] on icon at bounding box center [27, 97] width 14 height 15
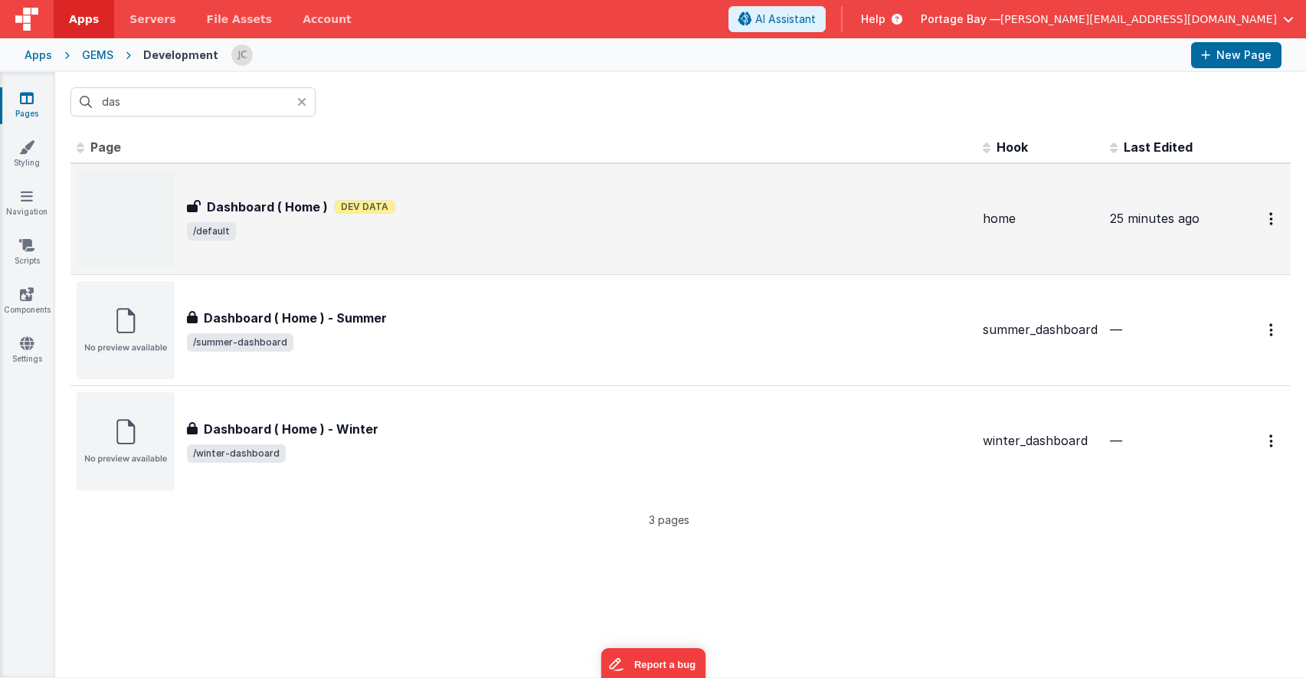
click at [499, 196] on div "Dashboard ( Home ) Dashboard ( Home ) Dev Data /default" at bounding box center [524, 219] width 894 height 98
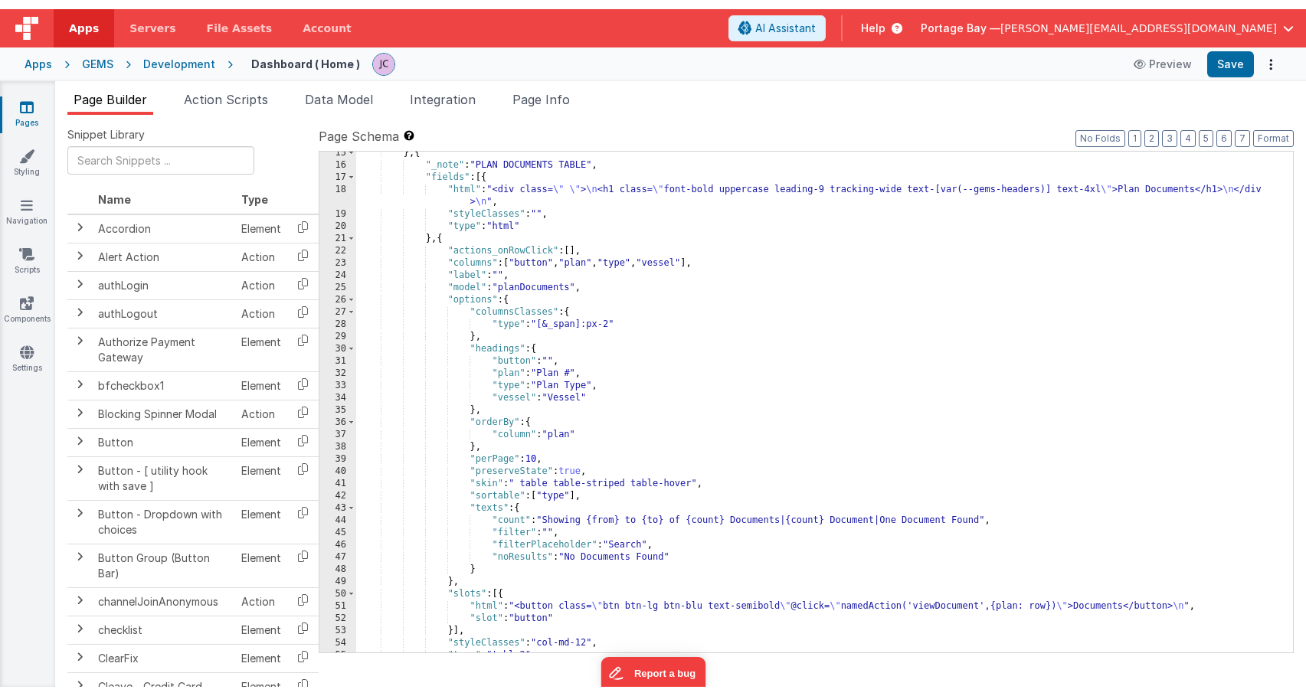
scroll to position [457, 0]
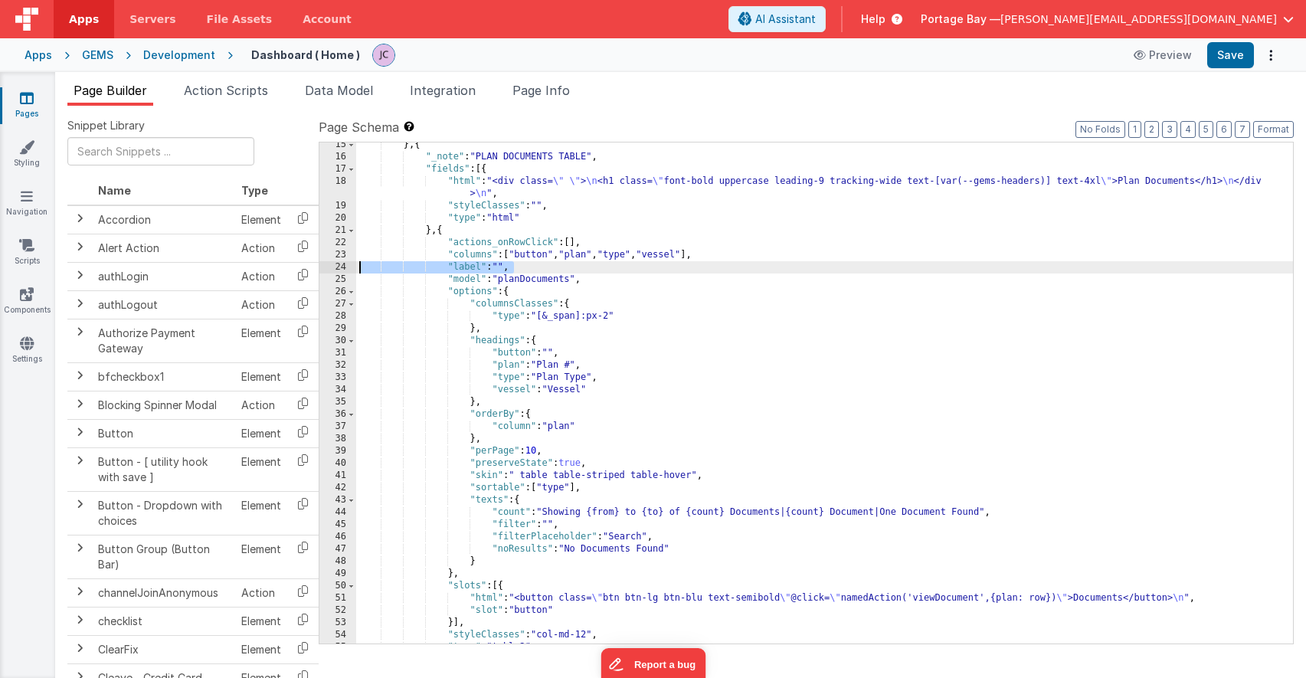
drag, startPoint x: 519, startPoint y: 267, endPoint x: 318, endPoint y: 266, distance: 201.5
click at [319, 266] on div "15 16 17 18 19 20 21 22 23 24 25 26 27 28 29 30 31 32 33 34 35 36 37 38 39 40 4…" at bounding box center [806, 393] width 975 height 503
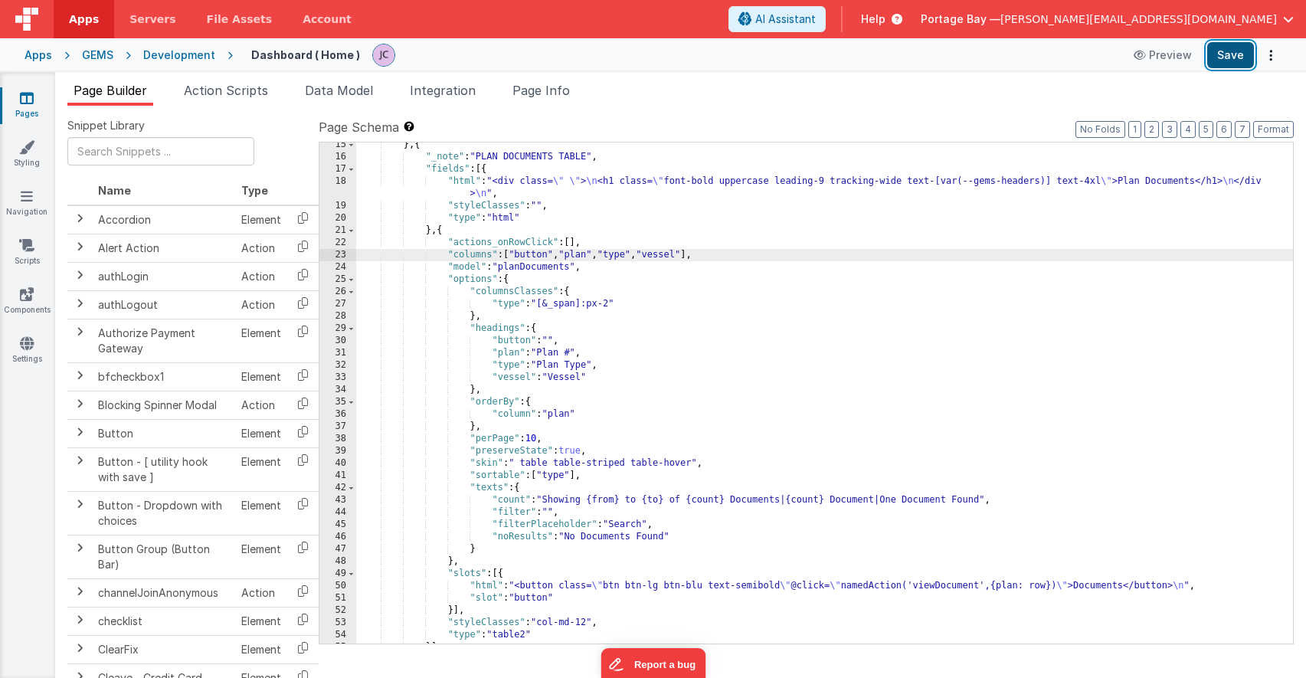
click at [1234, 54] on button "Save" at bounding box center [1230, 55] width 47 height 26
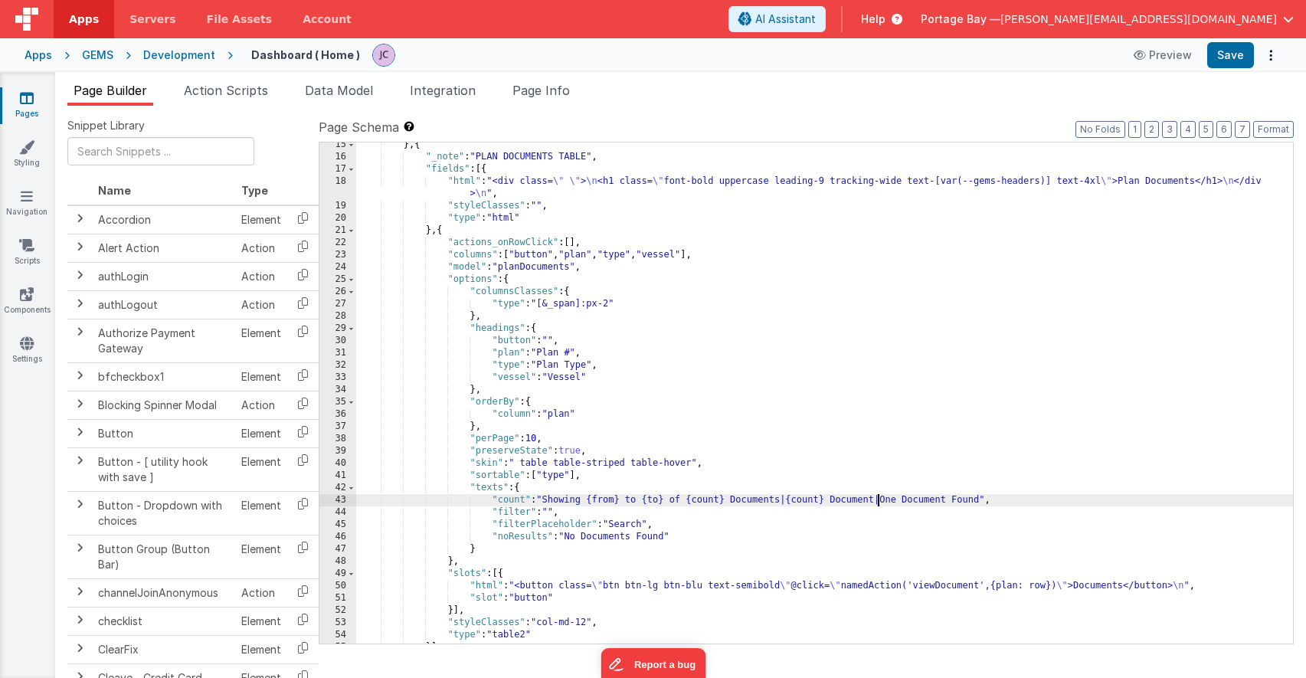
click at [876, 499] on div "} , { "_note" : "PLAN DOCUMENTS TABLE" , "fields" : [{ "html" : "<div class= \"…" at bounding box center [824, 401] width 937 height 525
click at [1233, 53] on button "Save" at bounding box center [1230, 55] width 47 height 26
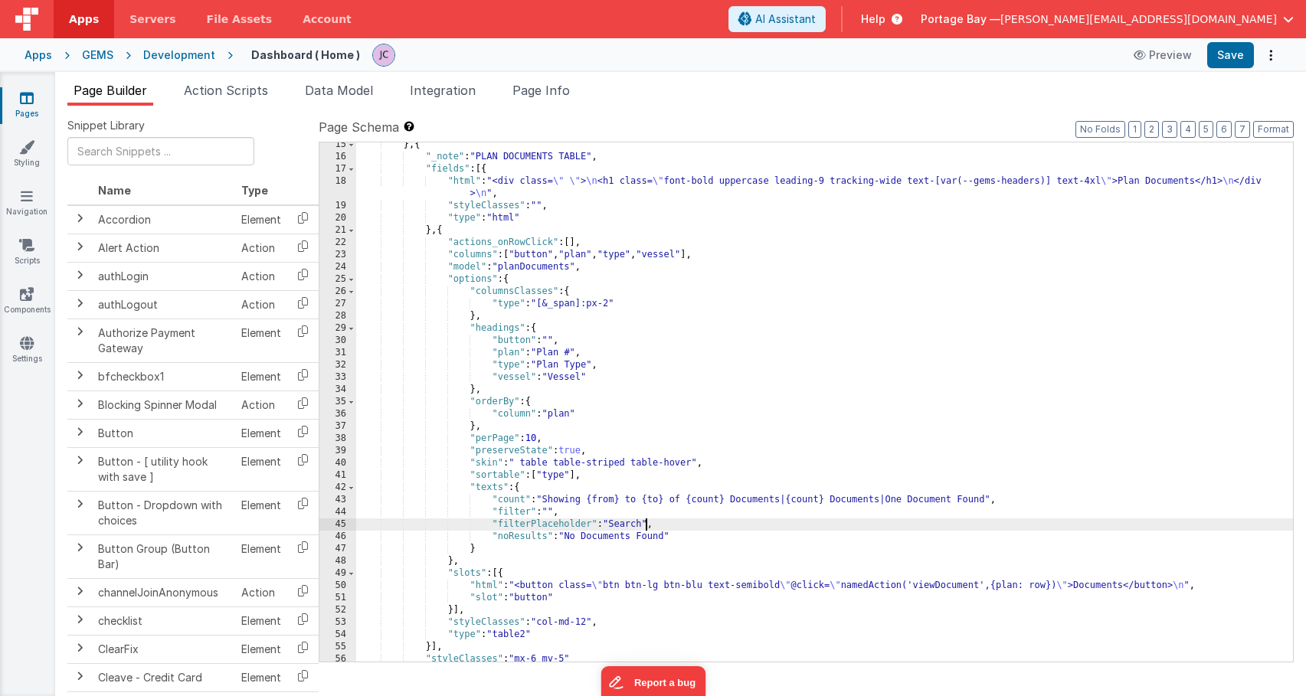
click at [646, 524] on div "} , { "_note" : "PLAN DOCUMENTS TABLE" , "fields" : [{ "html" : "<div class= \"…" at bounding box center [824, 411] width 937 height 544
click at [1227, 58] on button "Save" at bounding box center [1230, 55] width 47 height 26
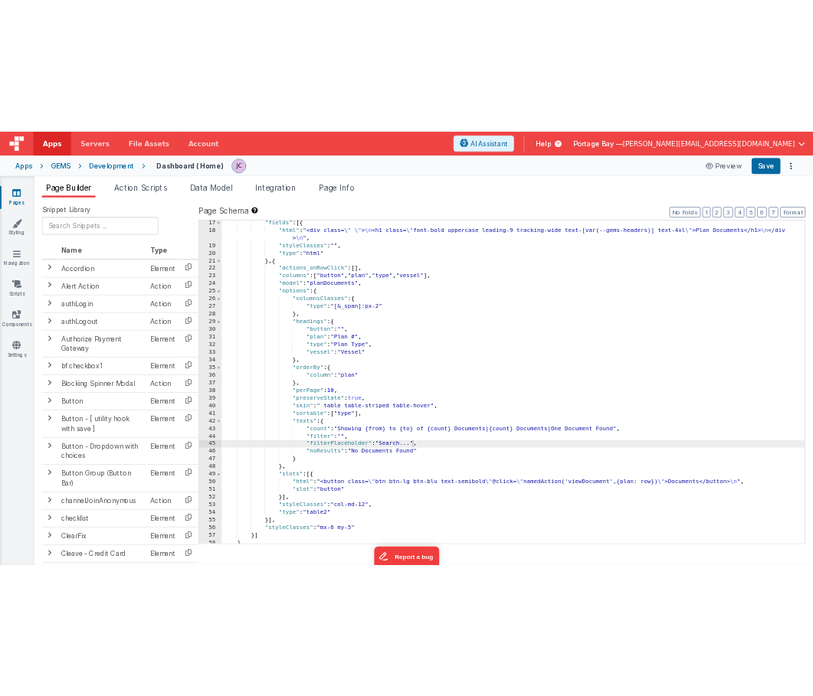
scroll to position [498, 0]
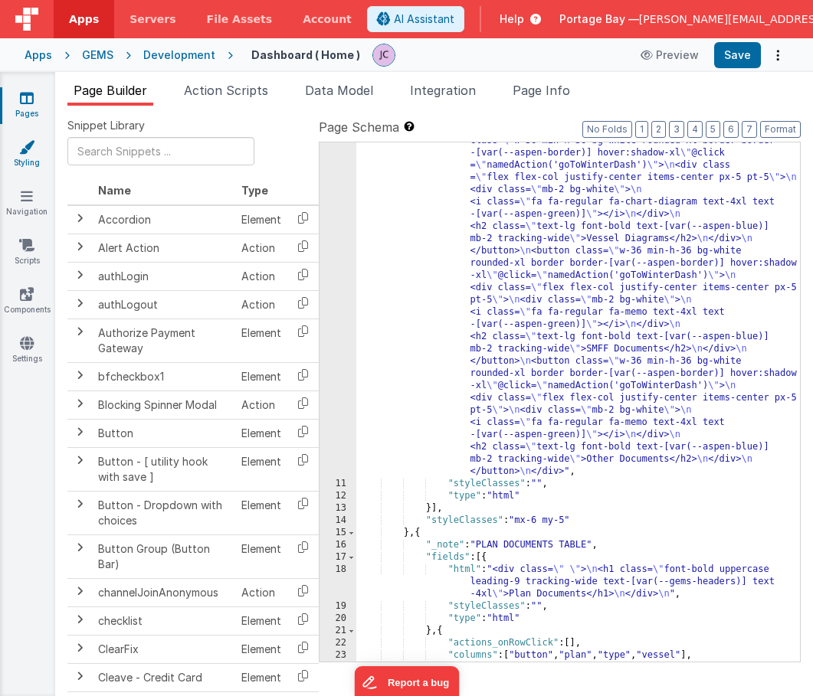
click at [28, 153] on icon at bounding box center [26, 146] width 15 height 15
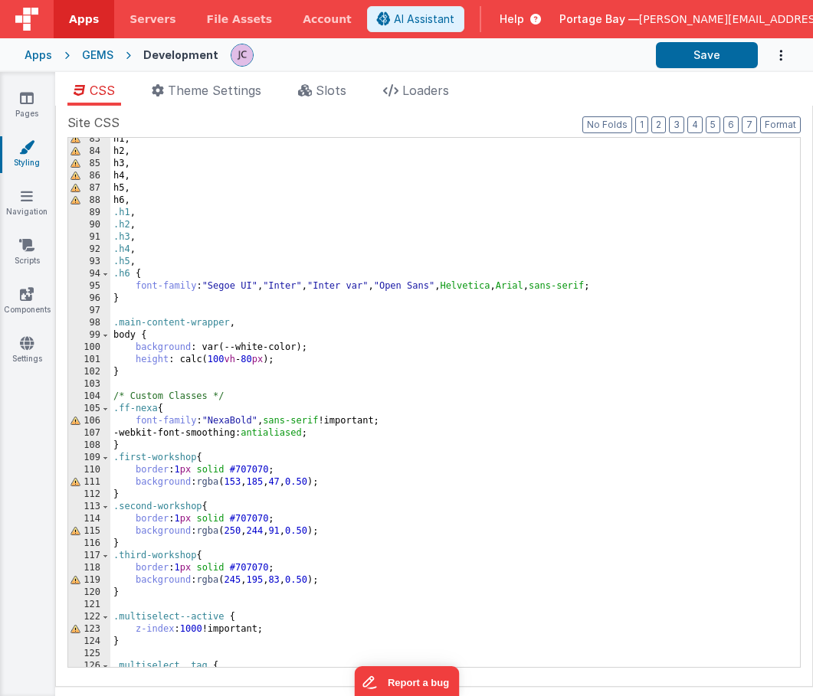
scroll to position [1010, 0]
click at [262, 356] on div "h1 , h2 , h3 , h4 , h5 , h6 , .h1 , .h2 , .h3 , .h4 , .h5 , .h6 { font-family :…" at bounding box center [454, 410] width 689 height 554
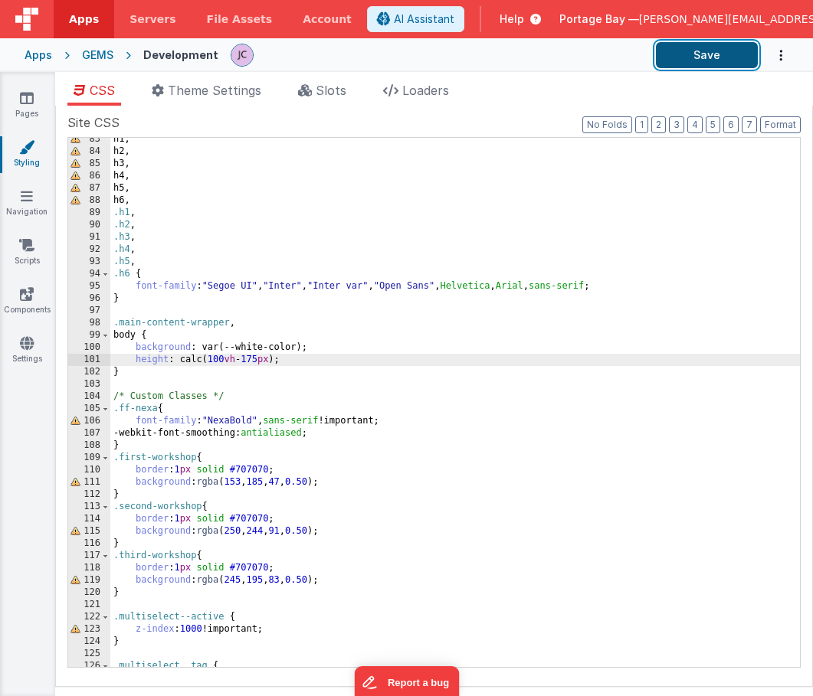
click at [720, 54] on button "Save" at bounding box center [707, 55] width 102 height 26
